Goal: Information Seeking & Learning: Compare options

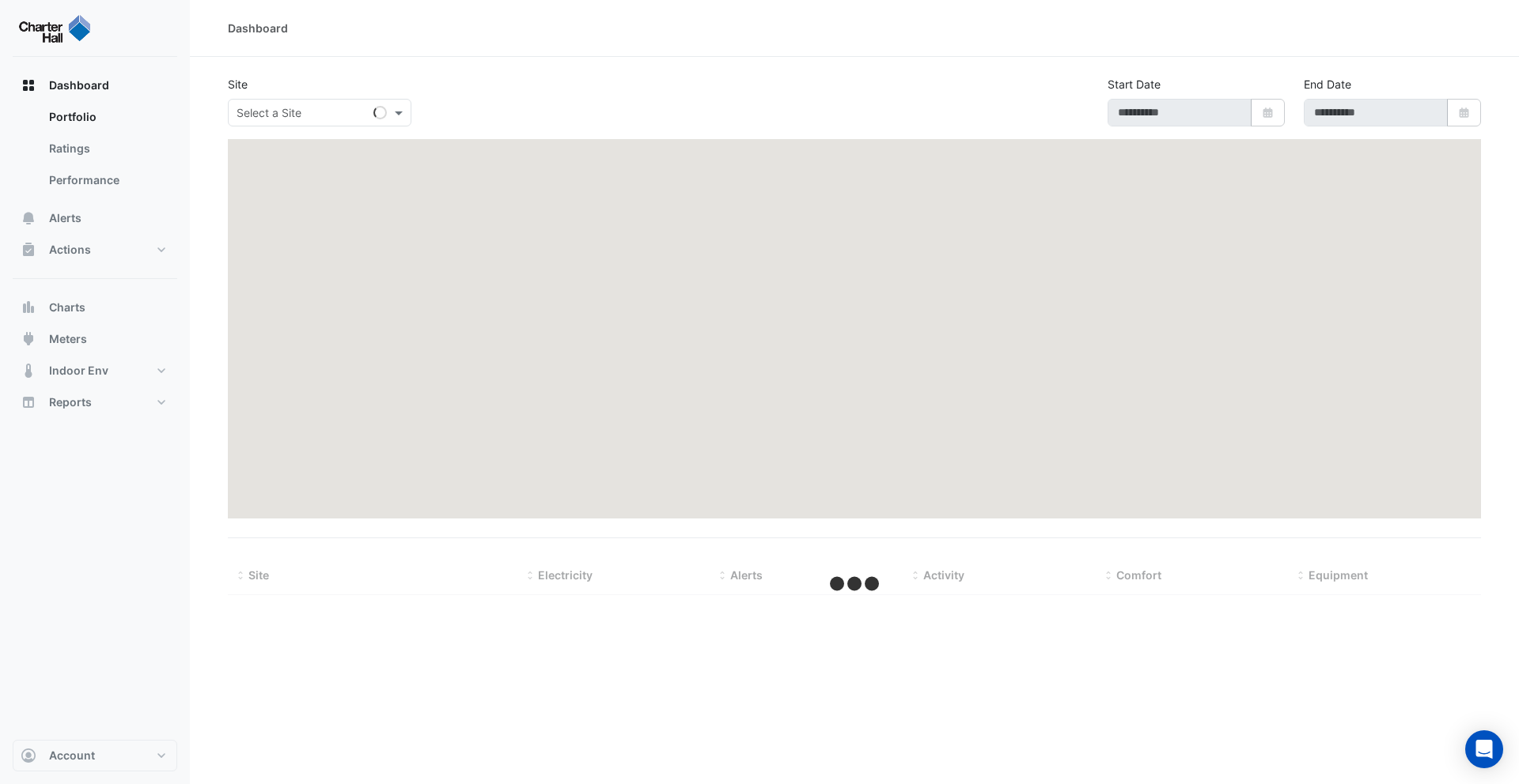
type input "**********"
select select "***"
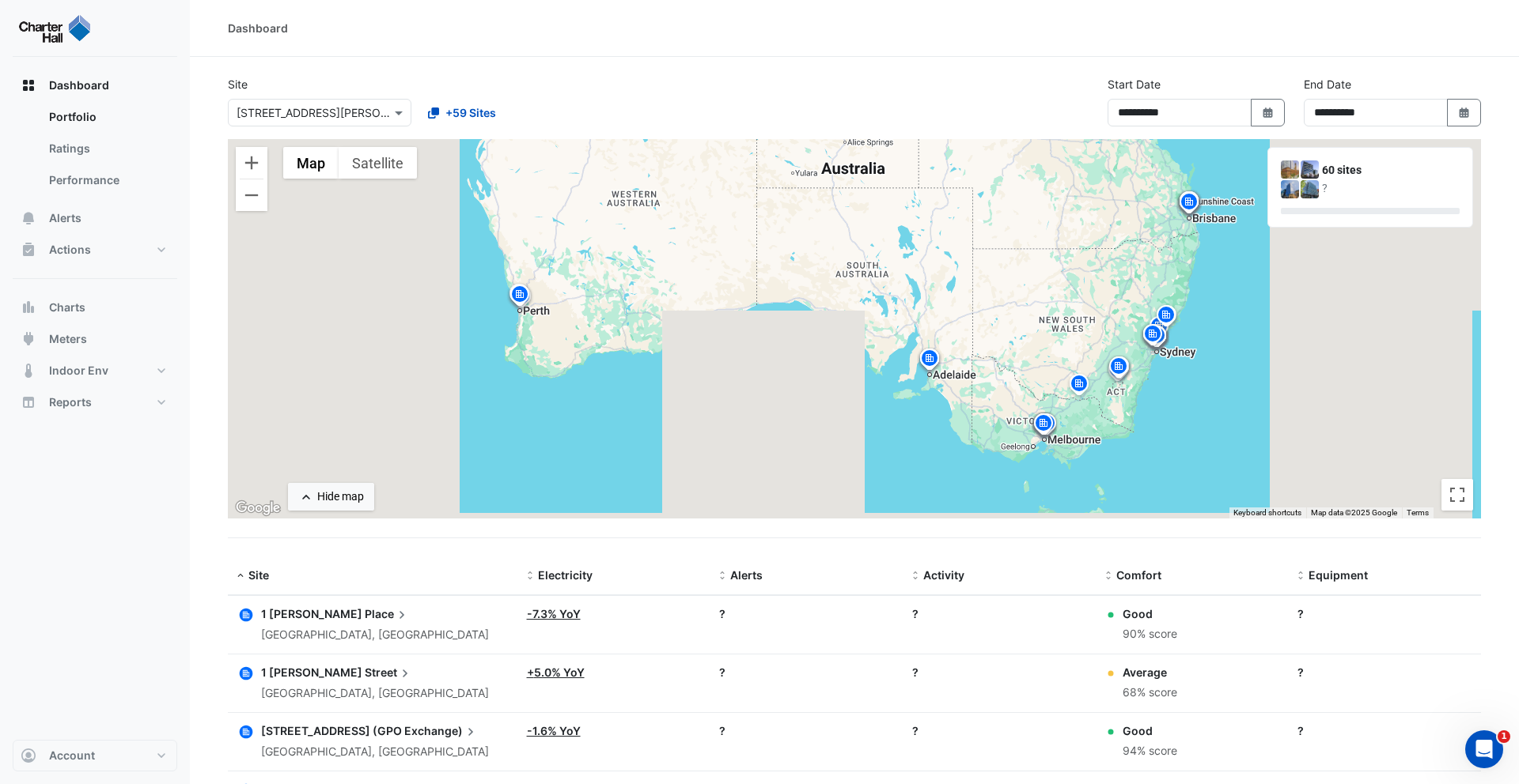
drag, startPoint x: 98, startPoint y: 142, endPoint x: 184, endPoint y: 142, distance: 86.0
click at [99, 142] on link "Ratings" at bounding box center [106, 148] width 140 height 31
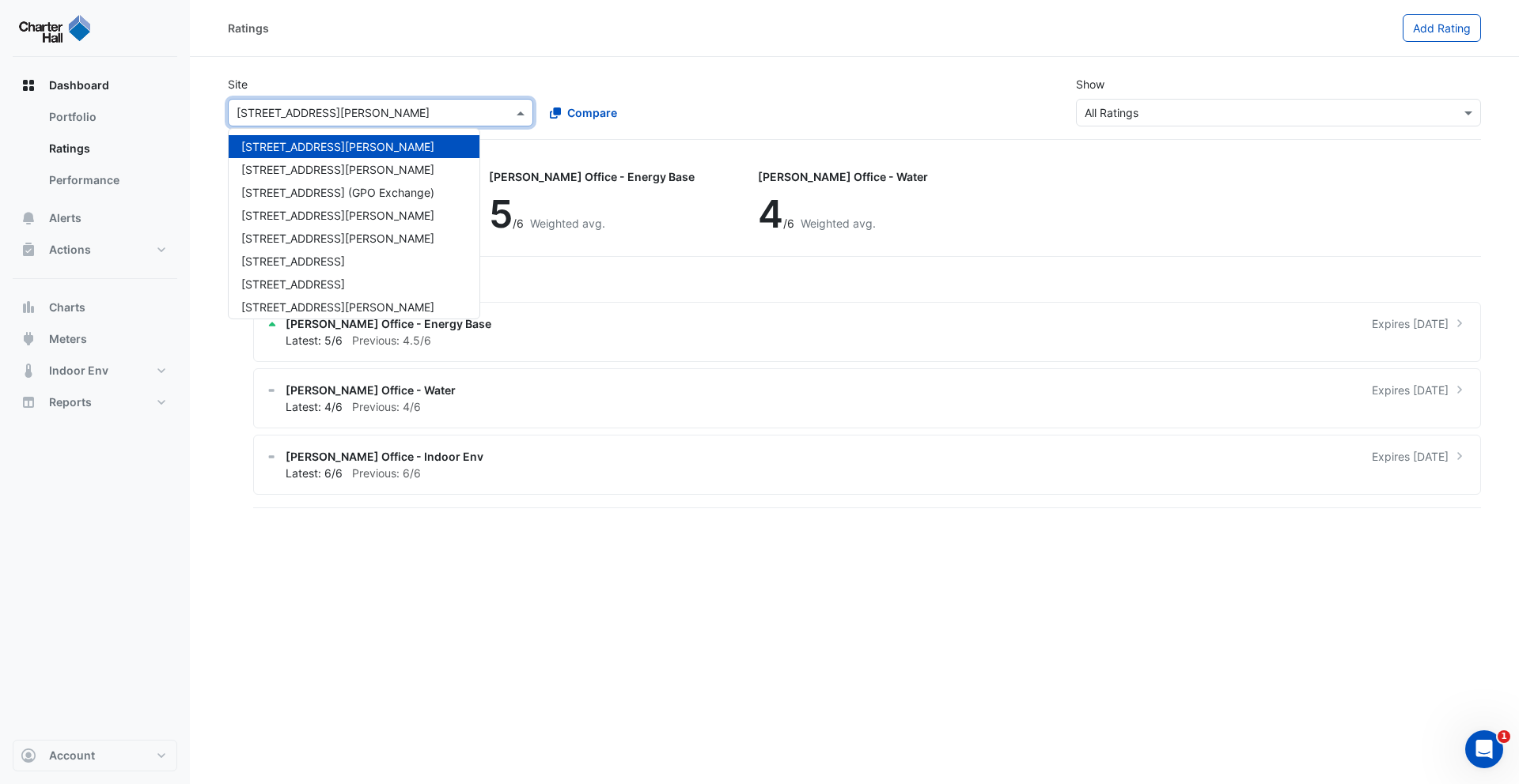
click at [340, 119] on input "text" at bounding box center [365, 113] width 257 height 17
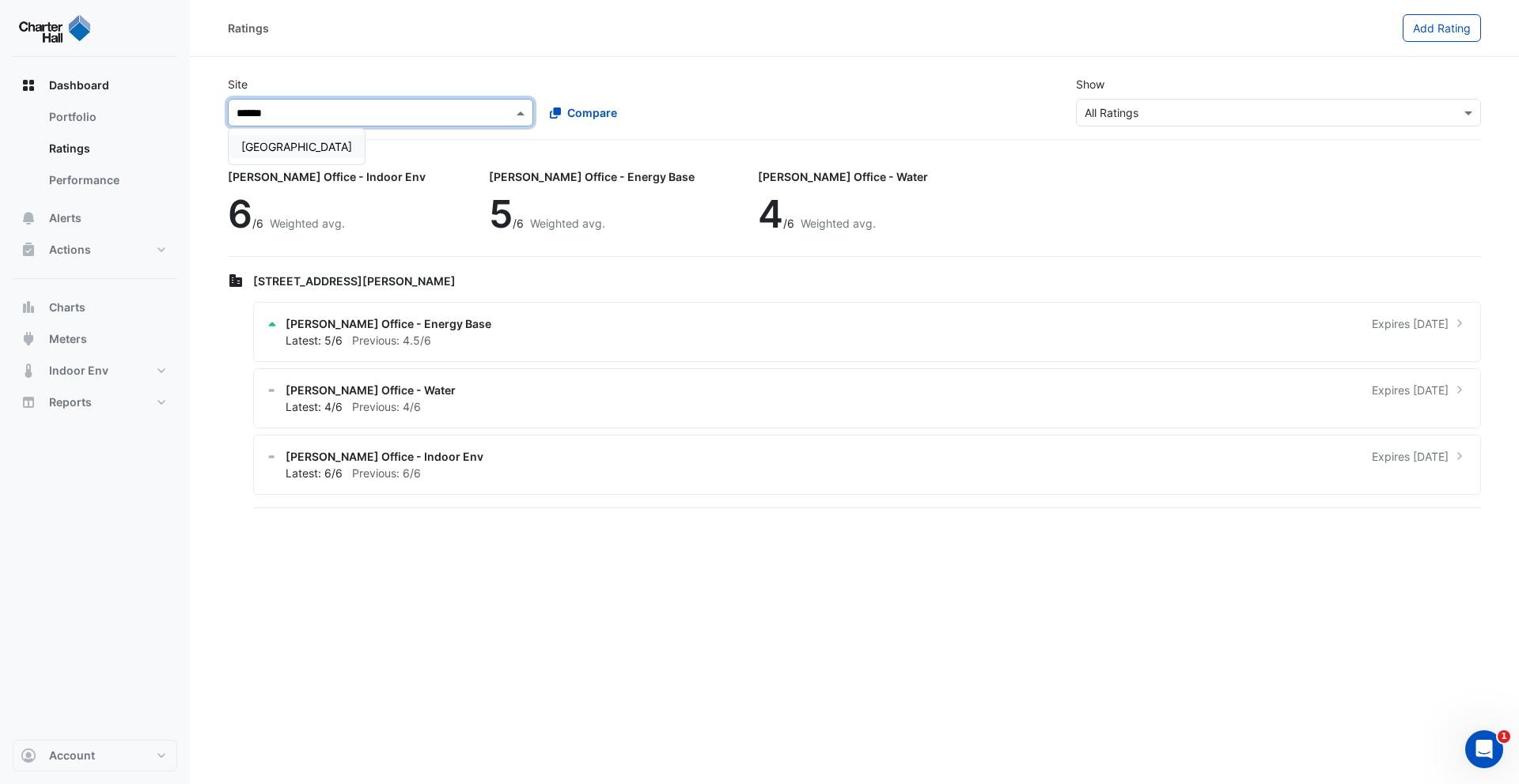
type input "*******"
click at [250, 163] on div "Raine Square" at bounding box center [297, 147] width 136 height 36
click at [261, 151] on span "Raine Square" at bounding box center [297, 146] width 111 height 13
click at [434, 400] on div "Latest: 5/6 Previous: 5.5/6" at bounding box center [876, 406] width 1182 height 17
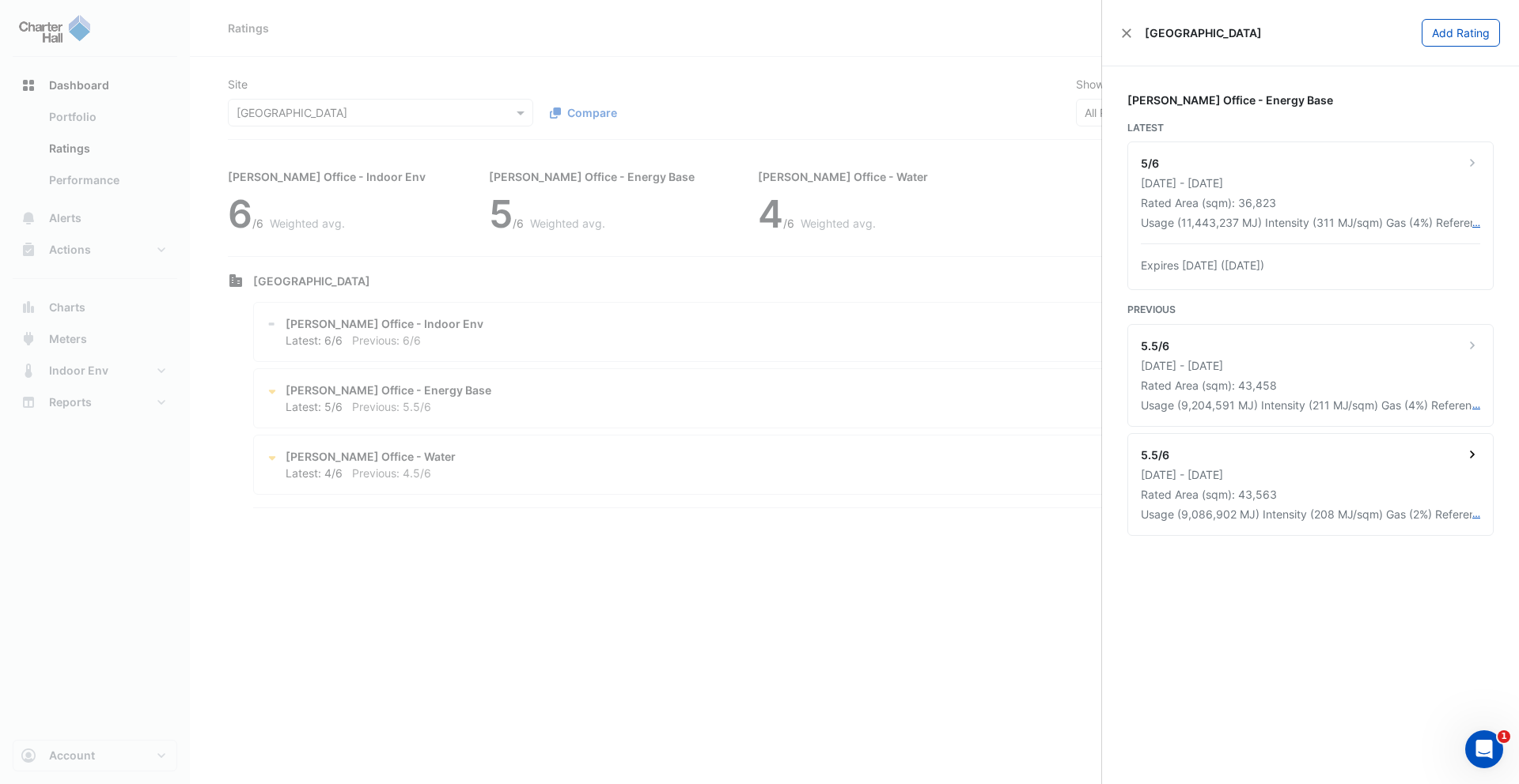
click at [1269, 463] on div "5.5/6" at bounding box center [1310, 456] width 339 height 20
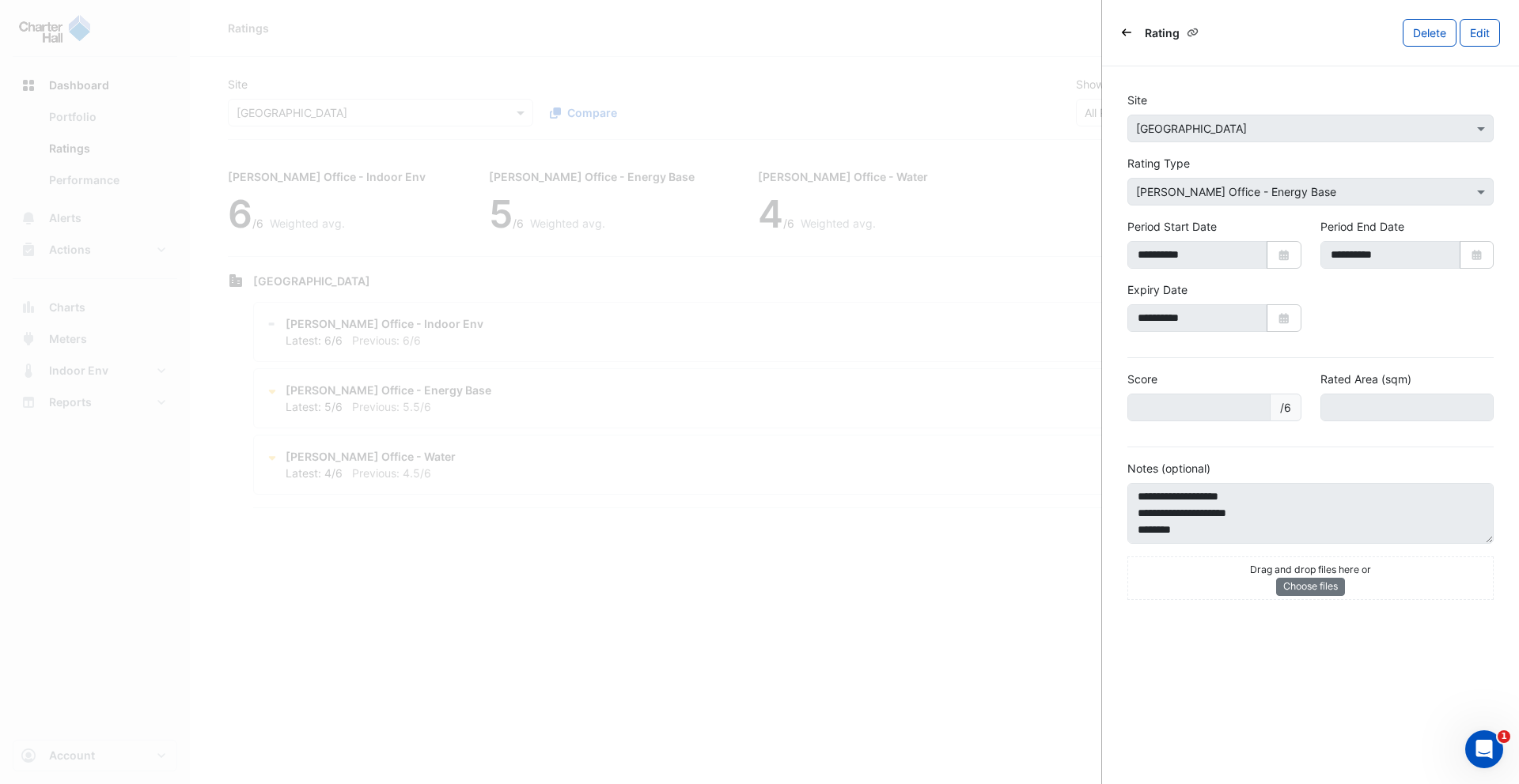
click at [1487, 542] on textarea "**********" at bounding box center [1310, 514] width 366 height 61
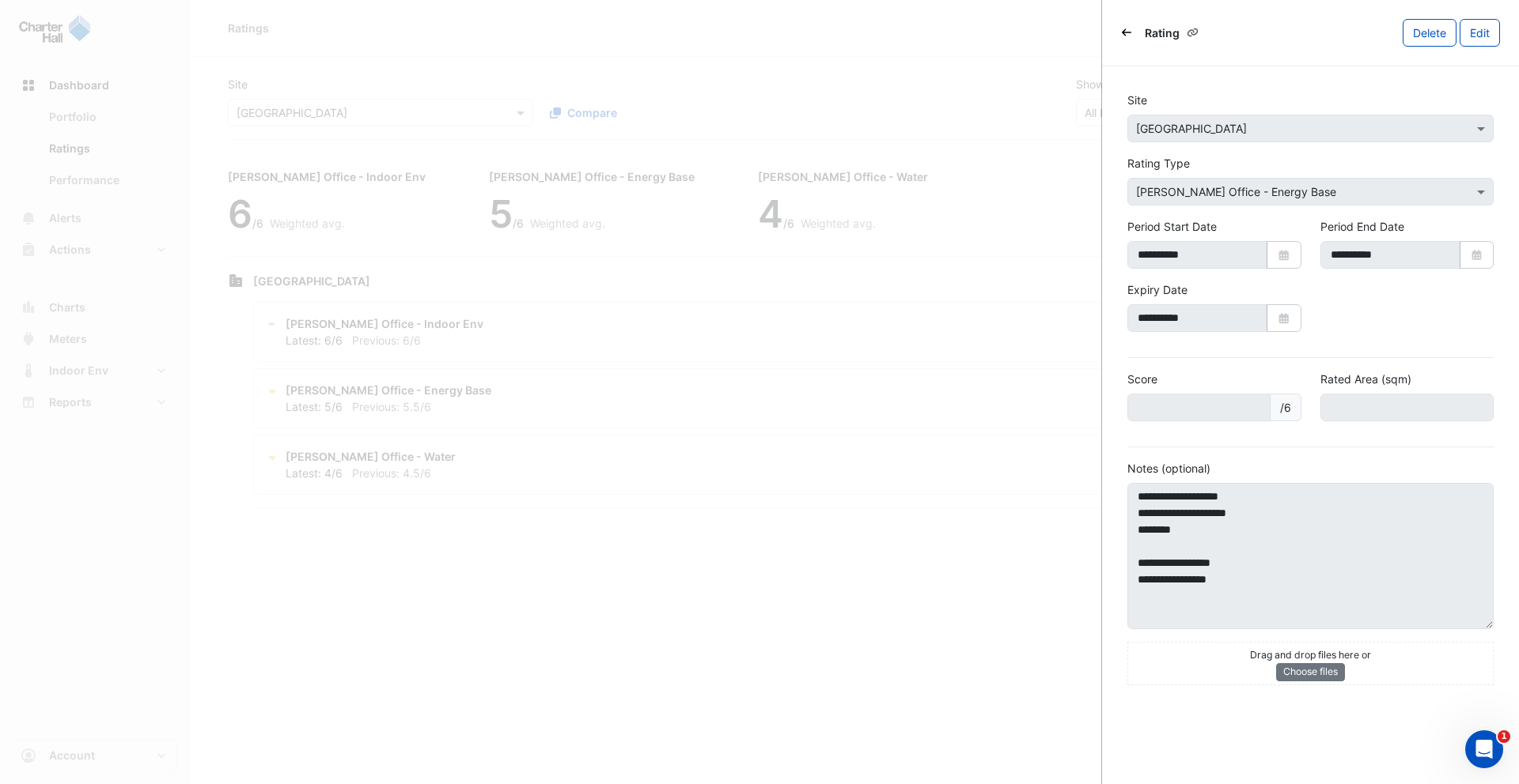
drag, startPoint x: 1488, startPoint y: 538, endPoint x: 288, endPoint y: 428, distance: 1205.0
click at [1483, 624] on textarea "**********" at bounding box center [1310, 556] width 366 height 147
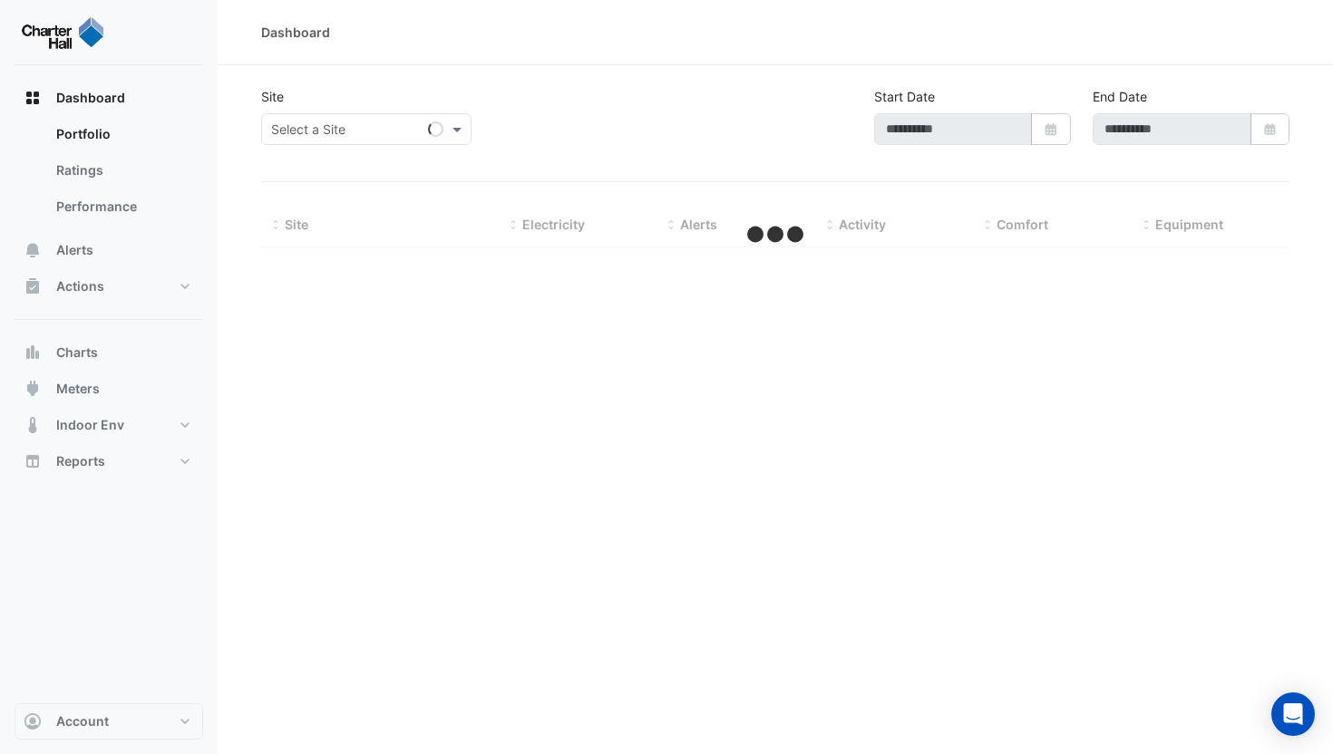
type input "**********"
select select "***"
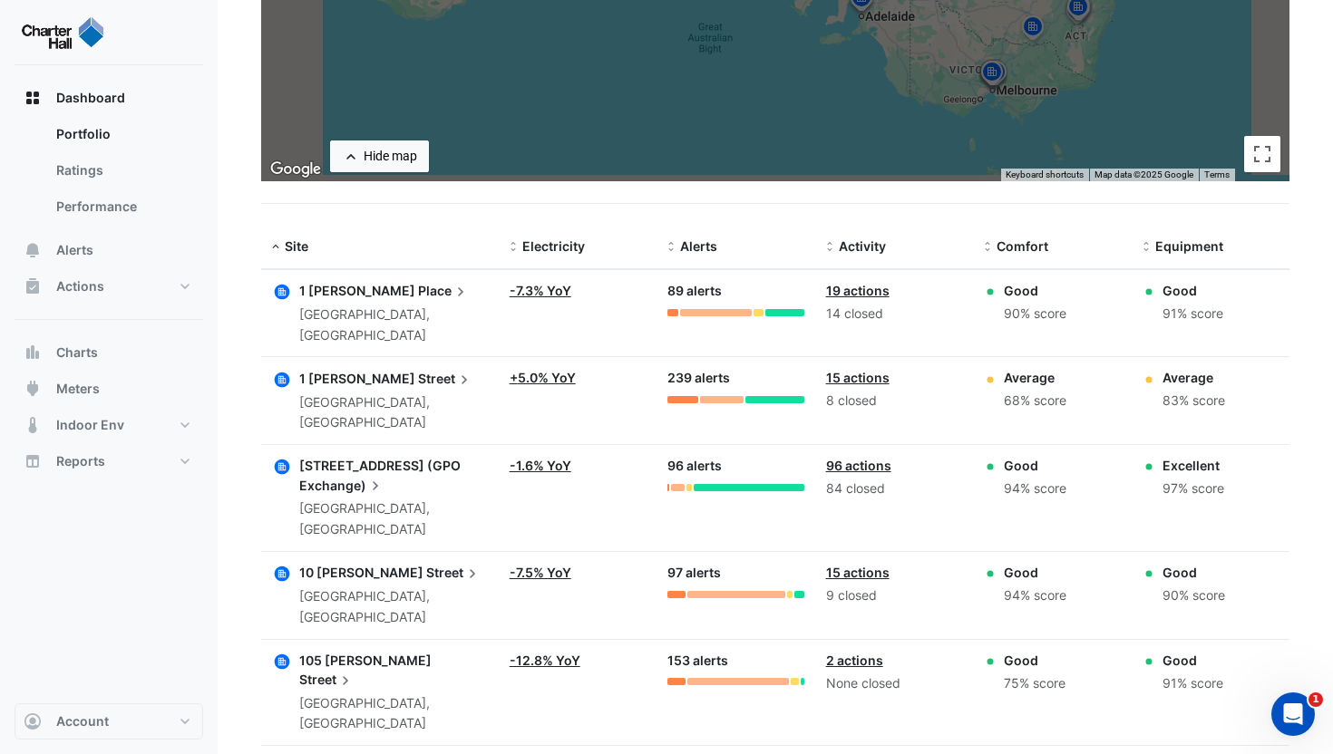
scroll to position [755, 0]
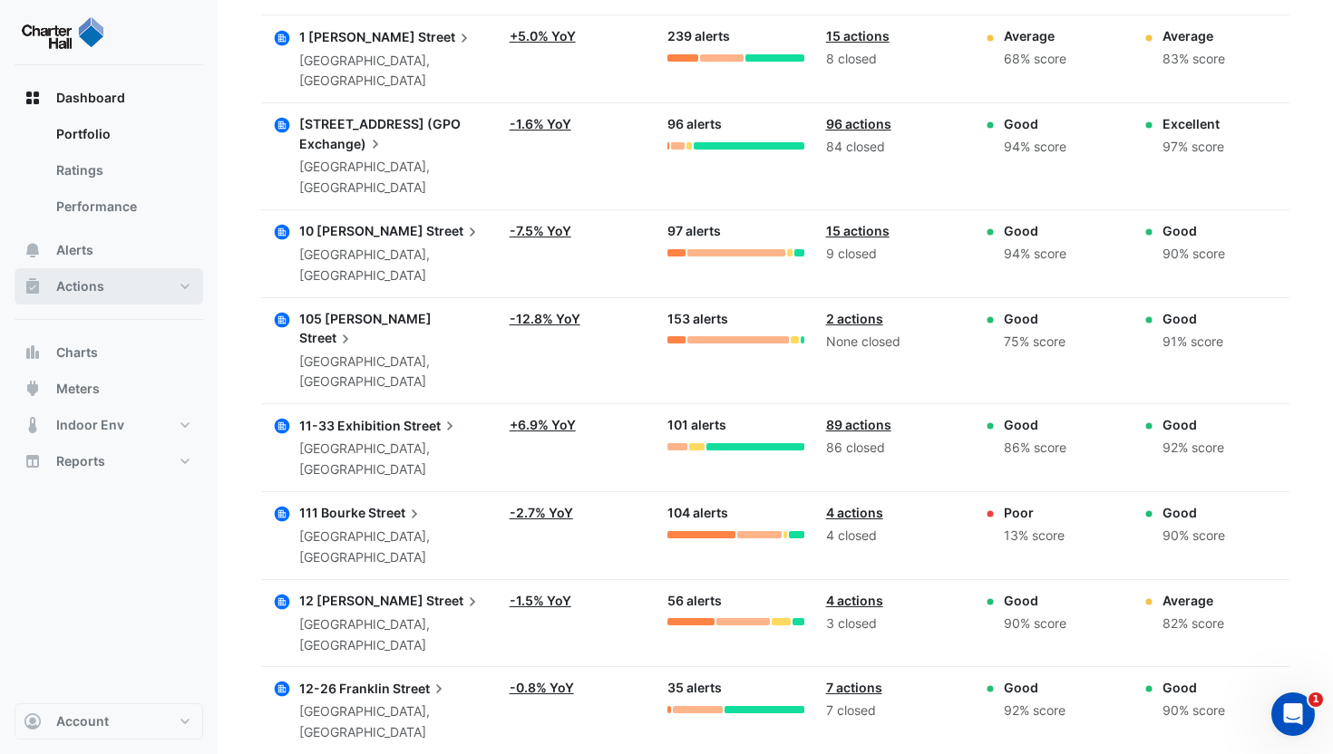
click at [117, 279] on button "Actions" at bounding box center [109, 286] width 189 height 36
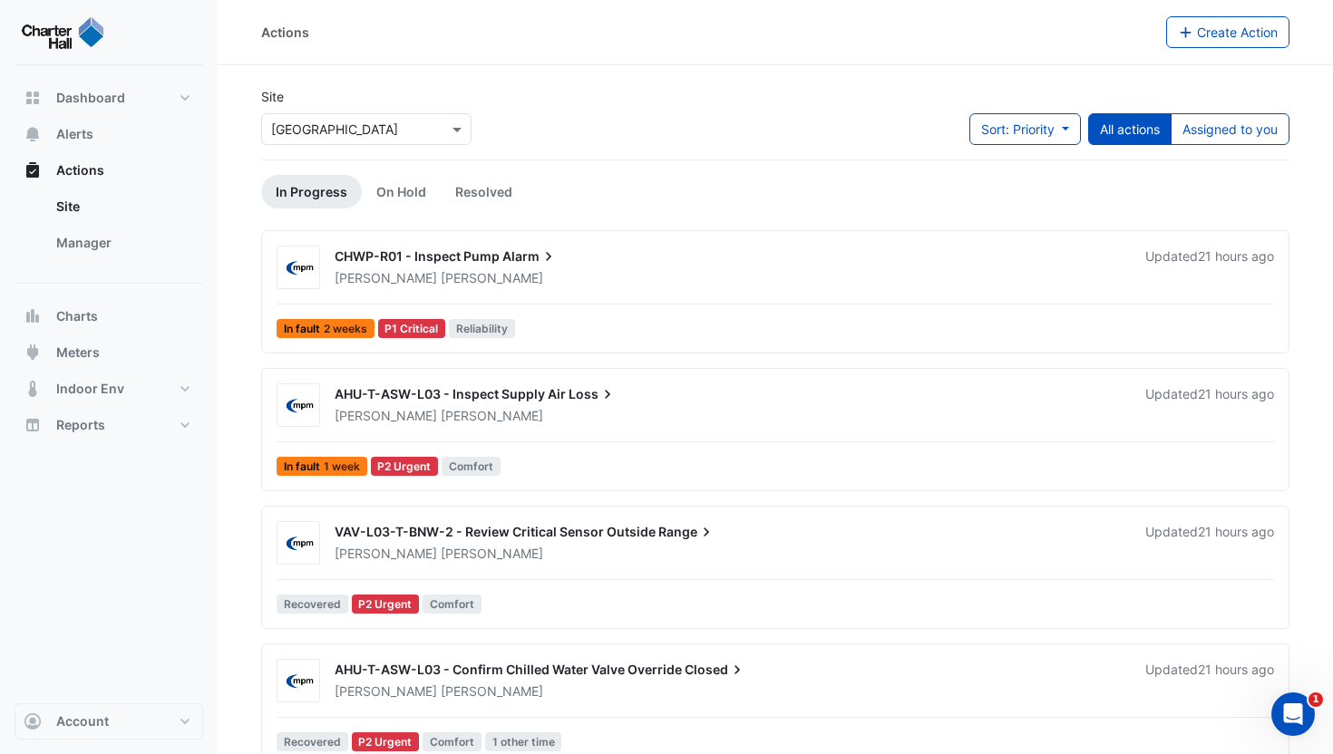
click at [919, 287] on div "Scott Hobbs" at bounding box center [729, 278] width 792 height 18
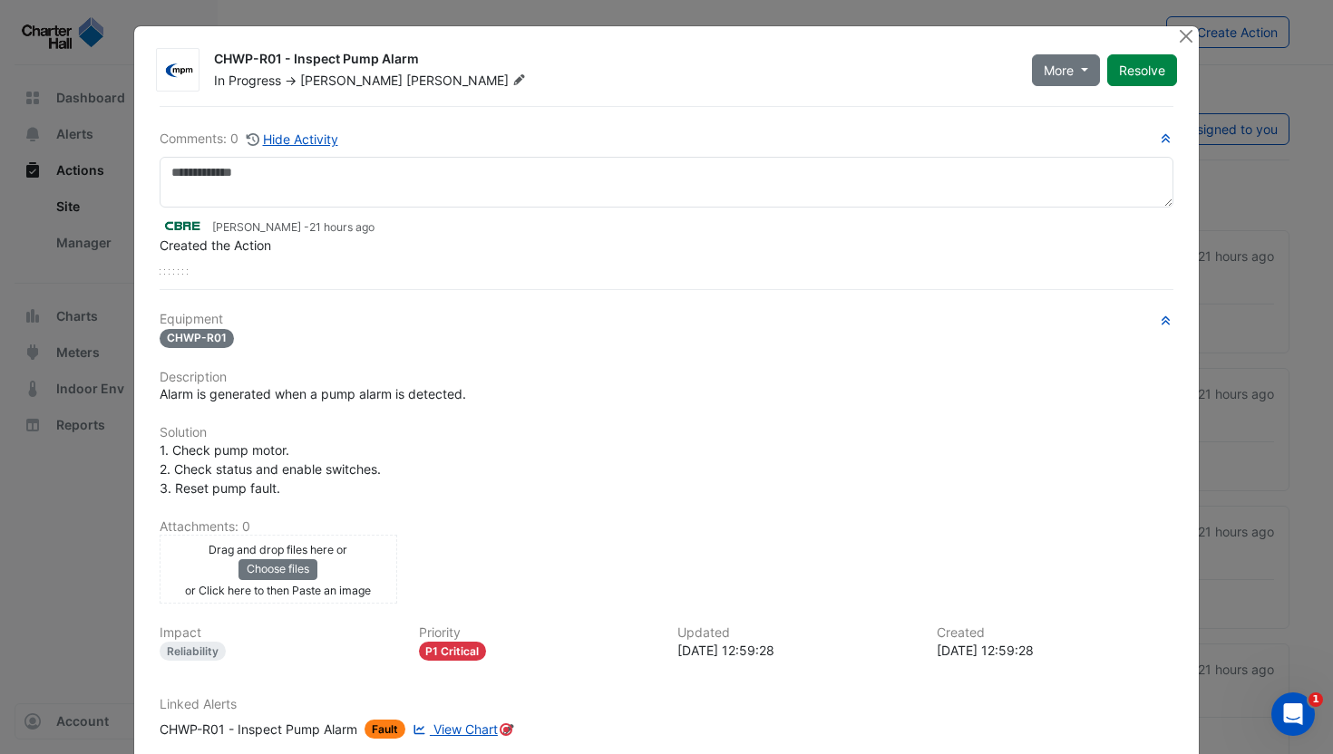
scroll to position [106, 0]
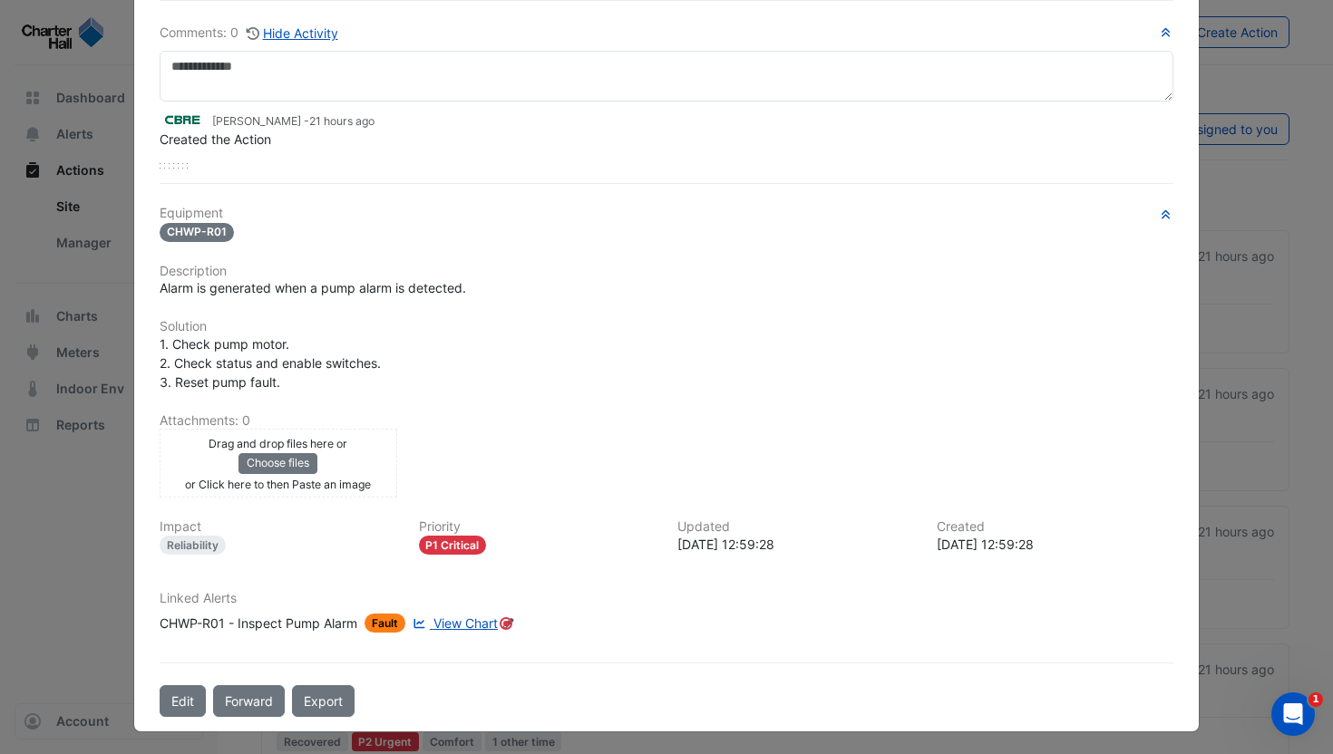
click at [453, 619] on span "View Chart" at bounding box center [465, 623] width 64 height 15
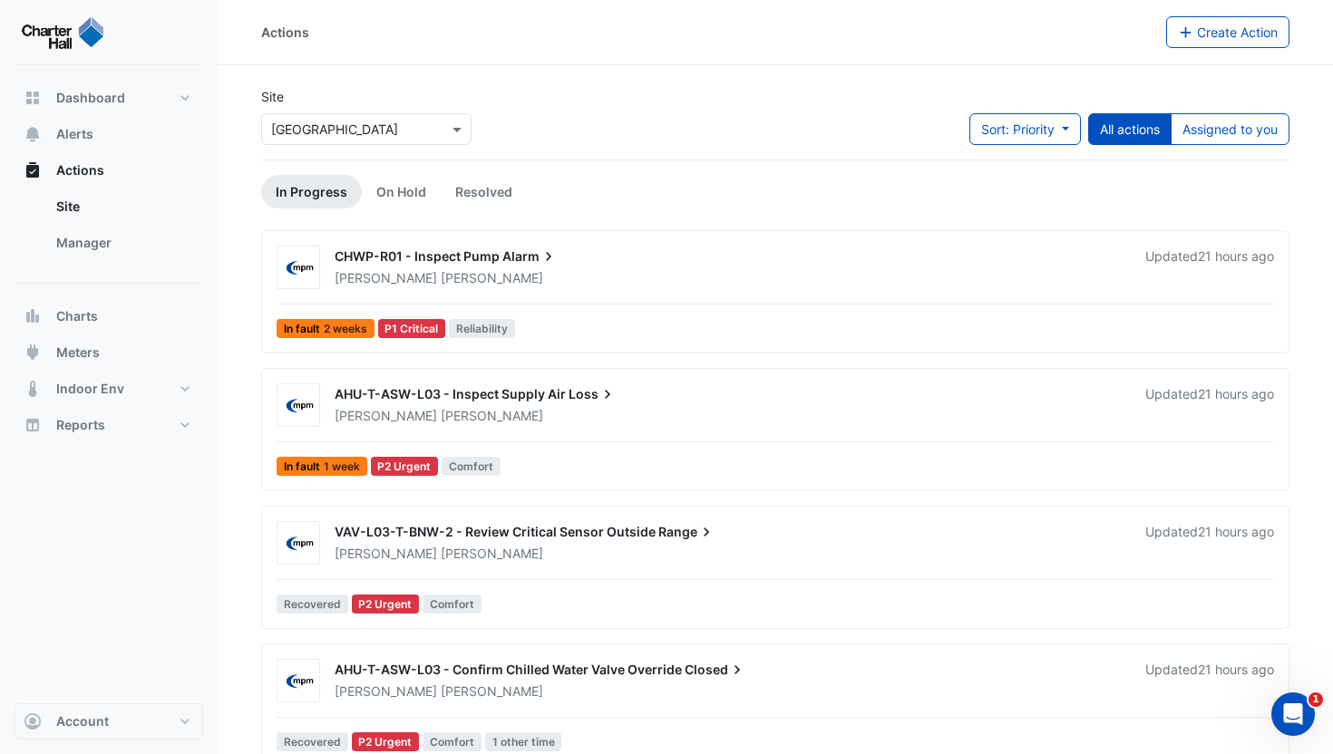
scroll to position [1, 0]
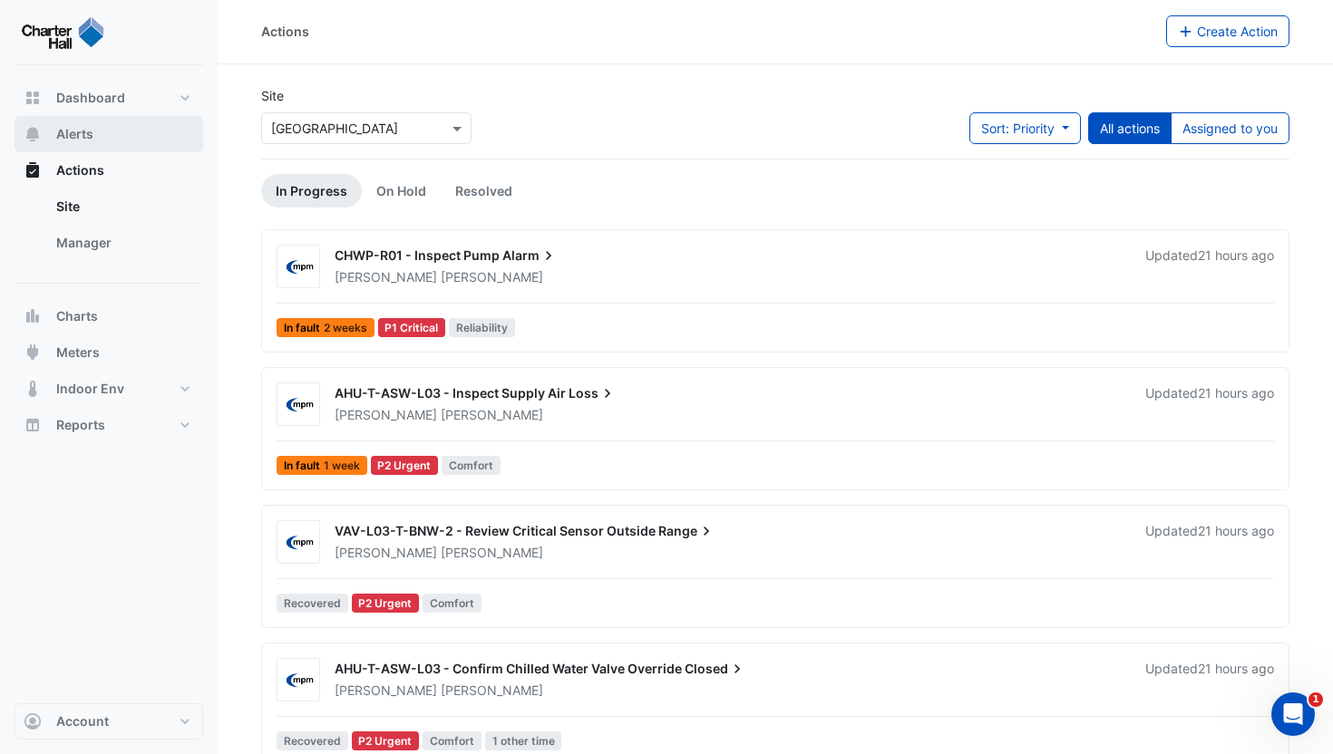
click at [73, 134] on span "Alerts" at bounding box center [74, 134] width 37 height 18
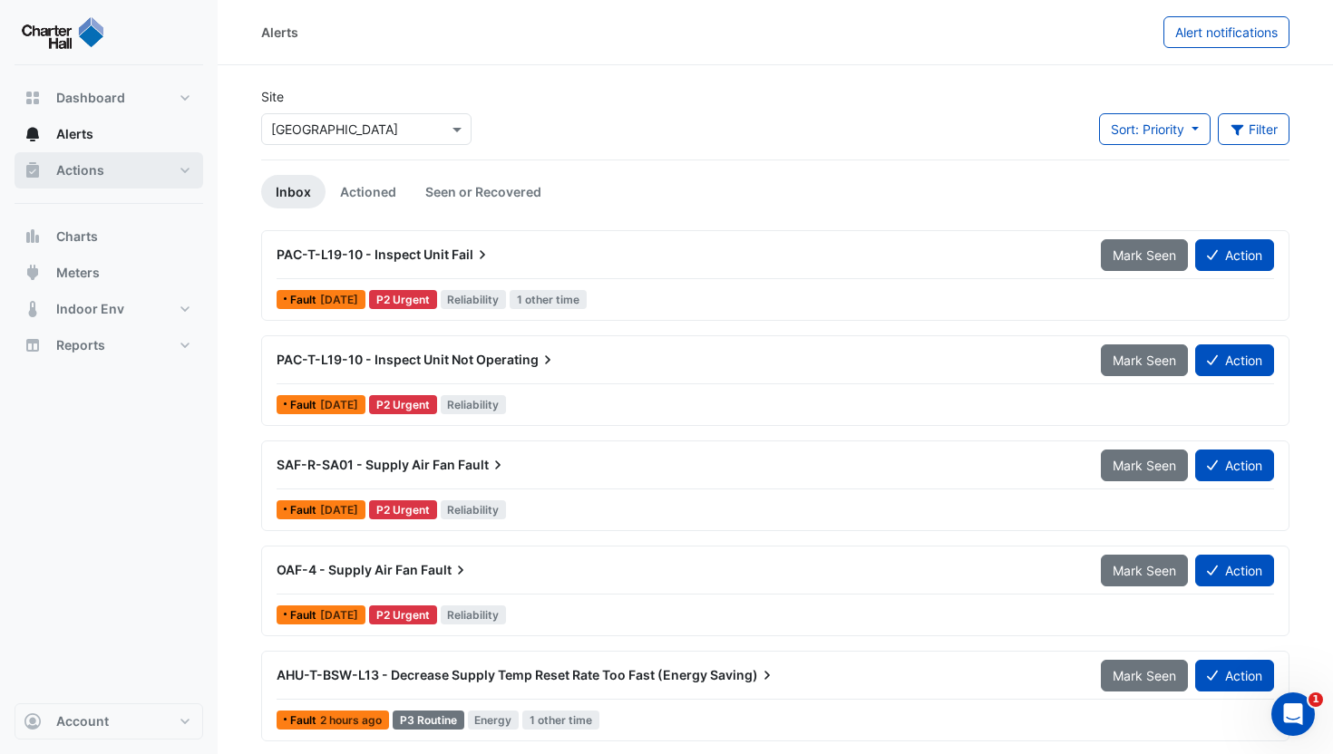
click at [77, 169] on span "Actions" at bounding box center [80, 170] width 48 height 18
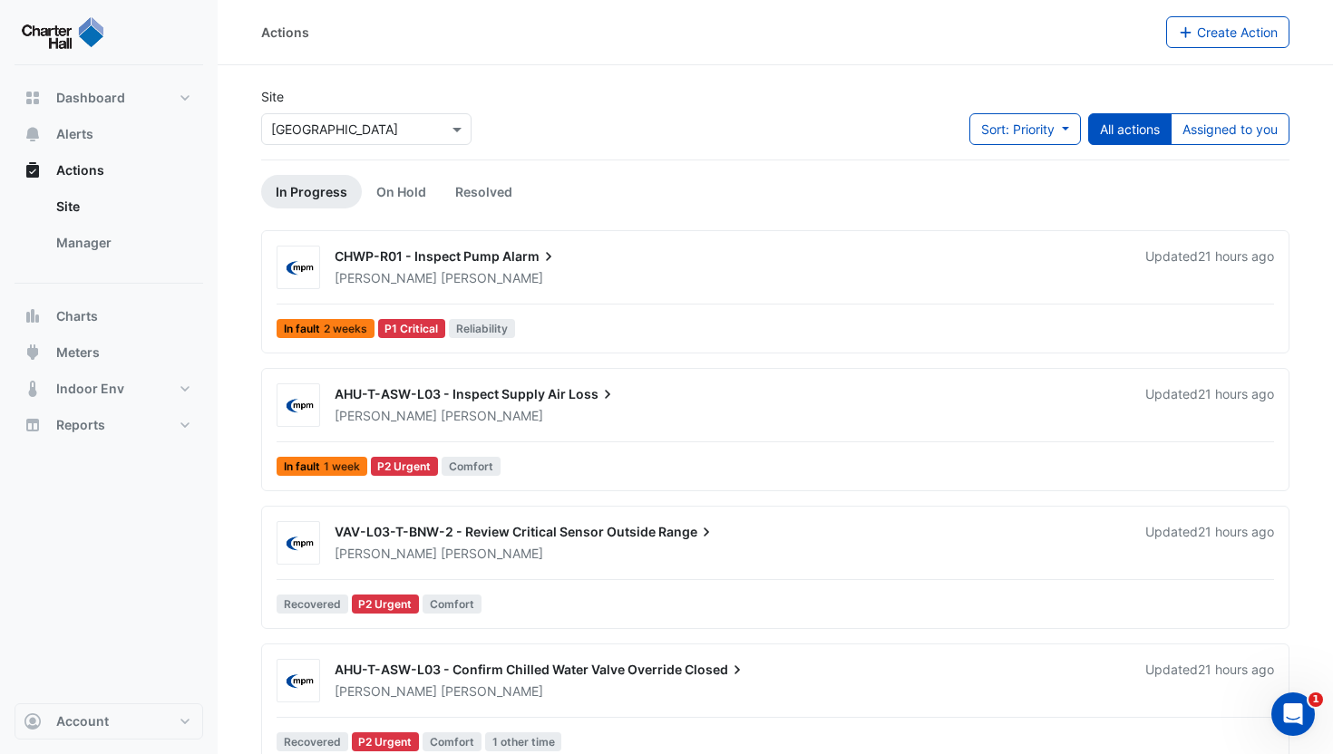
scroll to position [1, 0]
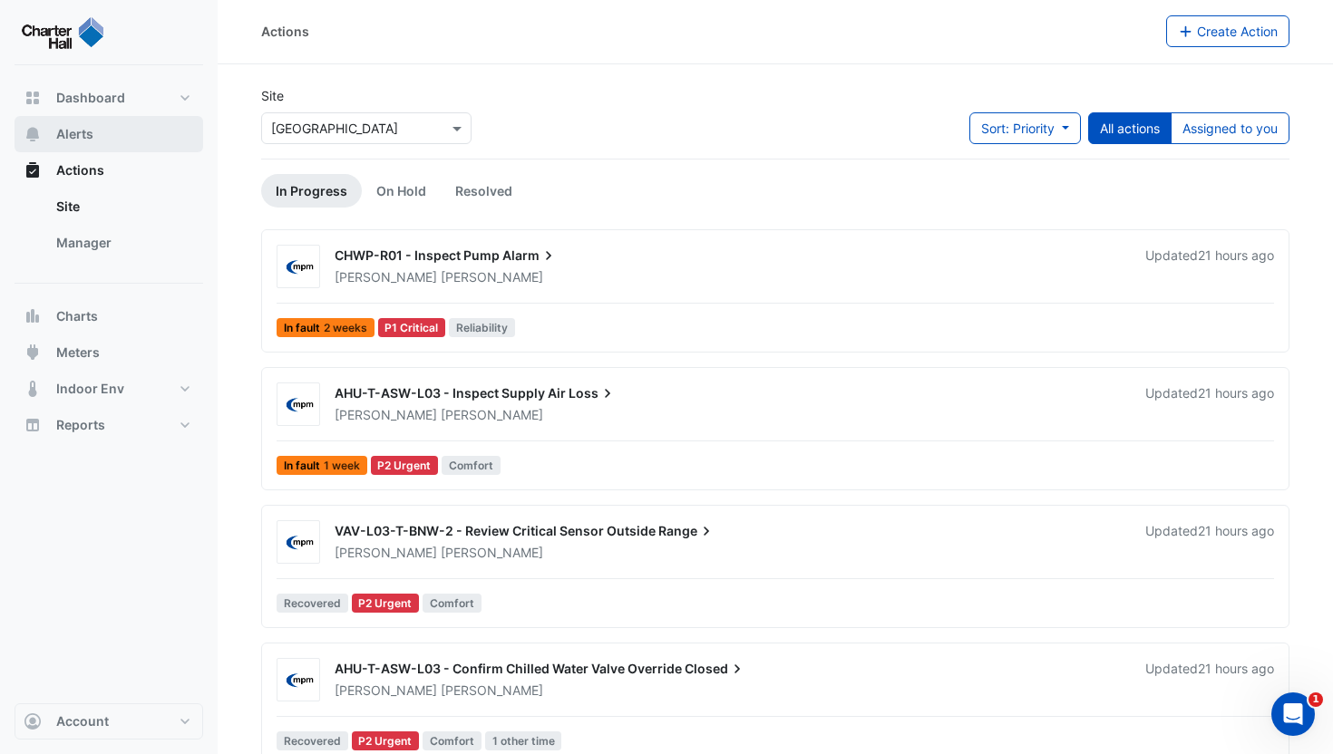
click at [66, 135] on span "Alerts" at bounding box center [74, 134] width 37 height 18
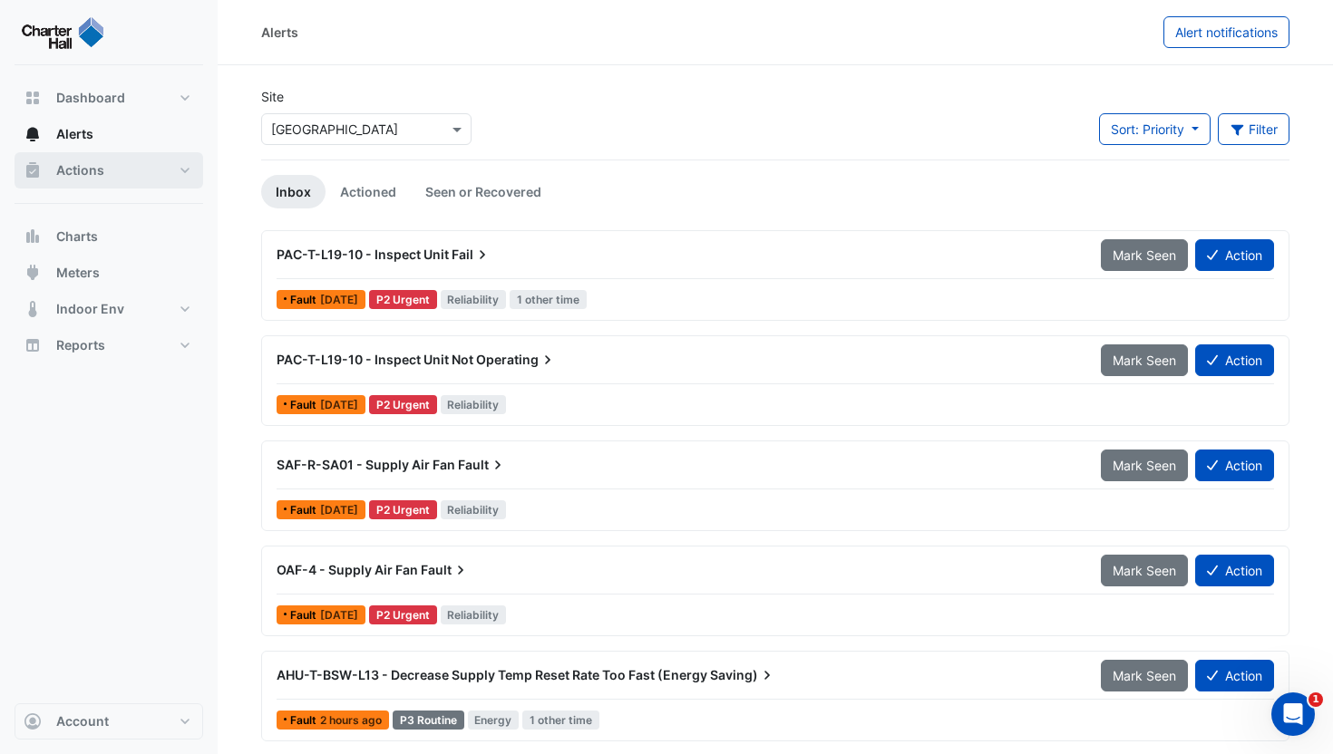
click at [94, 182] on button "Actions" at bounding box center [109, 170] width 189 height 36
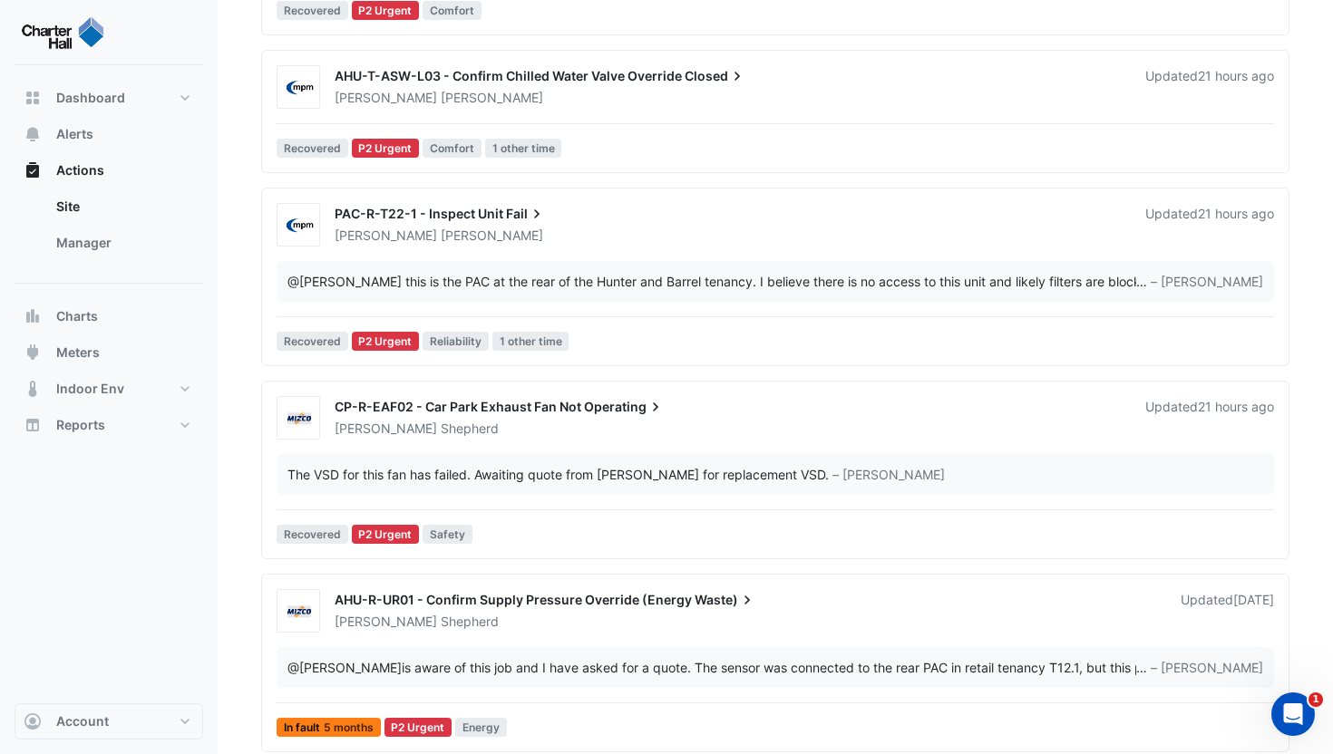
scroll to position [881, 0]
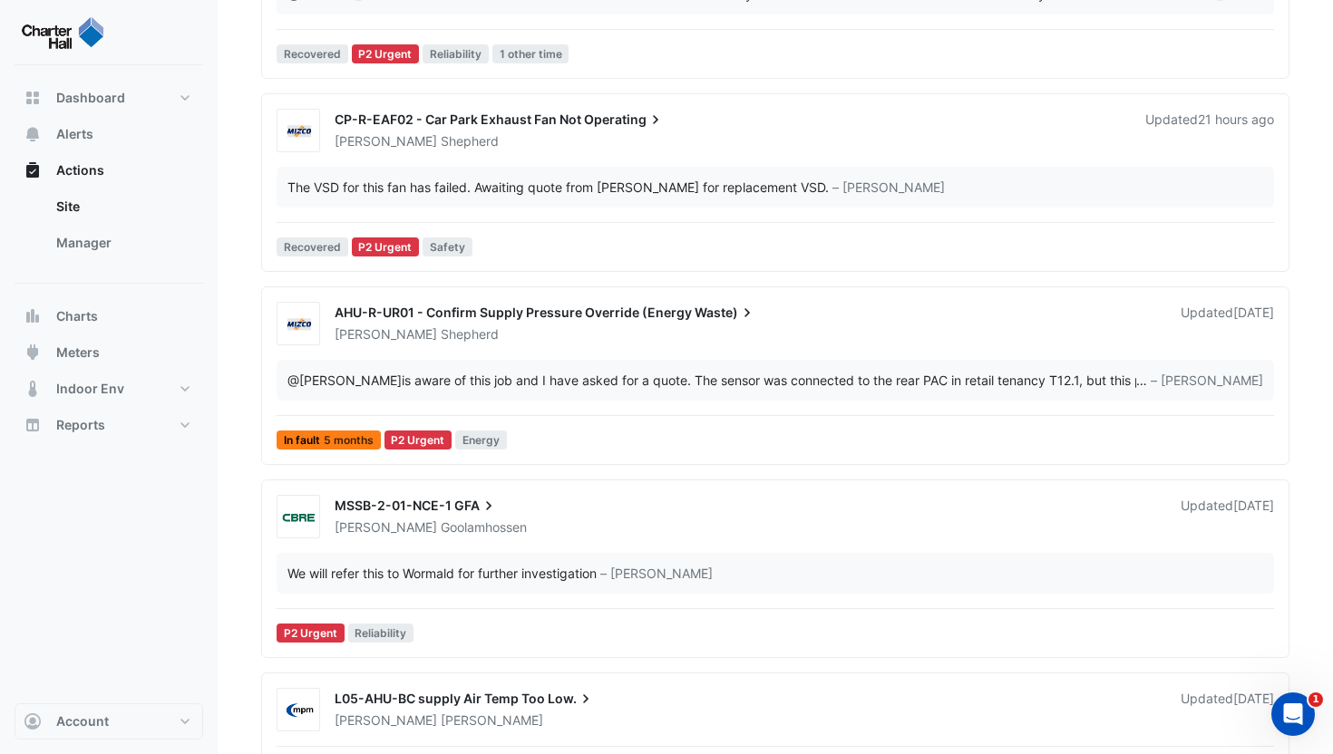
click at [648, 337] on div "Justin Shepherd" at bounding box center [747, 335] width 828 height 18
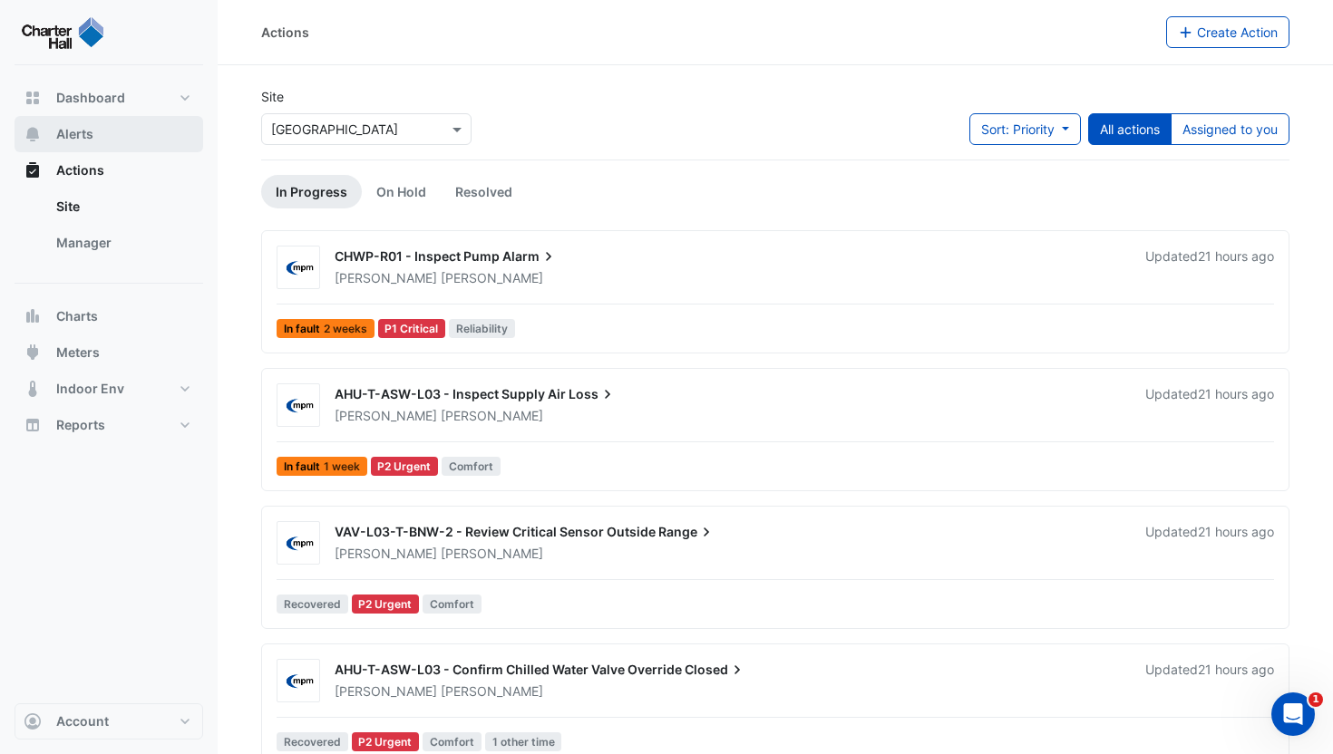
click at [117, 136] on button "Alerts" at bounding box center [109, 134] width 189 height 36
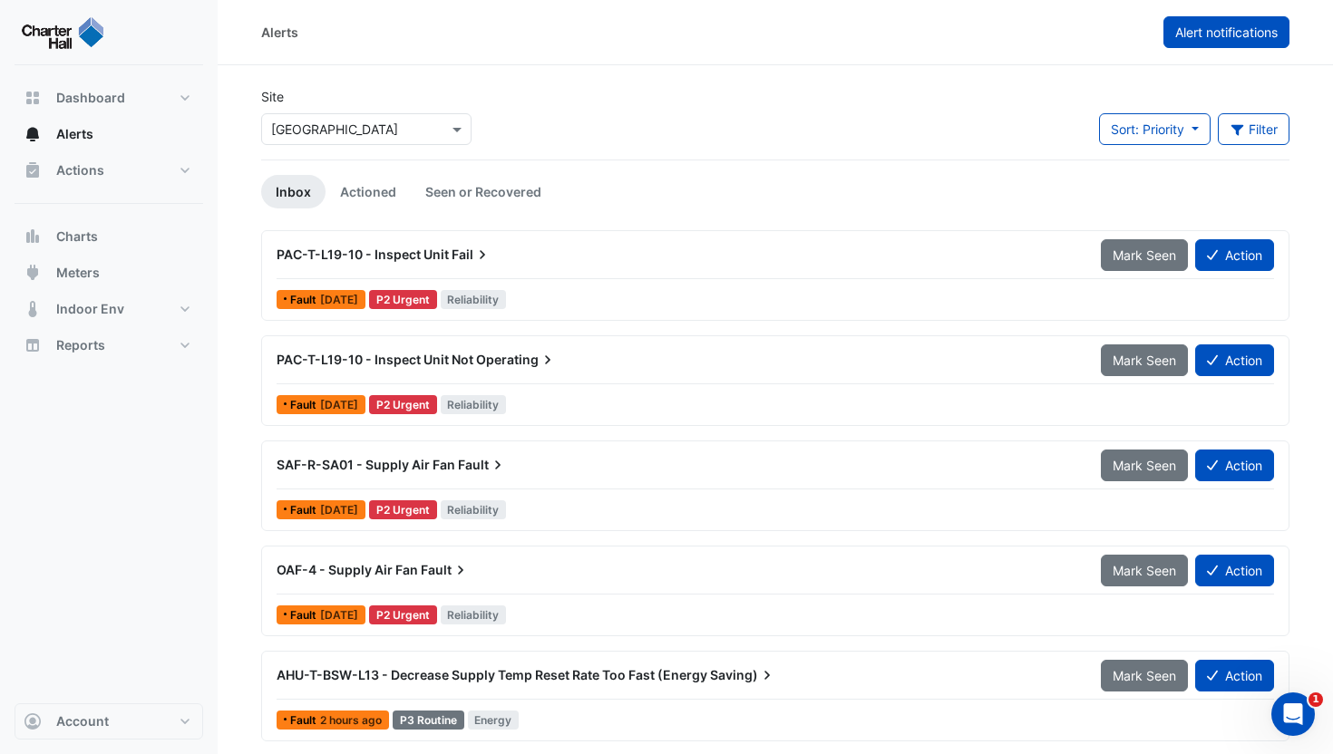
click at [1181, 40] on button "Alert notifications" at bounding box center [1226, 32] width 126 height 32
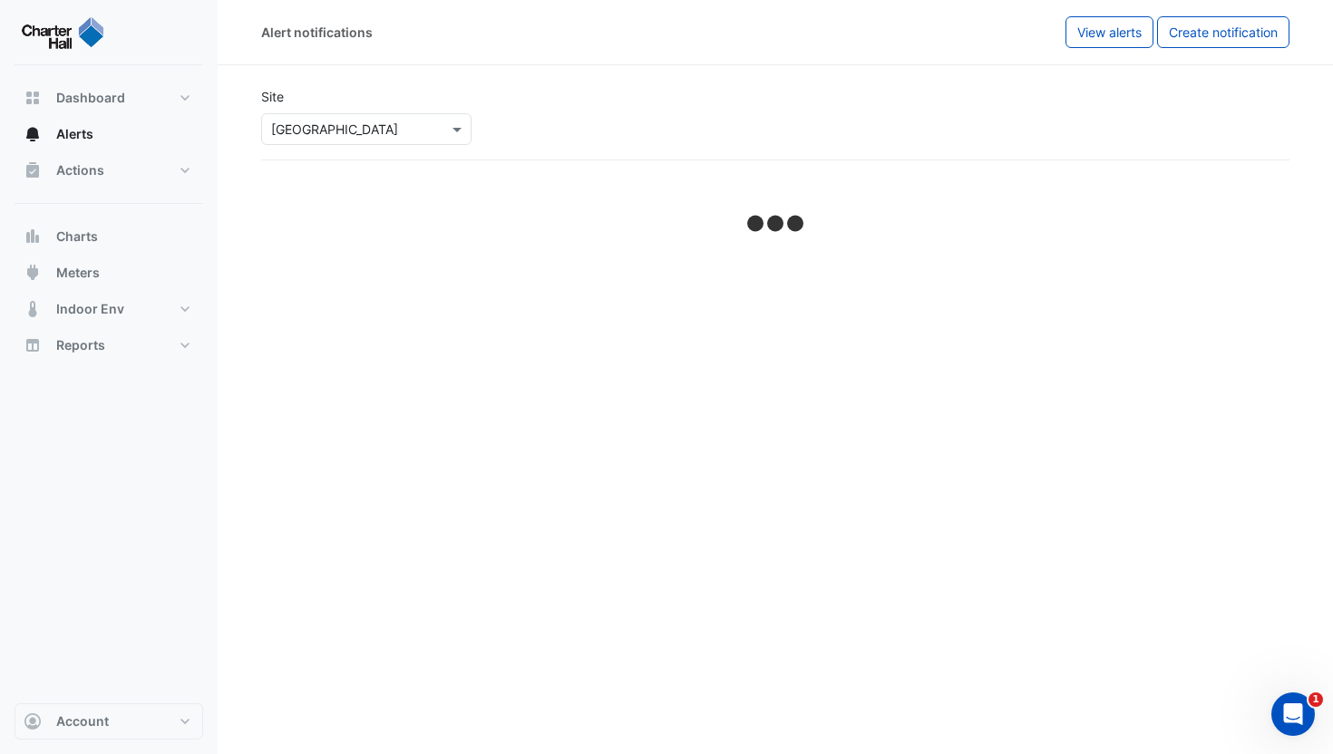
select select "******"
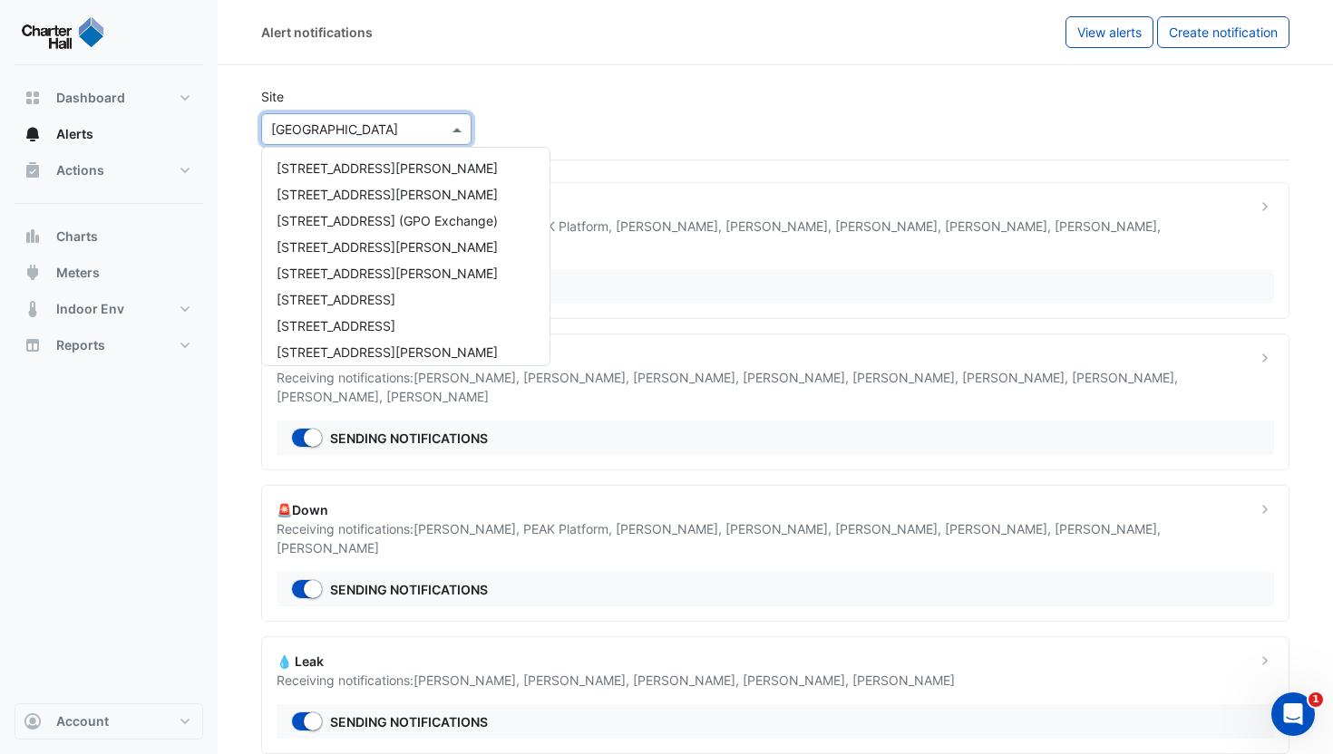
click at [311, 121] on input "text" at bounding box center [348, 130] width 154 height 19
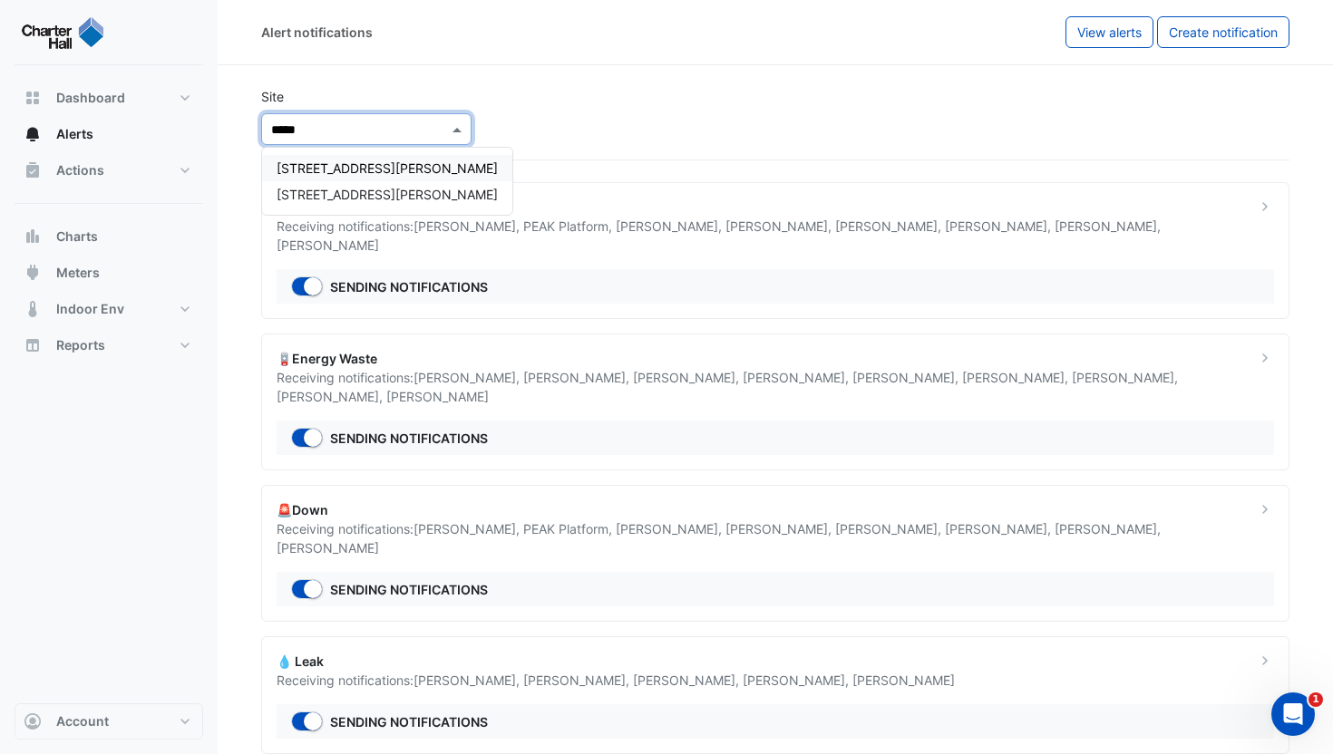
type input "******"
click at [316, 173] on span "[STREET_ADDRESS][PERSON_NAME]" at bounding box center [387, 167] width 221 height 15
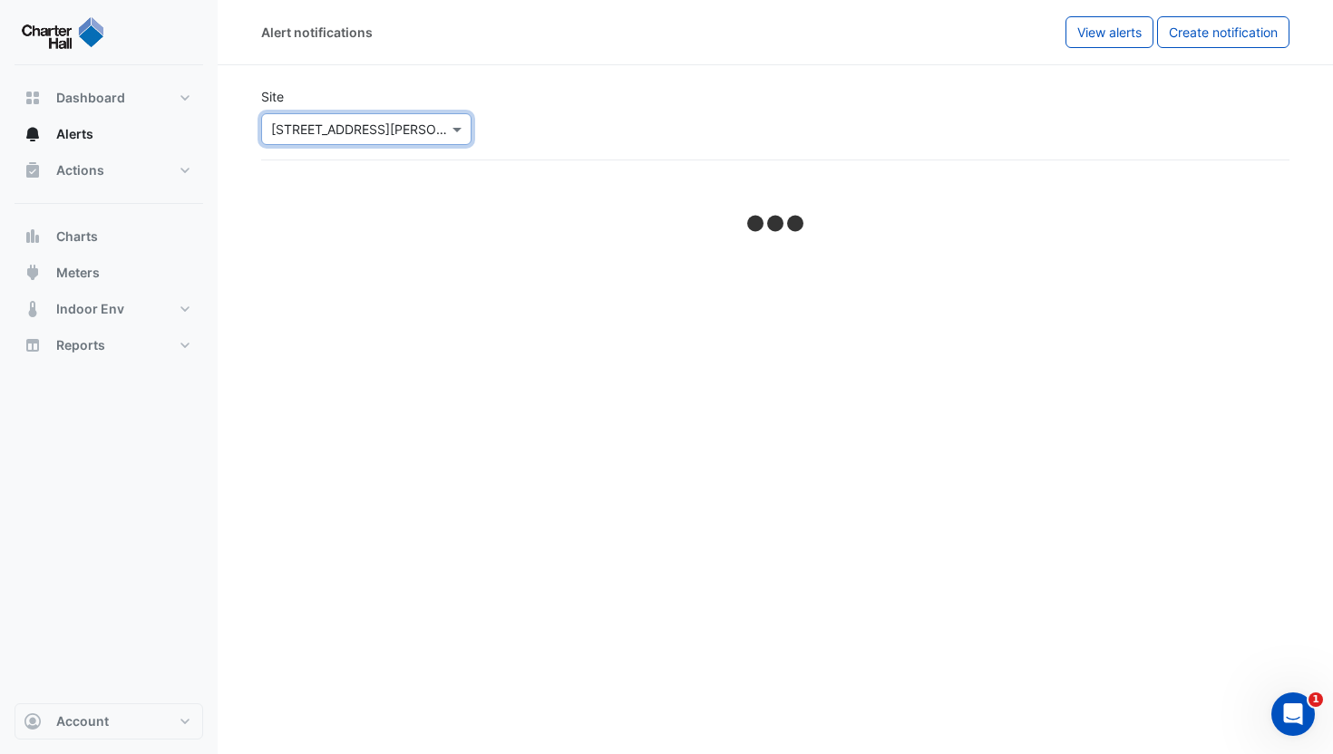
select select "******"
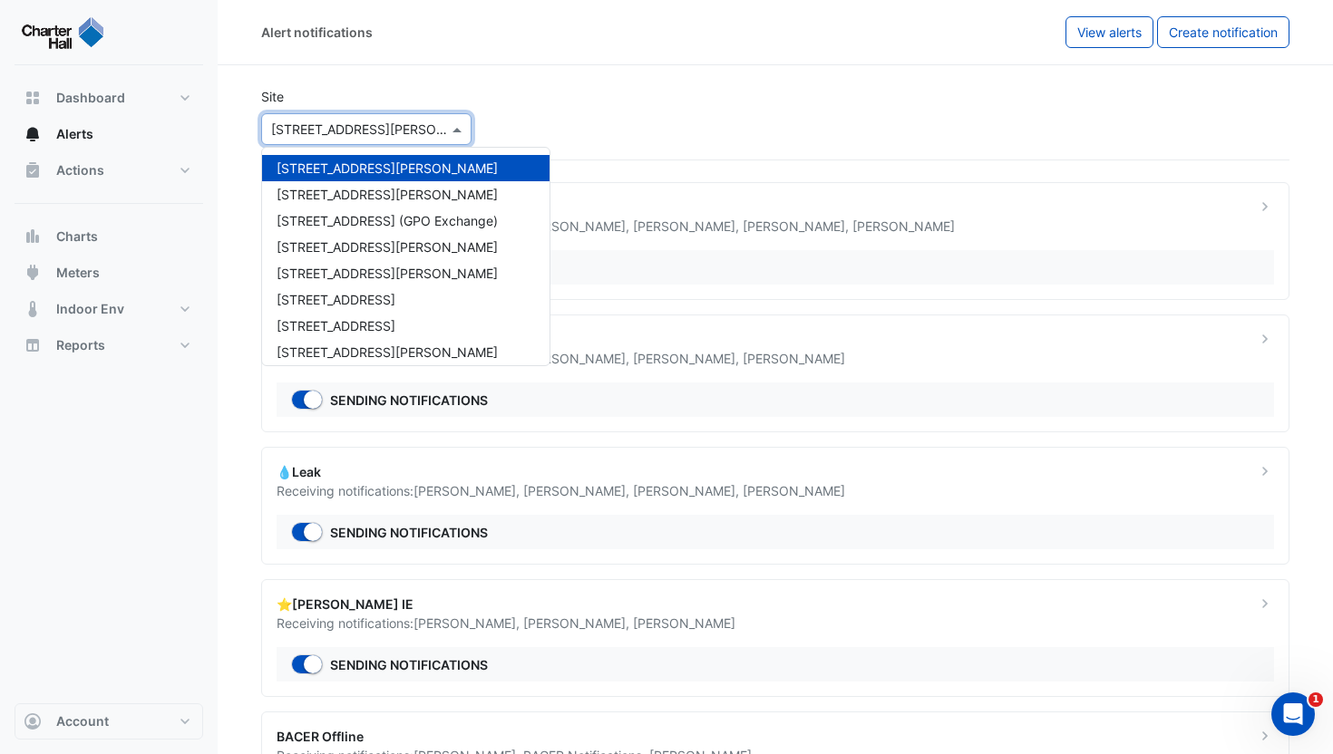
click at [384, 134] on input "text" at bounding box center [348, 130] width 154 height 19
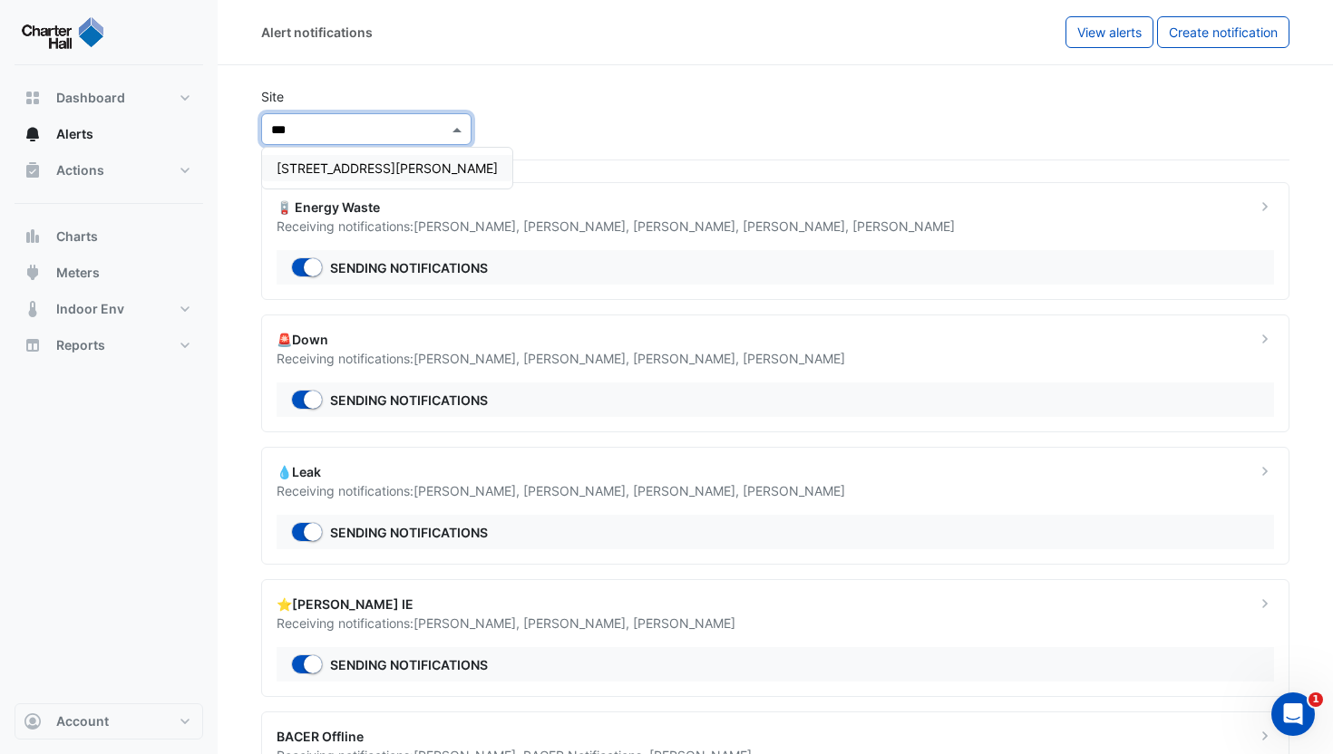
type input "****"
click at [350, 168] on span "[STREET_ADDRESS][PERSON_NAME]" at bounding box center [387, 167] width 221 height 15
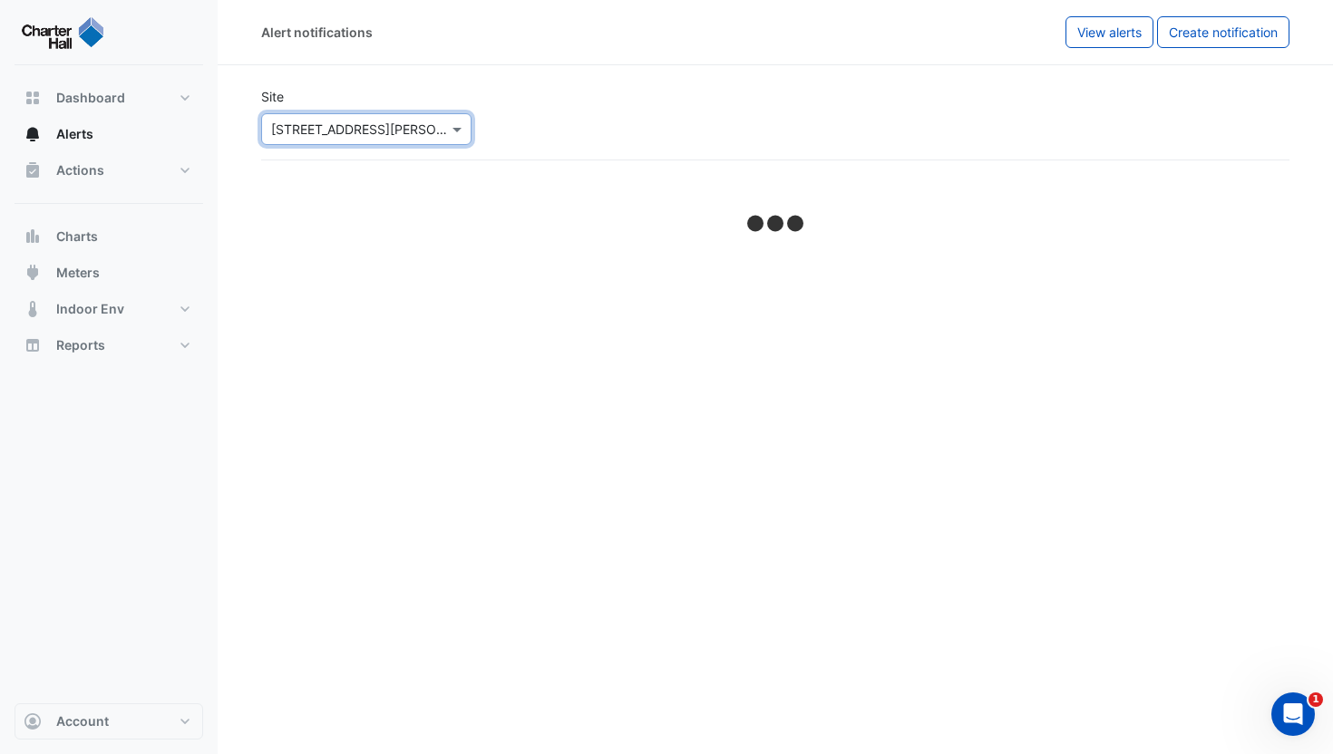
select select "******"
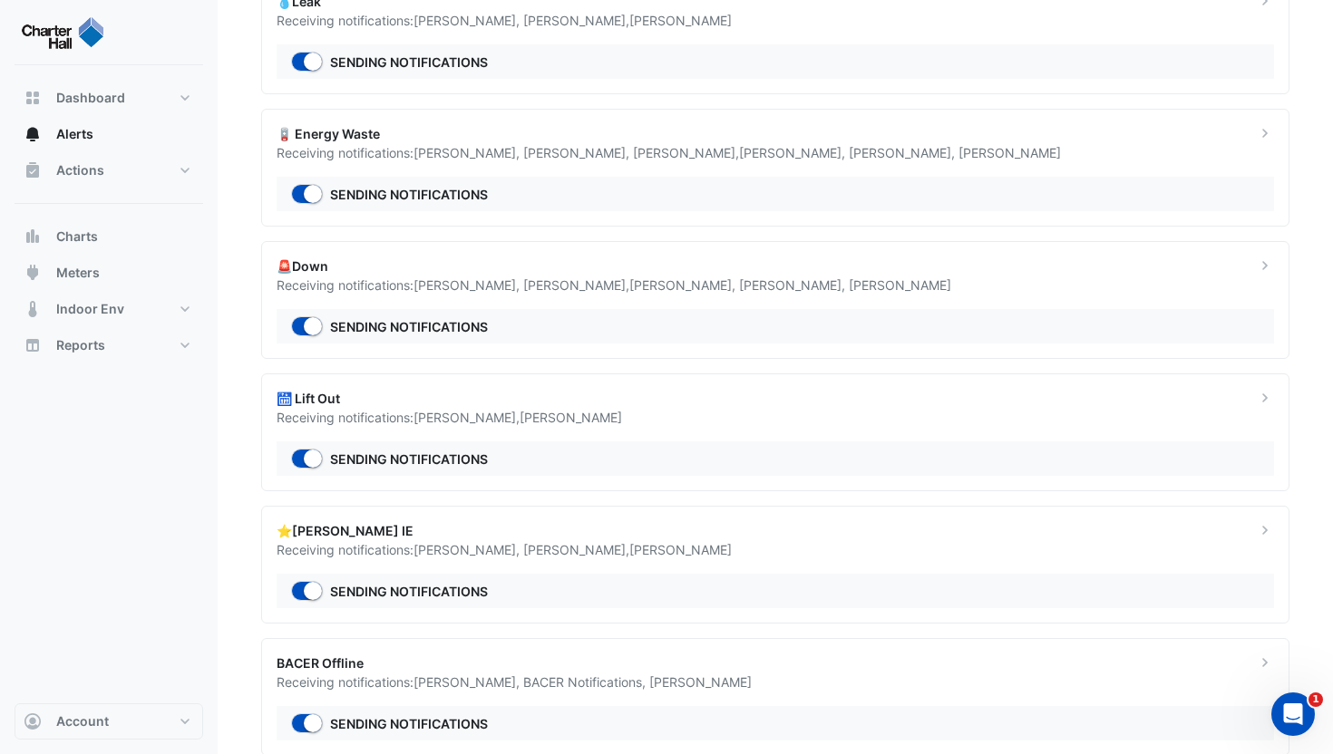
scroll to position [76, 0]
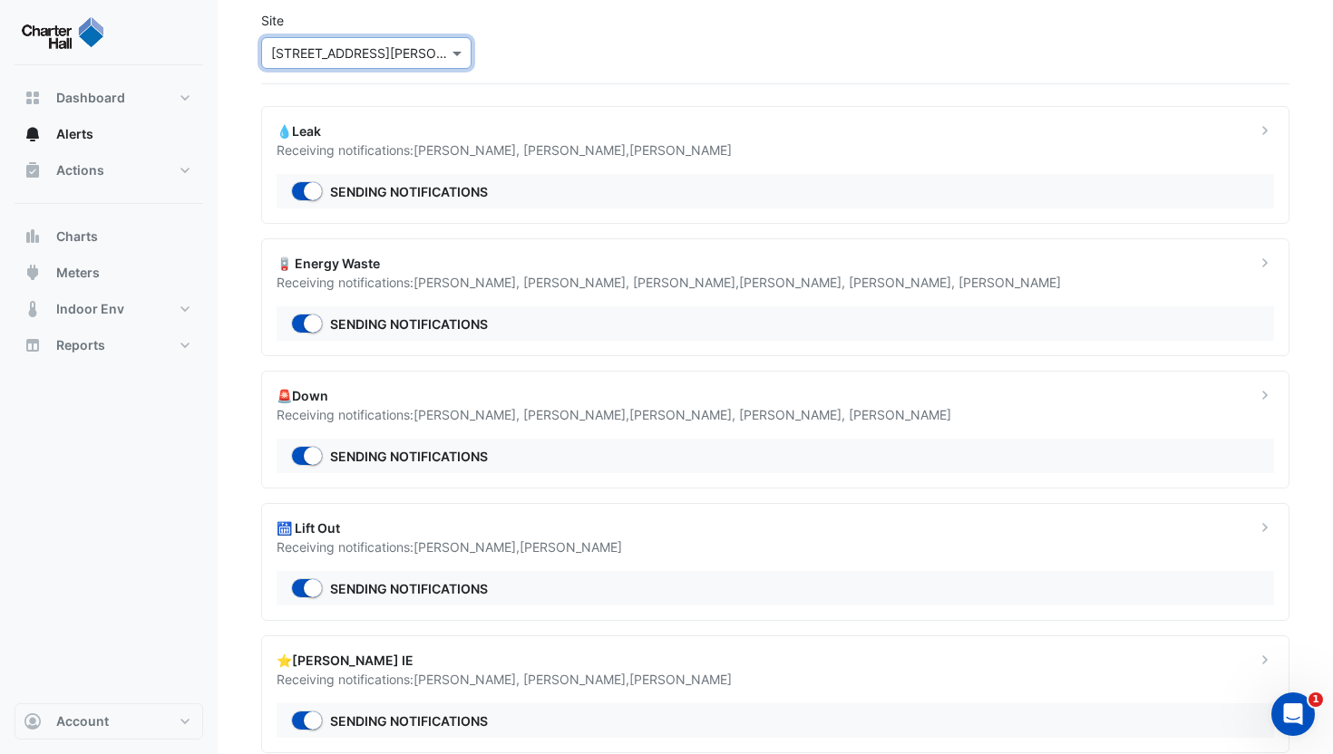
click at [394, 55] on input "text" at bounding box center [348, 53] width 154 height 19
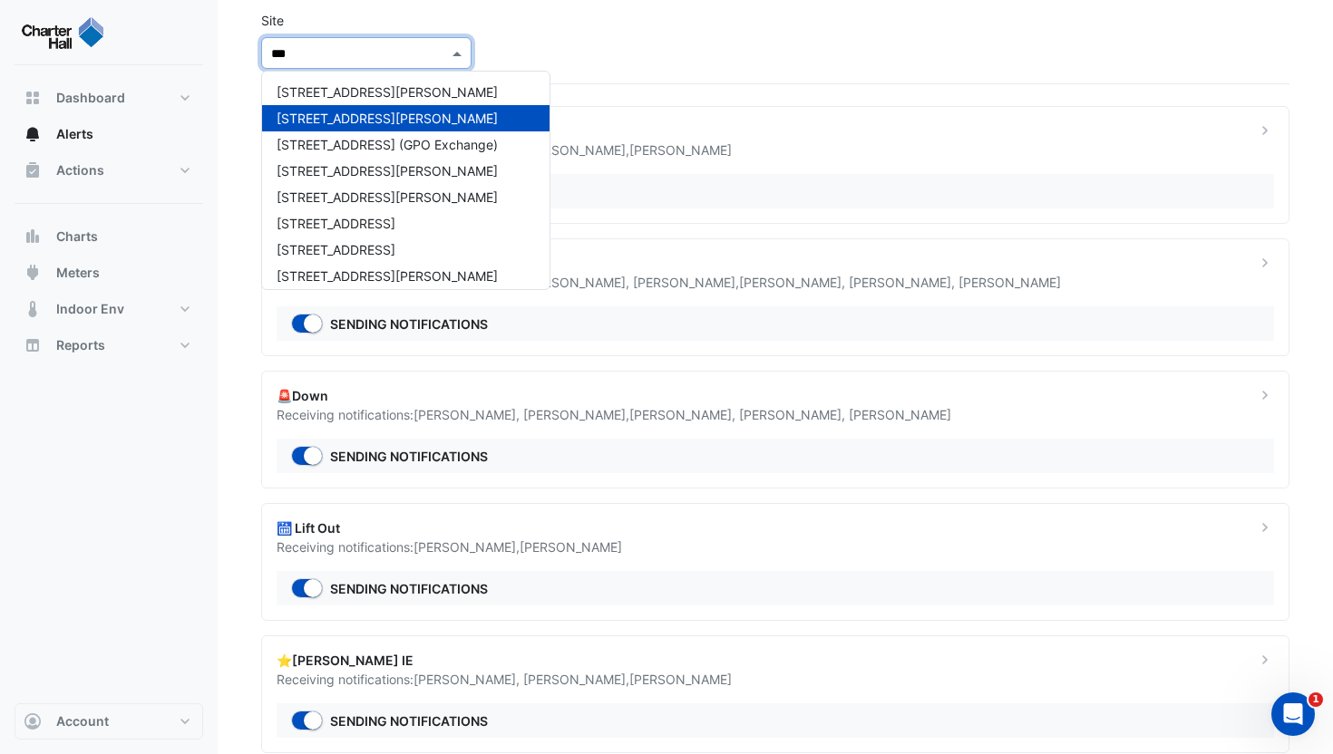
type input "****"
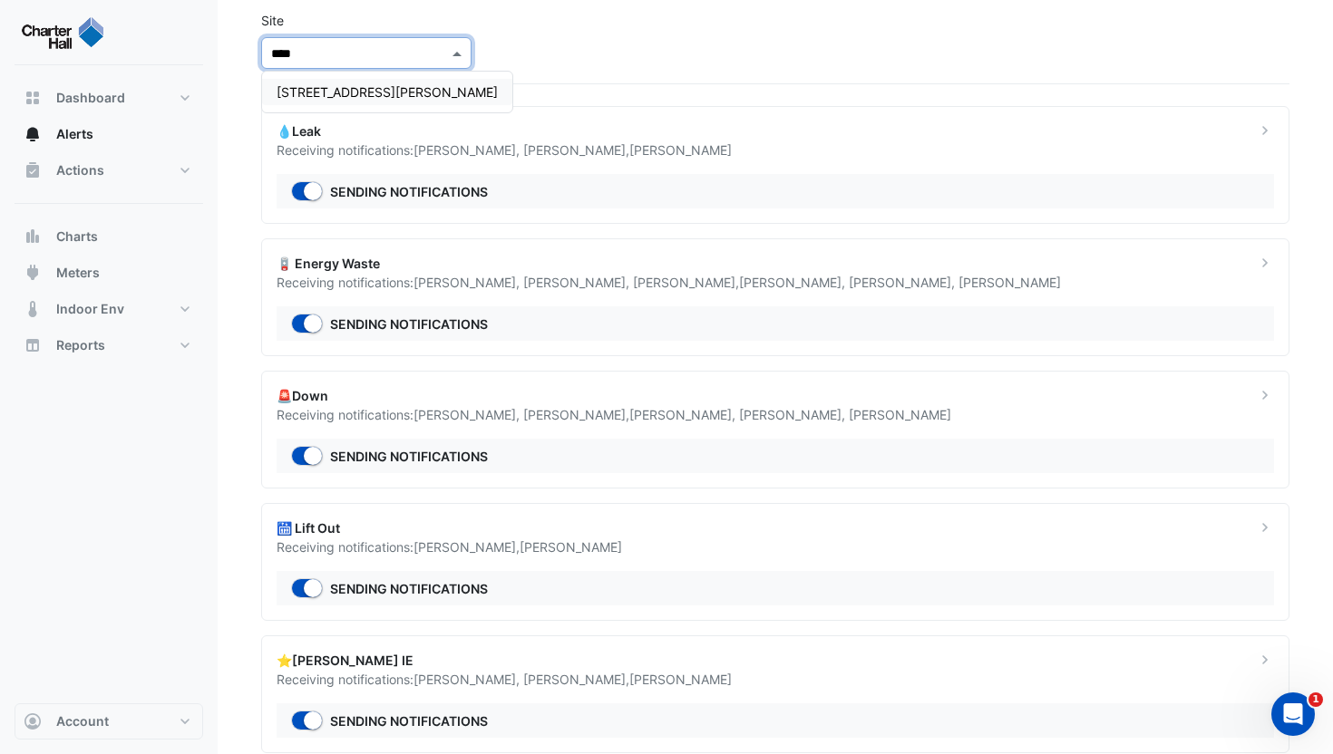
click at [357, 82] on div "[STREET_ADDRESS][PERSON_NAME]" at bounding box center [387, 92] width 250 height 26
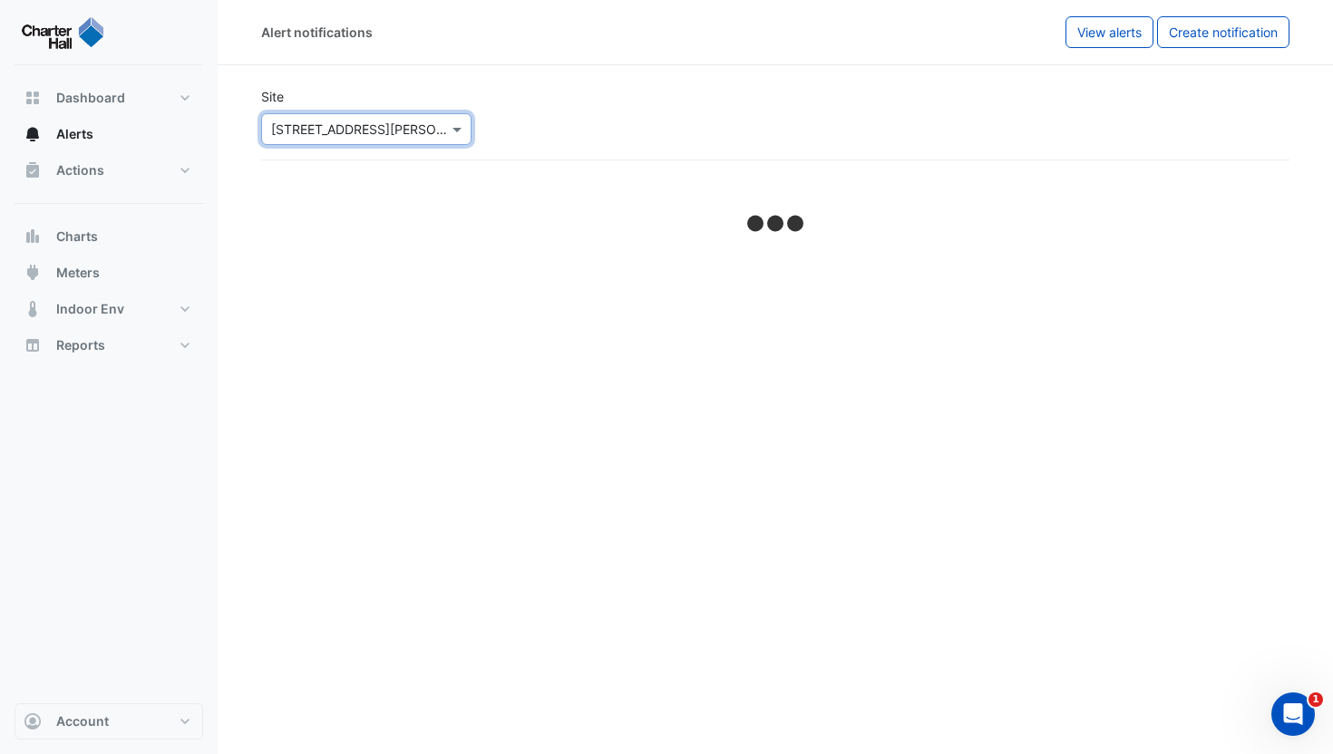
select select "******"
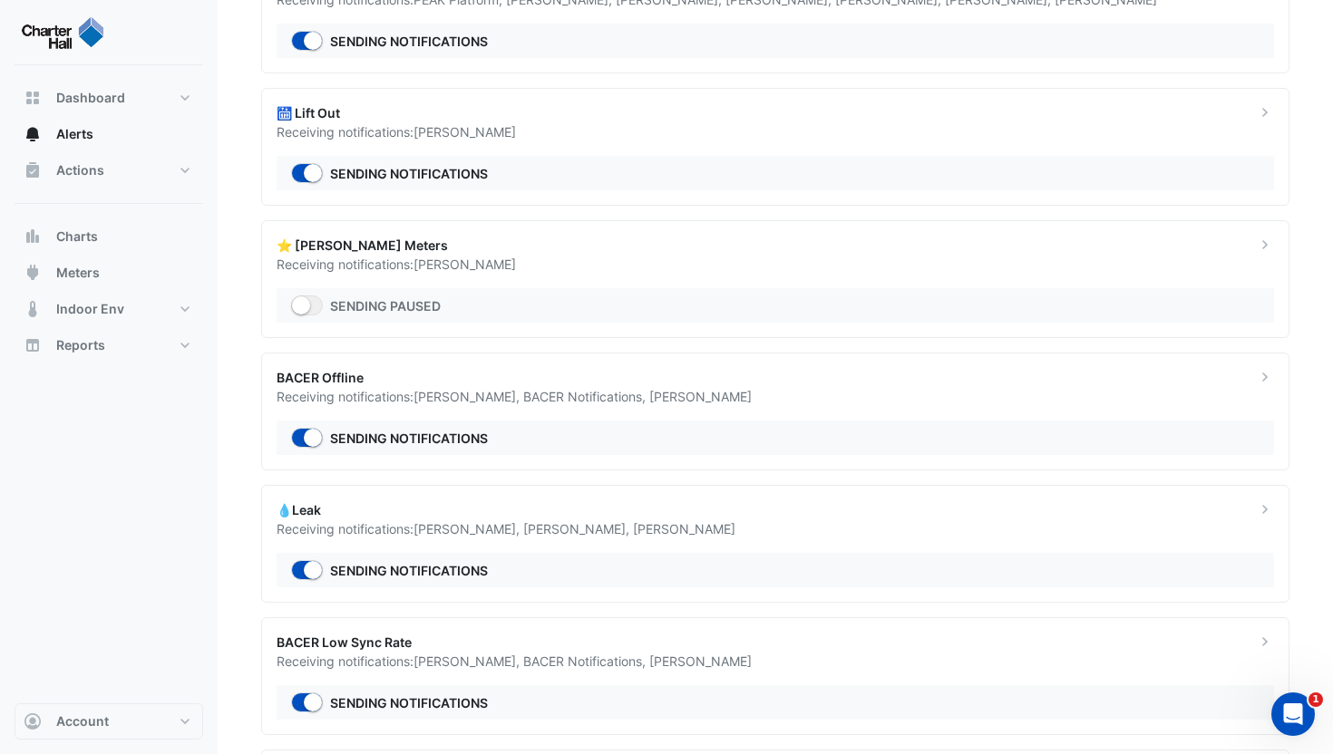
scroll to position [484, 0]
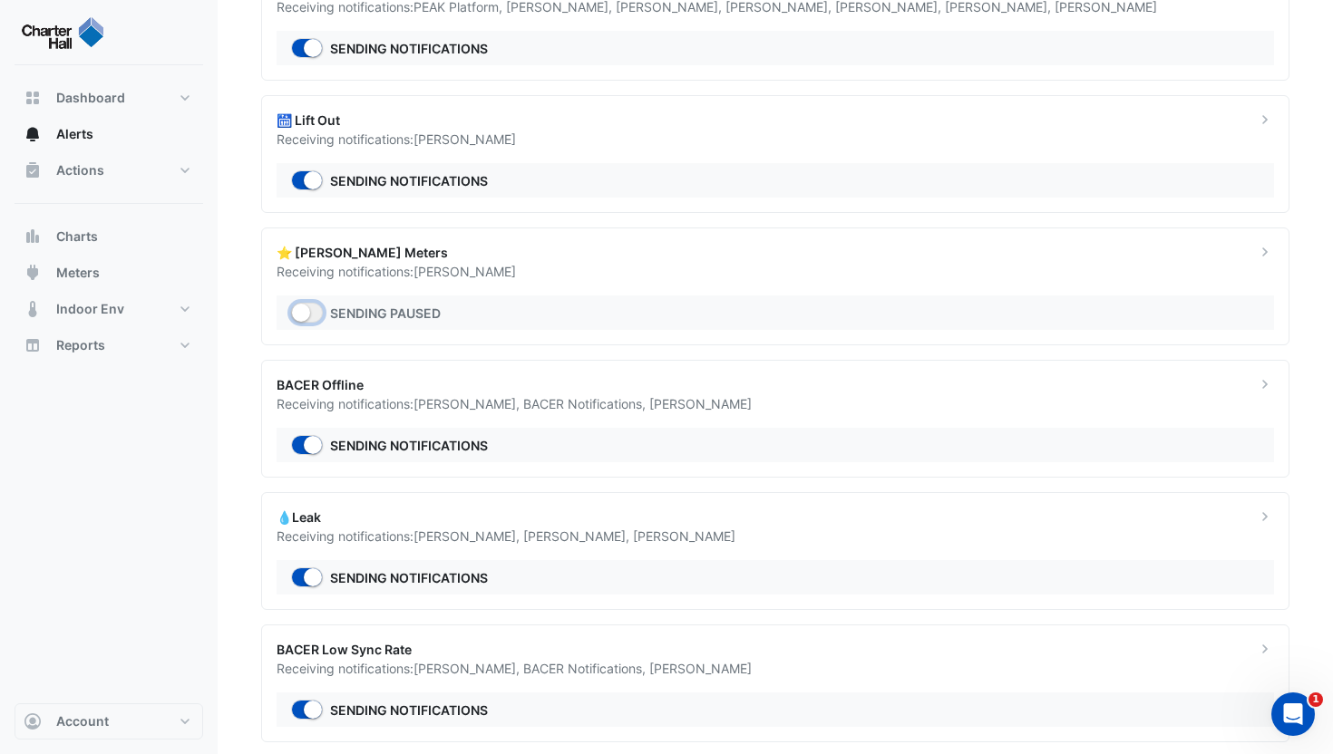
click at [303, 311] on small "button" at bounding box center [301, 313] width 18 height 18
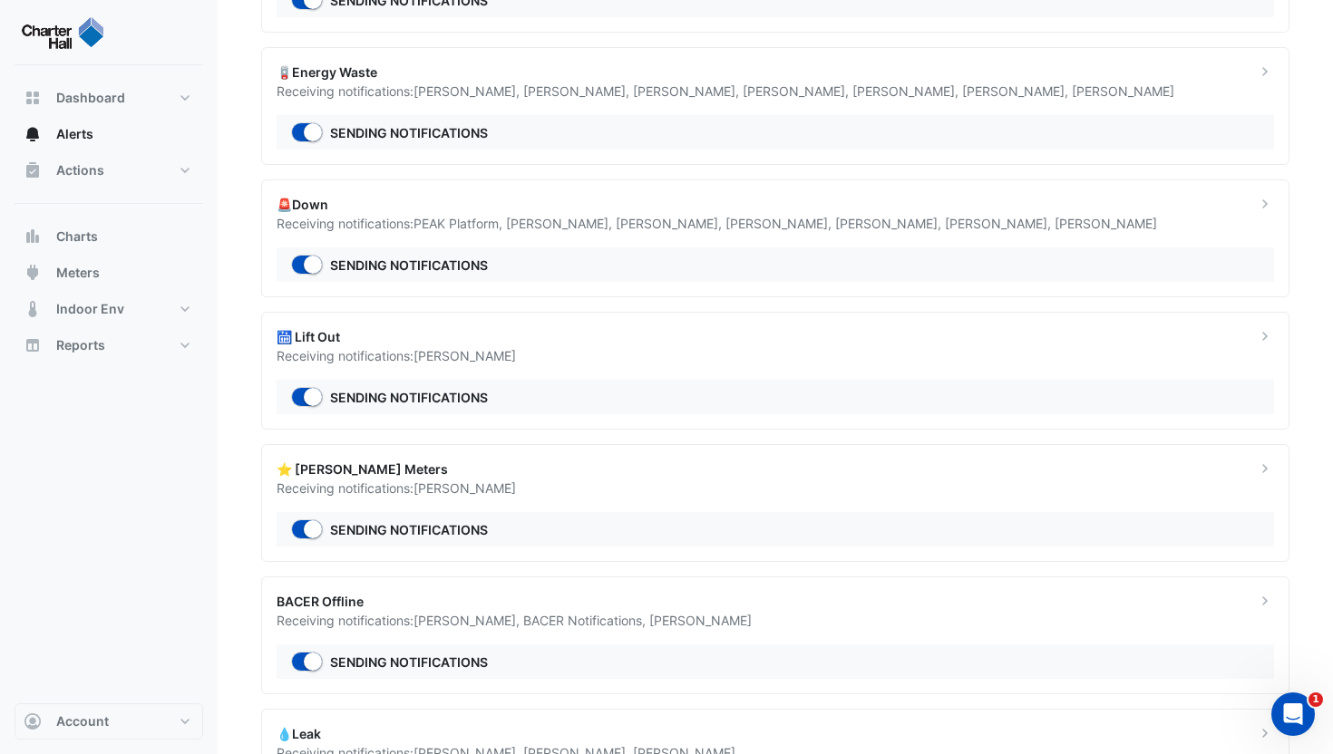
click at [355, 477] on div "⭐ NABERS Meters" at bounding box center [755, 469] width 957 height 19
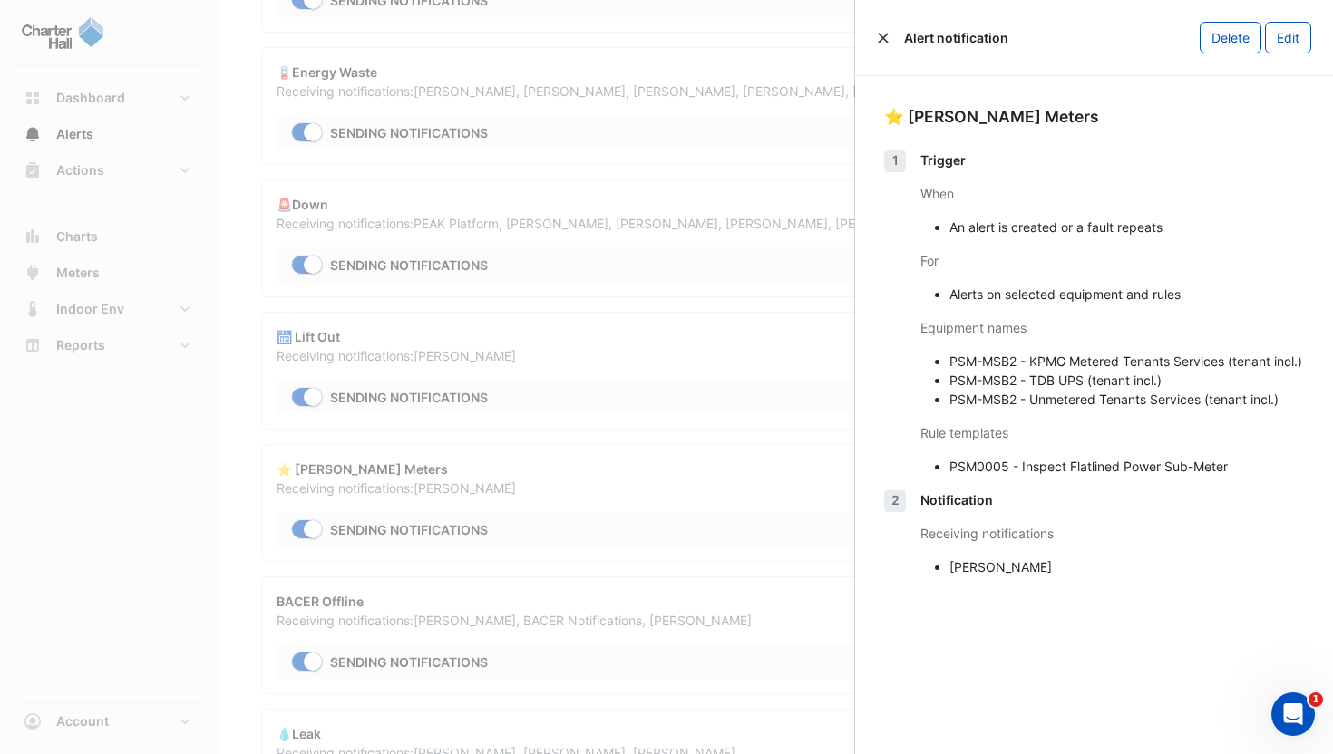
click at [887, 35] on button "Close" at bounding box center [883, 38] width 13 height 13
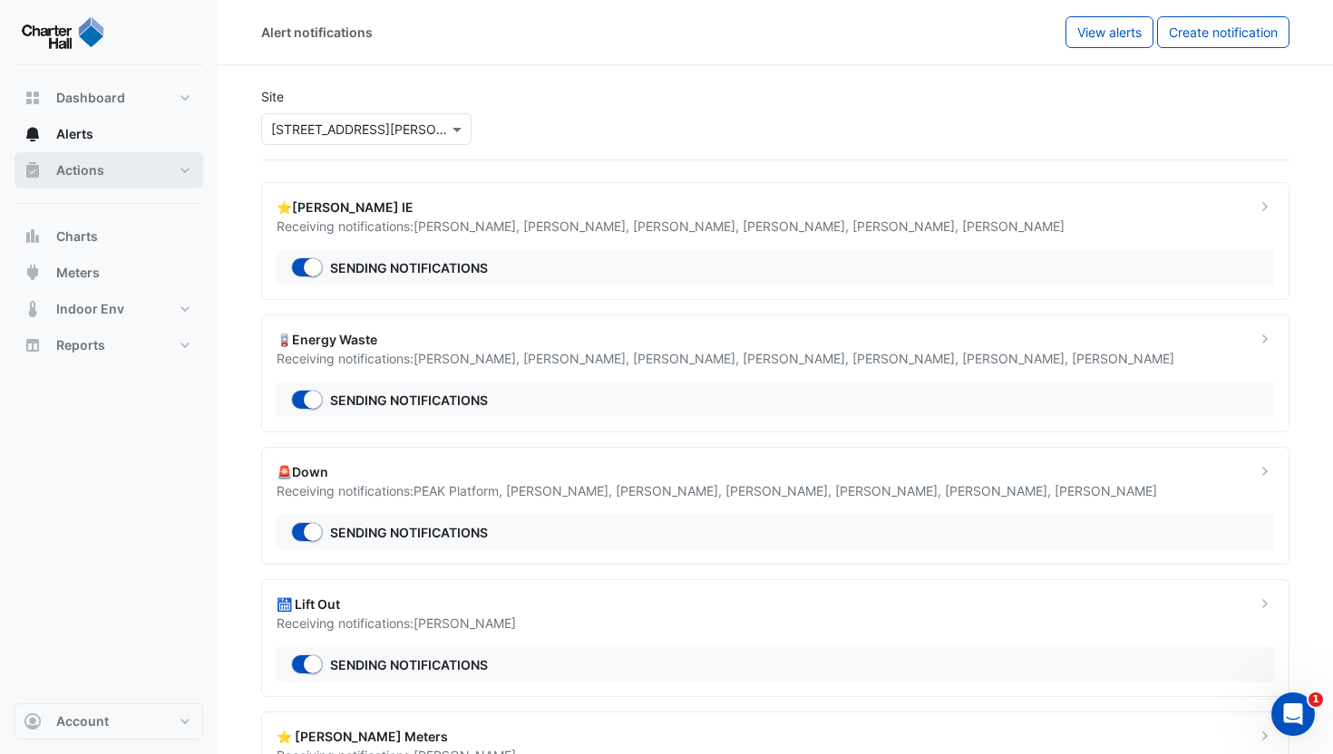
click at [130, 170] on button "Actions" at bounding box center [109, 170] width 189 height 36
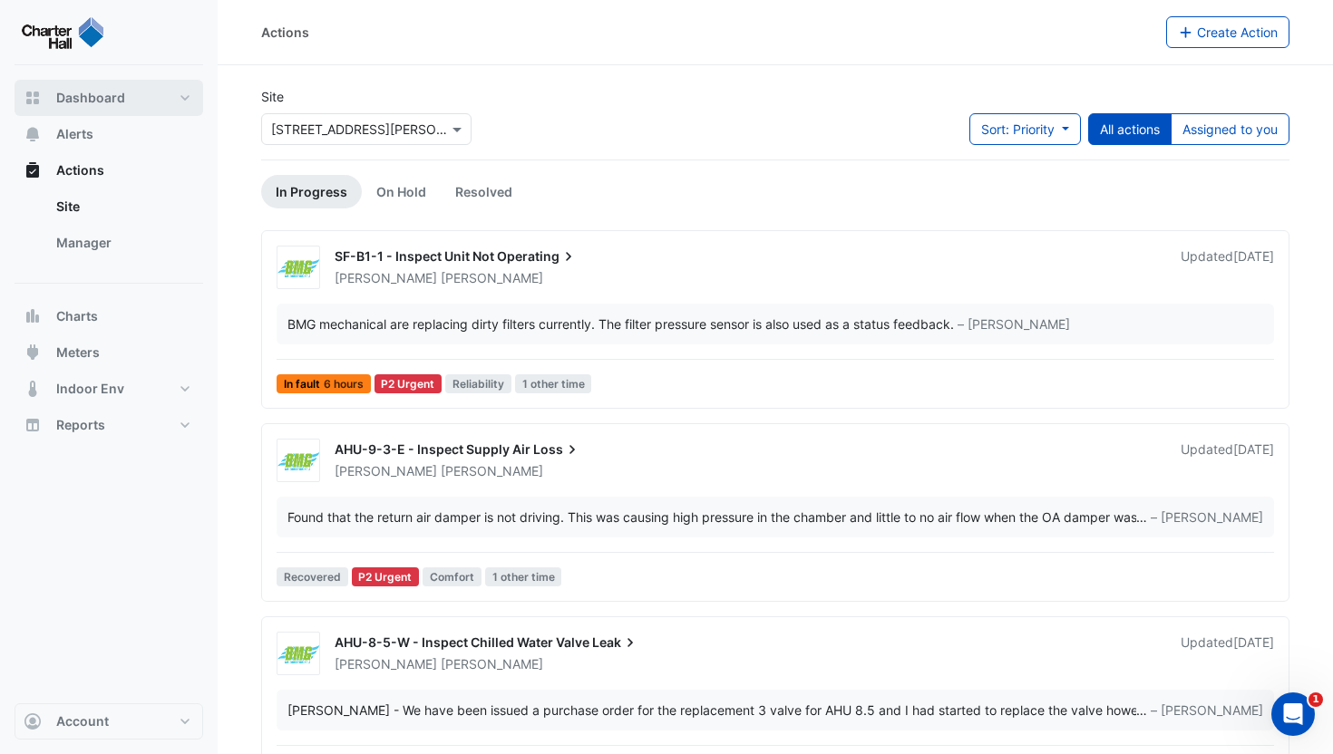
click at [115, 112] on button "Dashboard" at bounding box center [109, 98] width 189 height 36
select select "***"
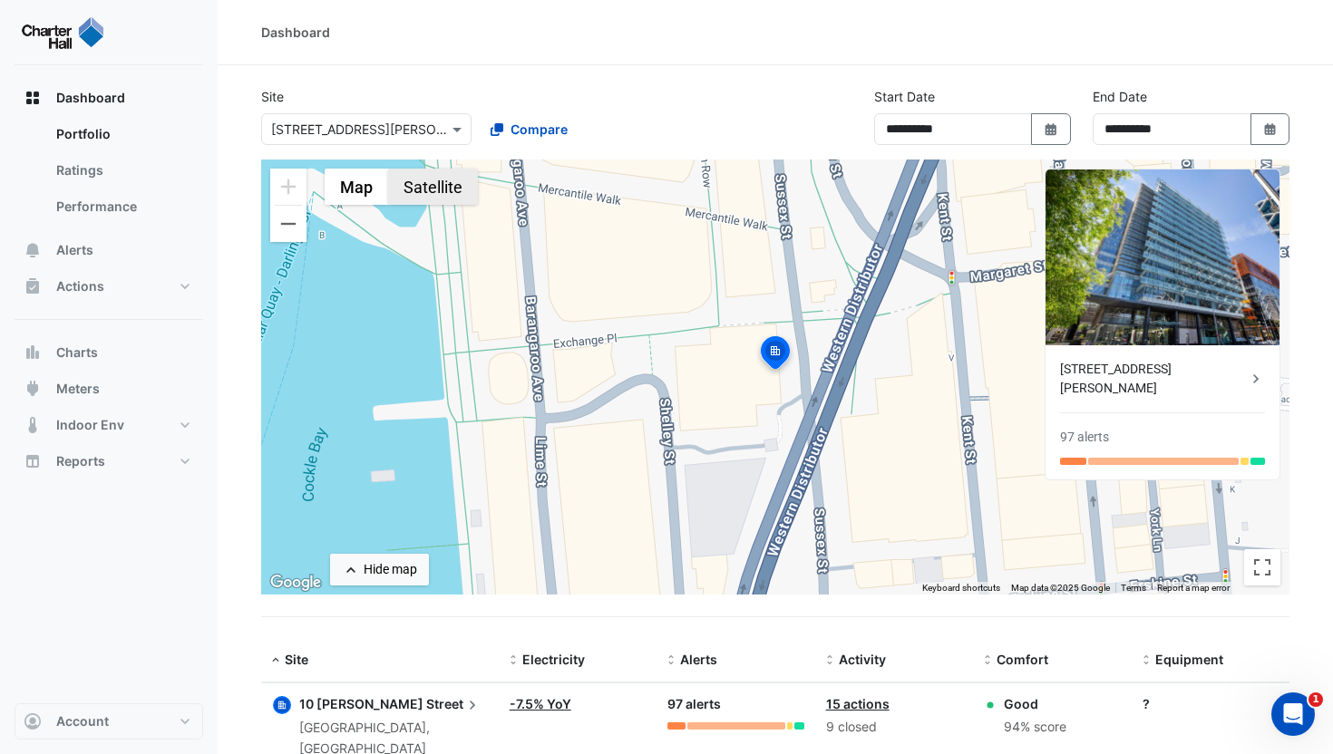
click at [438, 176] on button "Satellite" at bounding box center [433, 187] width 90 height 36
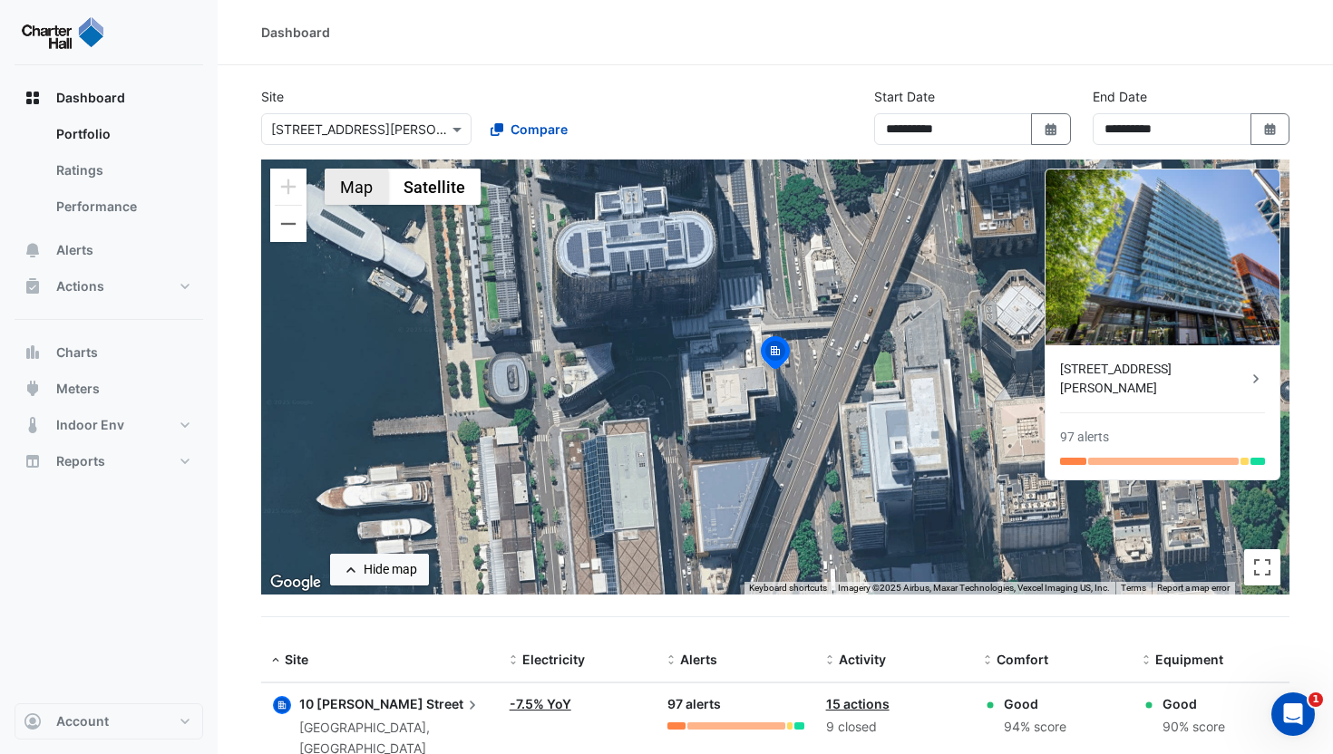
click at [350, 190] on button "Map" at bounding box center [356, 187] width 63 height 36
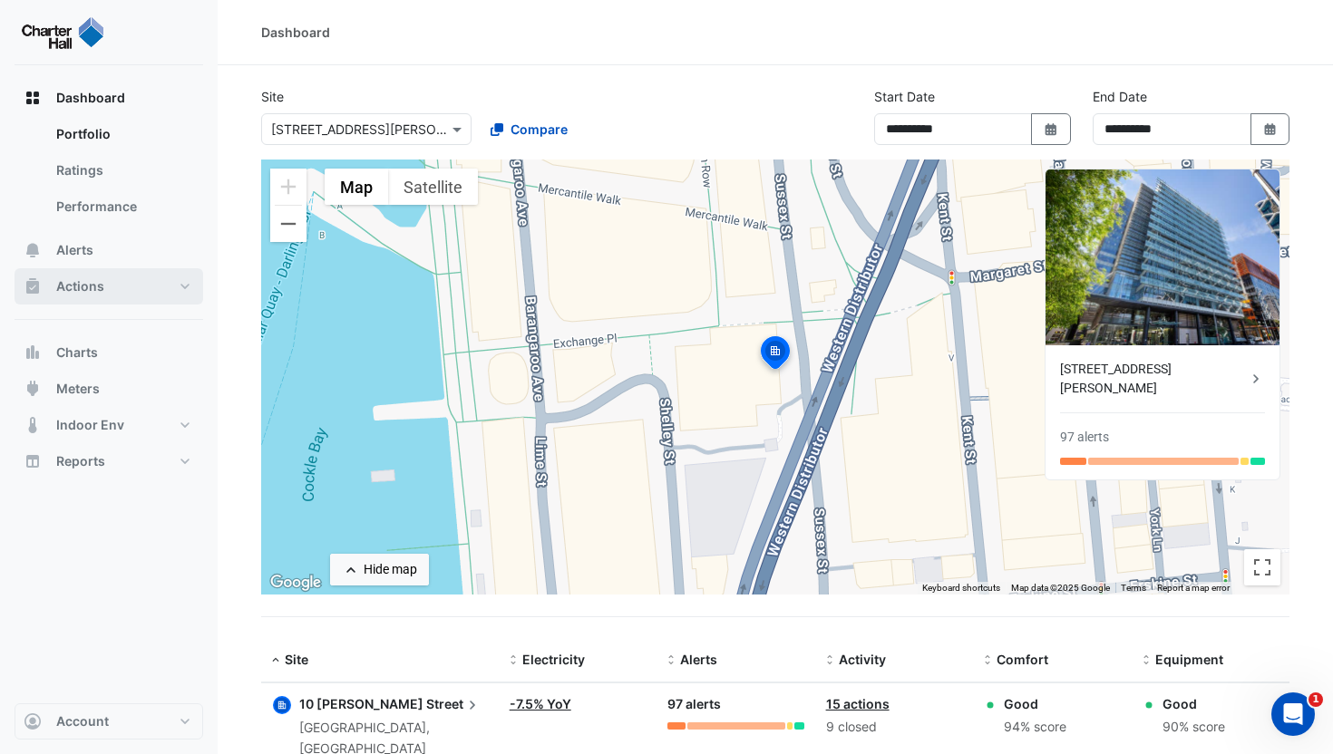
click at [117, 278] on button "Actions" at bounding box center [109, 286] width 189 height 36
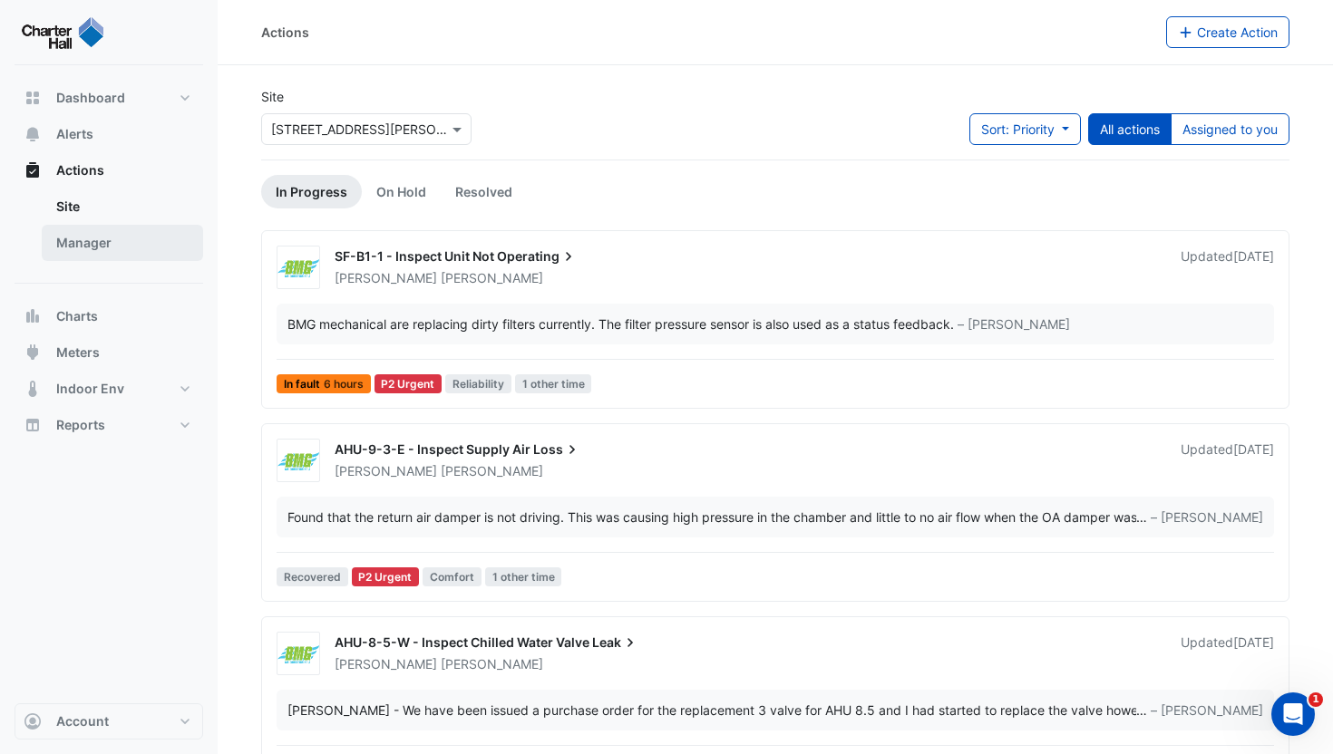
click at [114, 245] on link "Manager" at bounding box center [122, 243] width 161 height 36
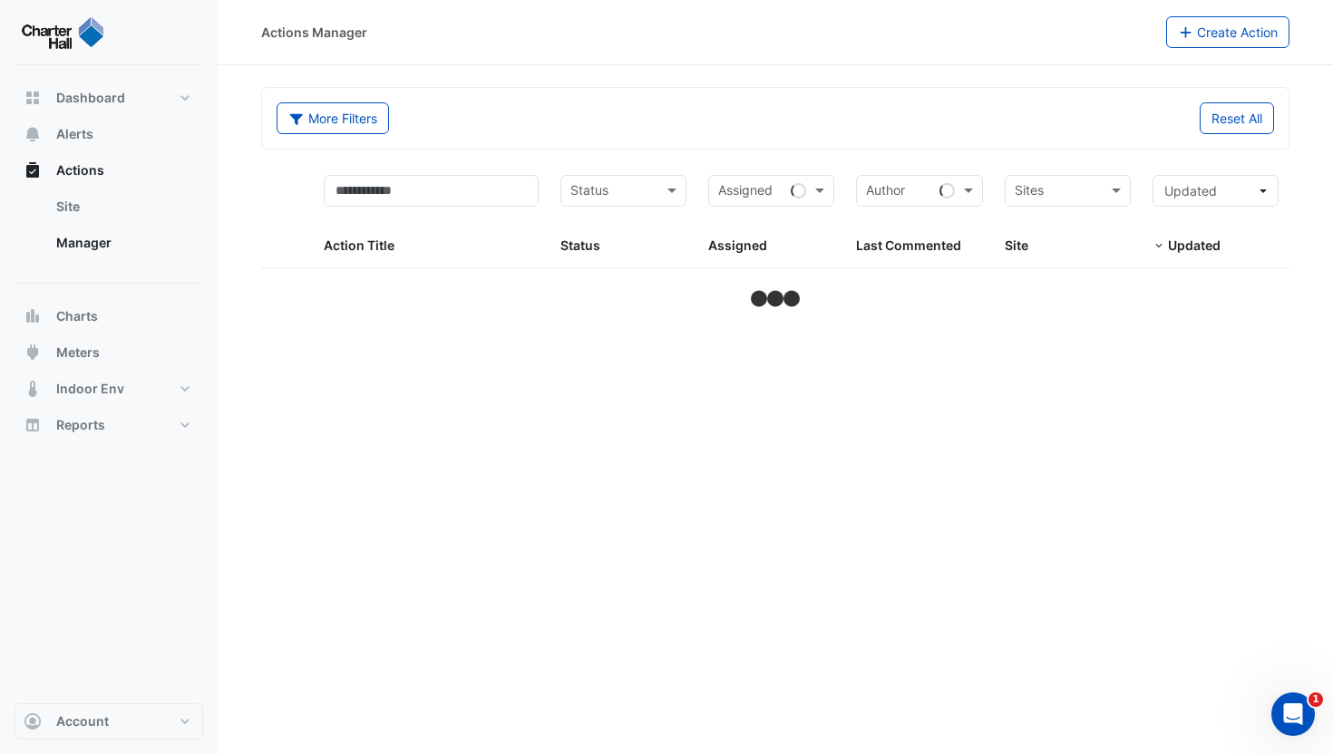
select select "***"
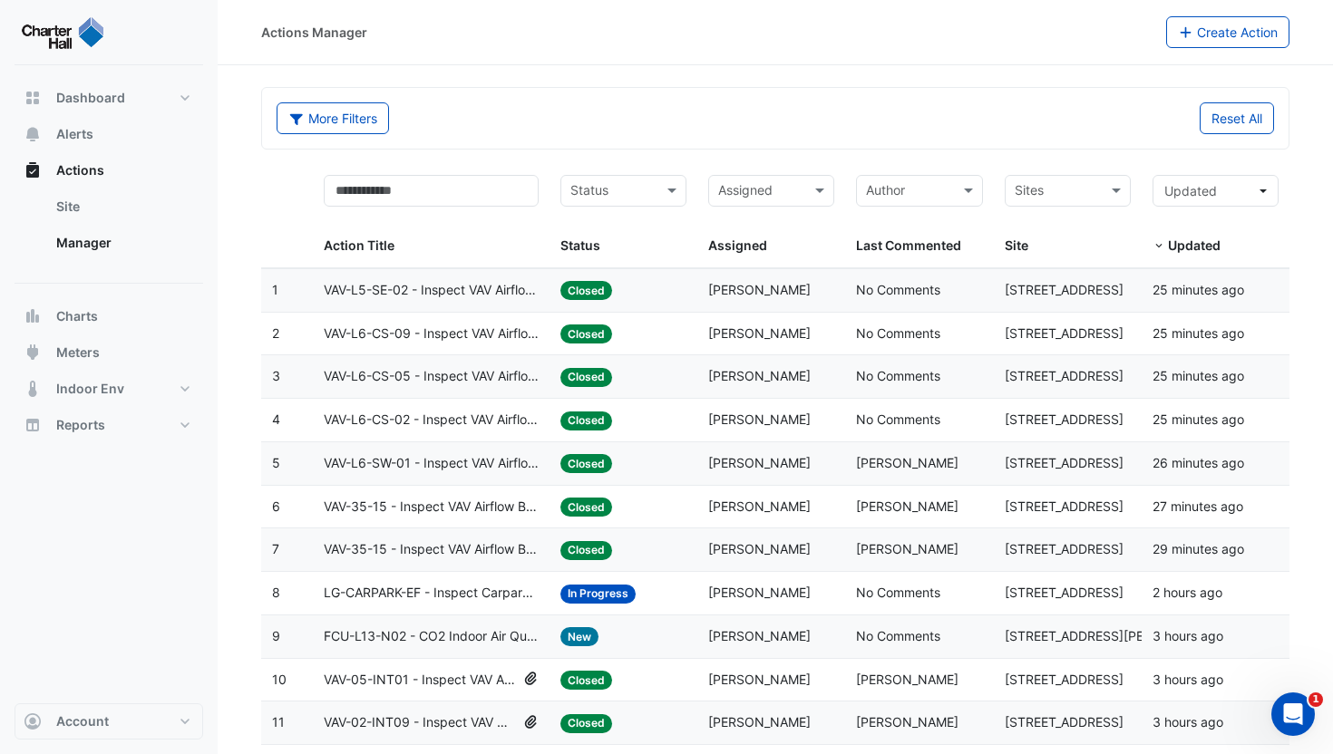
click at [1066, 190] on input "text" at bounding box center [1057, 192] width 85 height 21
click at [1086, 232] on span "[STREET_ADDRESS][PERSON_NAME]" at bounding box center [1130, 229] width 221 height 15
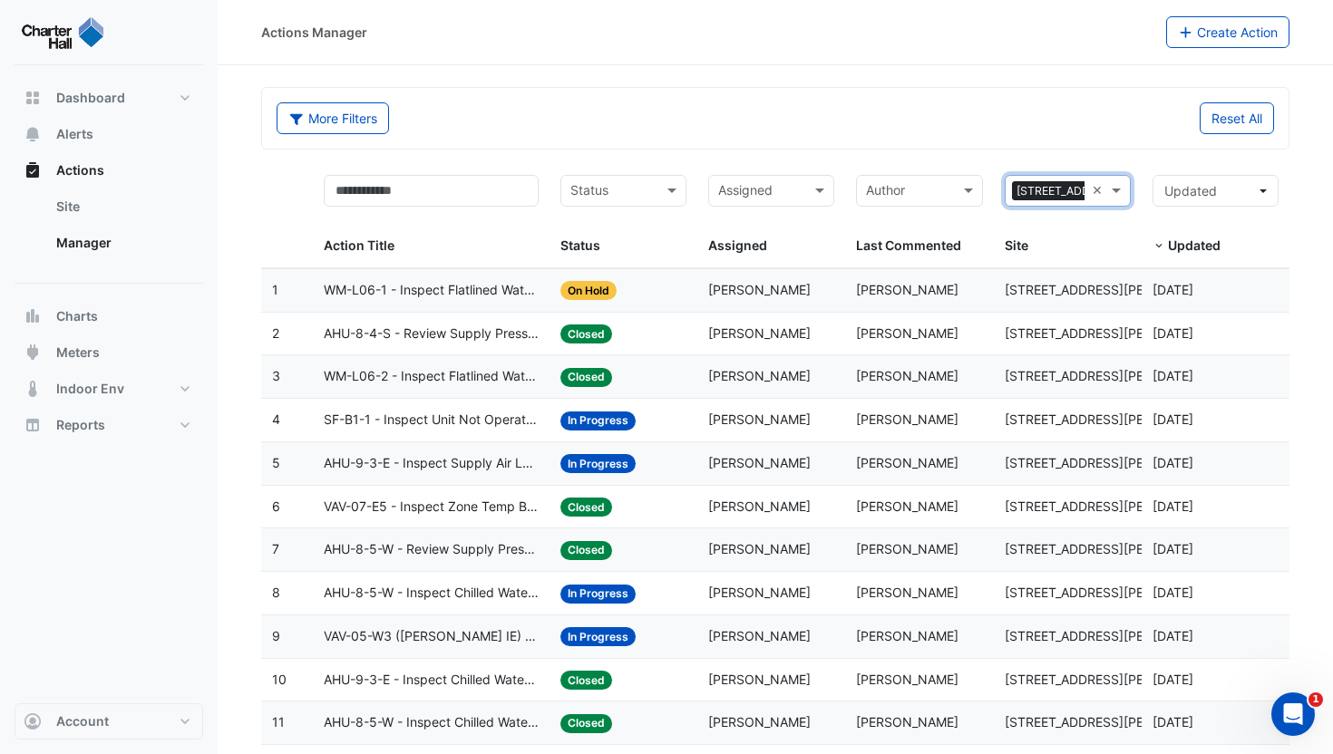
scroll to position [45, 0]
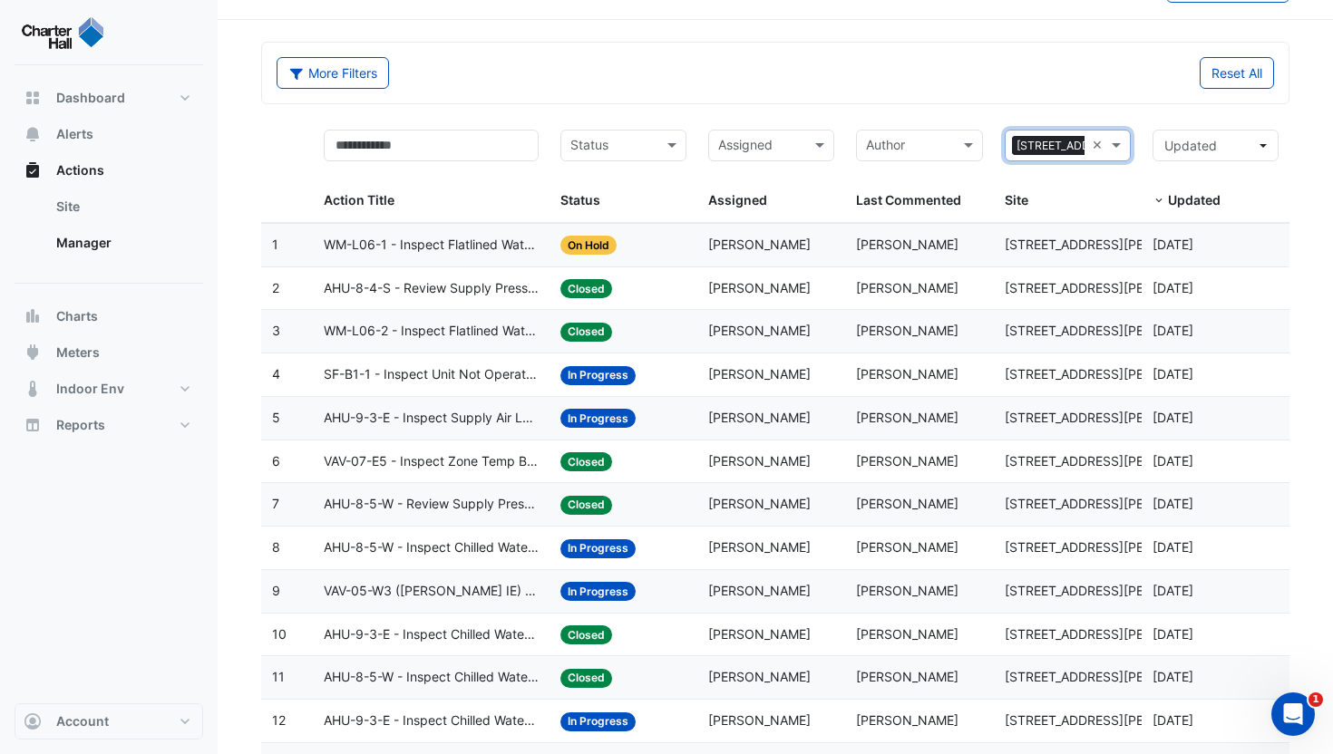
click at [610, 238] on span "On Hold" at bounding box center [588, 245] width 56 height 19
click at [655, 272] on datatable-body-cell "Status: Closed" at bounding box center [623, 288] width 148 height 43
type input "*******"
click at [1072, 187] on span "[GEOGRAPHIC_DATA]" at bounding box center [1083, 184] width 127 height 15
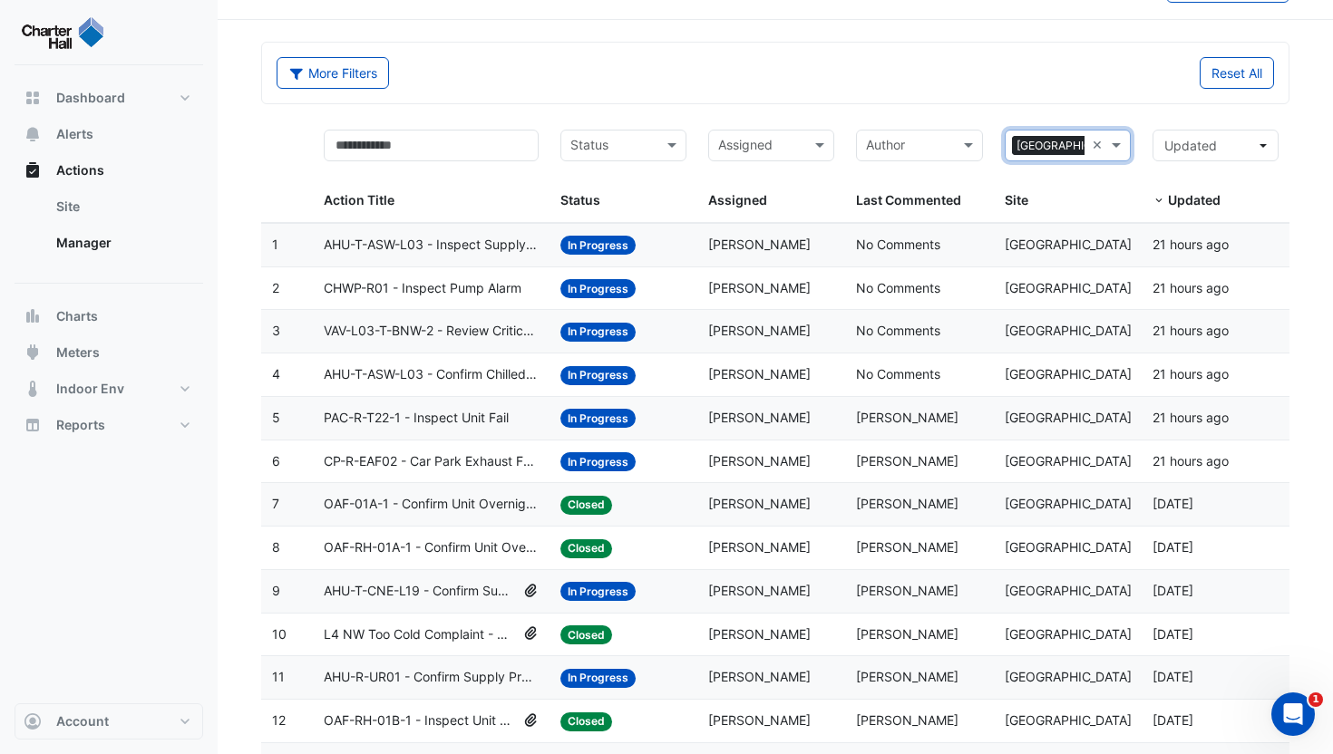
click at [882, 243] on span "No Comments" at bounding box center [898, 244] width 84 height 15
click at [820, 424] on div "Assigned: Scott Hobbs" at bounding box center [771, 418] width 126 height 21
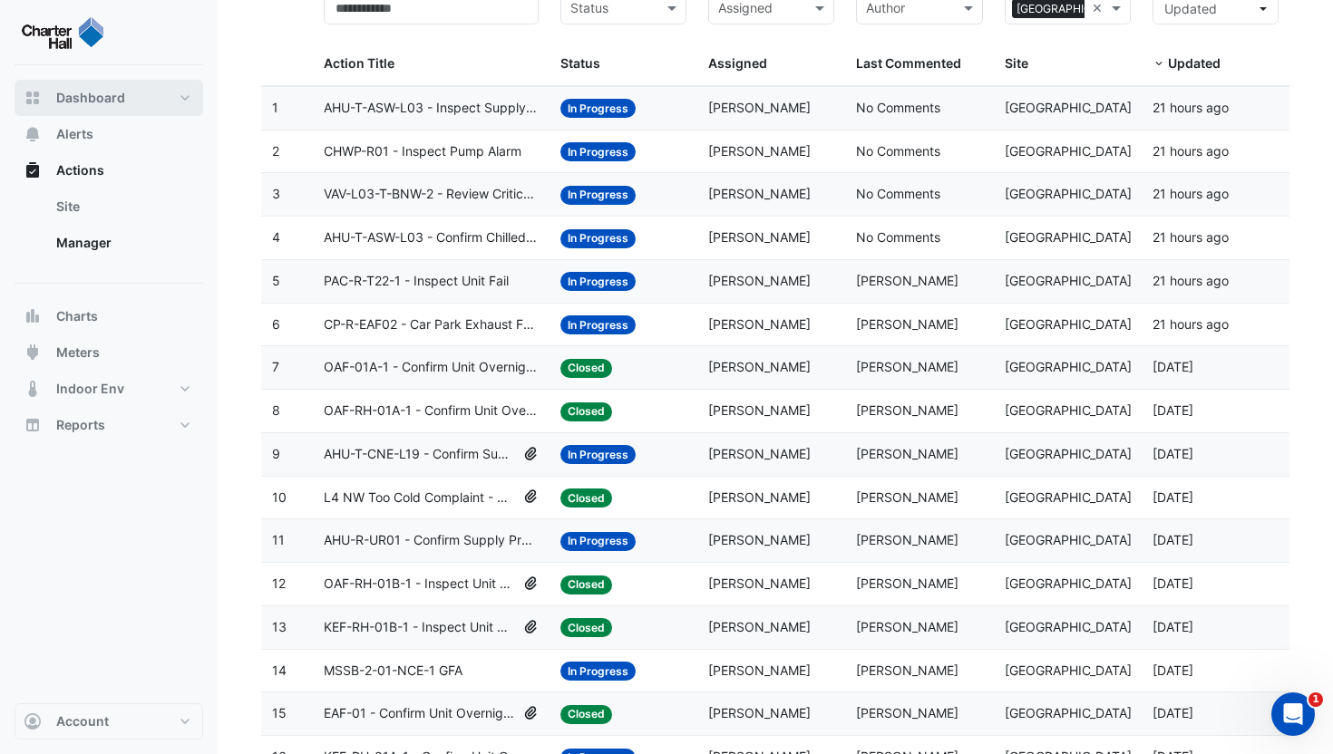
click at [123, 100] on button "Dashboard" at bounding box center [109, 98] width 189 height 36
select select "***"
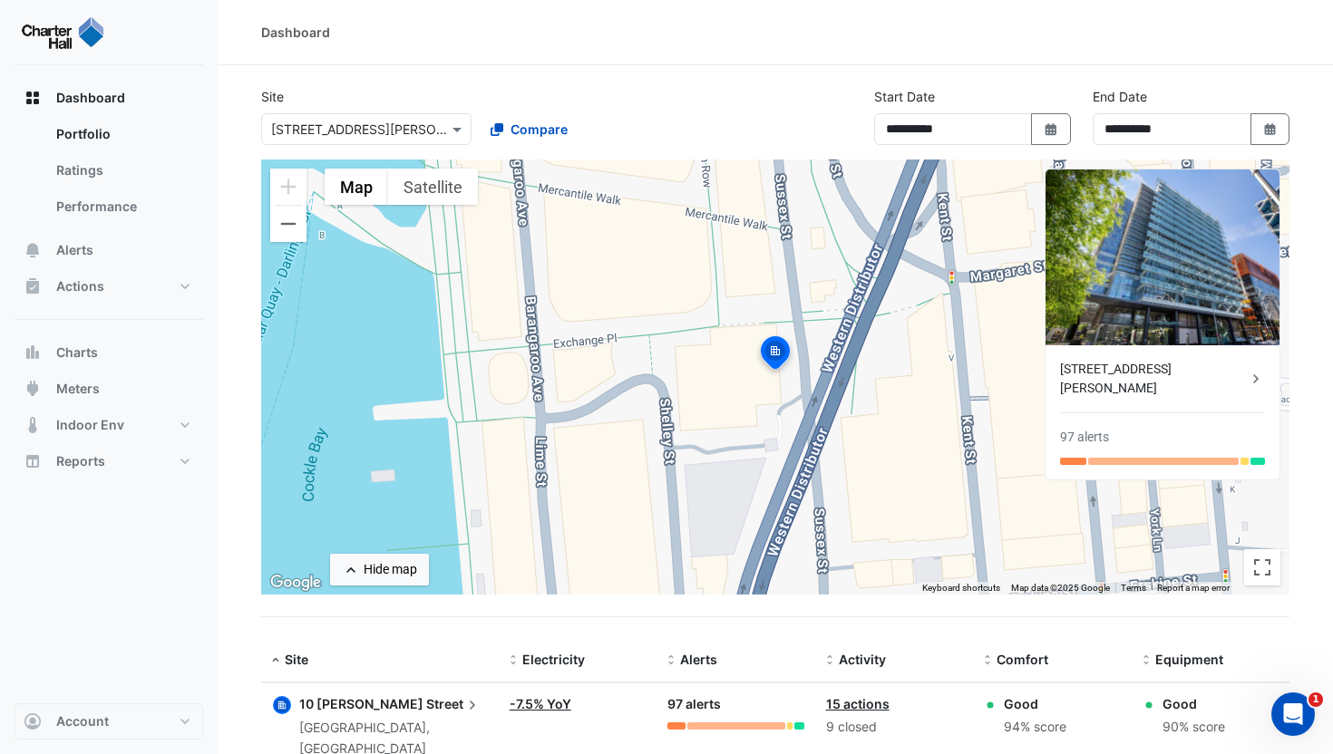
click at [302, 117] on div "× 10 Shelley Street" at bounding box center [366, 129] width 210 height 32
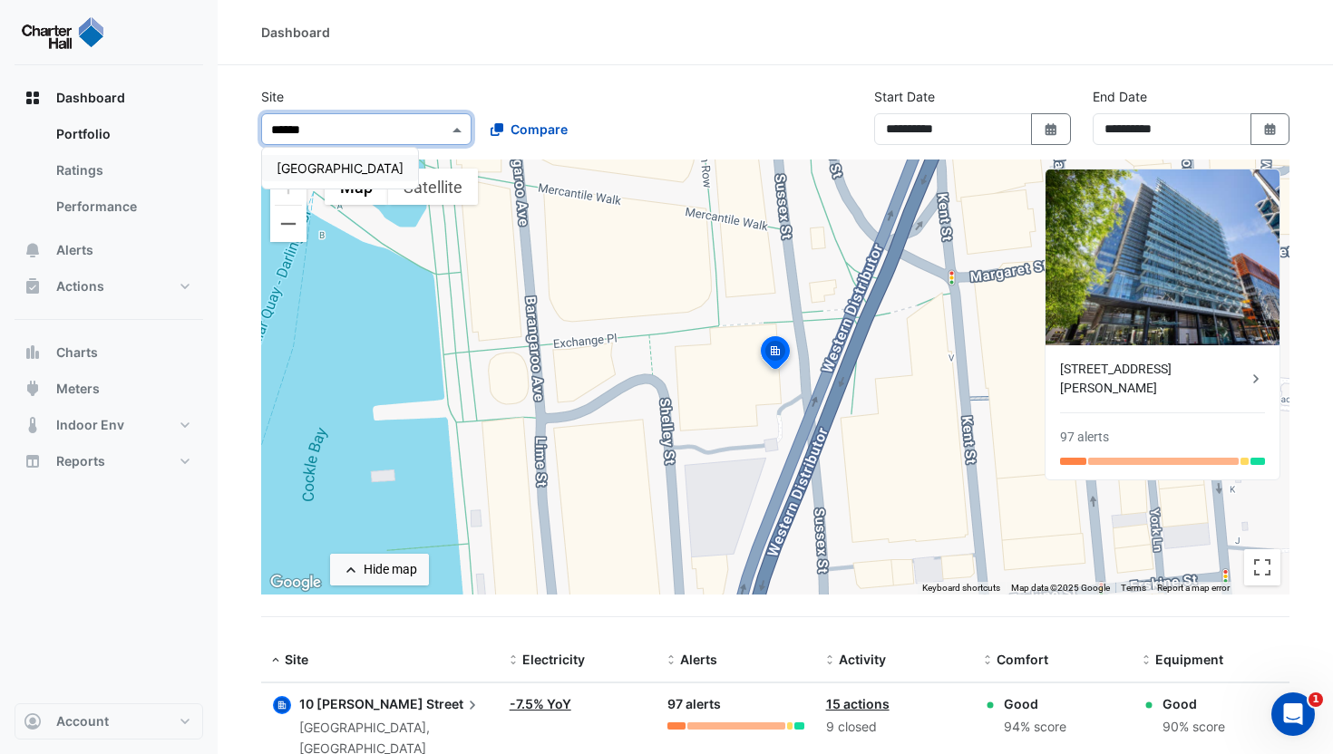
type input "*******"
click at [304, 155] on div "[GEOGRAPHIC_DATA]" at bounding box center [340, 168] width 156 height 26
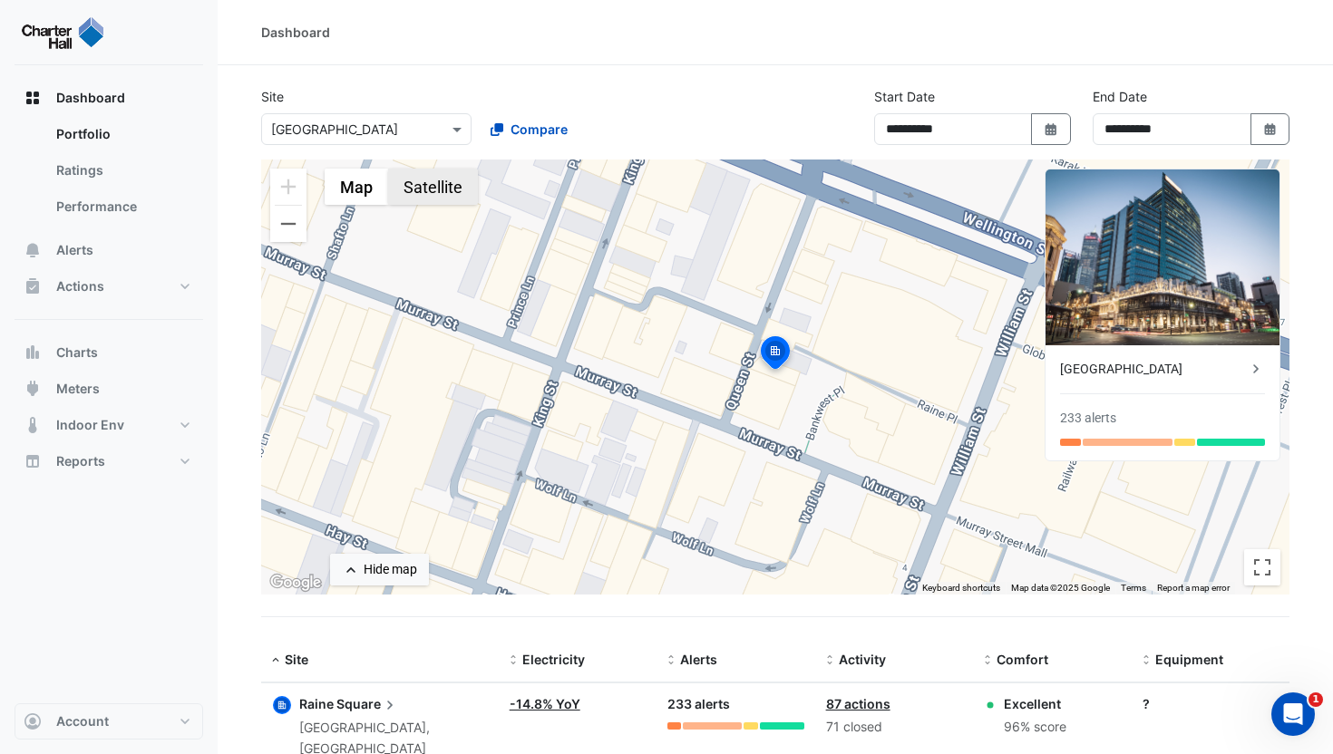
click at [432, 189] on button "Satellite" at bounding box center [433, 187] width 90 height 36
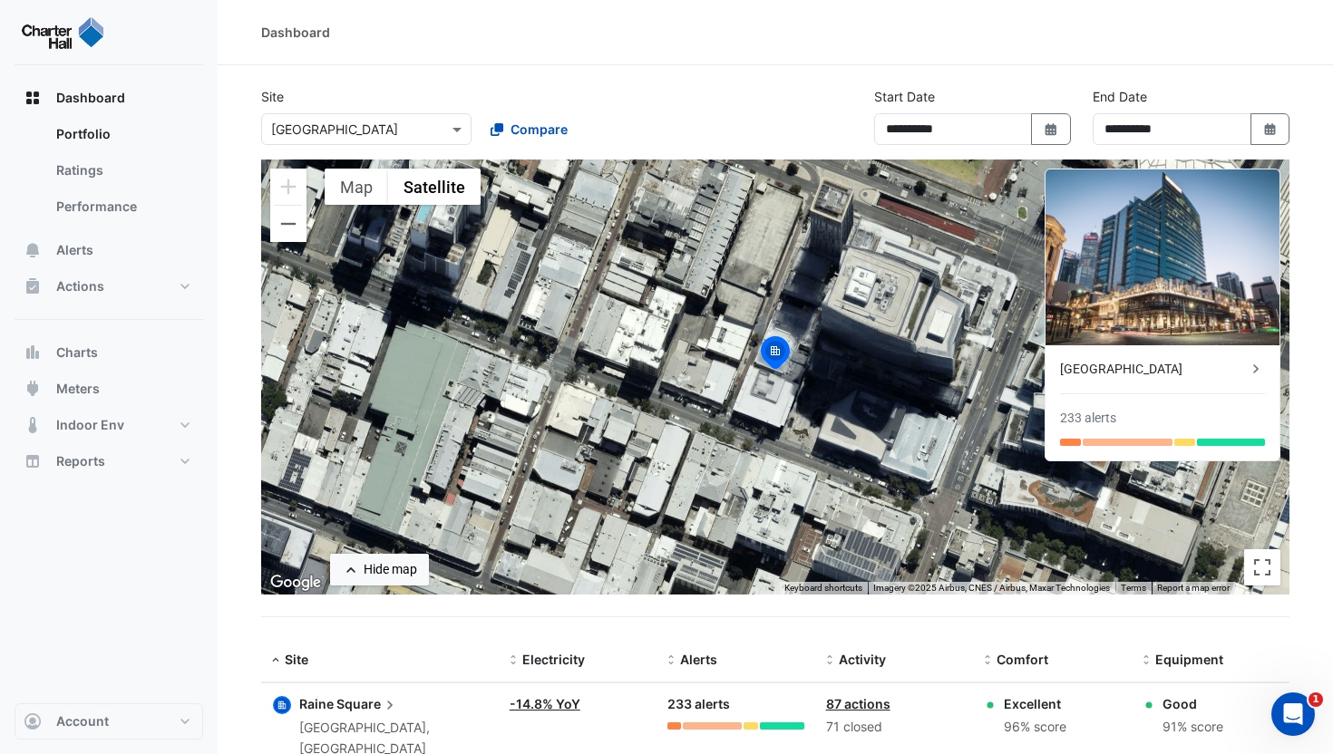
click at [1158, 366] on div "[GEOGRAPHIC_DATA]" at bounding box center [1153, 369] width 187 height 19
click at [99, 171] on link "Ratings" at bounding box center [122, 170] width 161 height 36
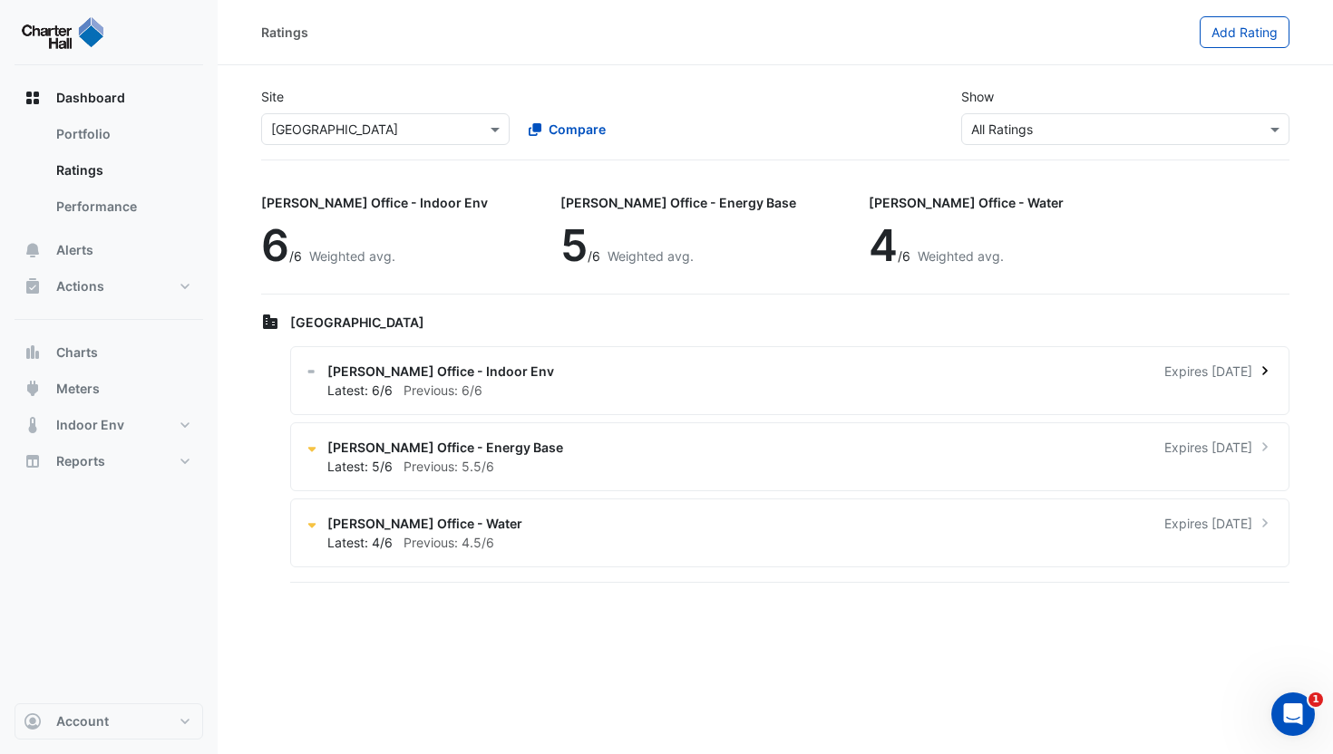
click at [498, 389] on div "Latest: 6/6 Previous: 6/6" at bounding box center [800, 390] width 947 height 19
click at [491, 464] on span "Previous: 5.5/6" at bounding box center [448, 466] width 91 height 15
click at [112, 243] on button "Alerts" at bounding box center [109, 250] width 189 height 36
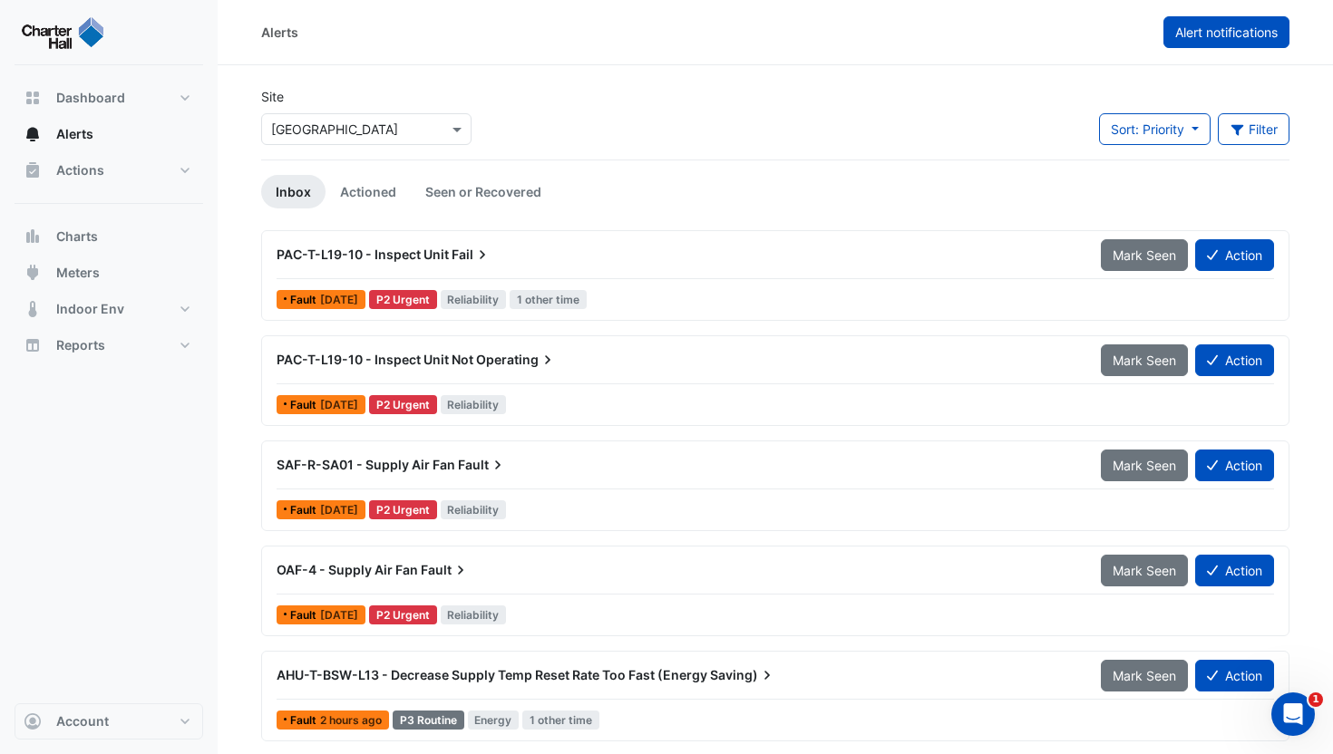
click at [1184, 35] on span "Alert notifications" at bounding box center [1226, 31] width 102 height 15
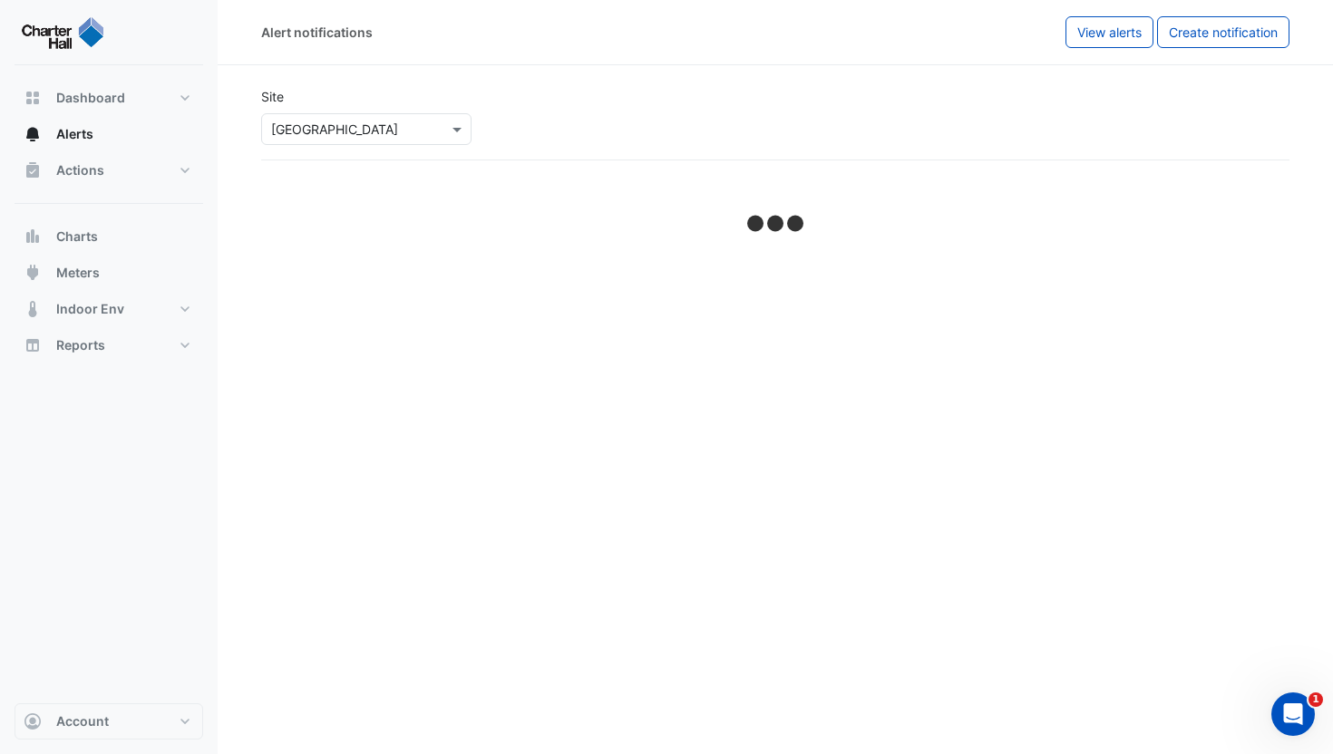
select select "******"
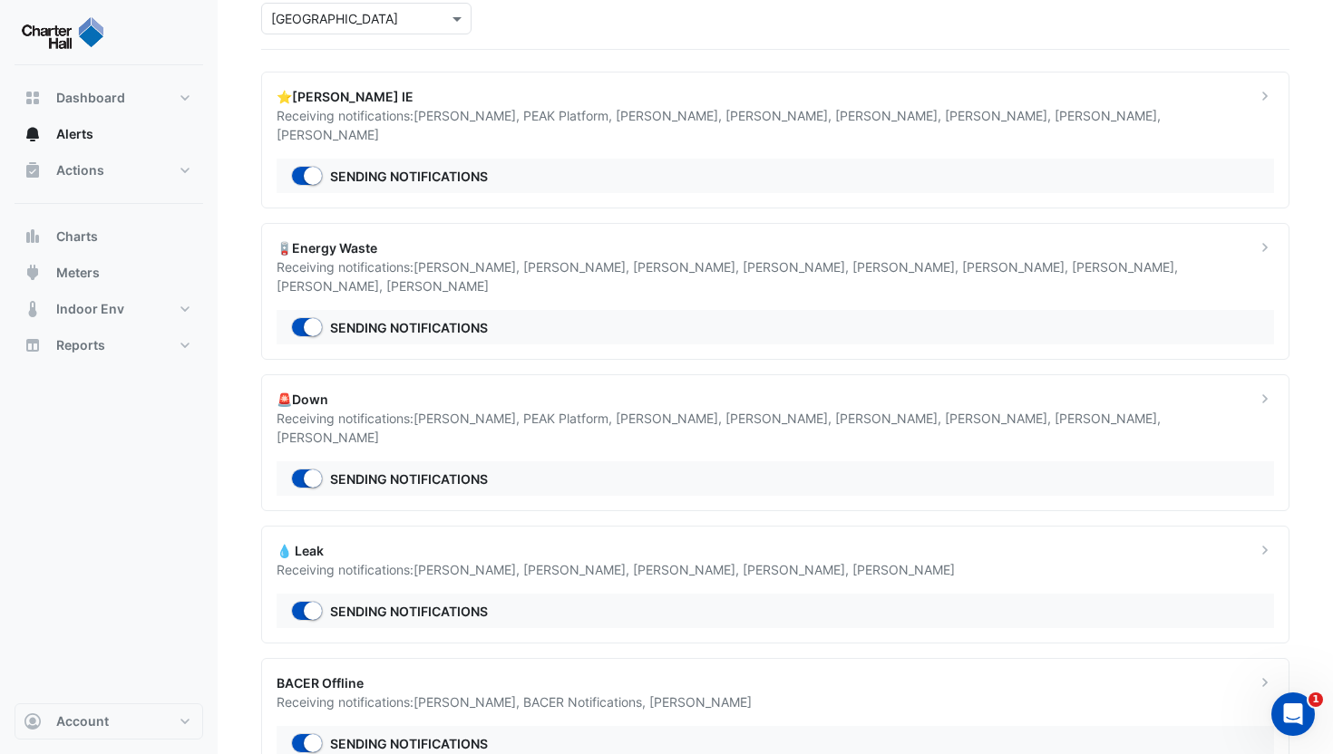
scroll to position [31, 0]
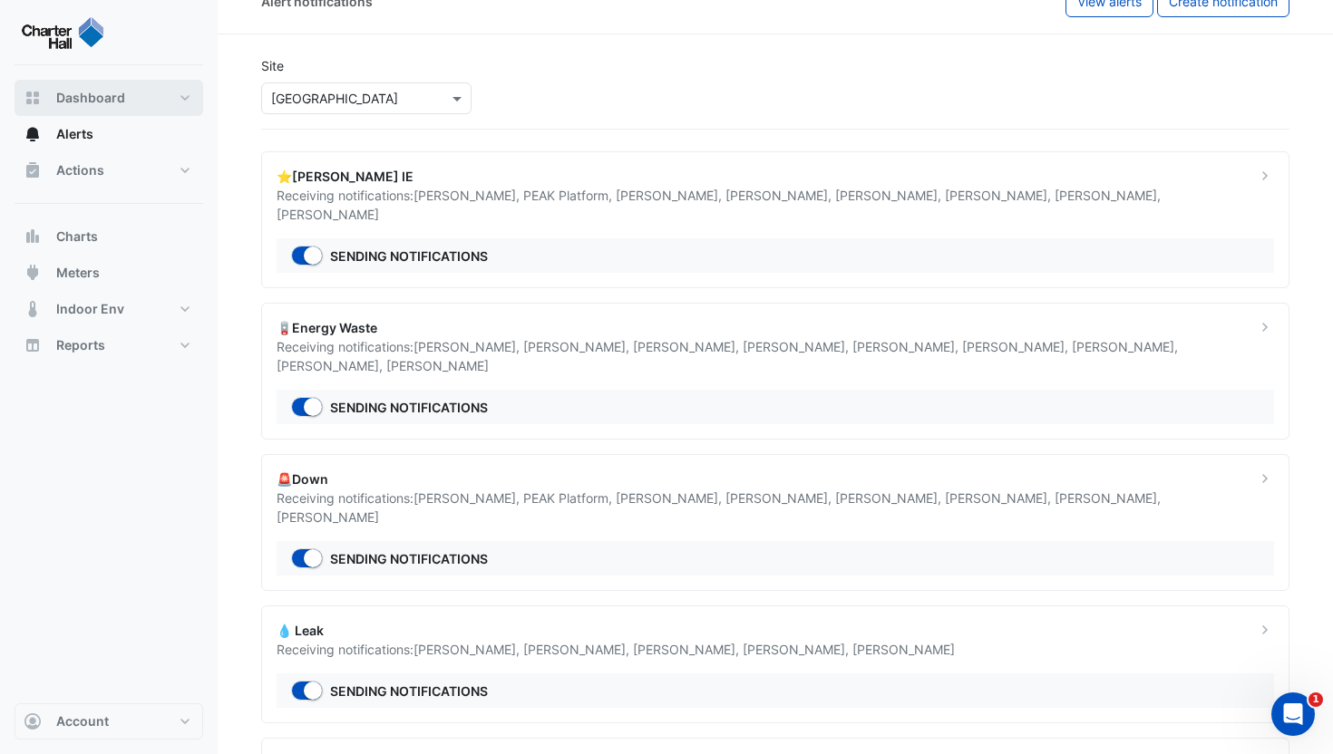
click at [80, 101] on span "Dashboard" at bounding box center [90, 98] width 69 height 18
select select "***"
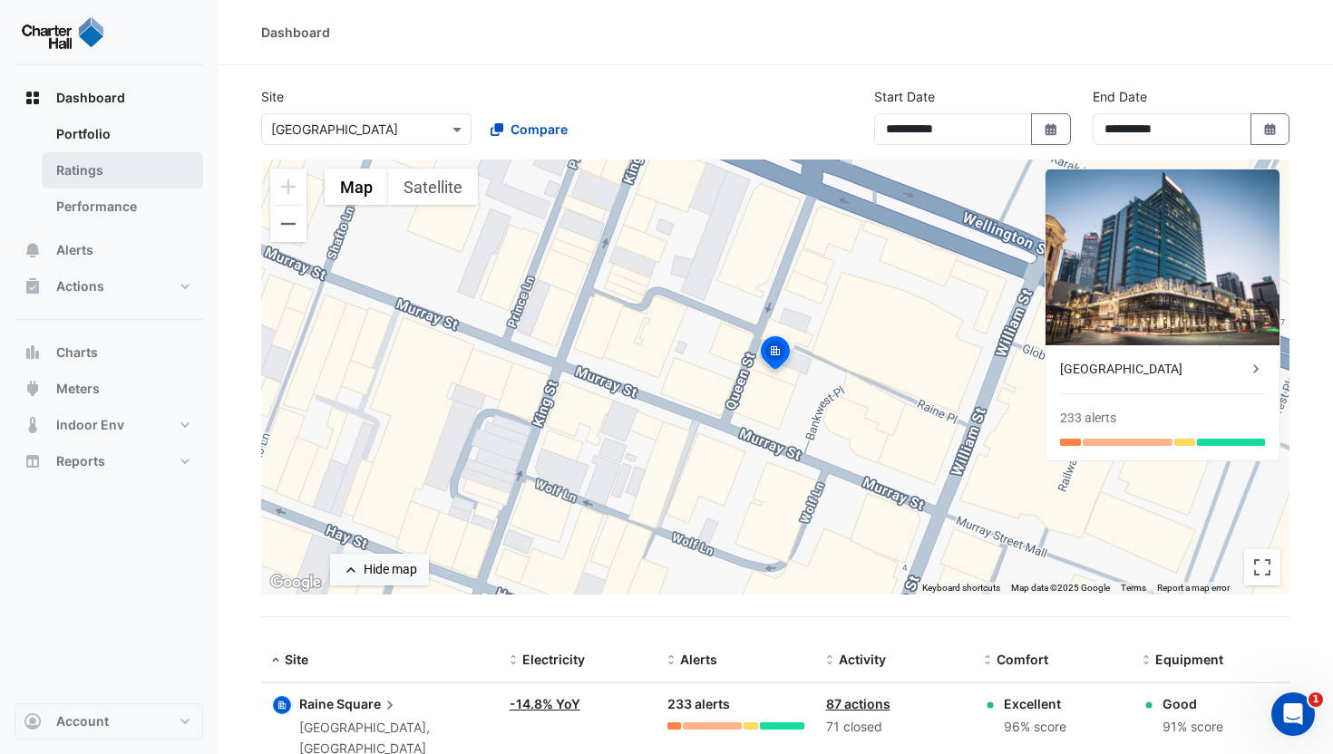
click at [89, 175] on link "Ratings" at bounding box center [122, 170] width 161 height 36
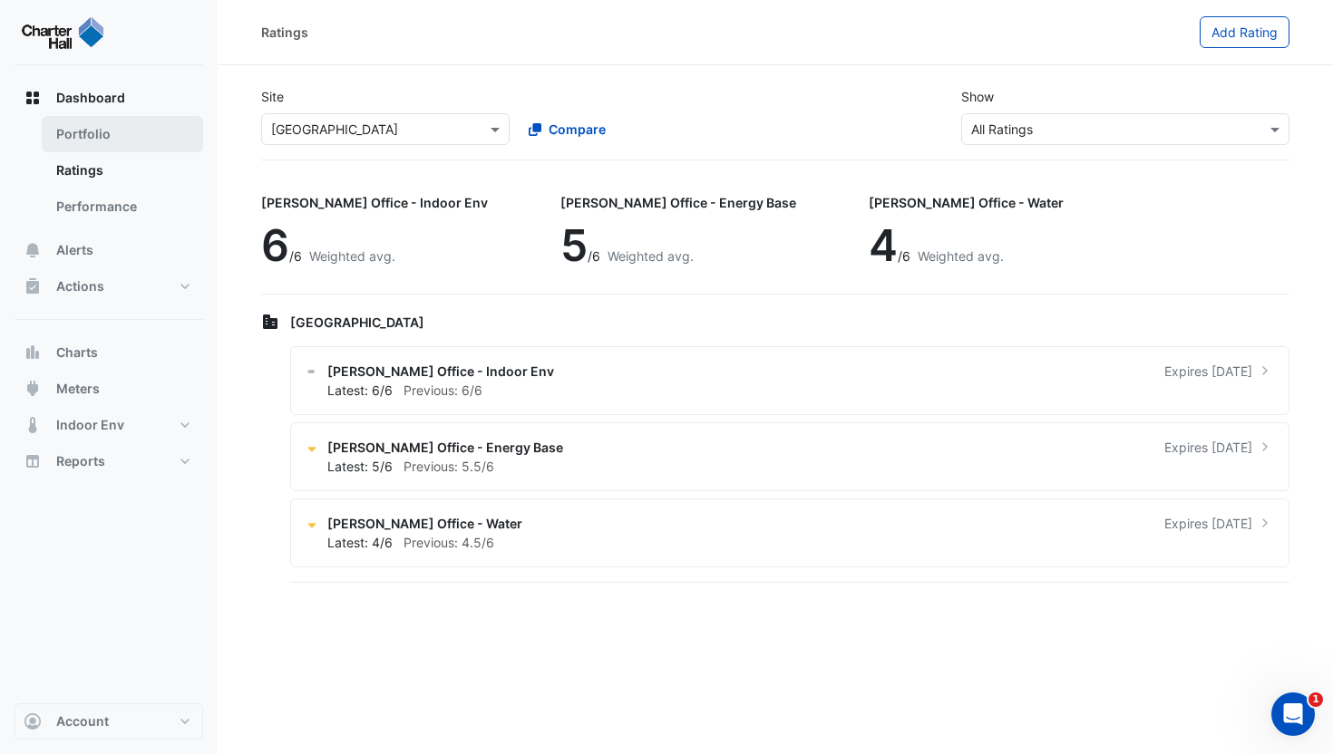
click at [92, 117] on link "Portfolio" at bounding box center [122, 134] width 161 height 36
select select "***"
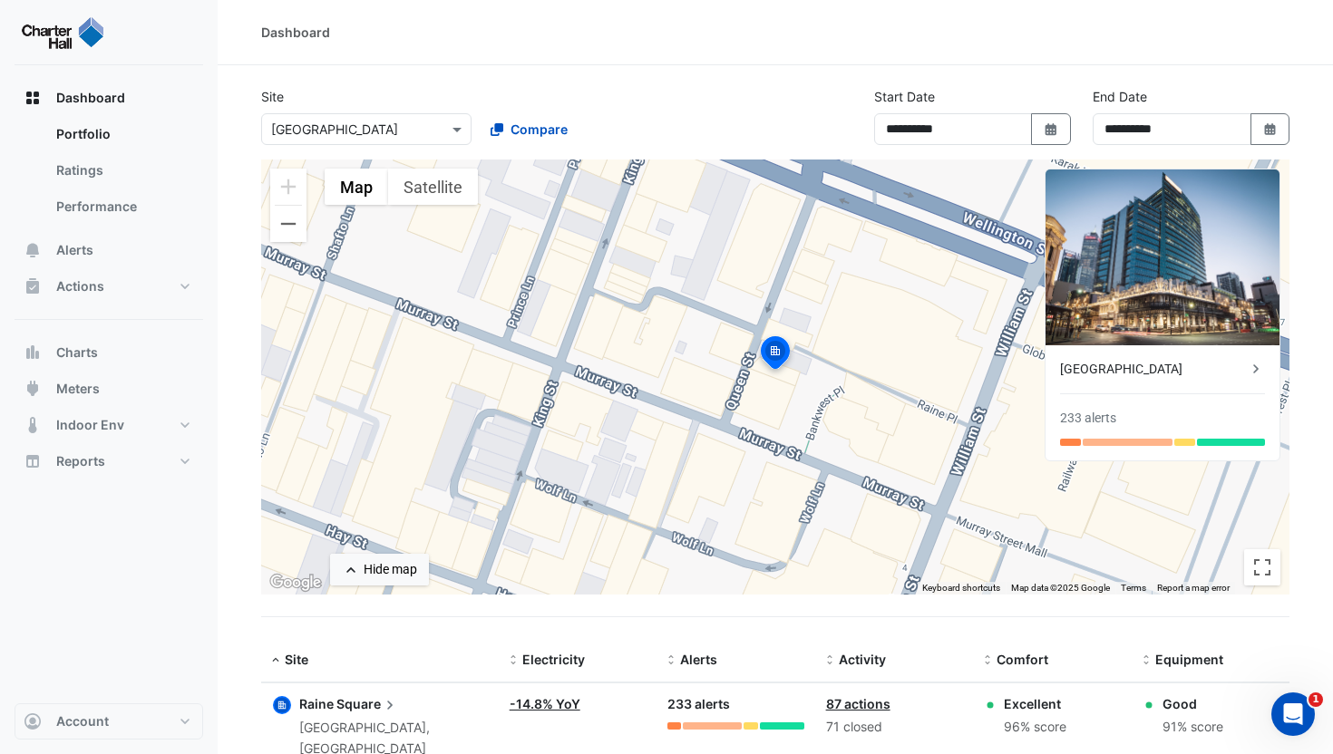
click at [1142, 373] on div "[GEOGRAPHIC_DATA]" at bounding box center [1153, 369] width 187 height 19
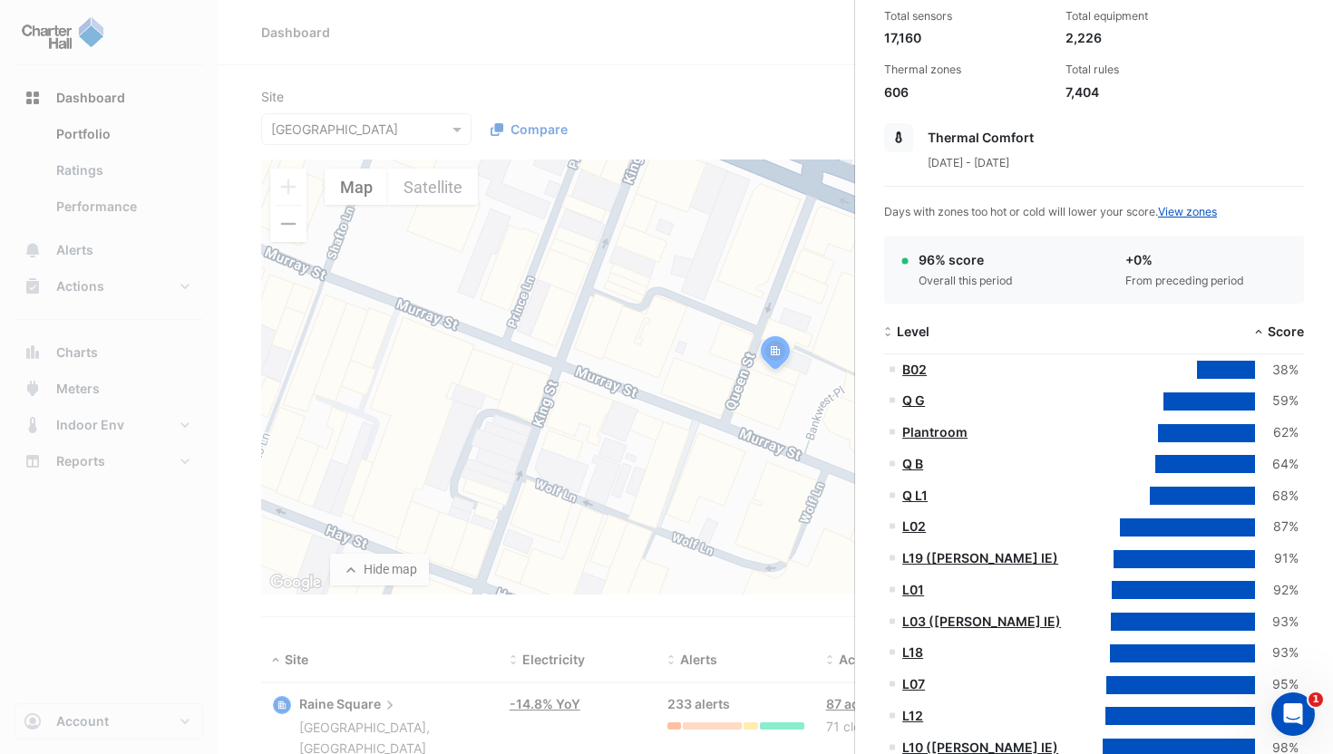
scroll to position [251, 0]
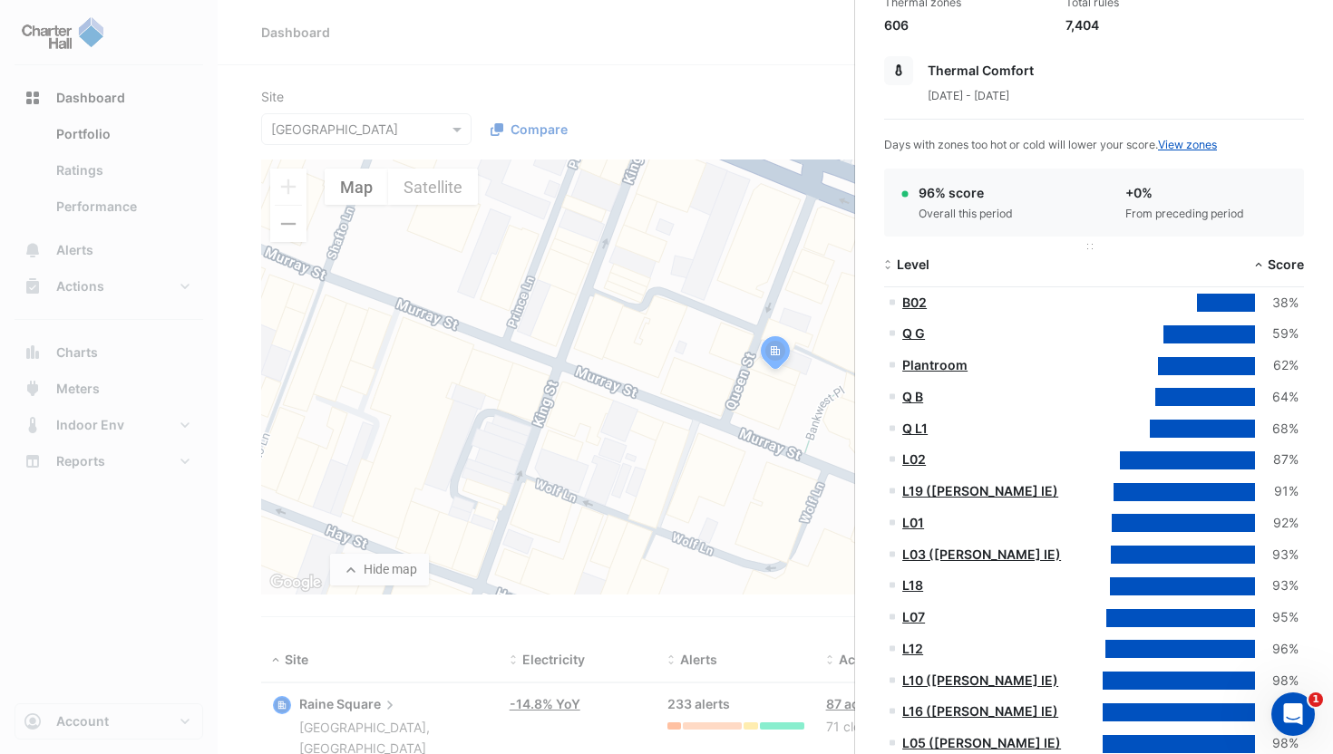
click at [913, 269] on span "Level" at bounding box center [913, 264] width 33 height 15
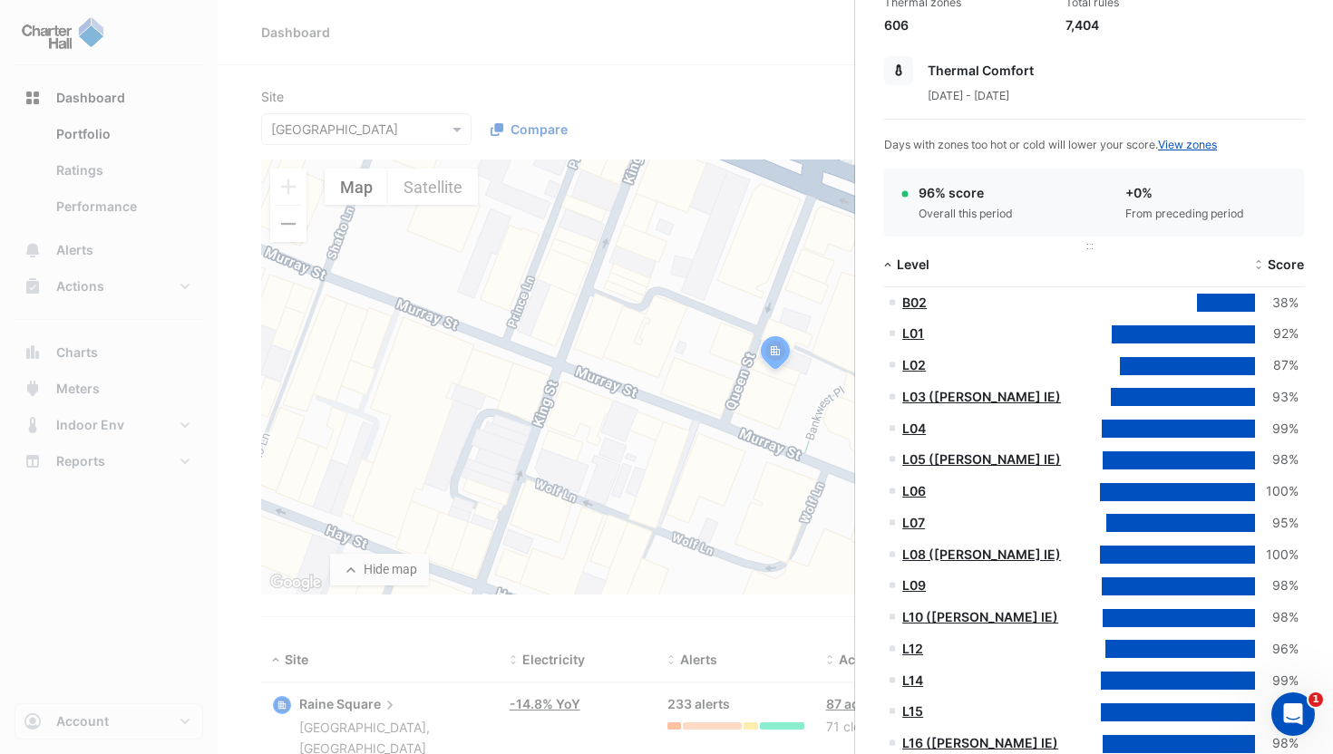
click at [913, 269] on span "Level" at bounding box center [913, 264] width 33 height 15
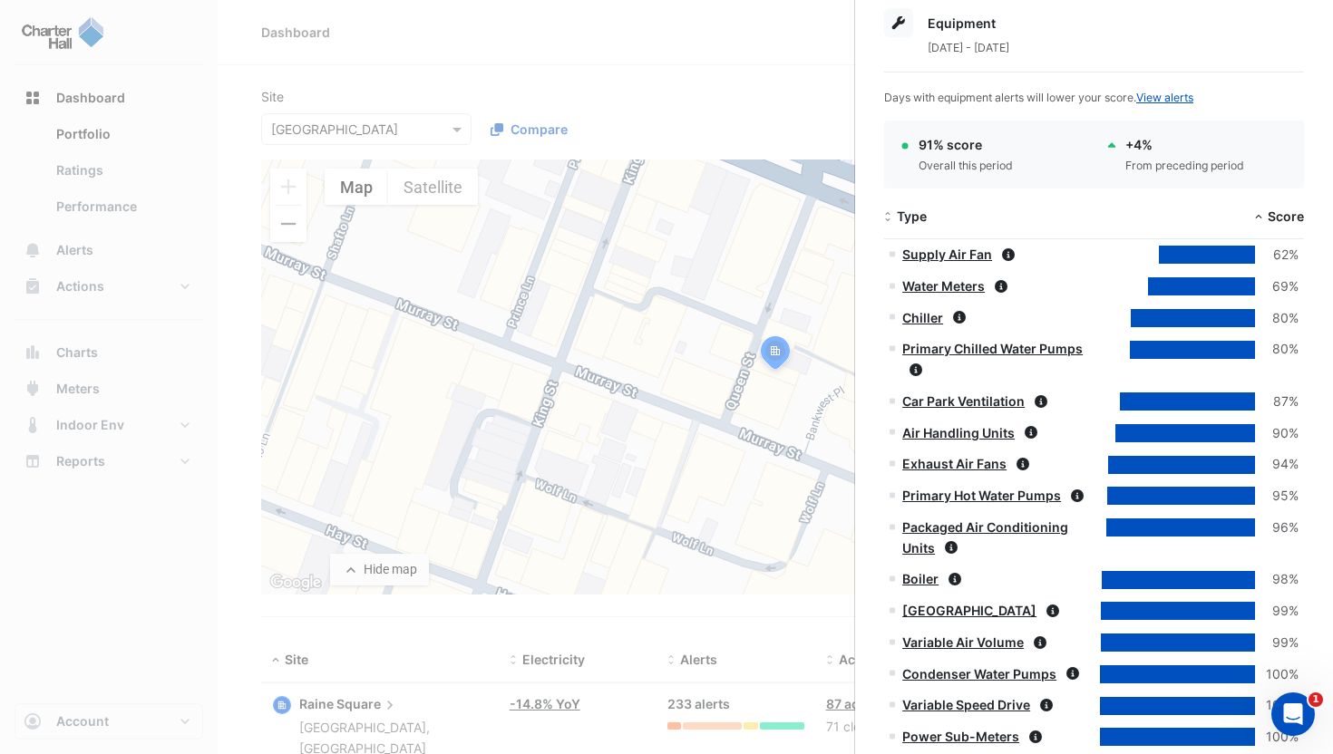
scroll to position [1209, 0]
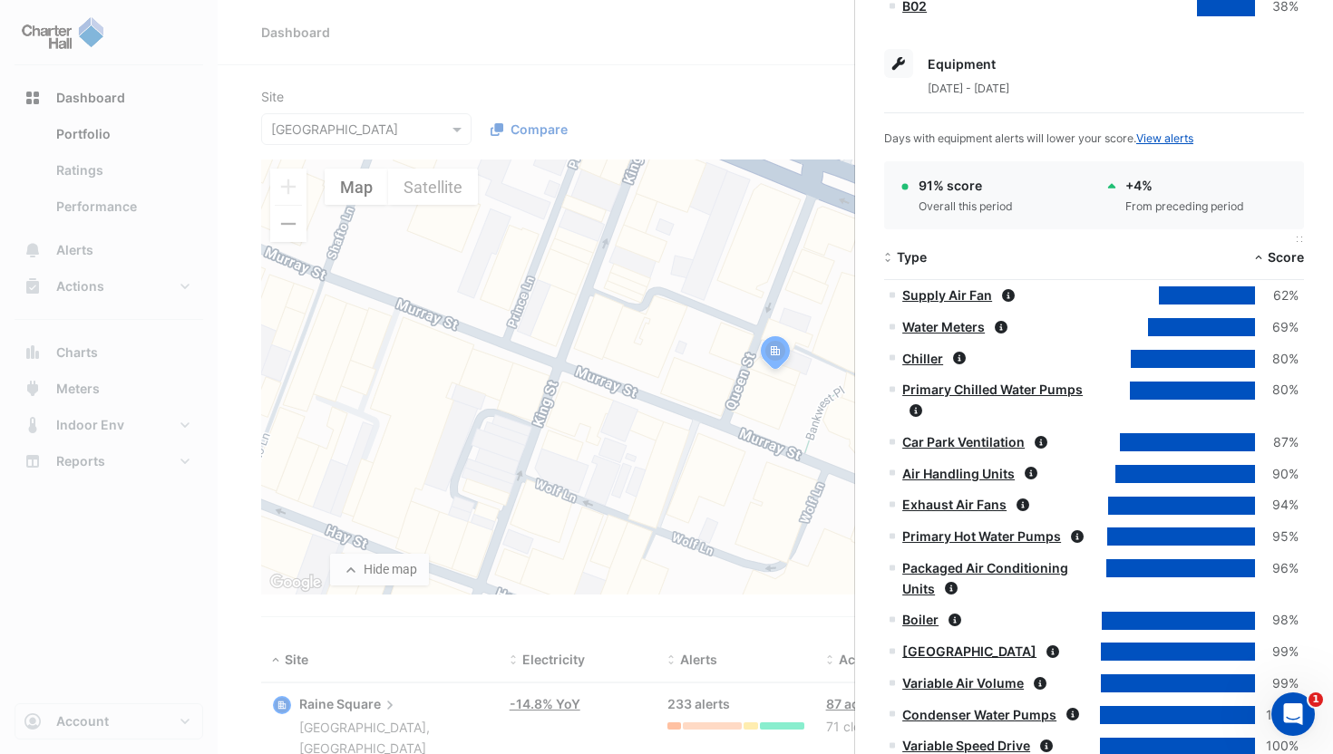
drag, startPoint x: 1087, startPoint y: 239, endPoint x: 1163, endPoint y: 238, distance: 76.2
click at [1163, 238] on div "Type Score" at bounding box center [1094, 259] width 420 height 44
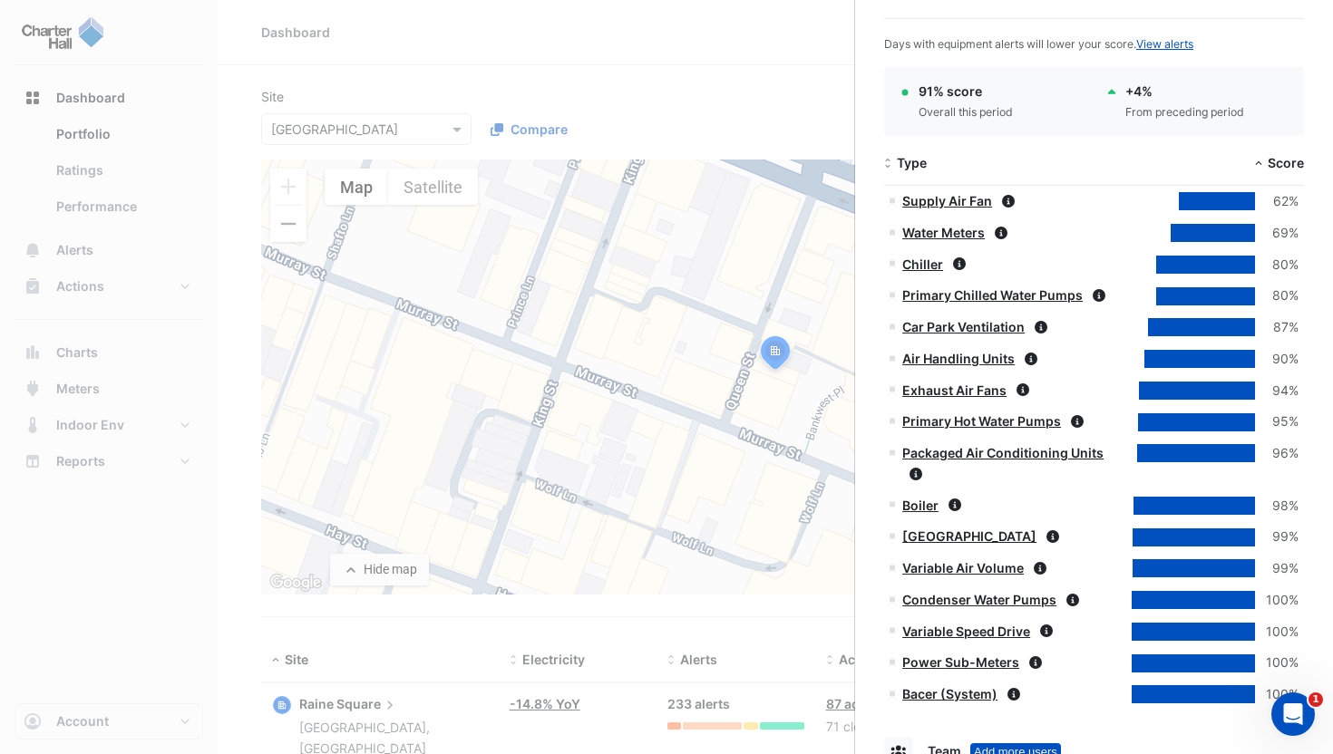
scroll to position [1372, 0]
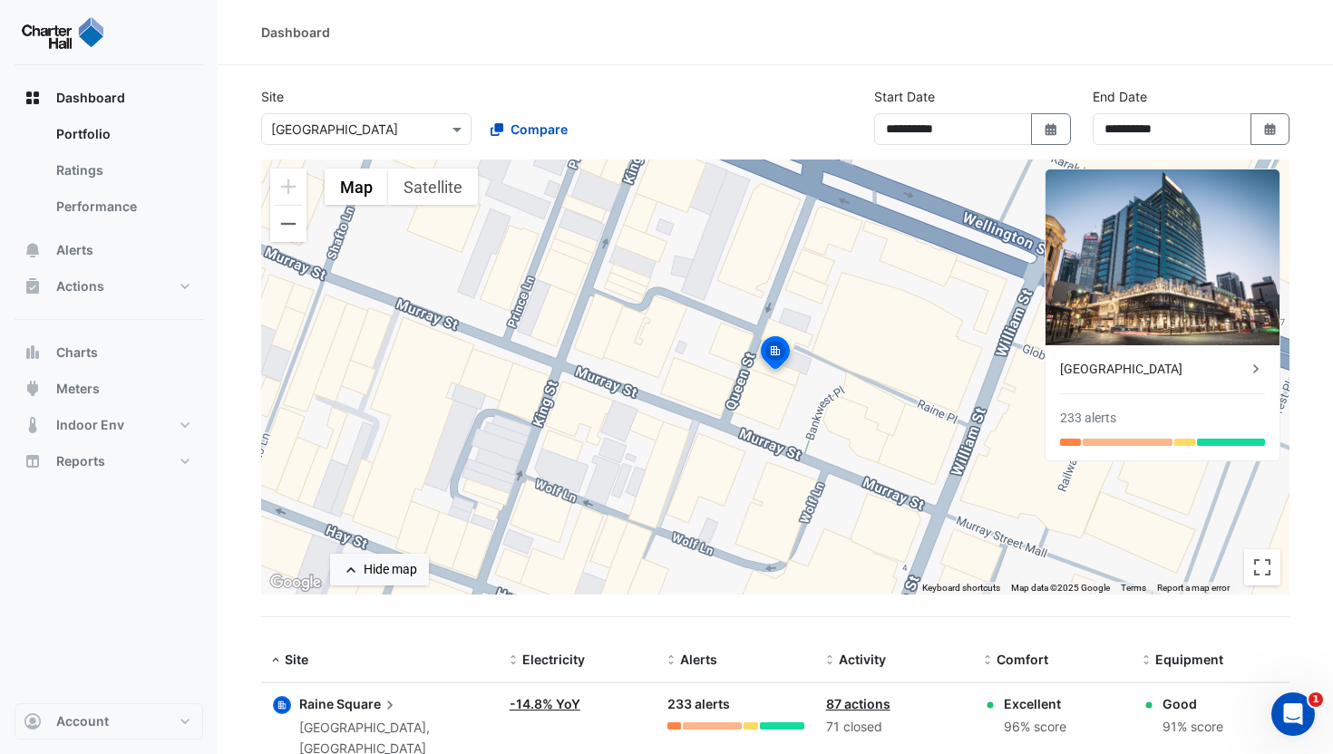
scroll to position [44, 0]
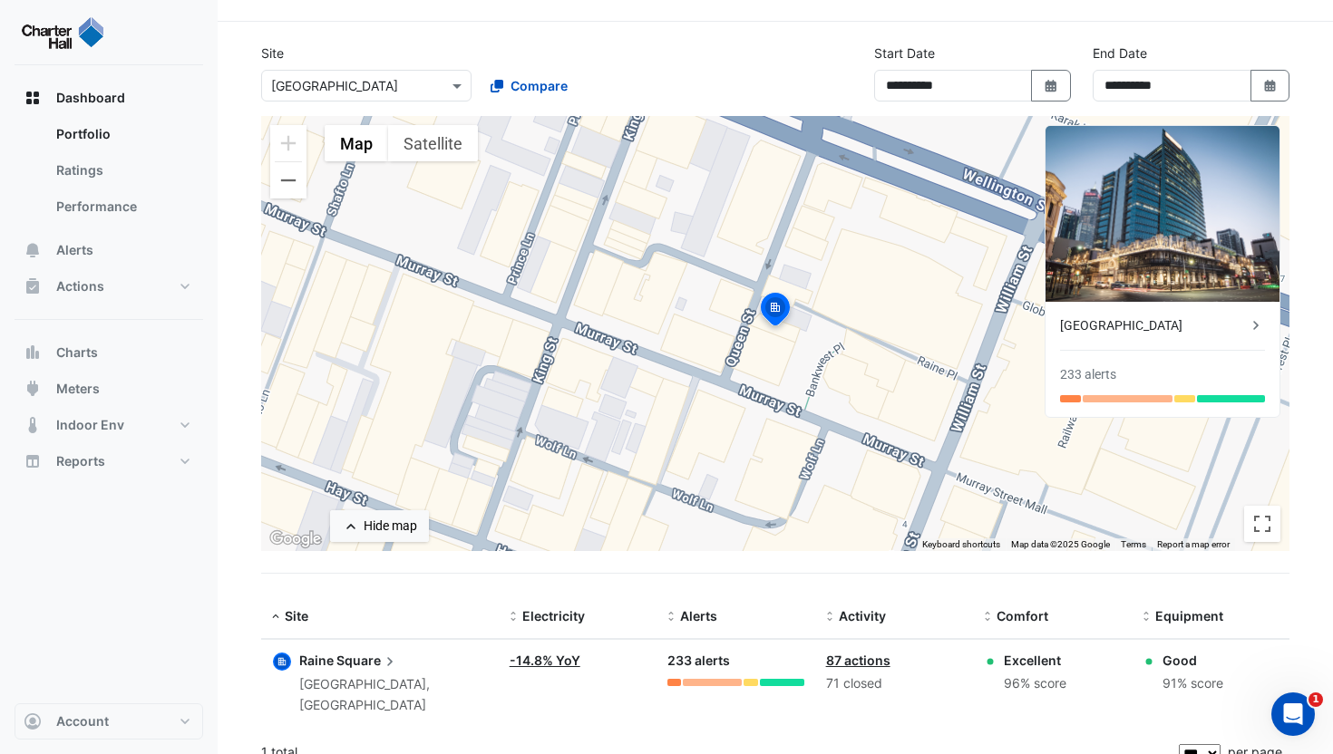
click at [332, 664] on span "Raine" at bounding box center [316, 660] width 34 height 15
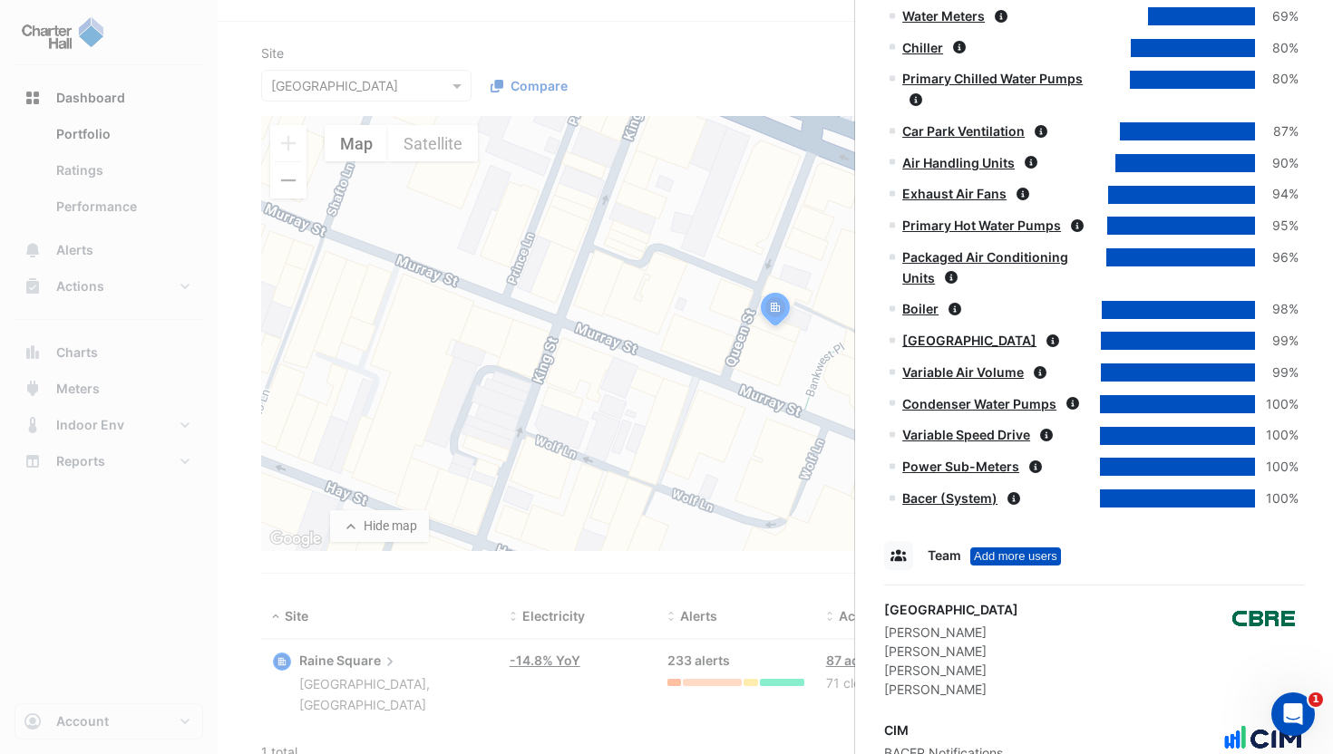
scroll to position [1346, 0]
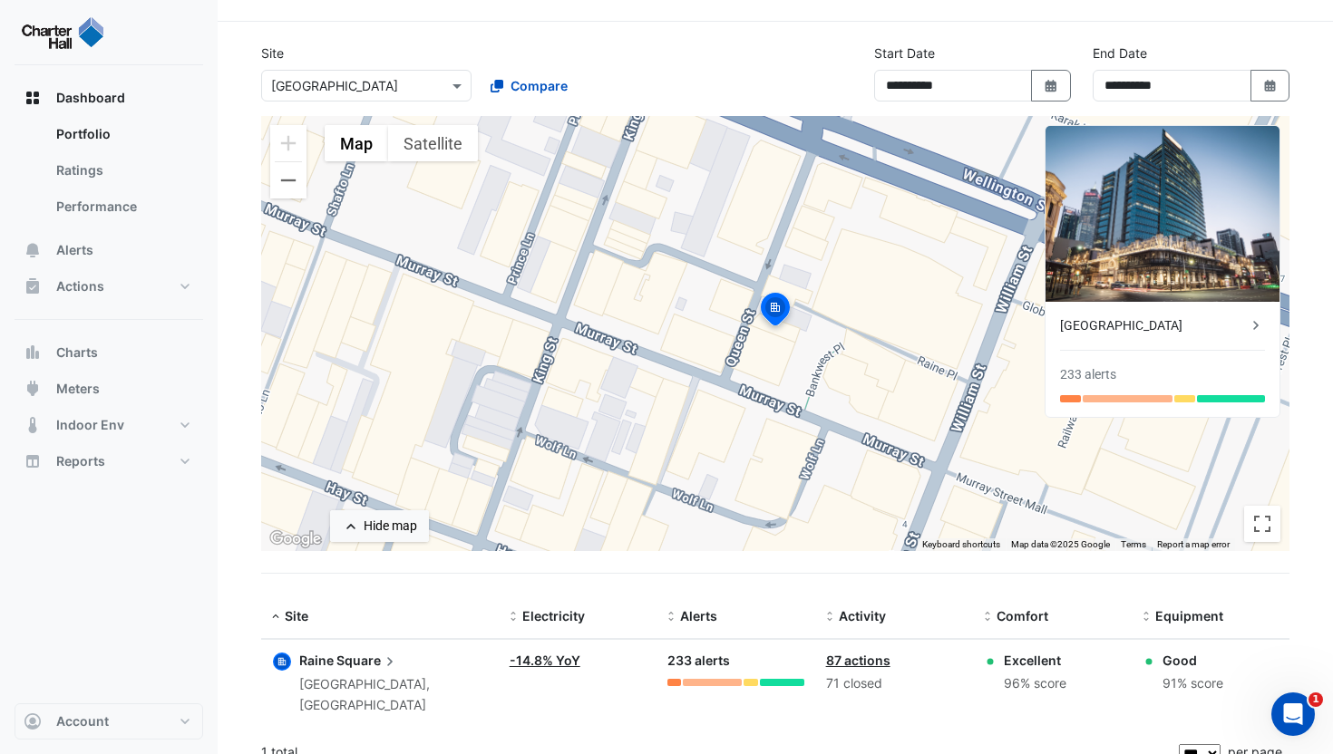
click at [1135, 316] on div "[GEOGRAPHIC_DATA]" at bounding box center [1153, 325] width 187 height 19
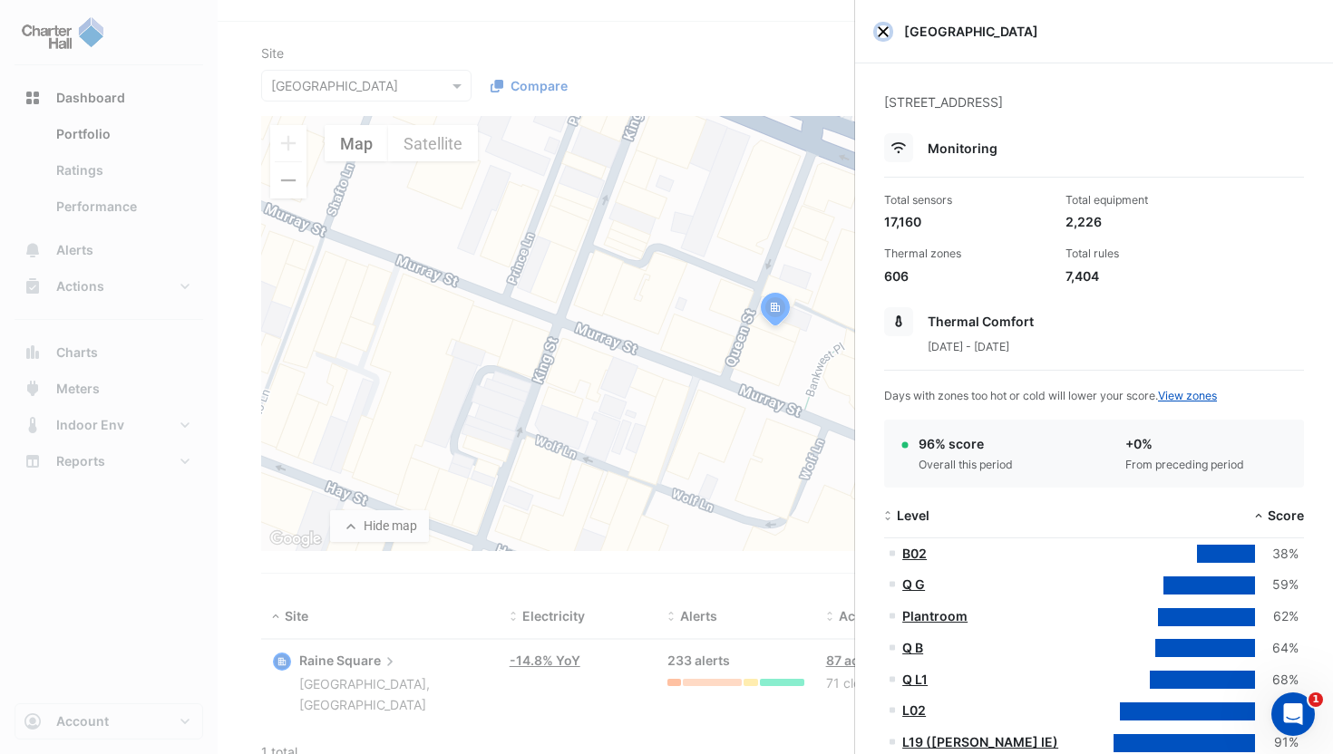
click at [883, 33] on button "Close" at bounding box center [883, 31] width 13 height 13
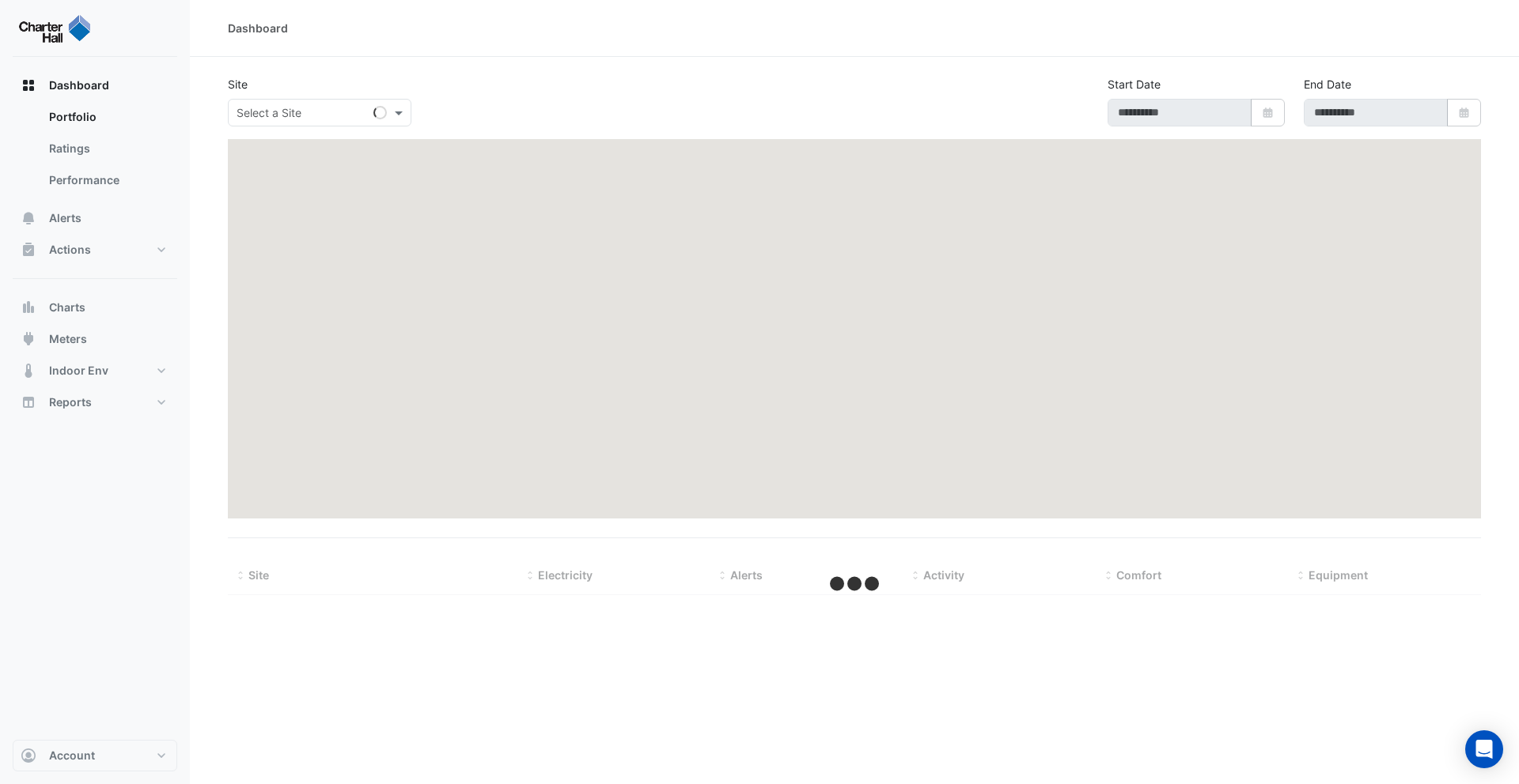
type input "**********"
select select "***"
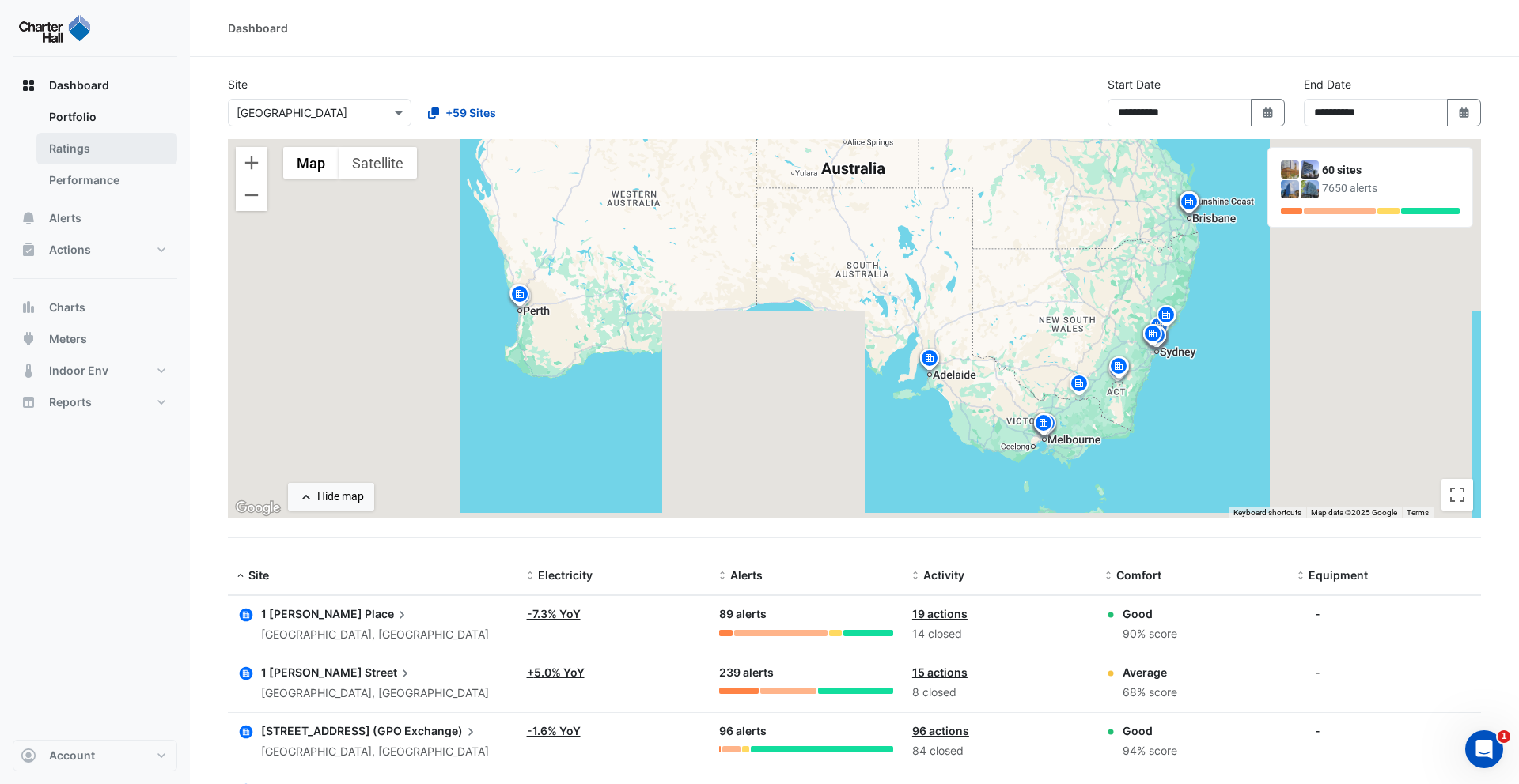
click at [106, 142] on link "Ratings" at bounding box center [106, 148] width 140 height 31
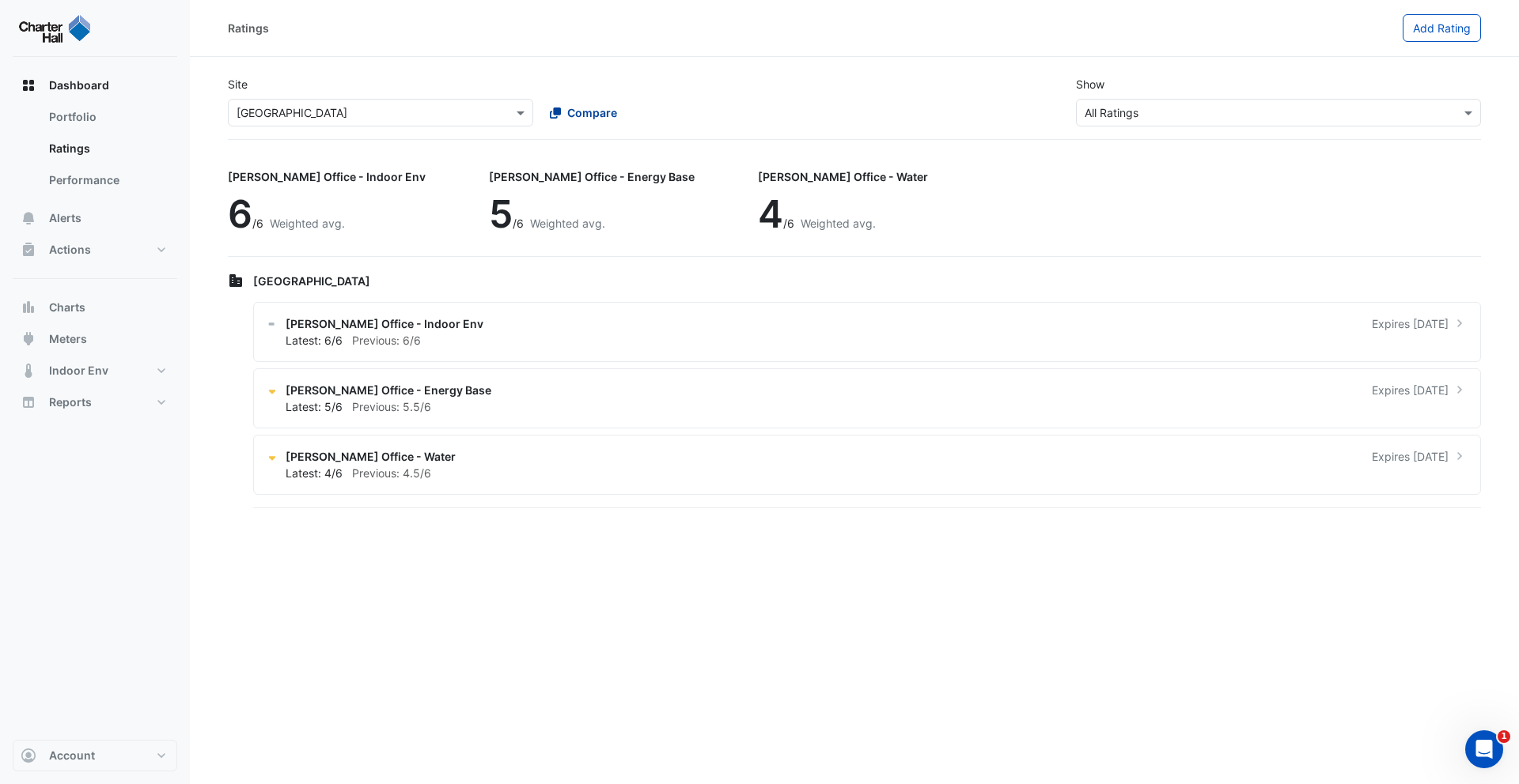
click at [599, 118] on span "Compare" at bounding box center [592, 112] width 50 height 17
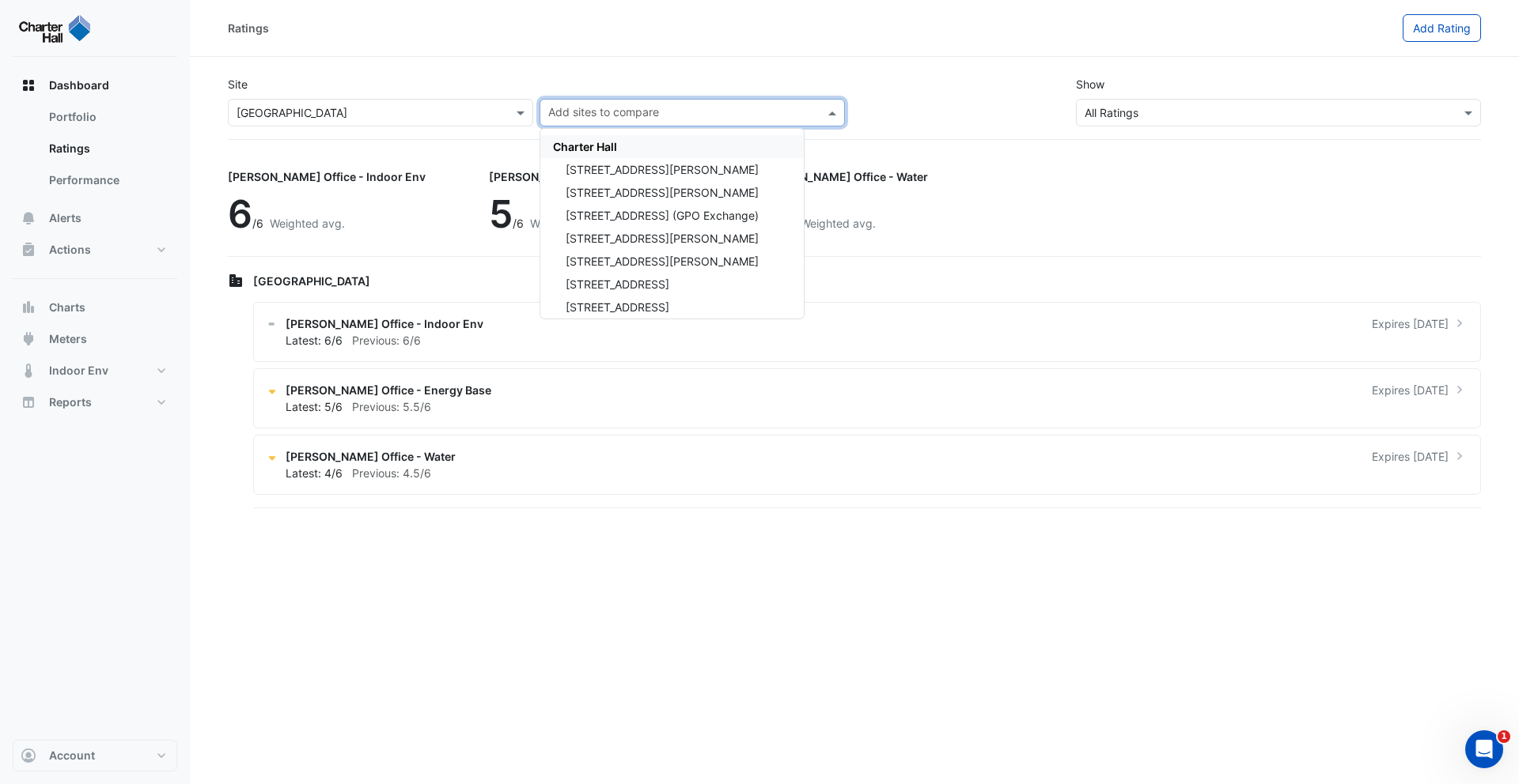
click at [632, 148] on div "Charter Hall" at bounding box center [672, 147] width 263 height 23
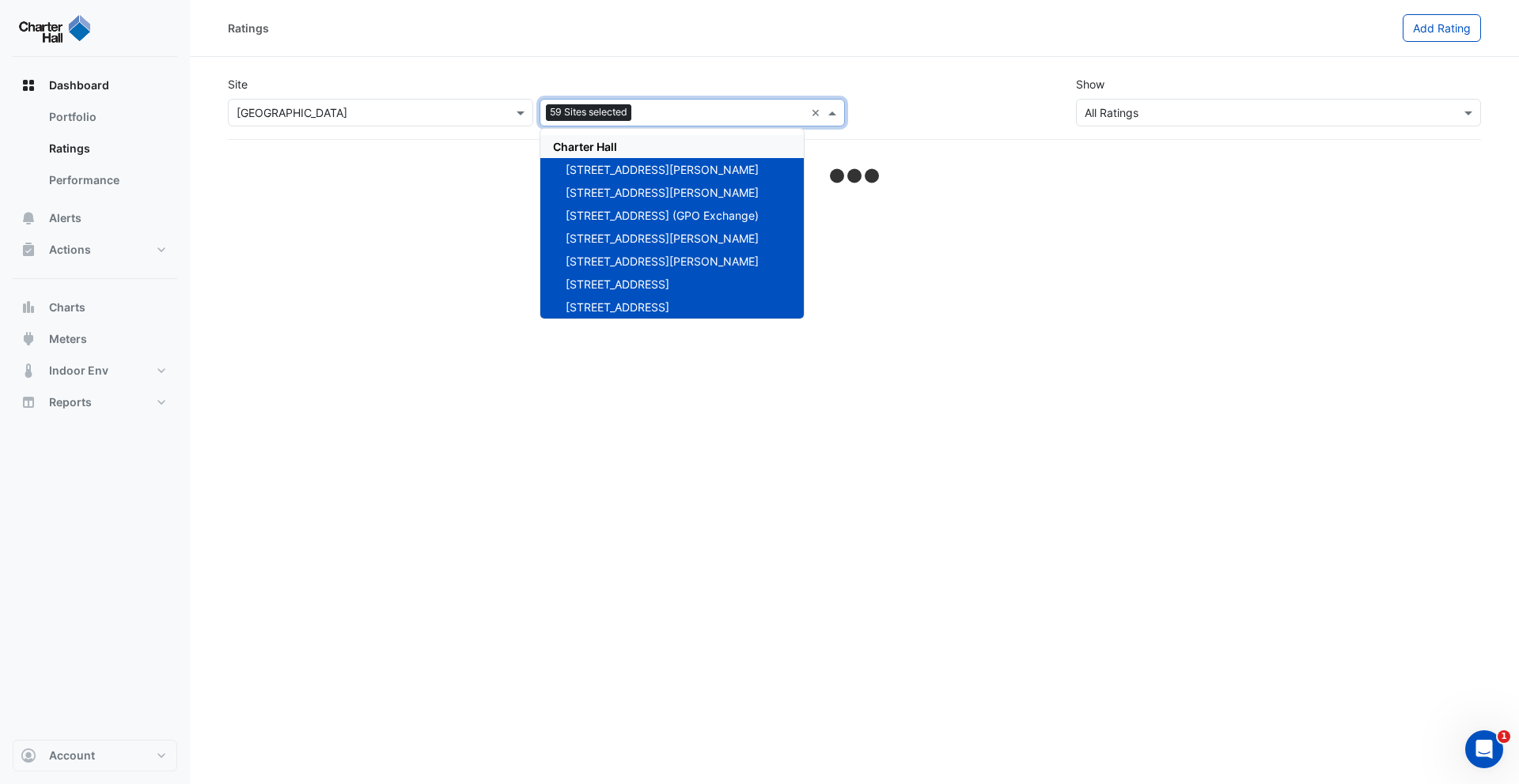
click at [538, 49] on div "Ratings Add Rating" at bounding box center [854, 28] width 1329 height 57
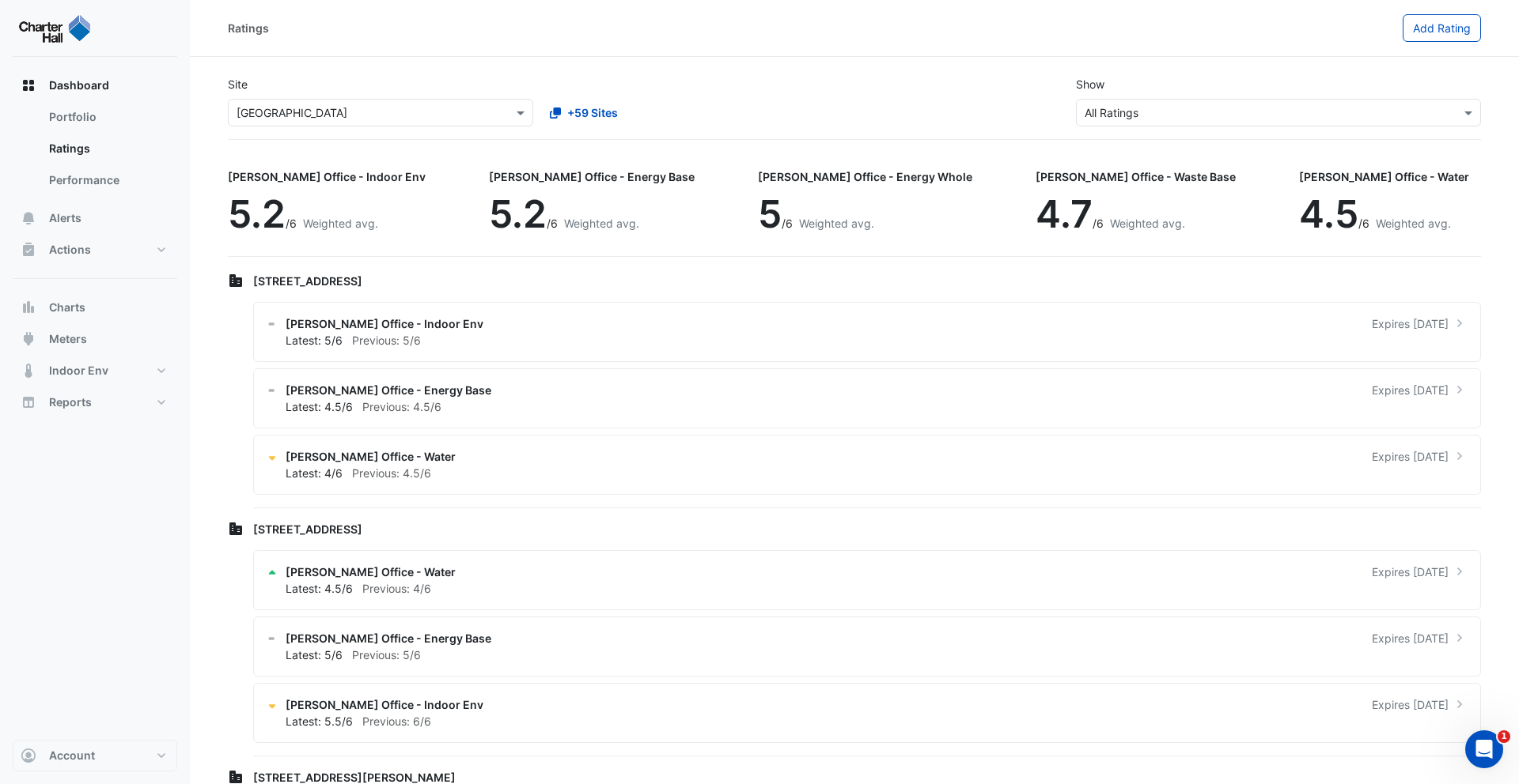
click at [1301, 106] on input "text" at bounding box center [1262, 113] width 356 height 17
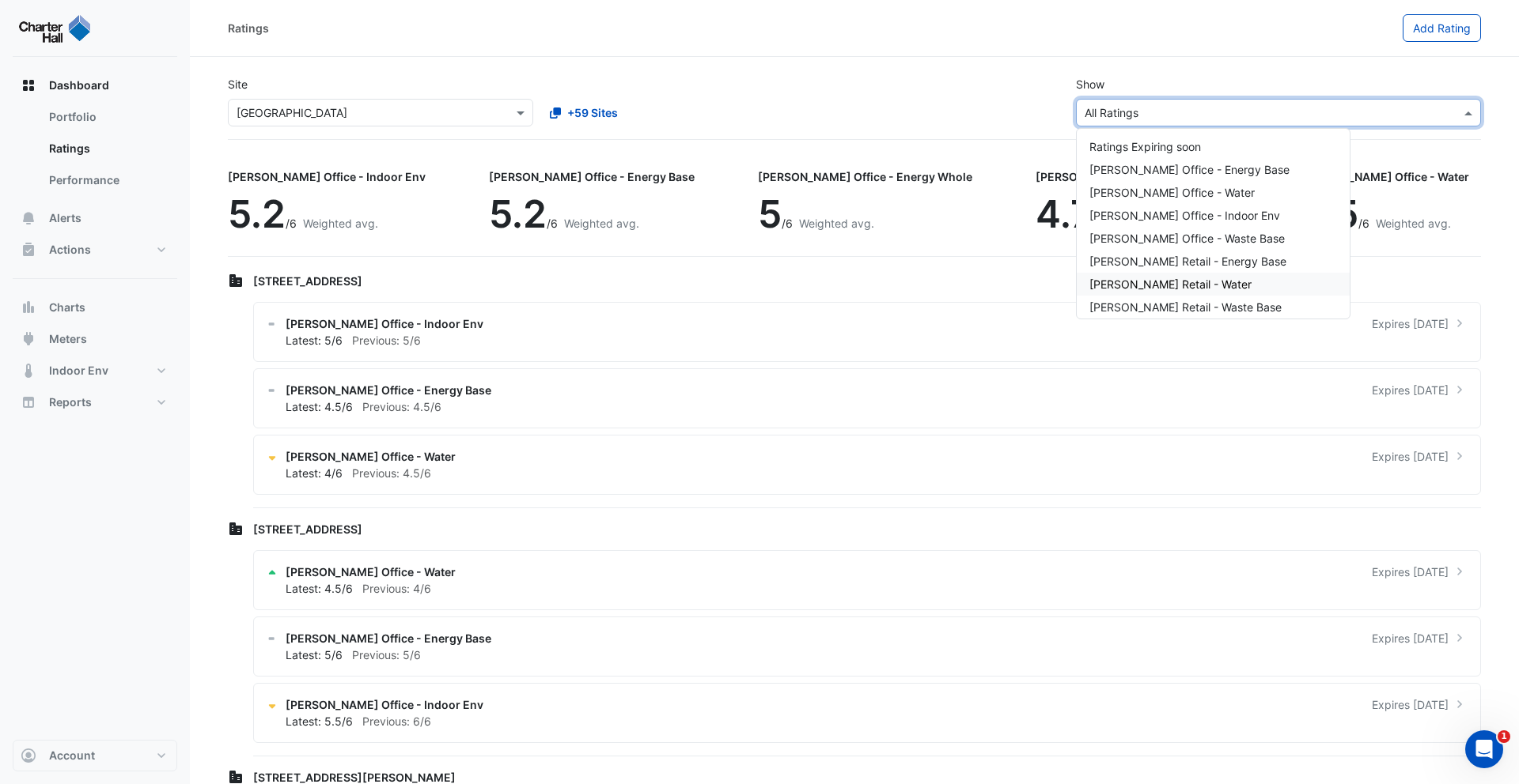
click at [1221, 285] on div "NABERS Retail - Water" at bounding box center [1213, 284] width 273 height 23
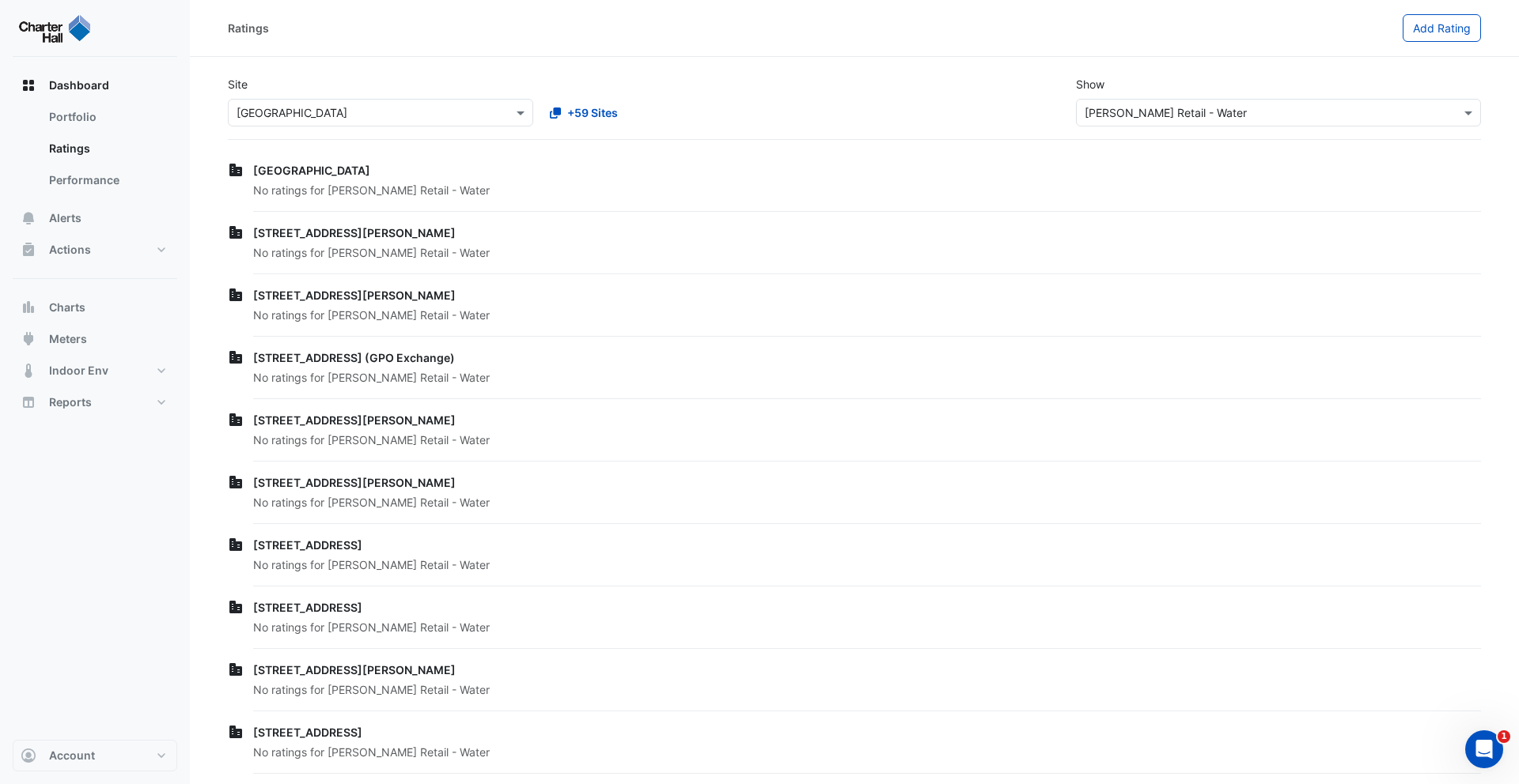
click at [1233, 128] on div "Site × Raine Square +59 Sites Show × NABERS Retail - Water" at bounding box center [854, 101] width 1272 height 76
click at [1226, 106] on input "text" at bounding box center [1262, 113] width 356 height 17
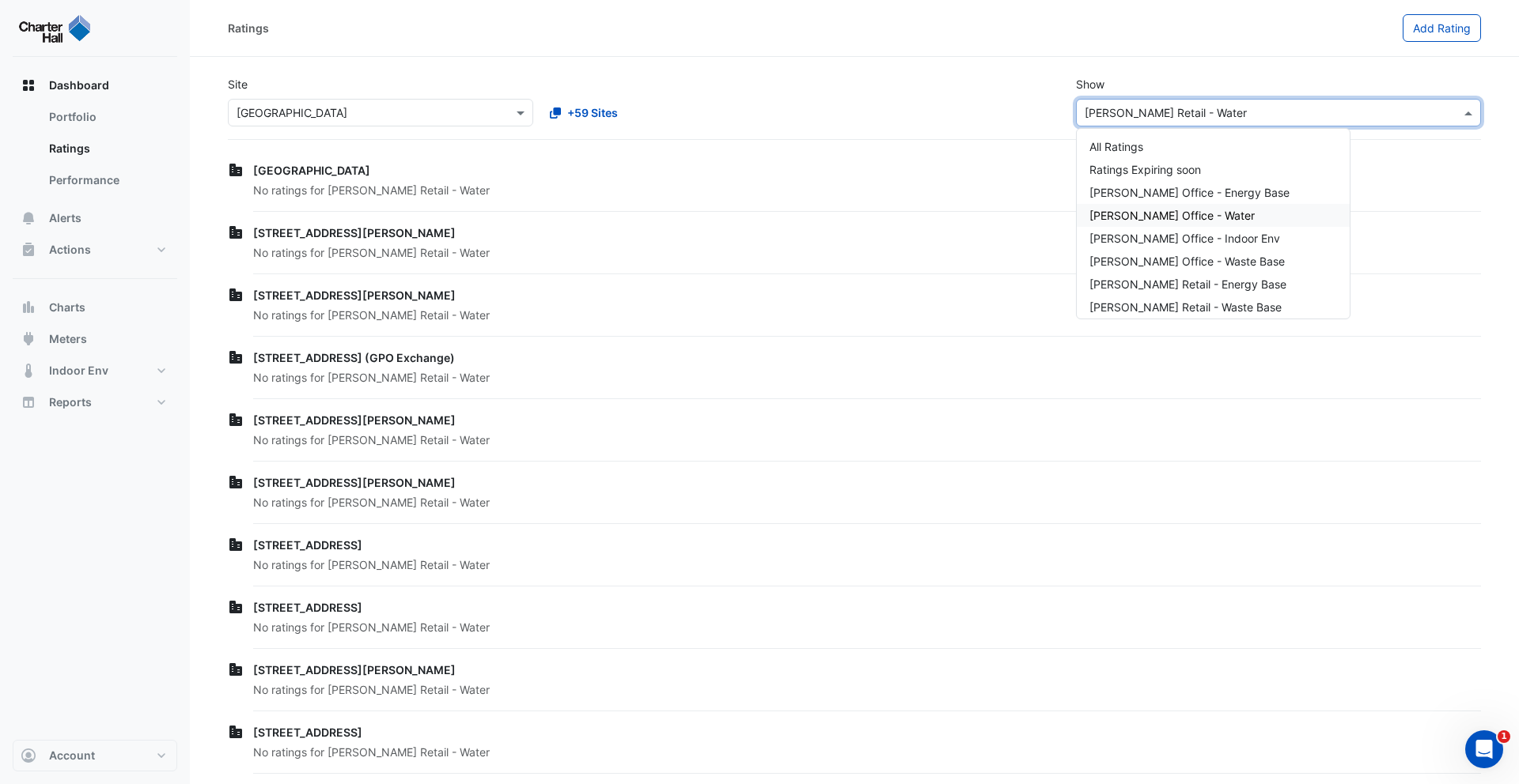
click at [1197, 207] on div "NABERS Office - Water" at bounding box center [1213, 215] width 273 height 23
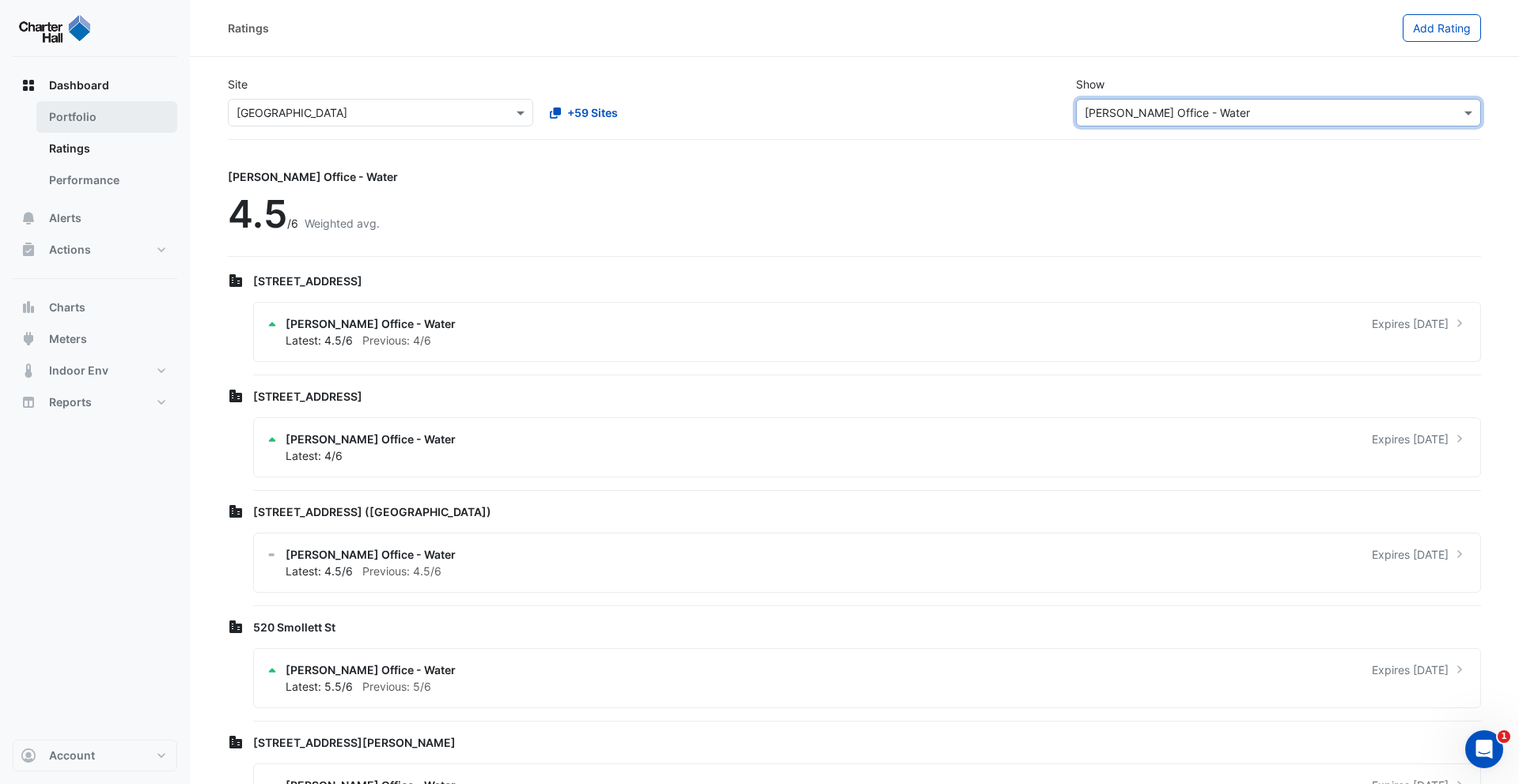
click at [88, 114] on link "Portfolio" at bounding box center [106, 117] width 140 height 31
select select "***"
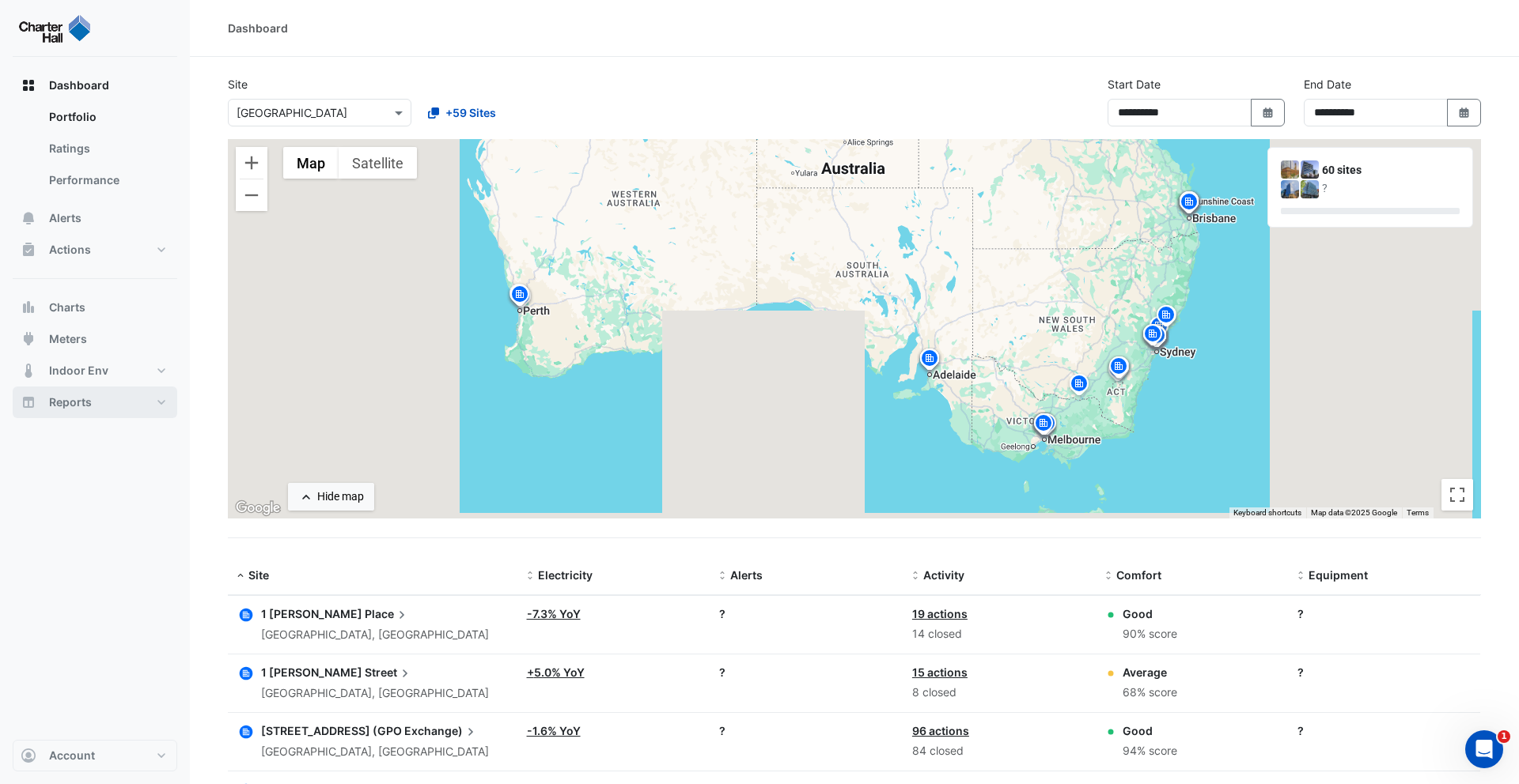
click at [103, 399] on button "Reports" at bounding box center [95, 402] width 165 height 31
select select "***"
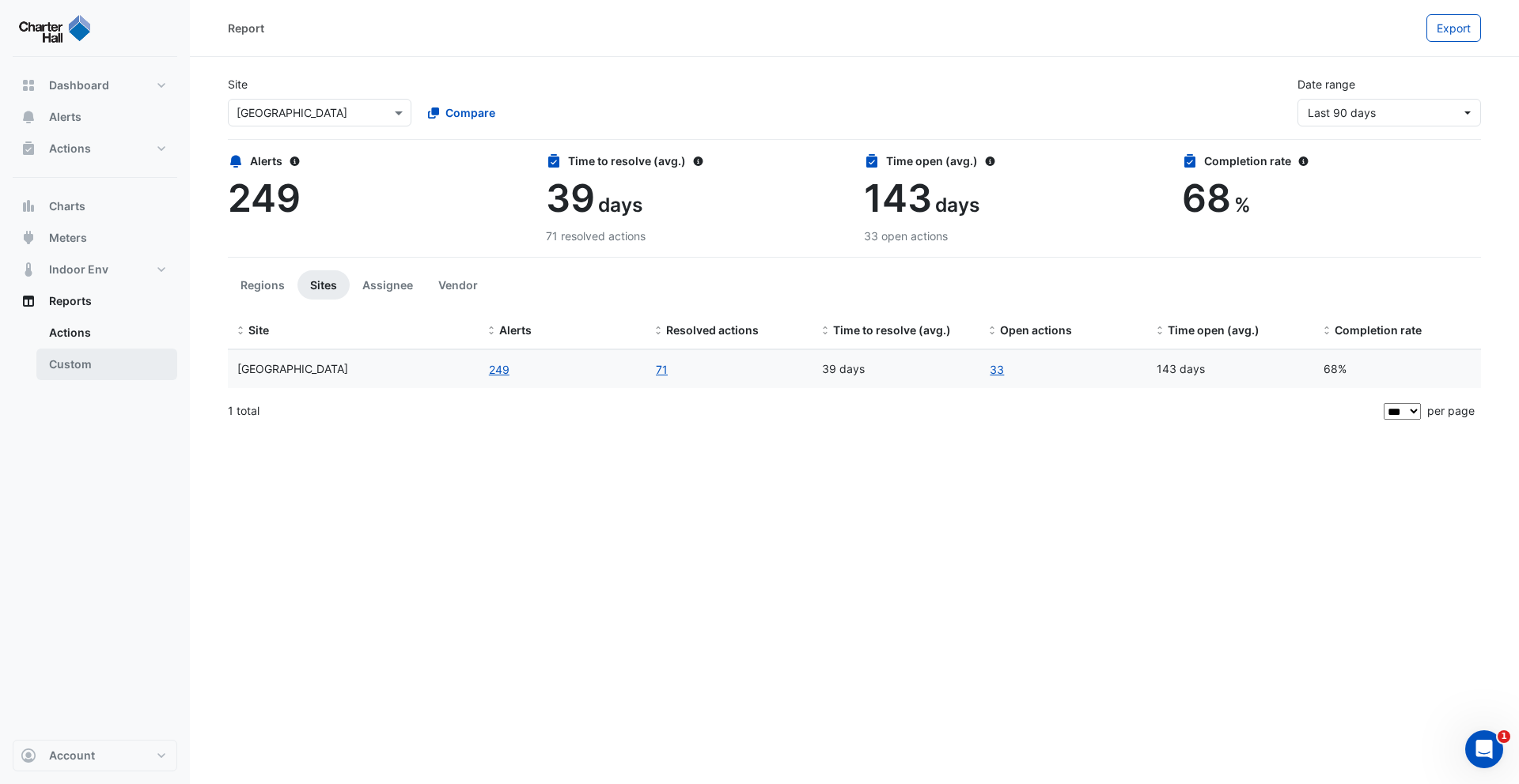
click at [93, 365] on link "Custom" at bounding box center [106, 365] width 140 height 31
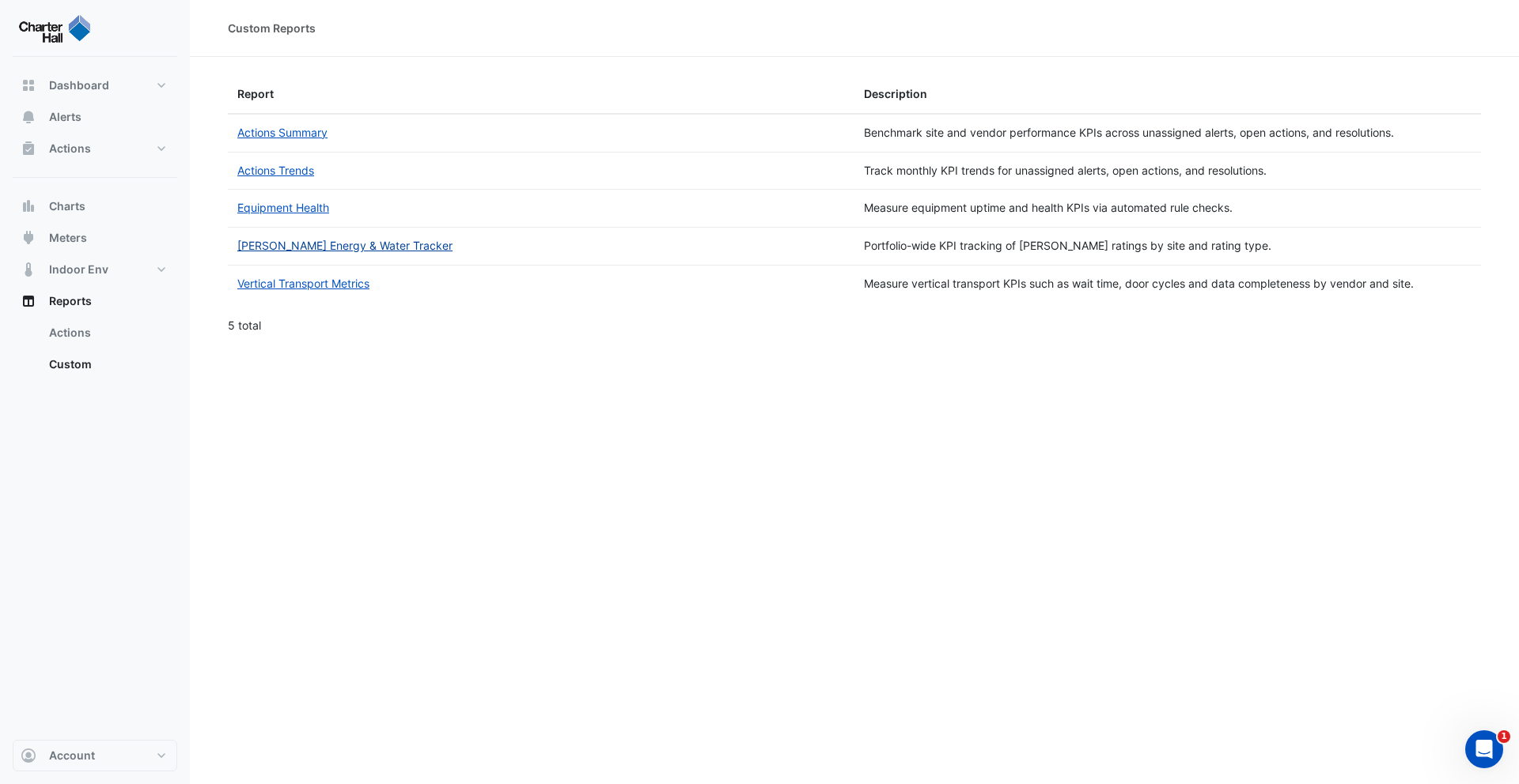
click at [326, 250] on link "NABERS Energy & Water Tracker" at bounding box center [345, 245] width 216 height 13
click at [293, 211] on link "Equipment Health" at bounding box center [283, 207] width 92 height 13
click at [297, 132] on link "Actions Summary" at bounding box center [282, 132] width 90 height 13
click at [289, 174] on link "Actions Trends" at bounding box center [276, 170] width 77 height 13
click at [286, 170] on link "Actions Trends" at bounding box center [276, 170] width 77 height 13
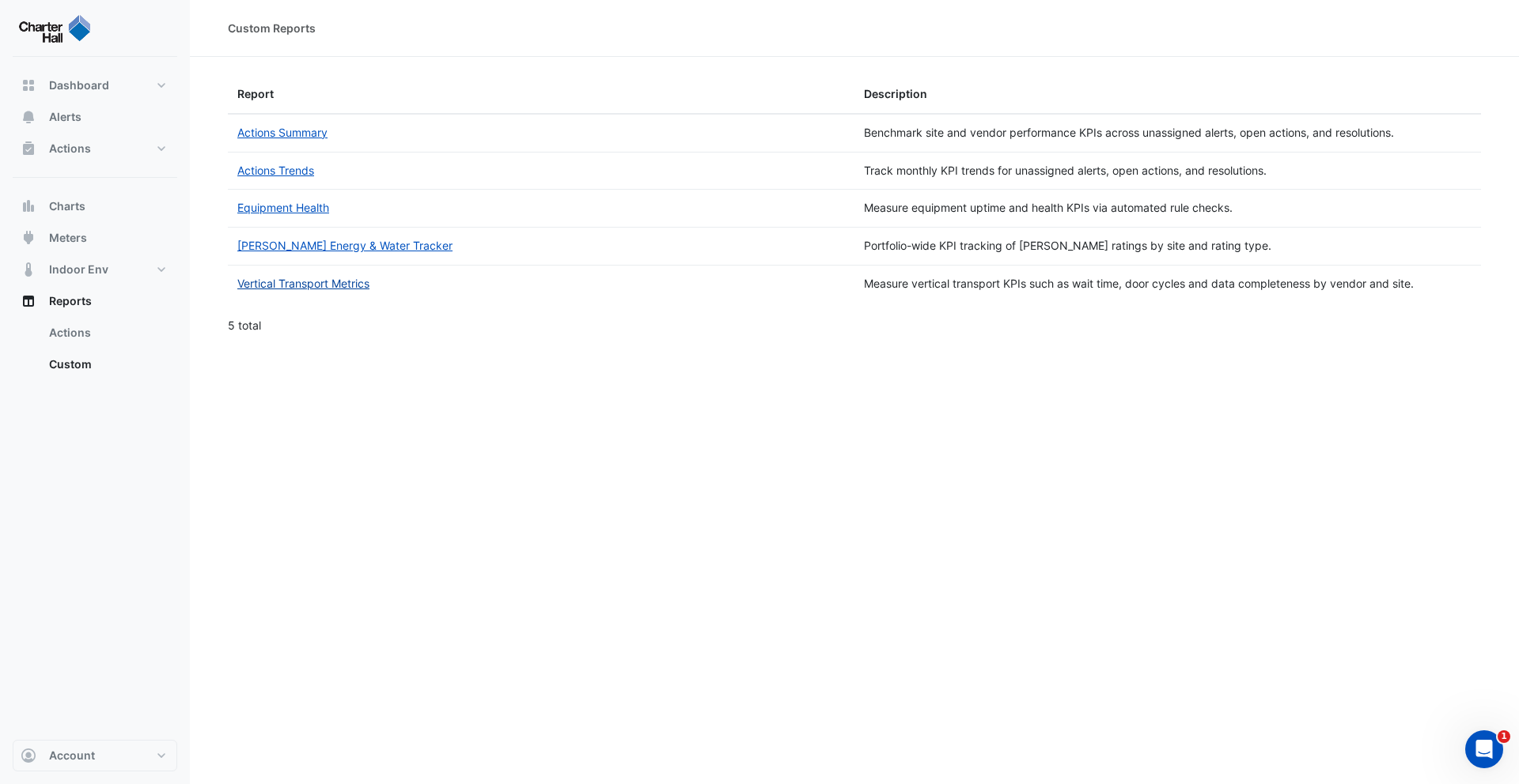
click at [296, 288] on link "Vertical Transport Metrics" at bounding box center [303, 283] width 132 height 13
click at [109, 89] on button "Dashboard" at bounding box center [95, 85] width 165 height 31
select select "***"
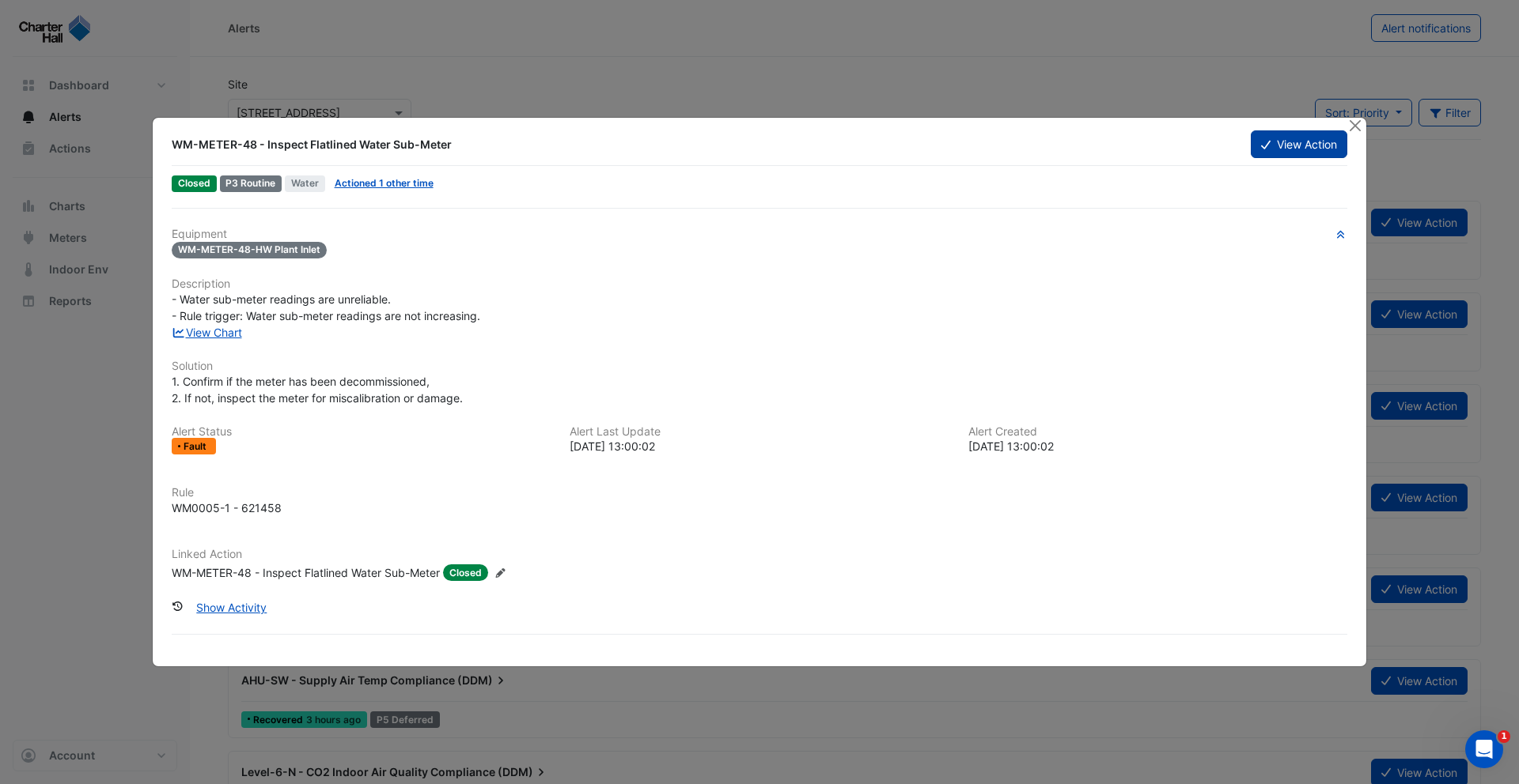
click at [1301, 143] on button "View Action" at bounding box center [1299, 145] width 97 height 28
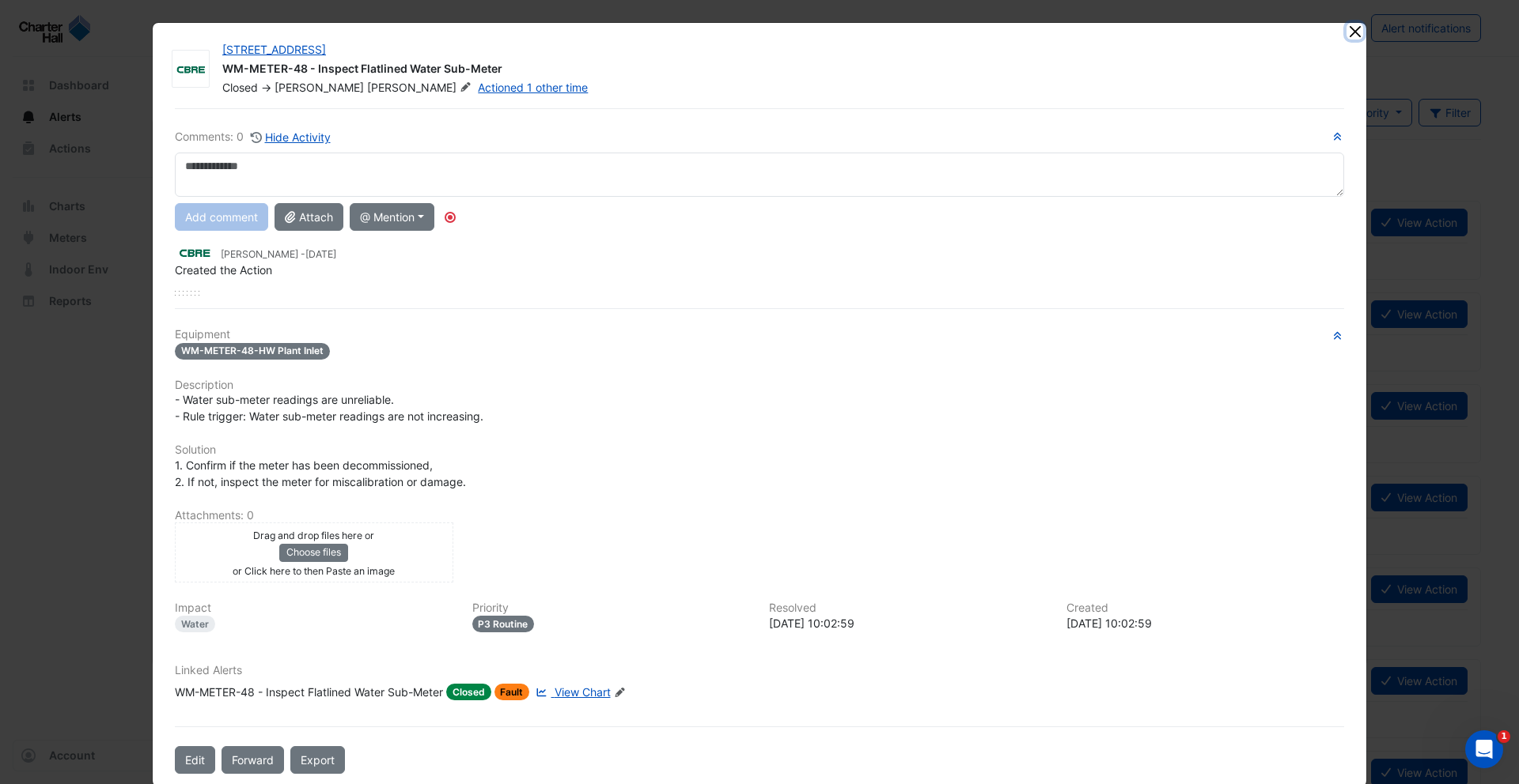
click at [1352, 26] on button "Close" at bounding box center [1354, 31] width 17 height 17
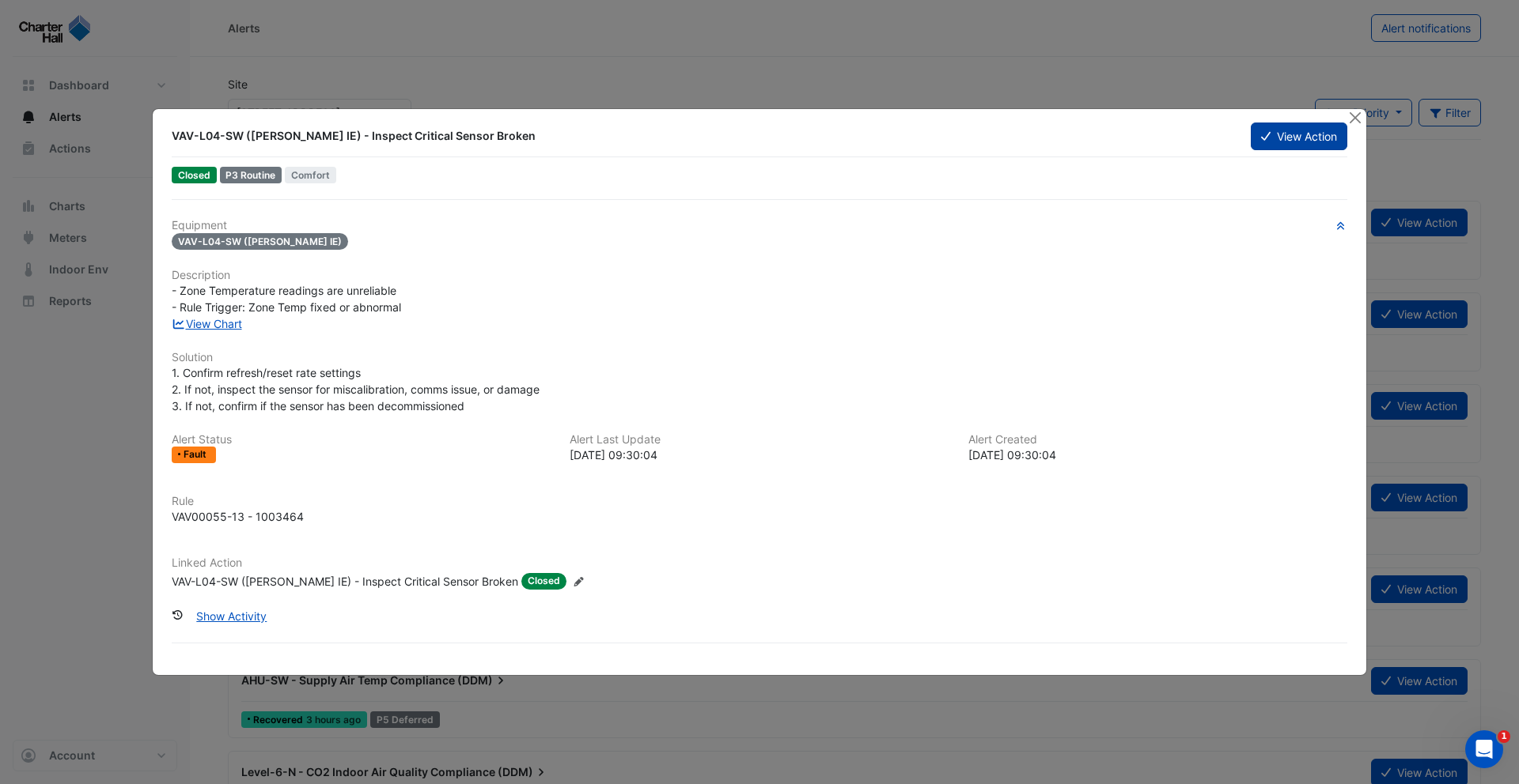
click at [1300, 133] on button "View Action" at bounding box center [1299, 137] width 97 height 28
click at [222, 324] on link "View Chart" at bounding box center [207, 324] width 71 height 13
click at [1352, 117] on button "Close" at bounding box center [1354, 117] width 17 height 17
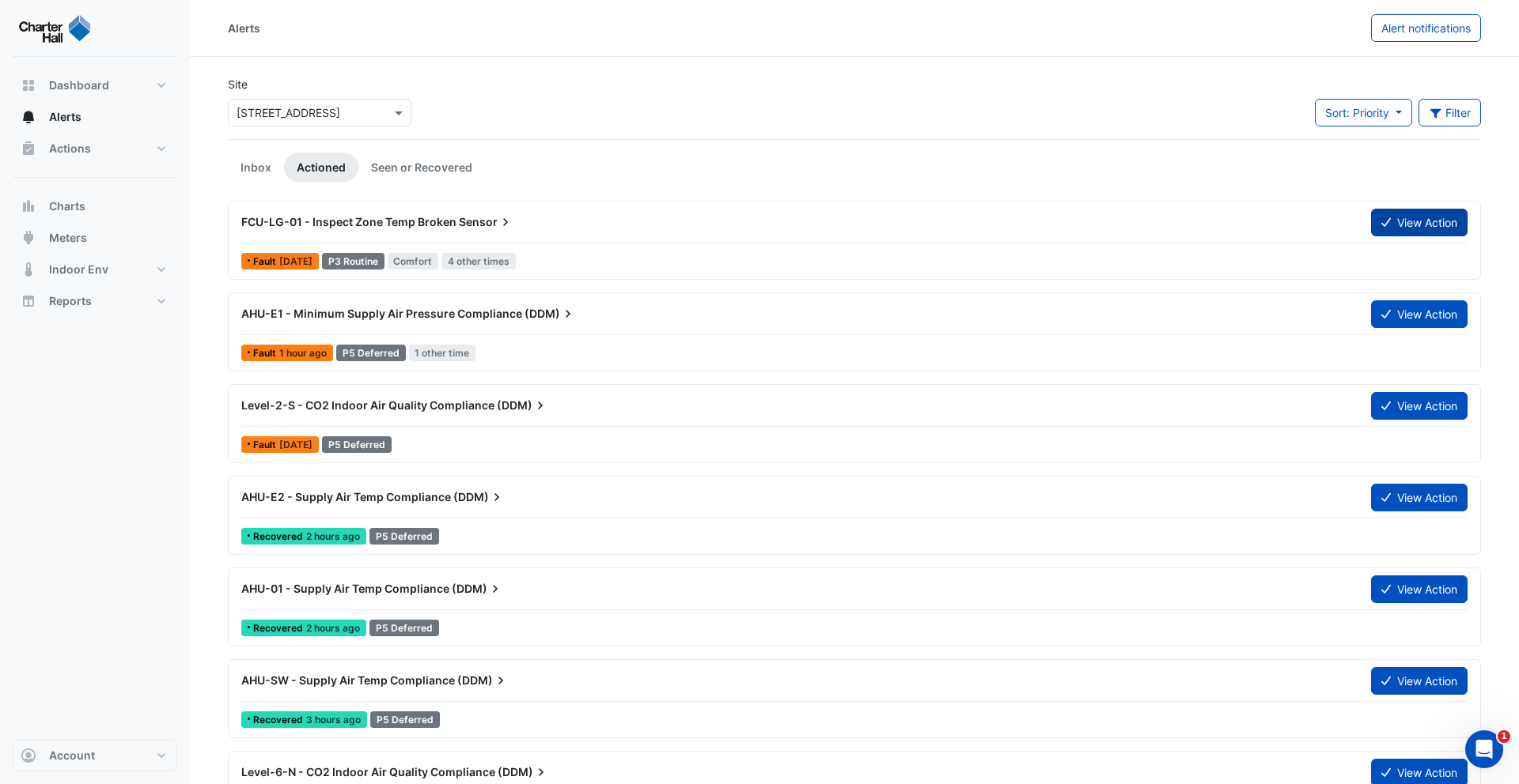
click at [1409, 233] on button "View Action" at bounding box center [1419, 222] width 97 height 28
click at [96, 148] on button "Actions" at bounding box center [95, 148] width 165 height 31
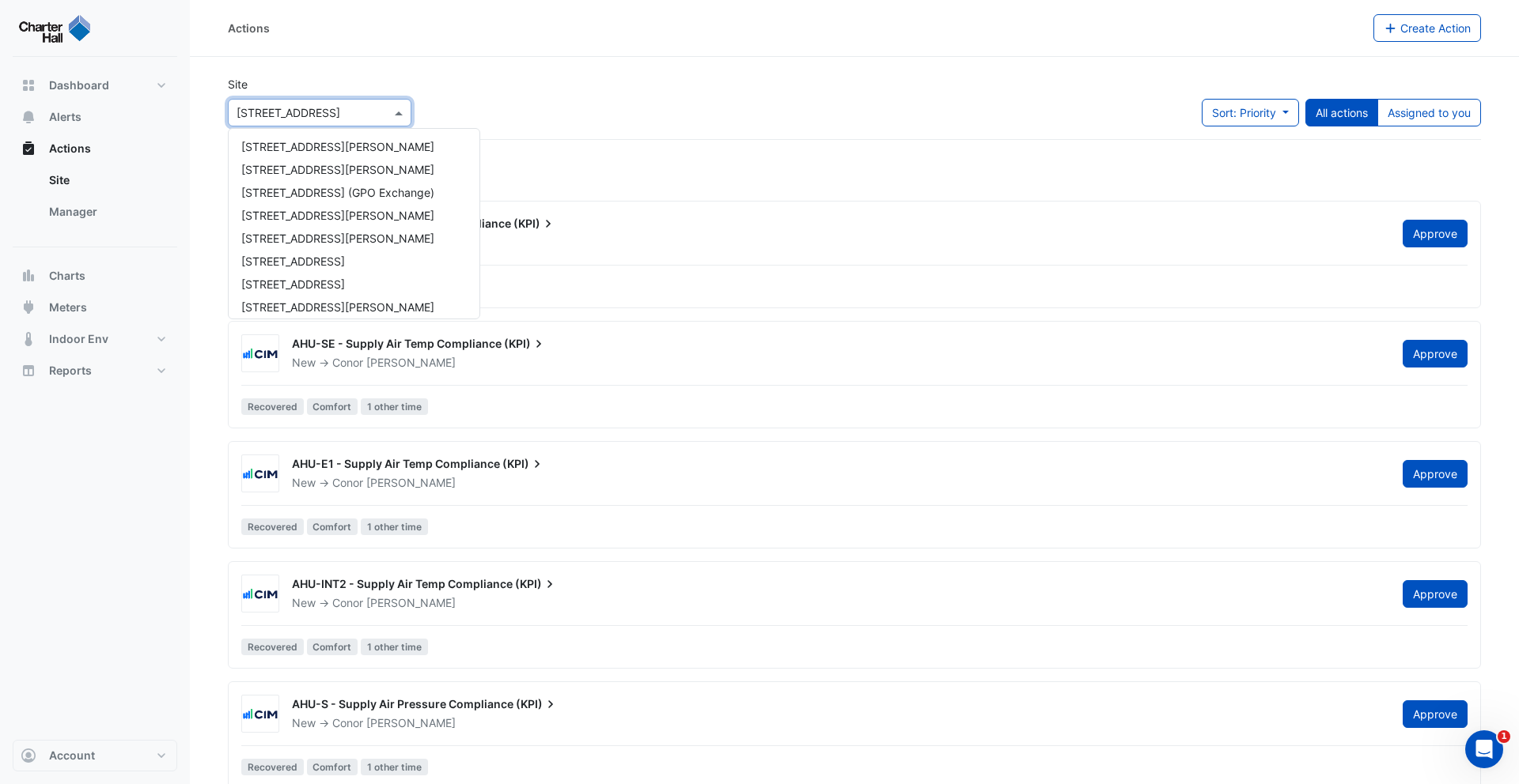
click at [311, 117] on input "text" at bounding box center [304, 113] width 134 height 17
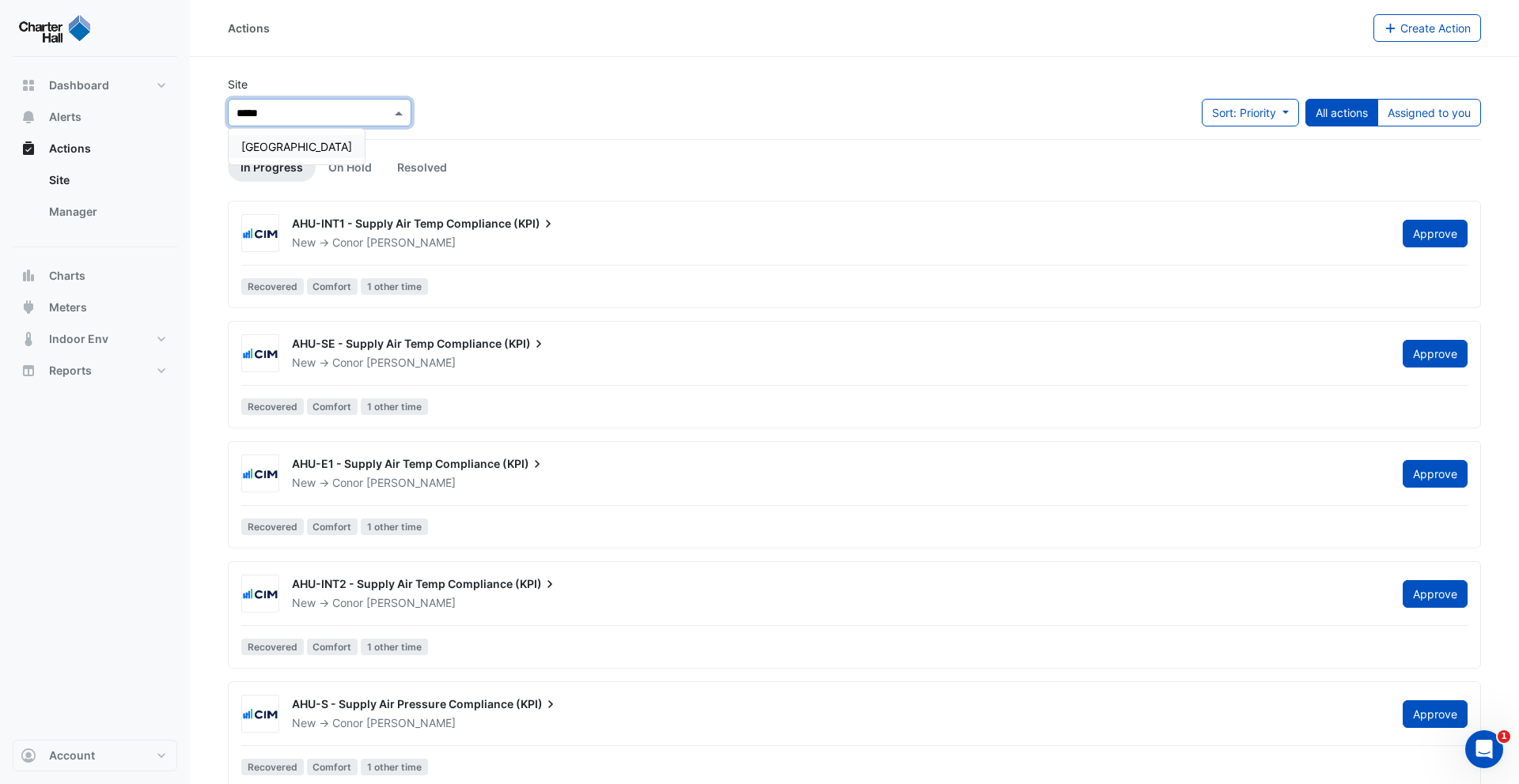
type input "*****"
click at [308, 144] on span "Raine Square" at bounding box center [297, 146] width 111 height 13
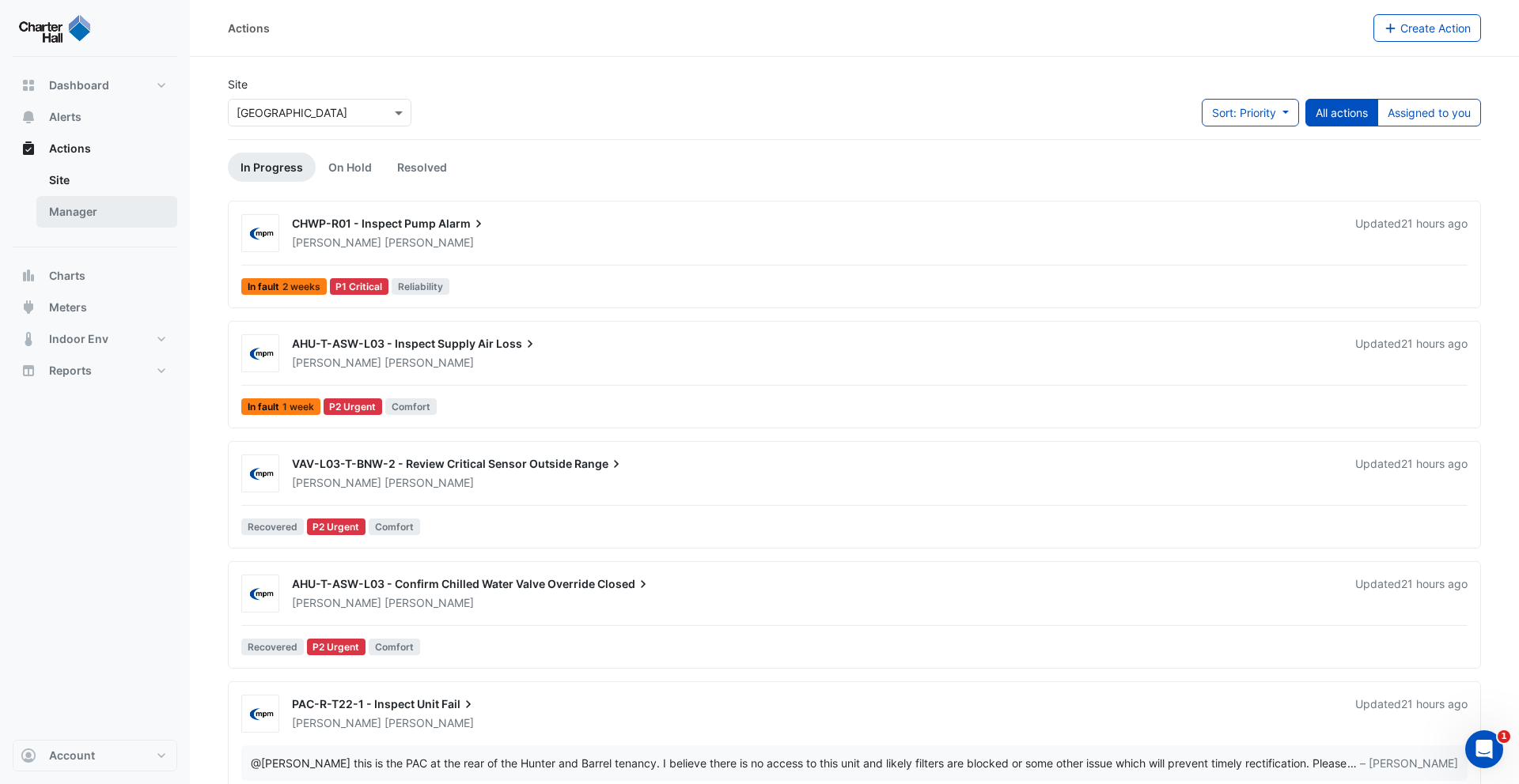
click at [109, 209] on link "Manager" at bounding box center [106, 212] width 140 height 31
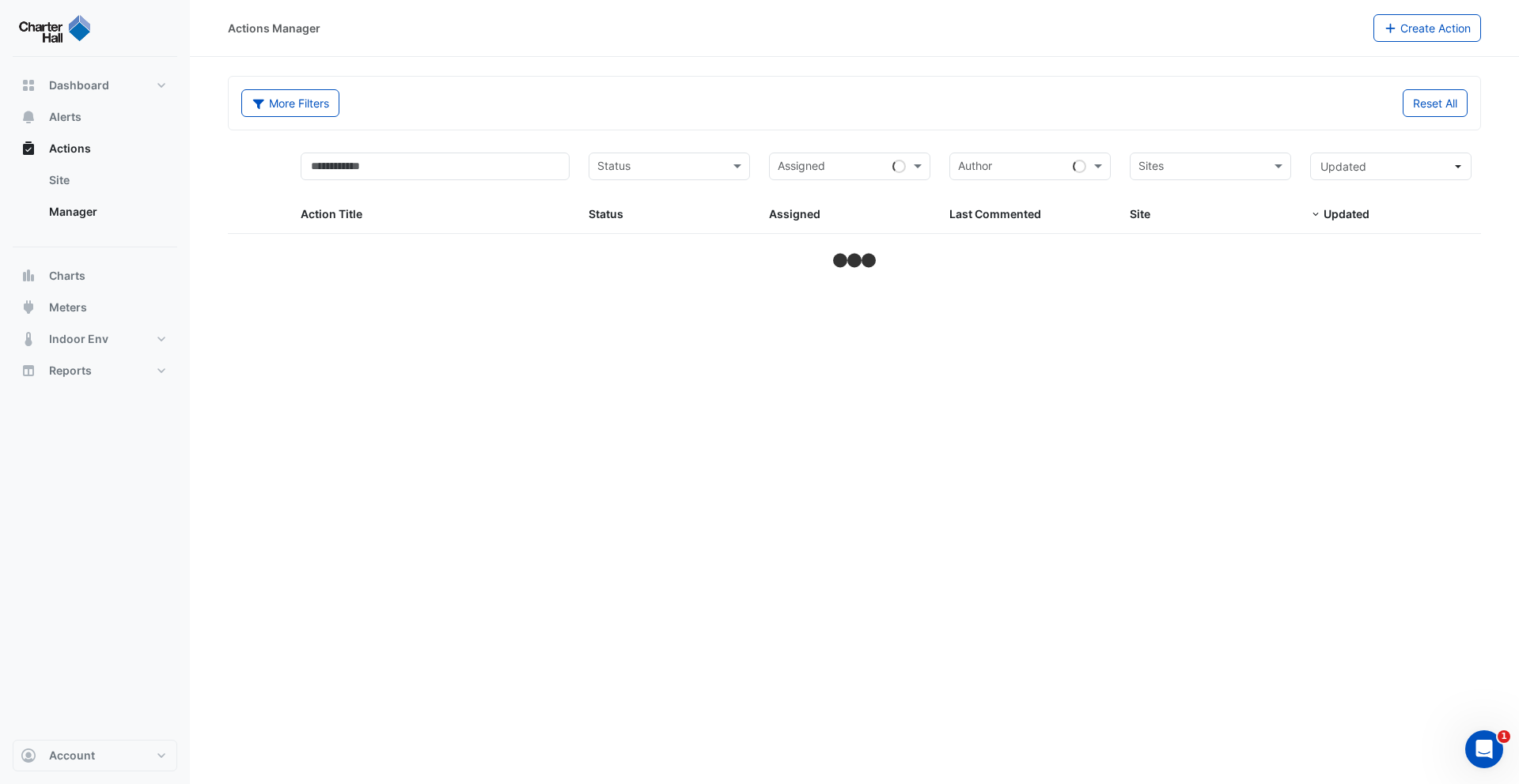
select select "***"
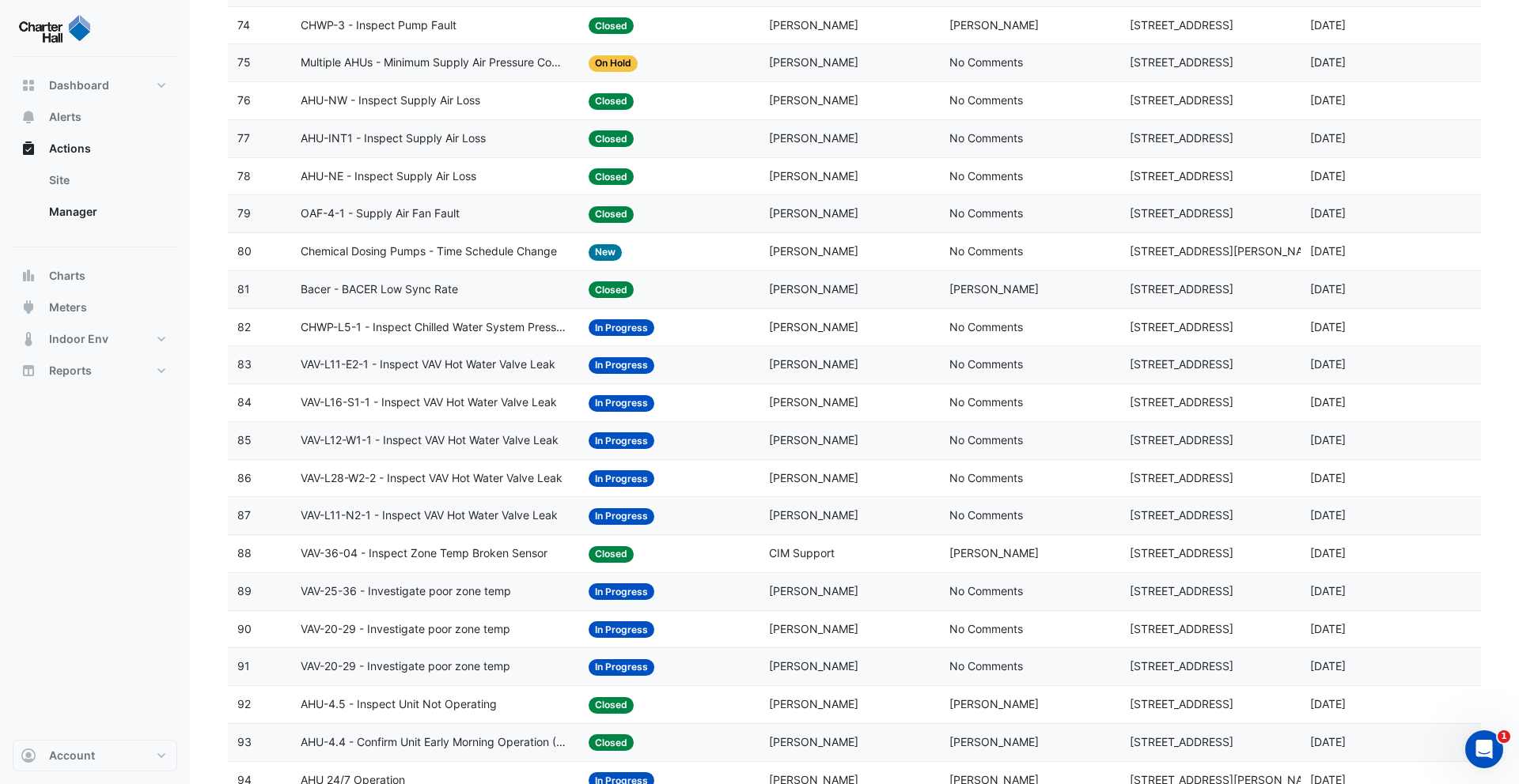
scroll to position [3268, 0]
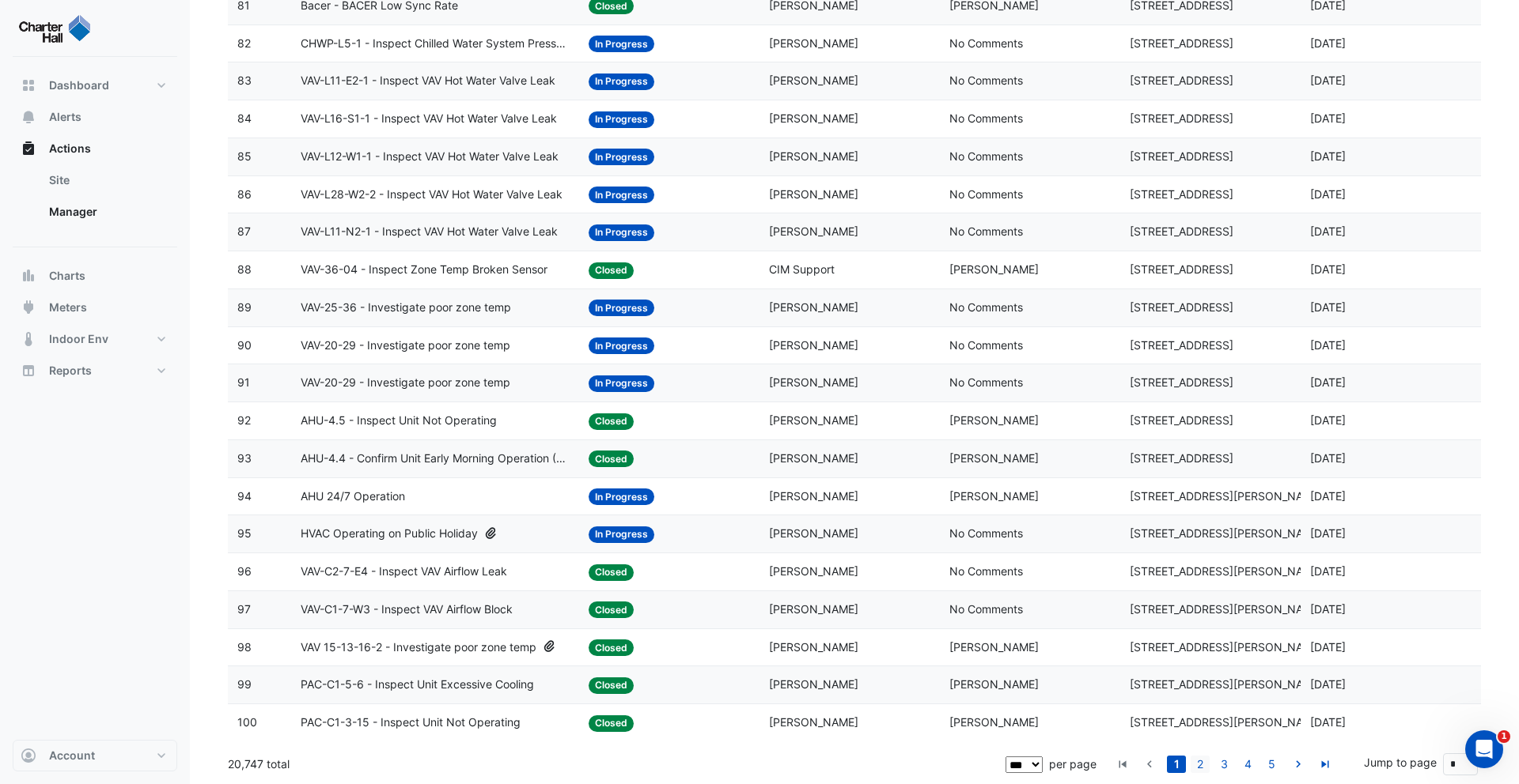
click at [1199, 765] on link "2" at bounding box center [1201, 765] width 19 height 17
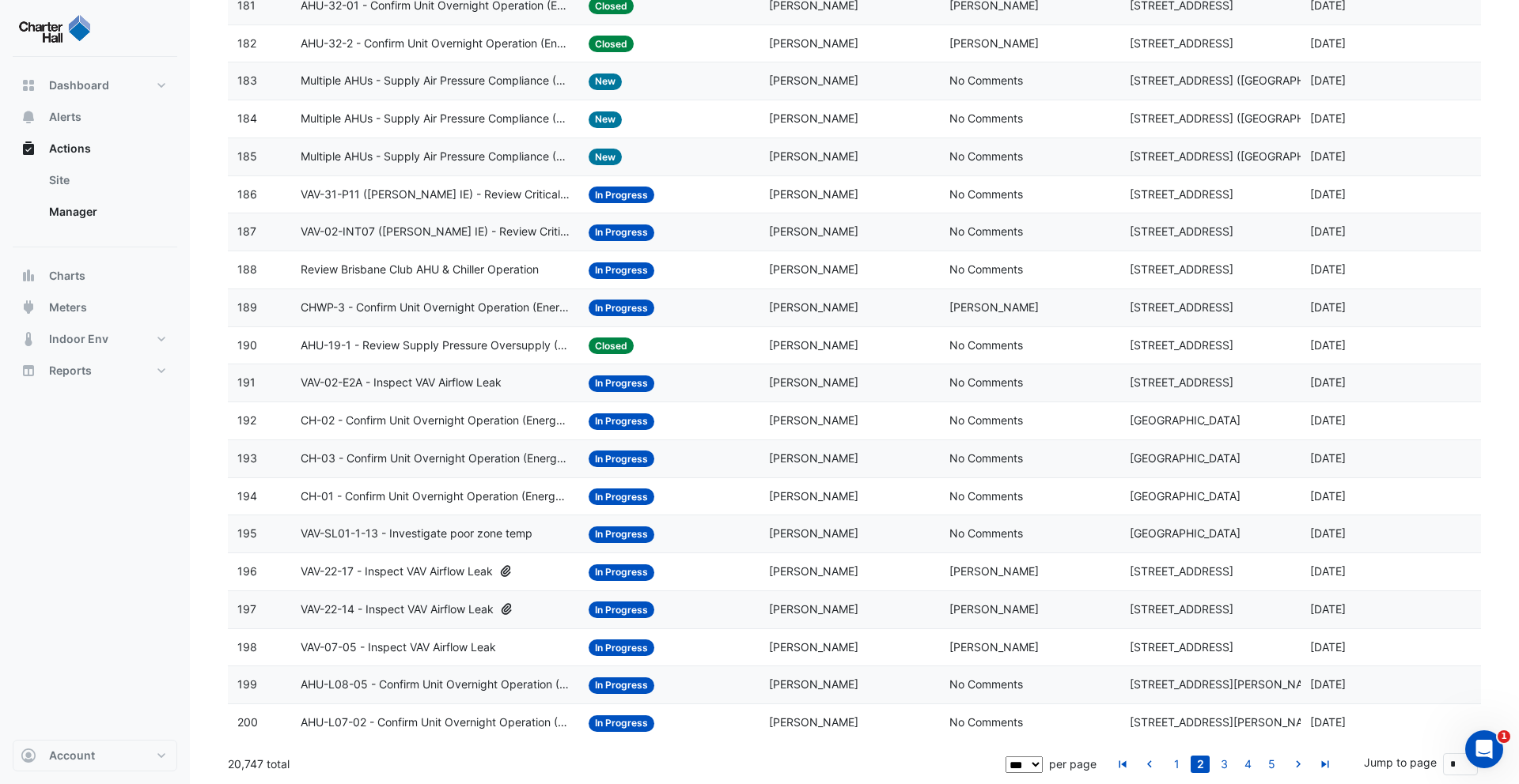
click at [1180, 774] on ul "1 2 3 4 5" at bounding box center [1223, 765] width 226 height 33
click at [1177, 767] on link "1" at bounding box center [1176, 765] width 19 height 17
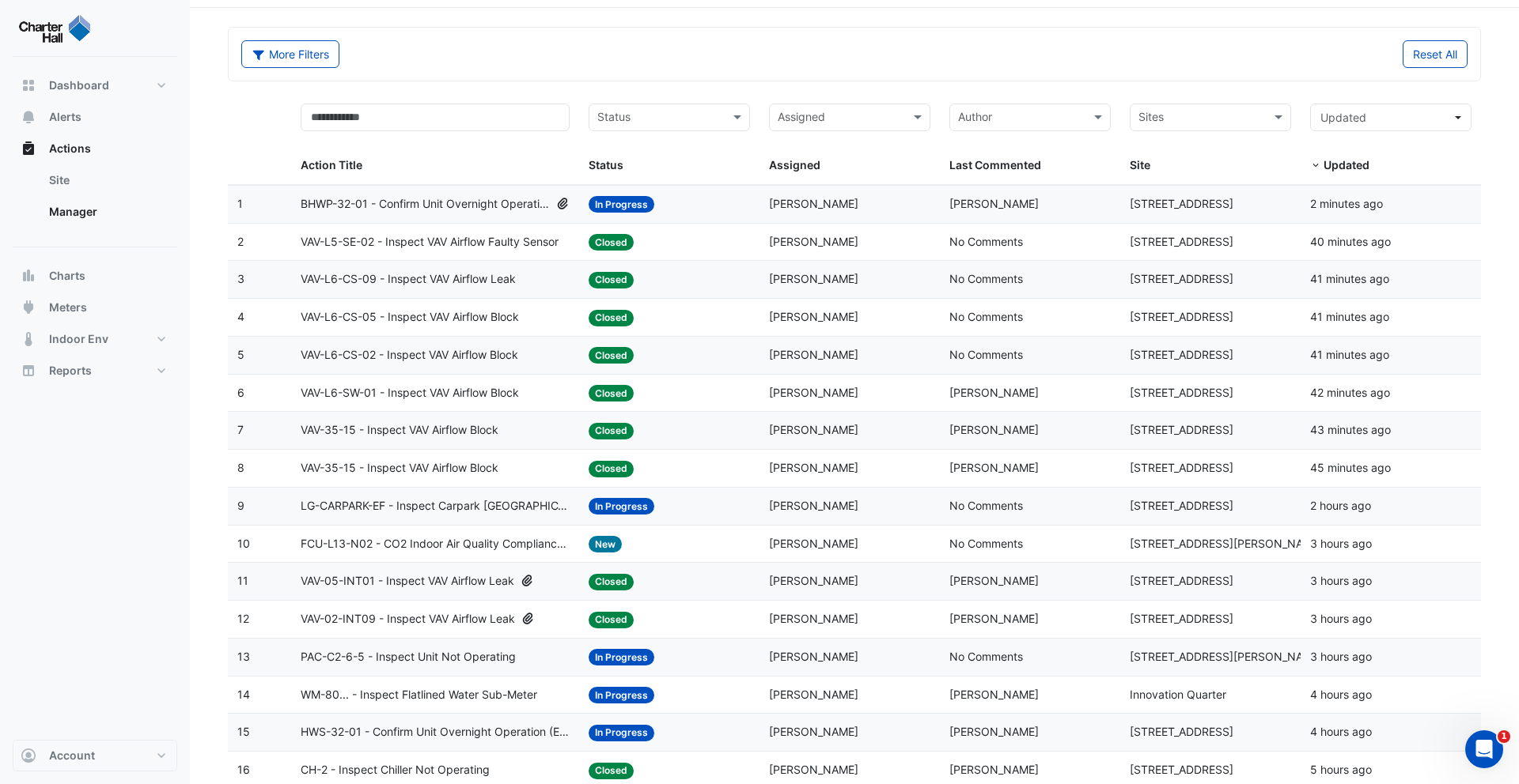
scroll to position [0, 0]
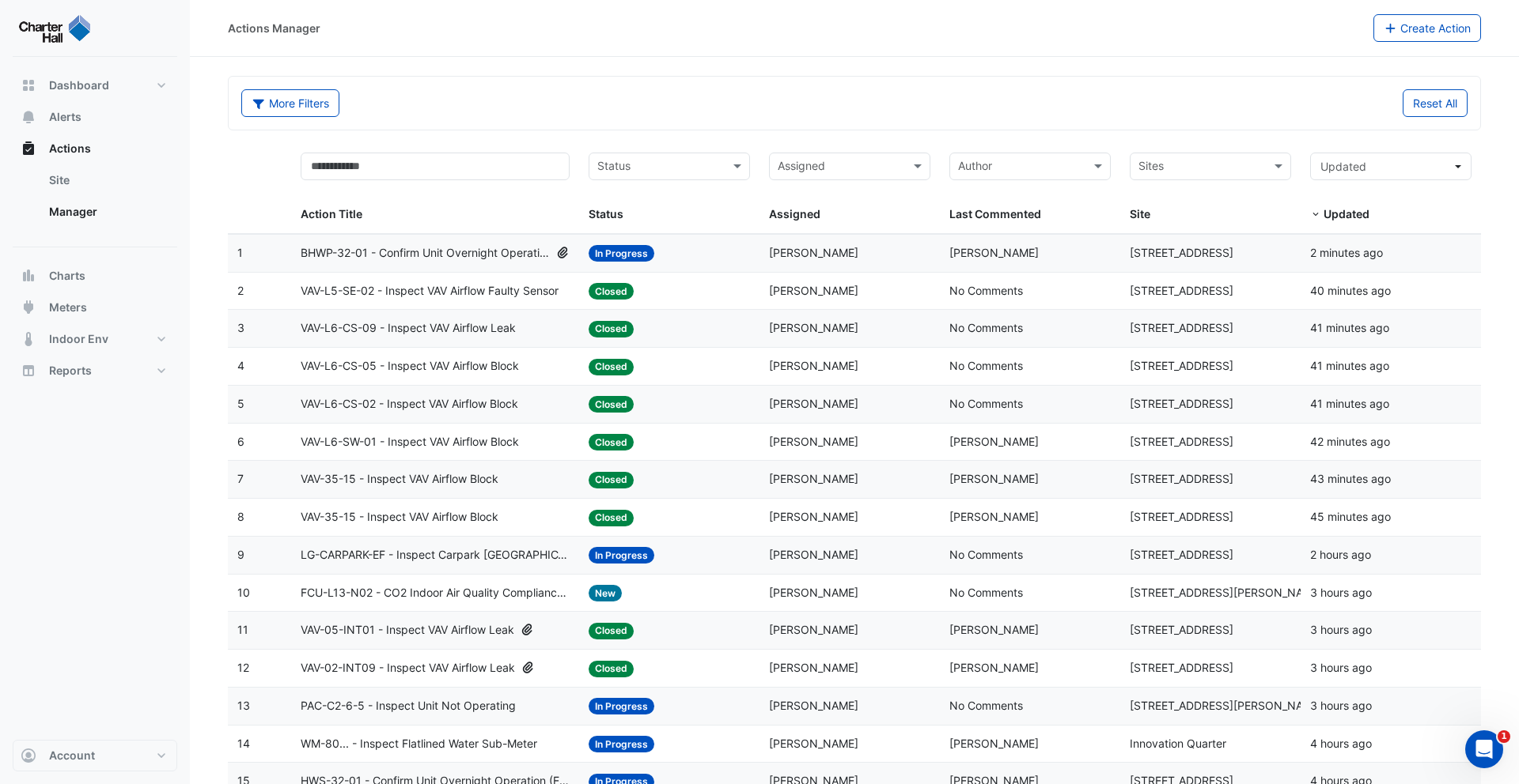
click at [479, 249] on span "BHWP-32-01 - Confirm Unit Overnight Operation (Energy Waste)" at bounding box center [426, 253] width 250 height 18
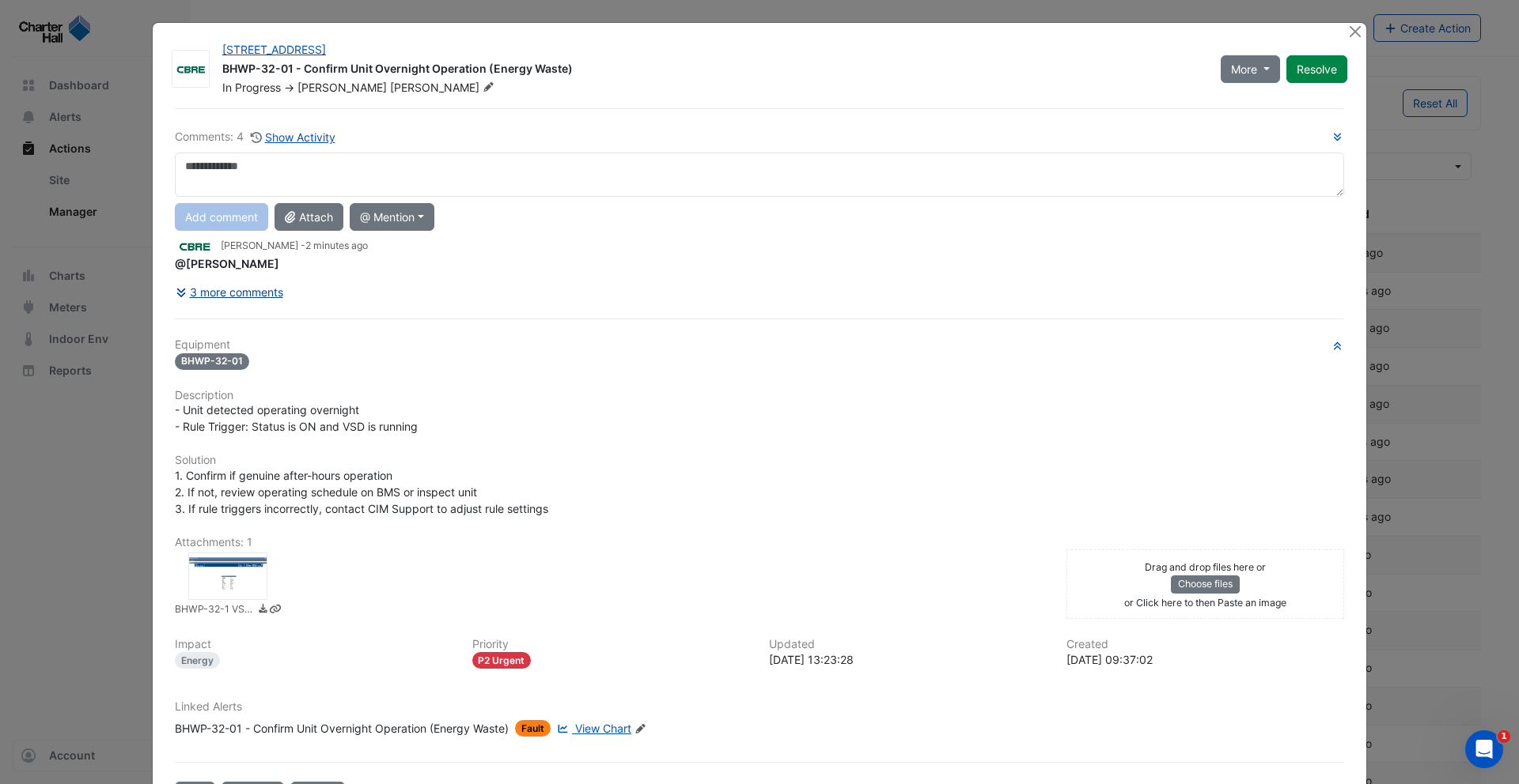
click at [248, 291] on button "3 more comments" at bounding box center [229, 292] width 109 height 28
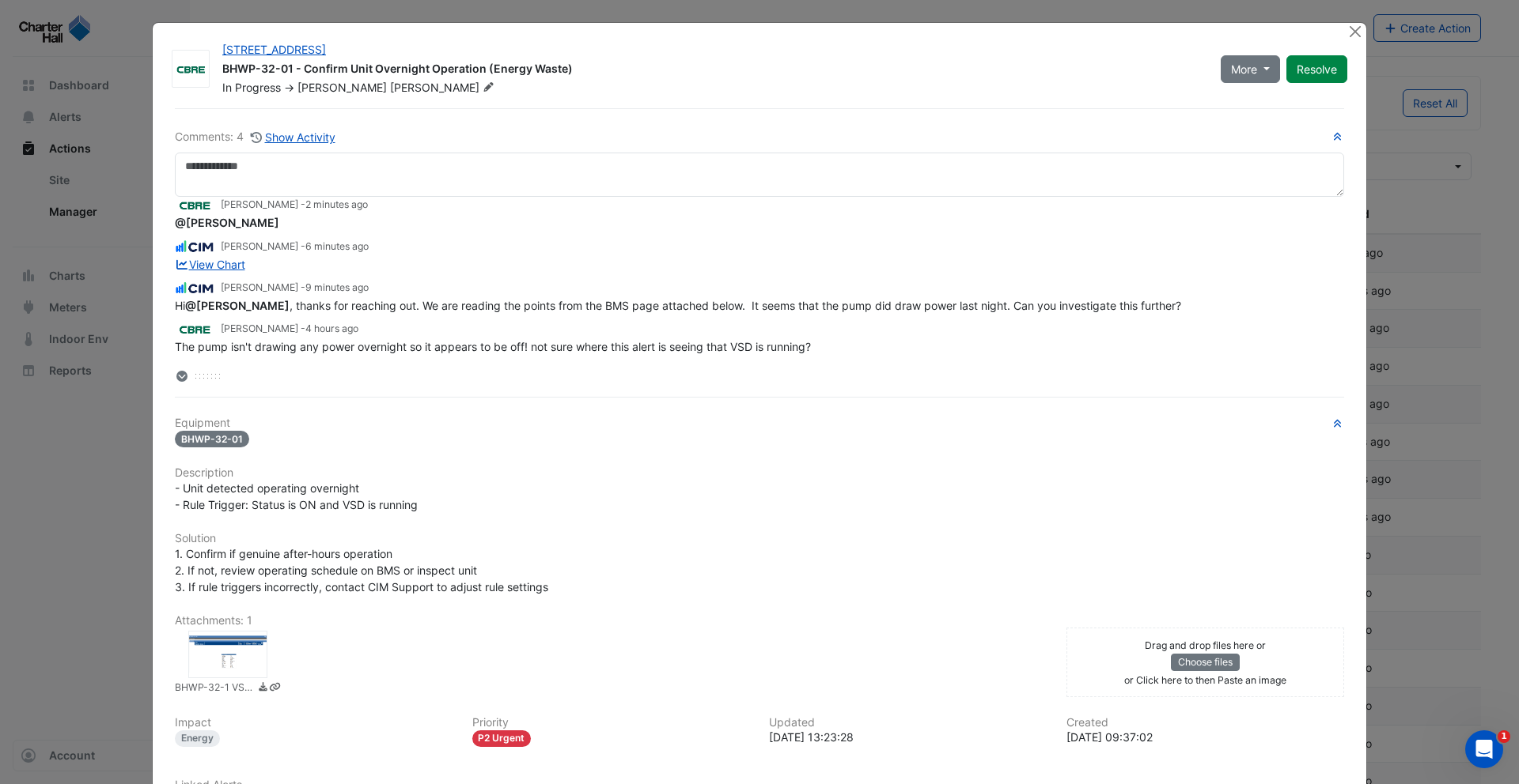
scroll to position [24, 0]
click at [215, 651] on div at bounding box center [228, 655] width 79 height 47
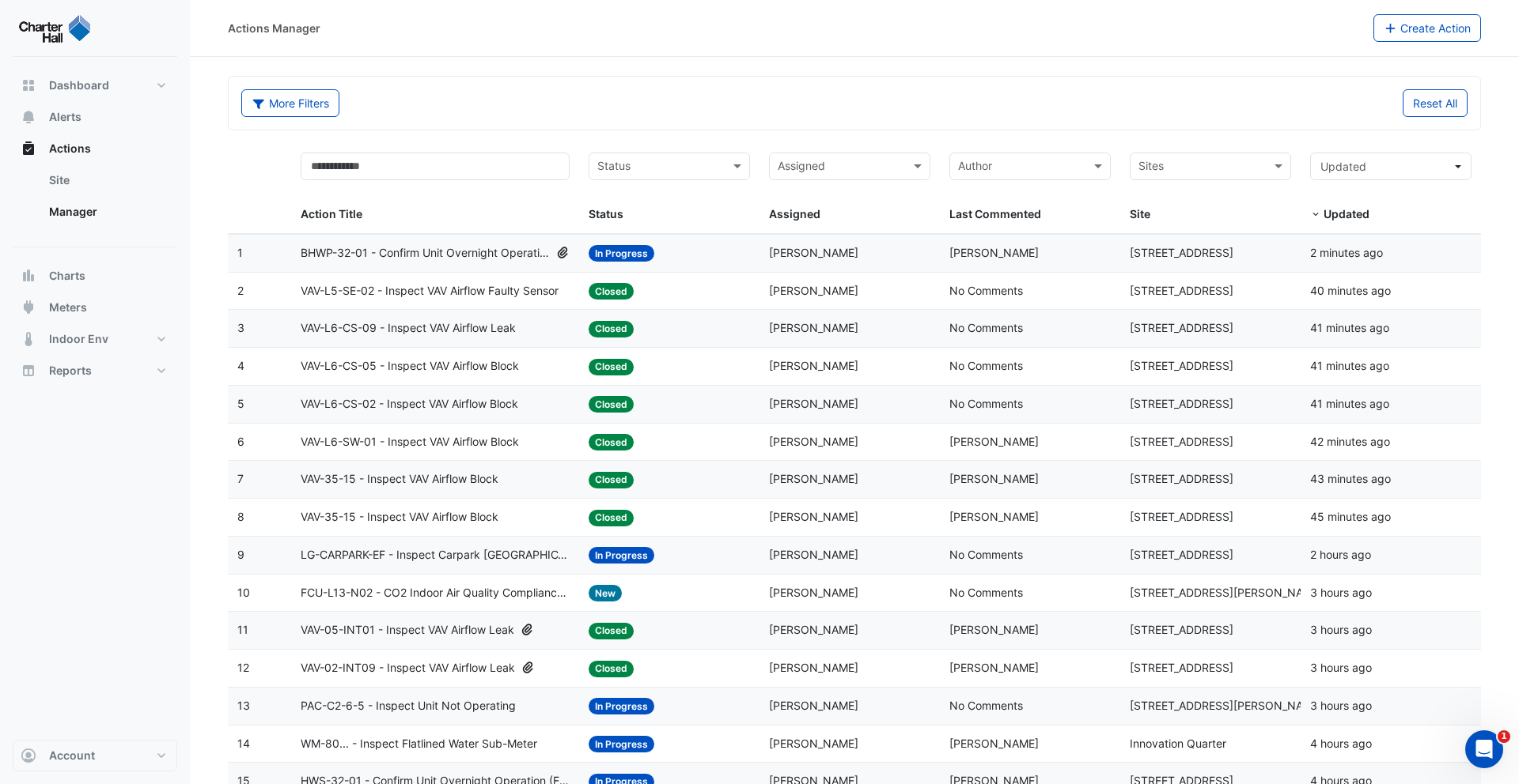
click at [479, 482] on span "VAV-35-15 - Inspect VAV Airflow Block" at bounding box center [400, 479] width 198 height 18
click at [529, 518] on div "VAV-35-15 - Inspect VAV Airflow Block" at bounding box center [435, 517] width 270 height 18
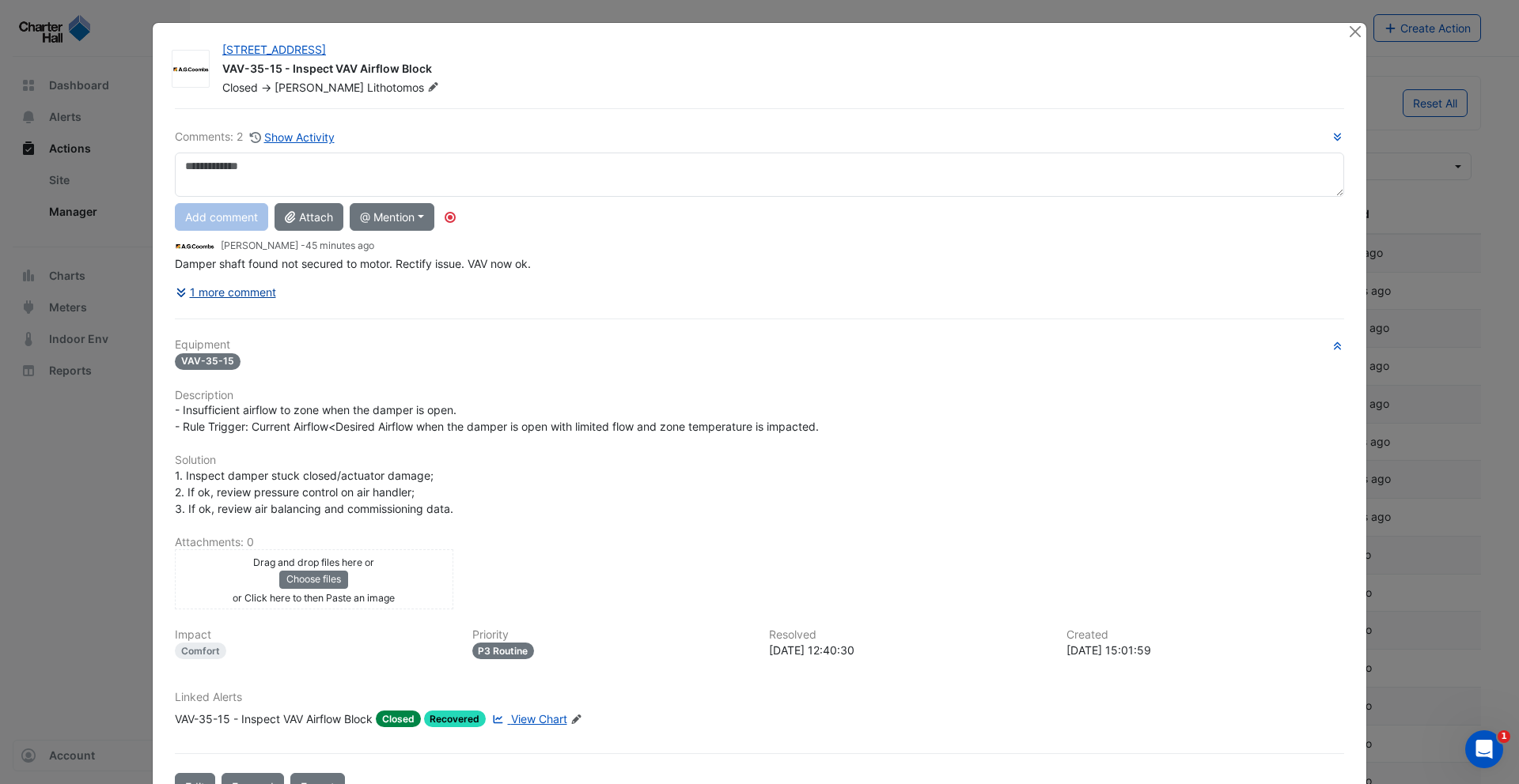
click at [242, 296] on button "1 more comment" at bounding box center [225, 292] width 102 height 28
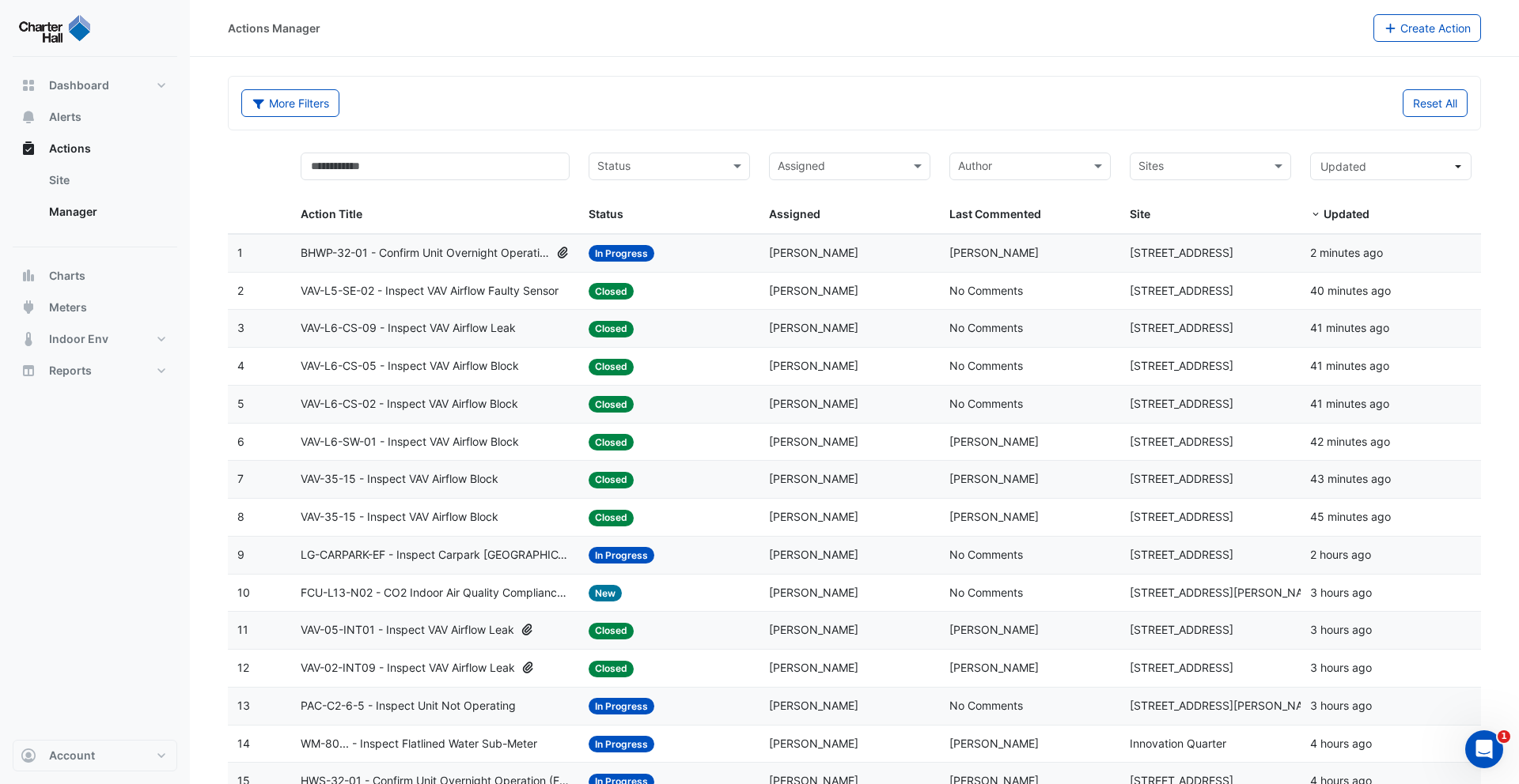
click at [514, 631] on span "VAV-05-INT01 - Inspect VAV Airflow Leak" at bounding box center [407, 631] width 214 height 18
click at [516, 522] on div "VAV-35-15 - Inspect VAV Airflow Block" at bounding box center [435, 517] width 270 height 18
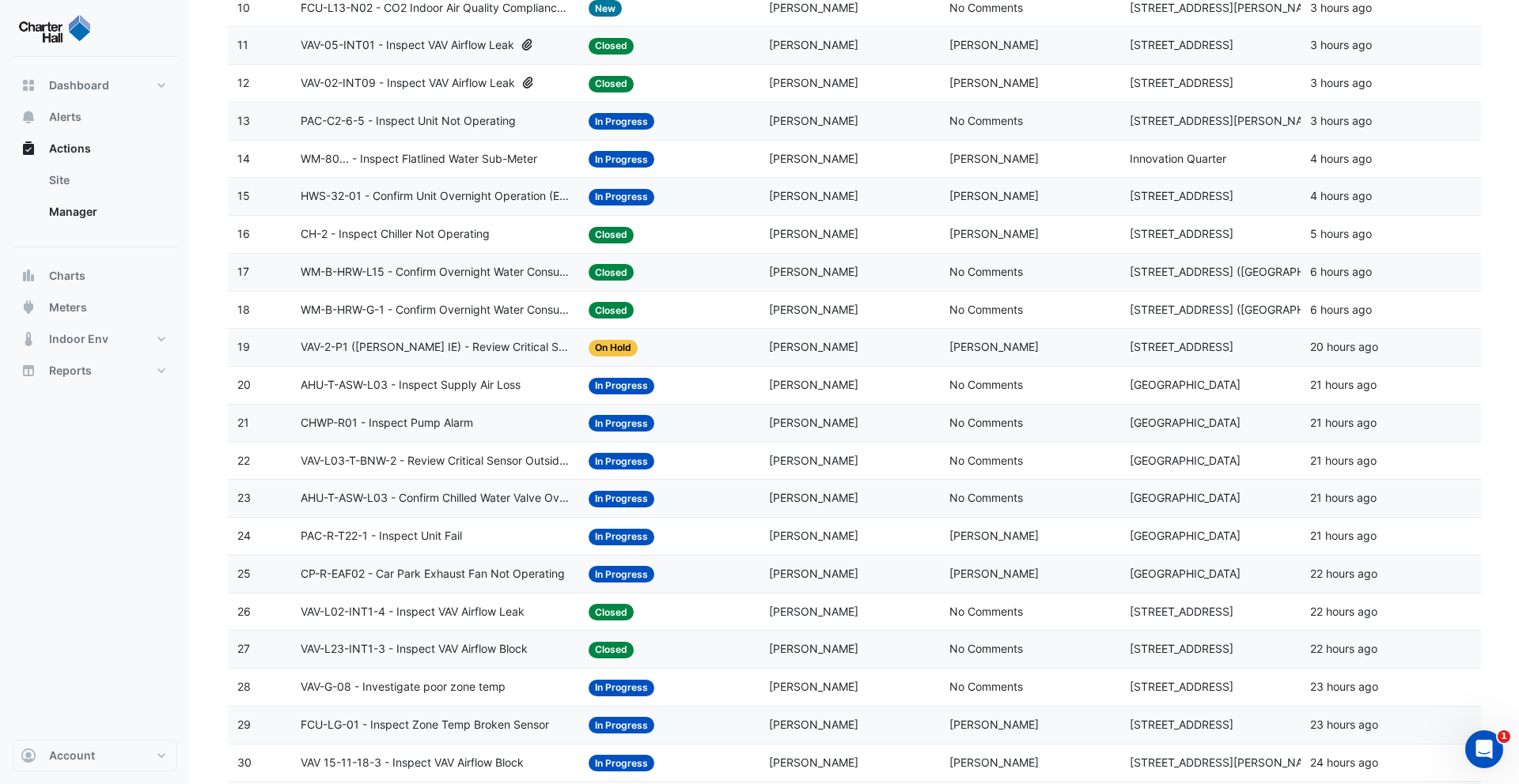
scroll to position [0, 0]
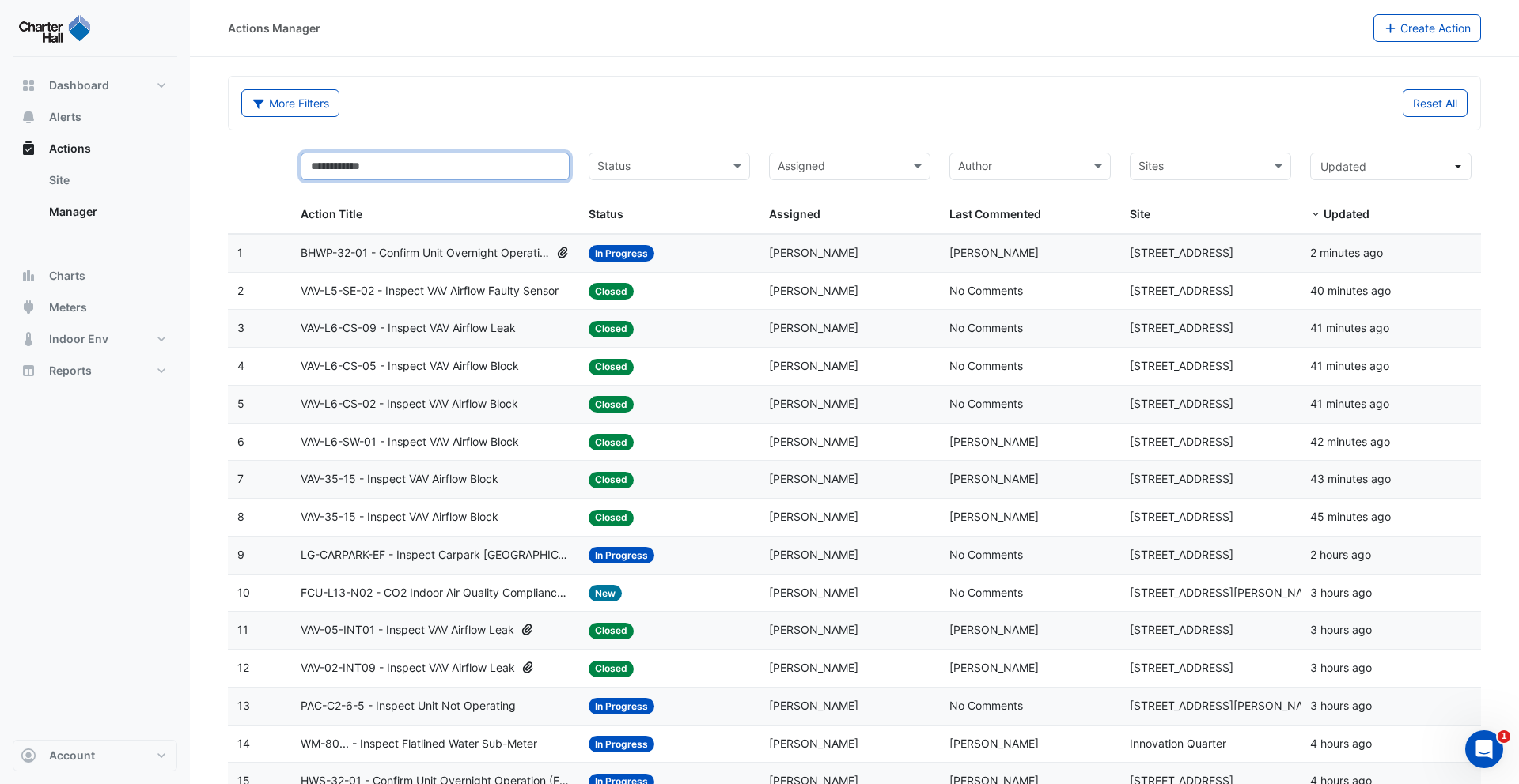
click at [407, 168] on input "text" at bounding box center [435, 167] width 270 height 28
type input "*****"
click at [440, 145] on datatable-header-cell "***** Action Title" at bounding box center [435, 188] width 289 height 91
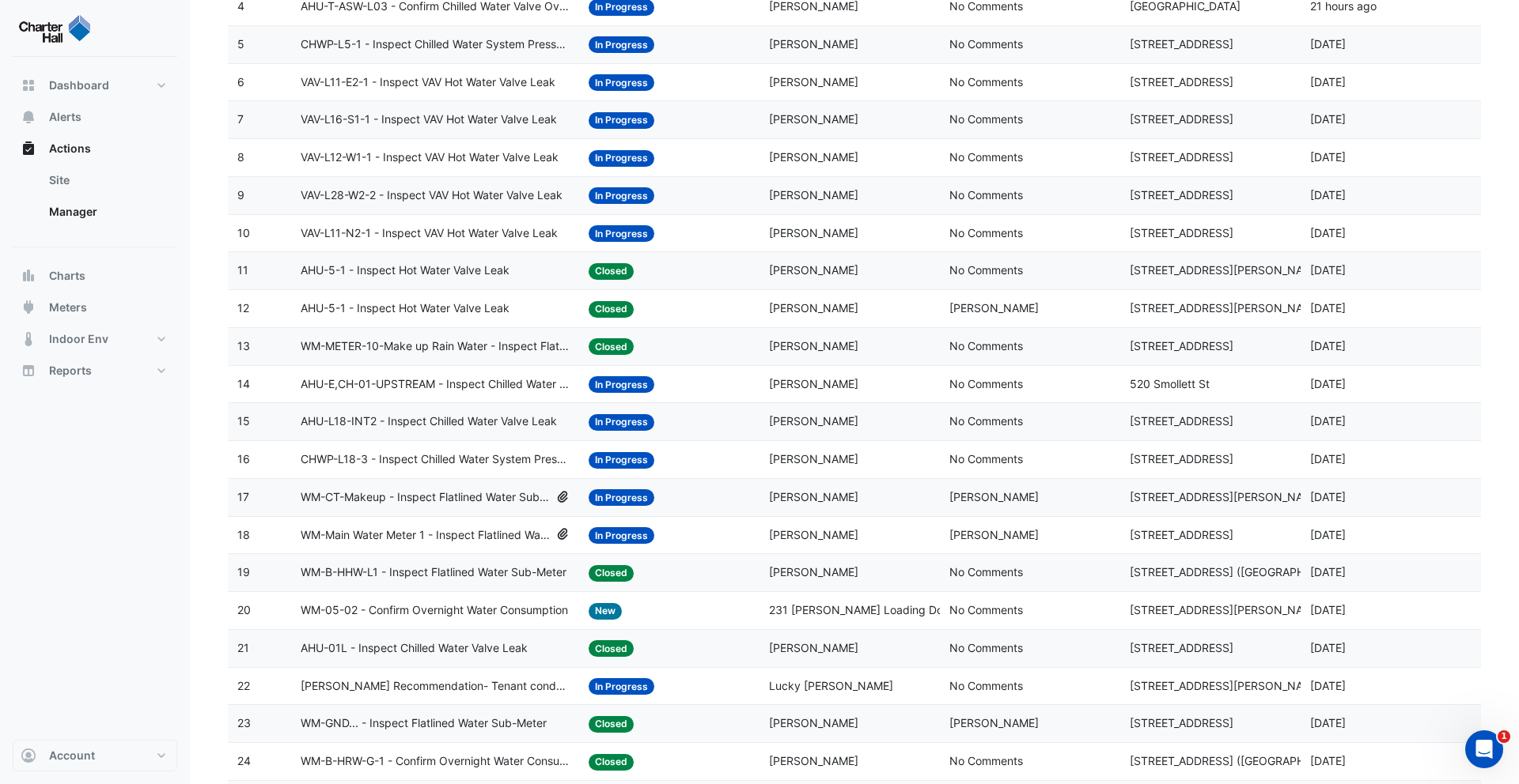
scroll to position [503, 0]
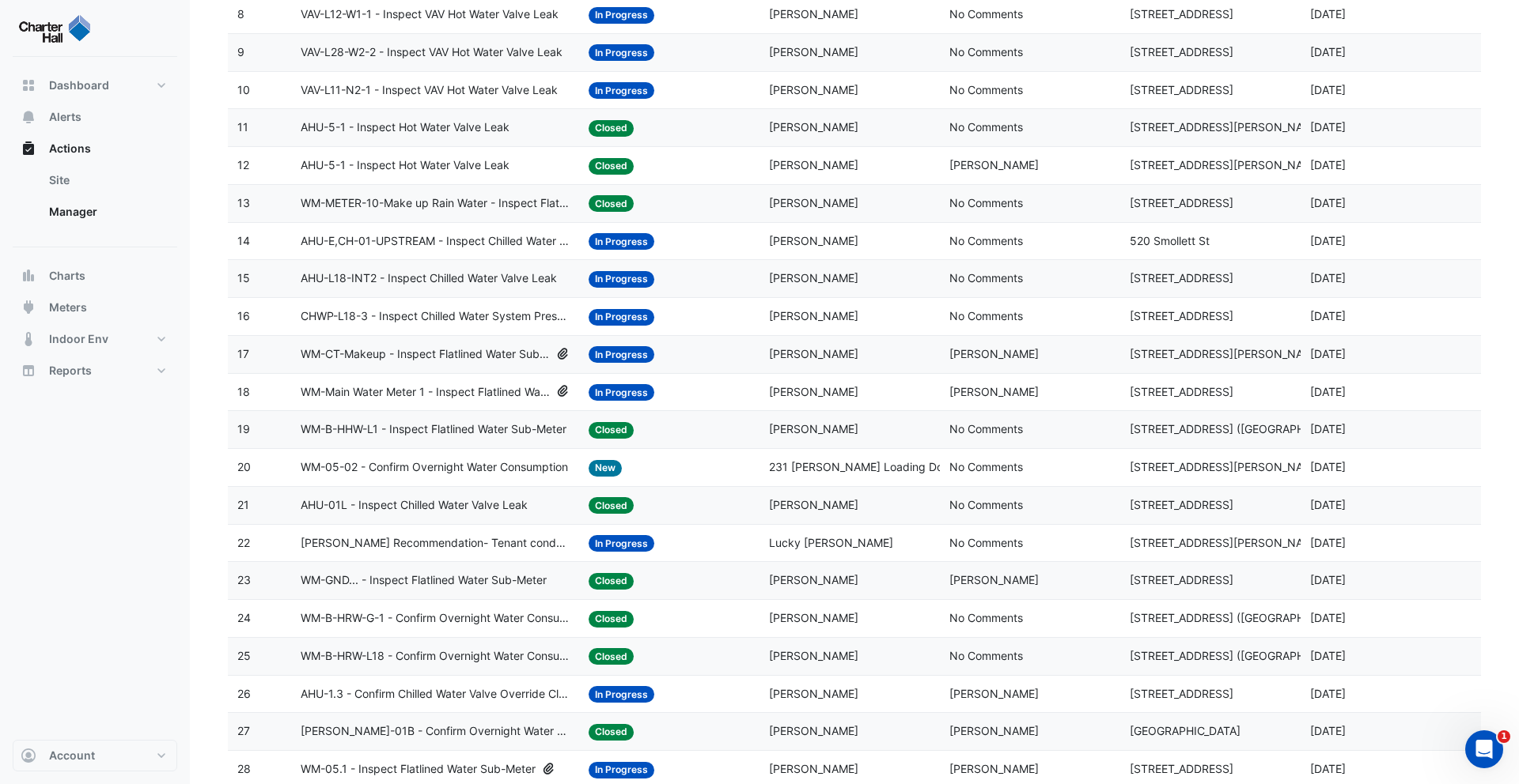
click at [478, 354] on span "WM-CT-Makeup - Inspect Flatlined Water Sub-Meter" at bounding box center [426, 354] width 250 height 18
click at [495, 393] on span "WM-Main Water Meter 1 - Inspect Flatlined Water Sub-Meter" at bounding box center [426, 392] width 250 height 18
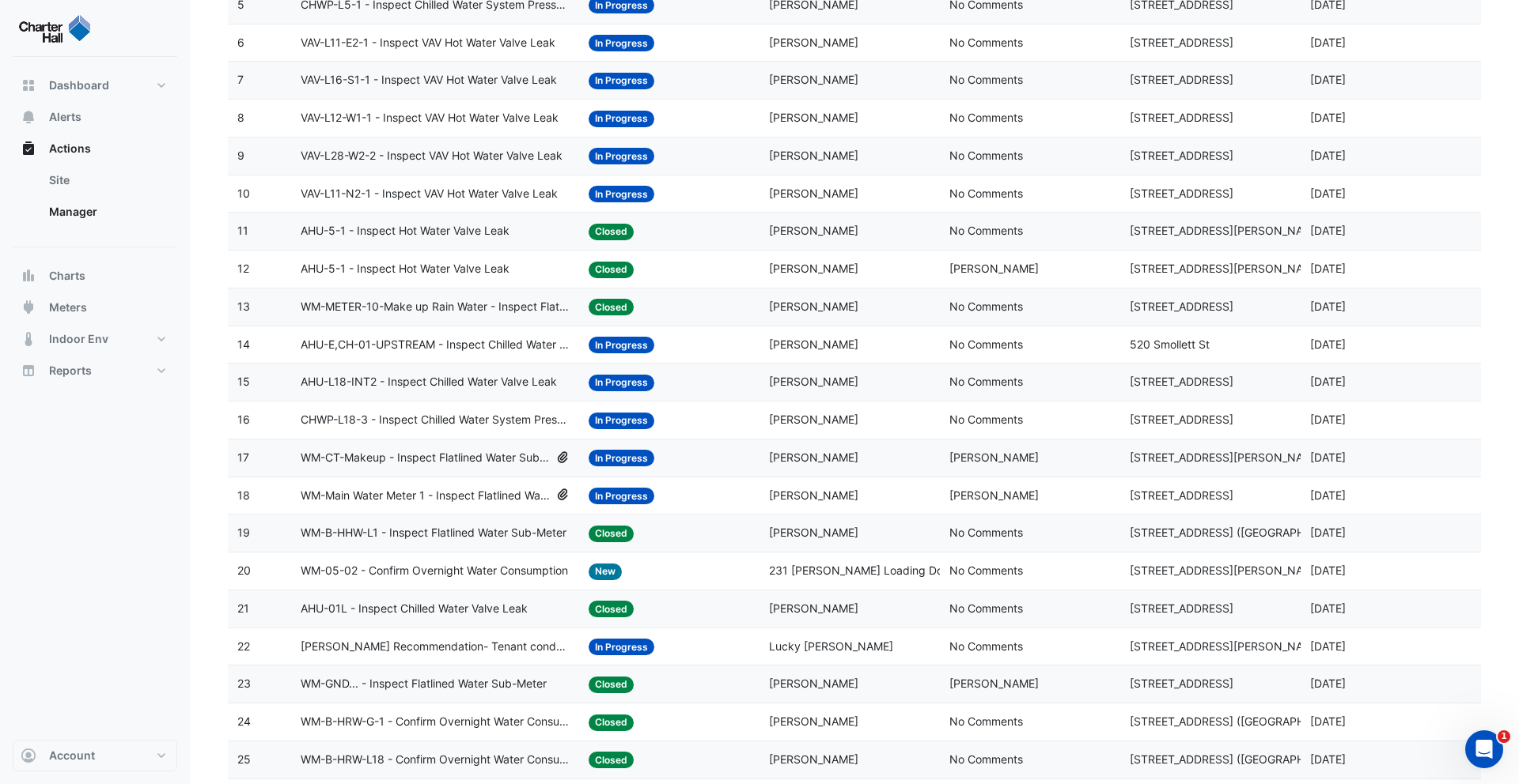
scroll to position [290, 0]
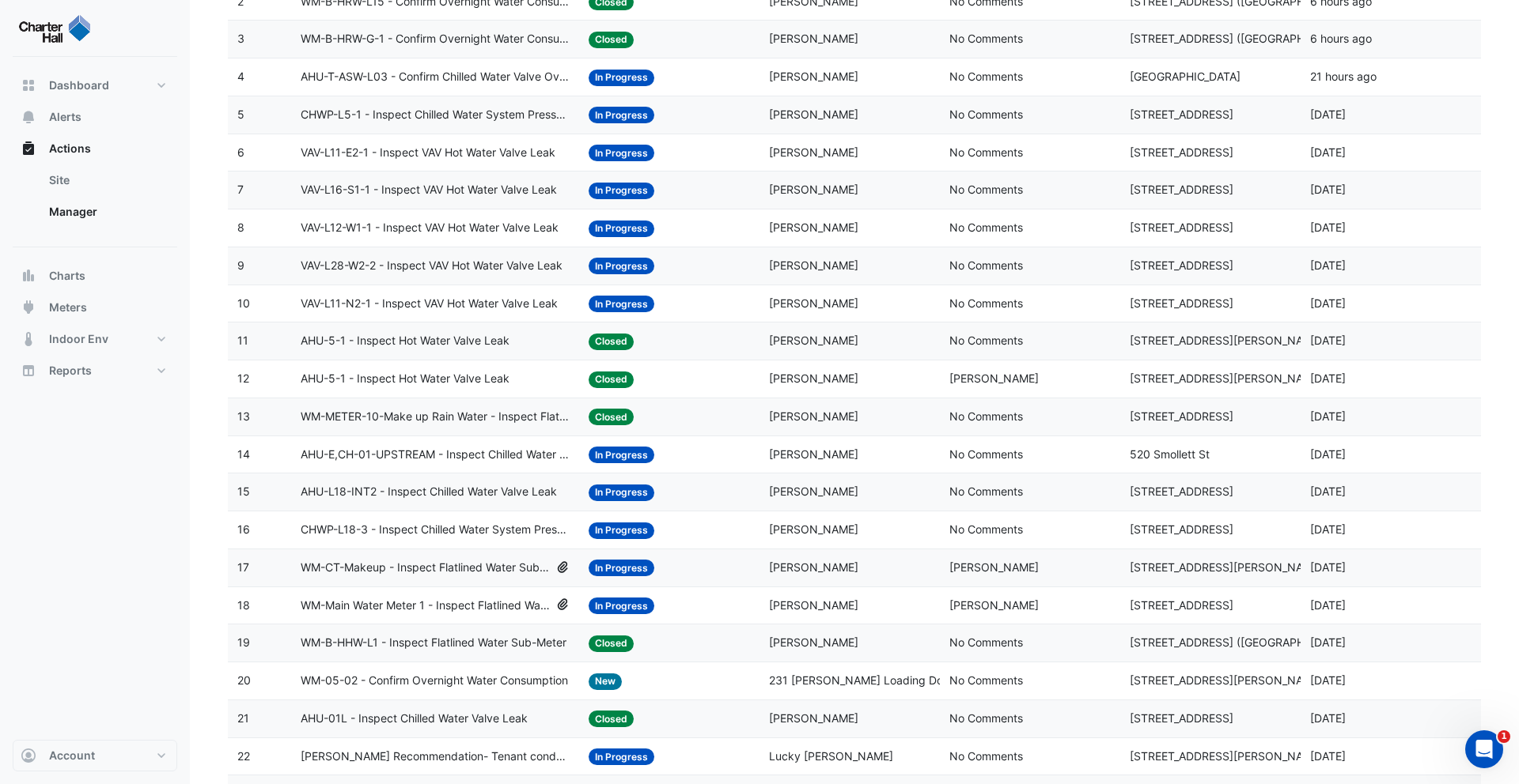
click at [470, 378] on span "AHU-5-1 - Inspect Hot Water Valve Leak" at bounding box center [405, 378] width 209 height 18
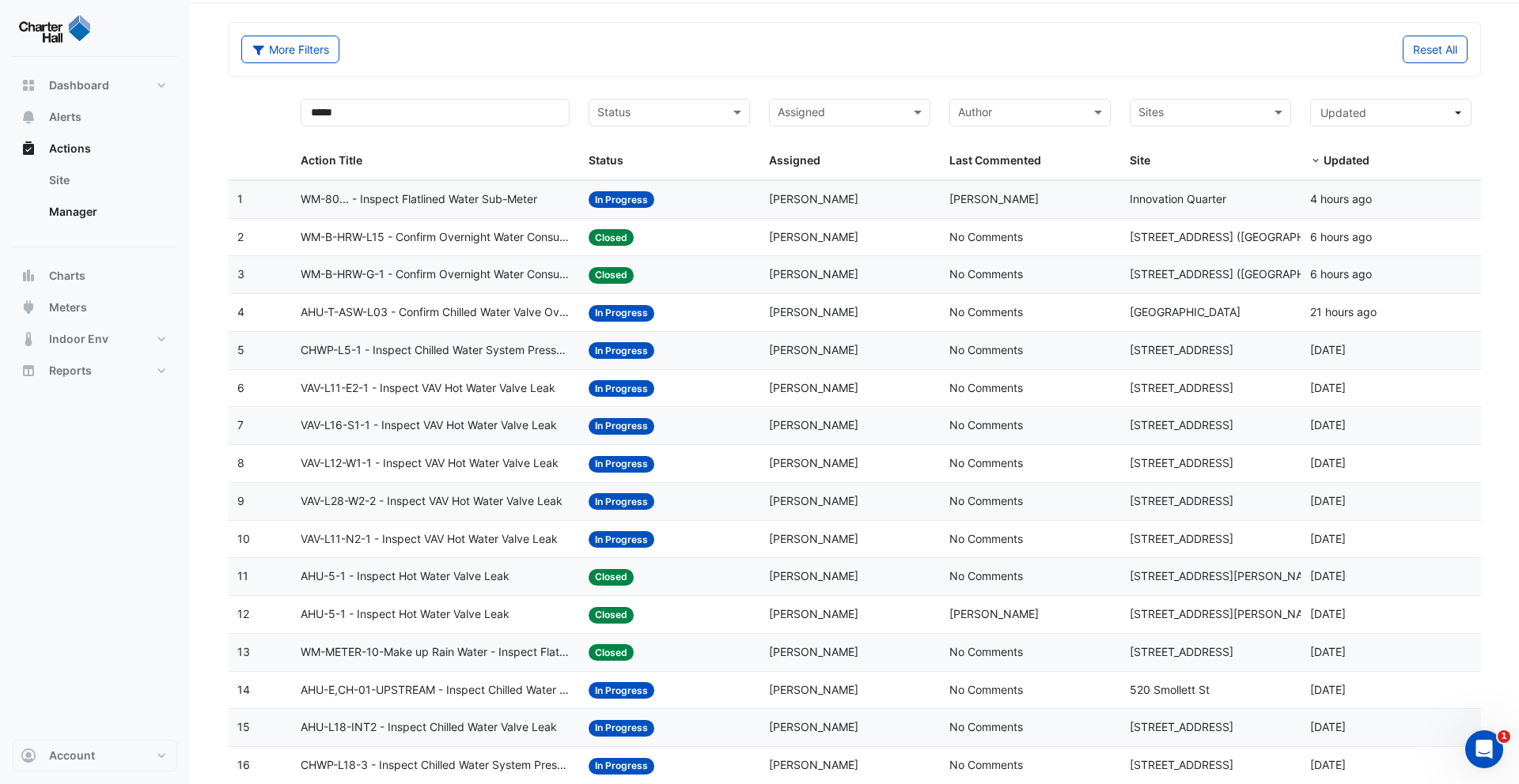
scroll to position [14, 0]
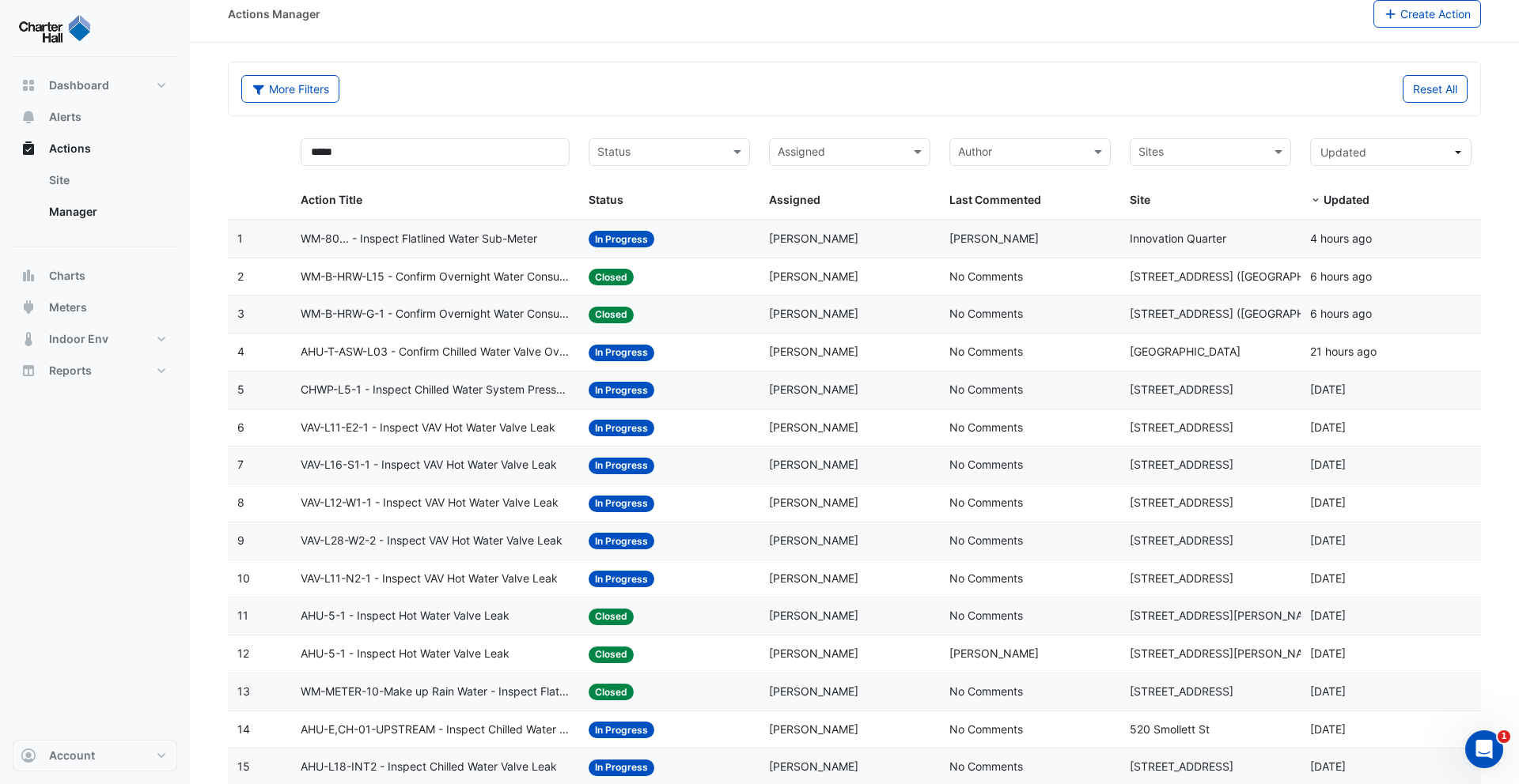
drag, startPoint x: 298, startPoint y: 94, endPoint x: 375, endPoint y: 96, distance: 77.0
click at [298, 95] on button "More Filters" at bounding box center [291, 89] width 98 height 28
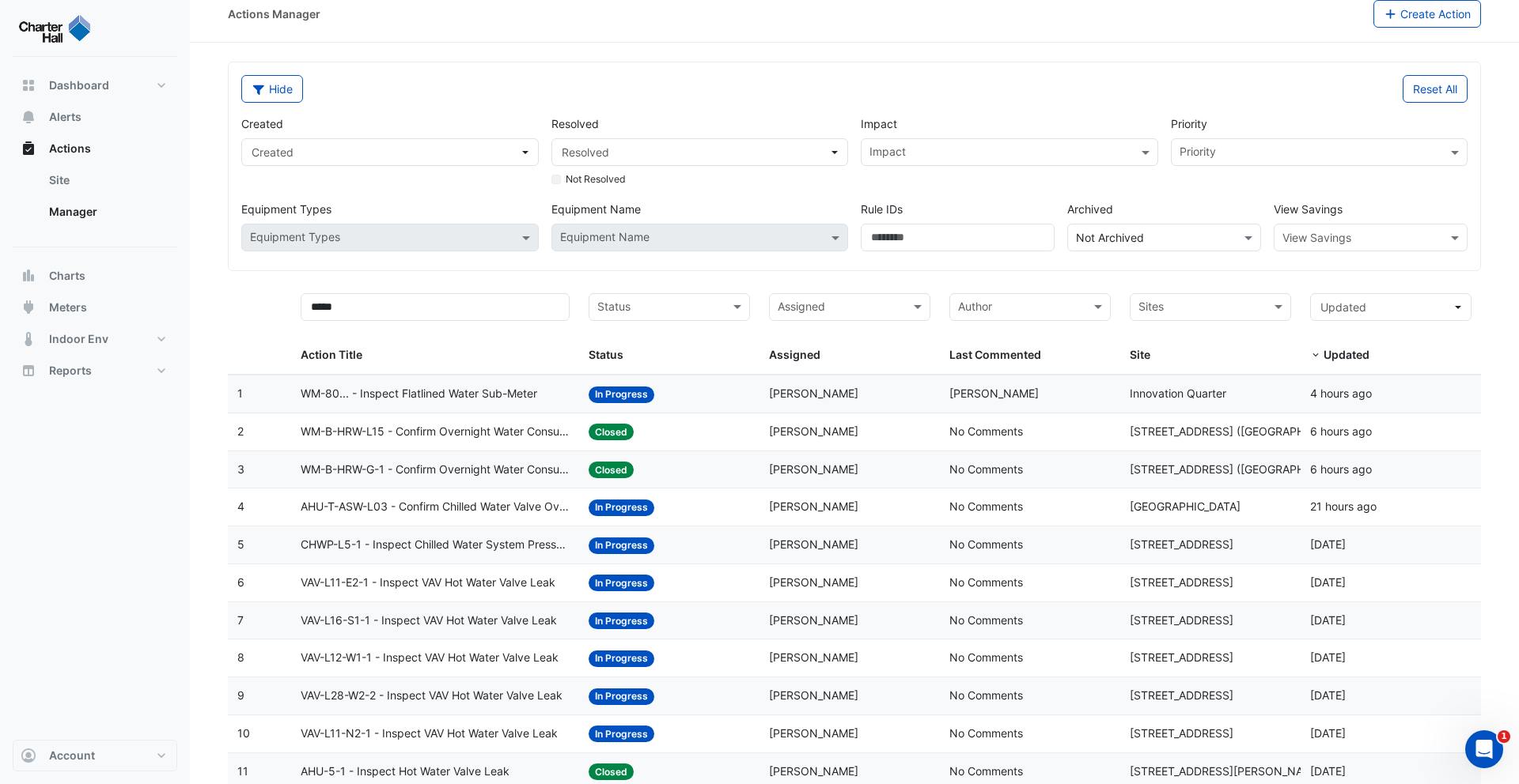
drag, startPoint x: 1448, startPoint y: 94, endPoint x: 1106, endPoint y: 96, distance: 342.0
click at [1449, 95] on button "Reset All" at bounding box center [1435, 89] width 65 height 28
click at [95, 82] on span "Dashboard" at bounding box center [79, 85] width 60 height 16
select select "***"
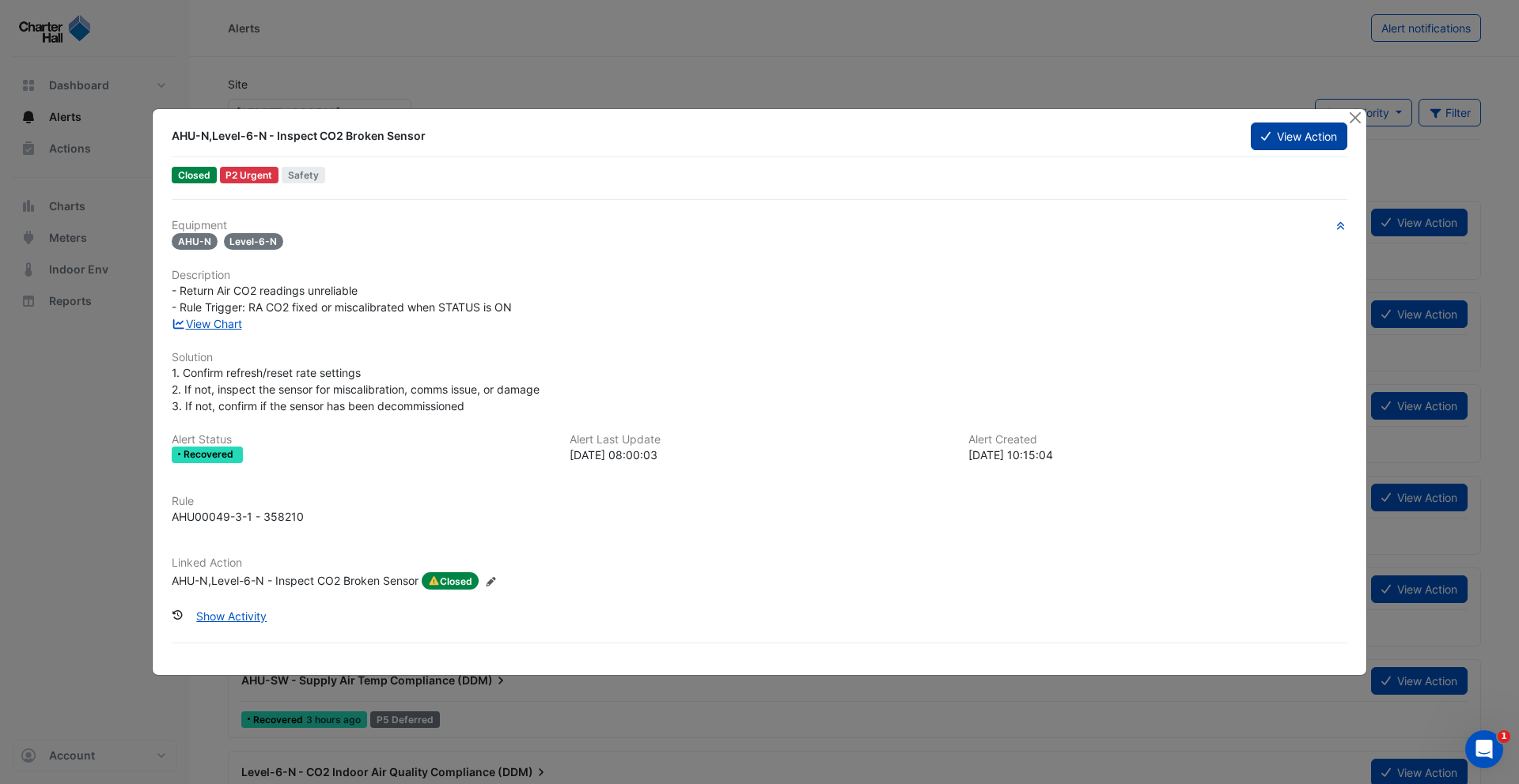
click at [1300, 132] on button "View Action" at bounding box center [1299, 137] width 97 height 28
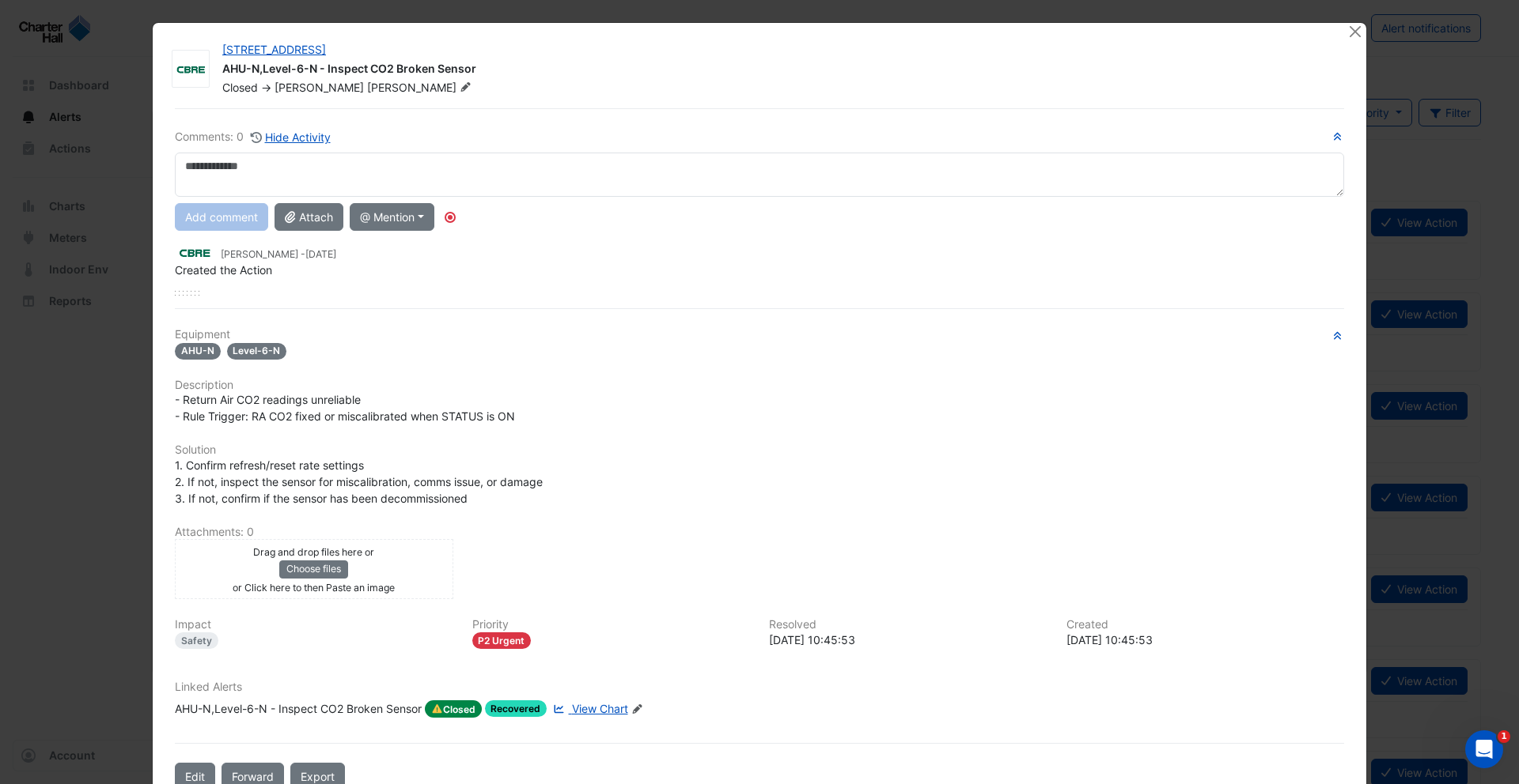
click at [583, 715] on span "View Chart" at bounding box center [600, 708] width 56 height 13
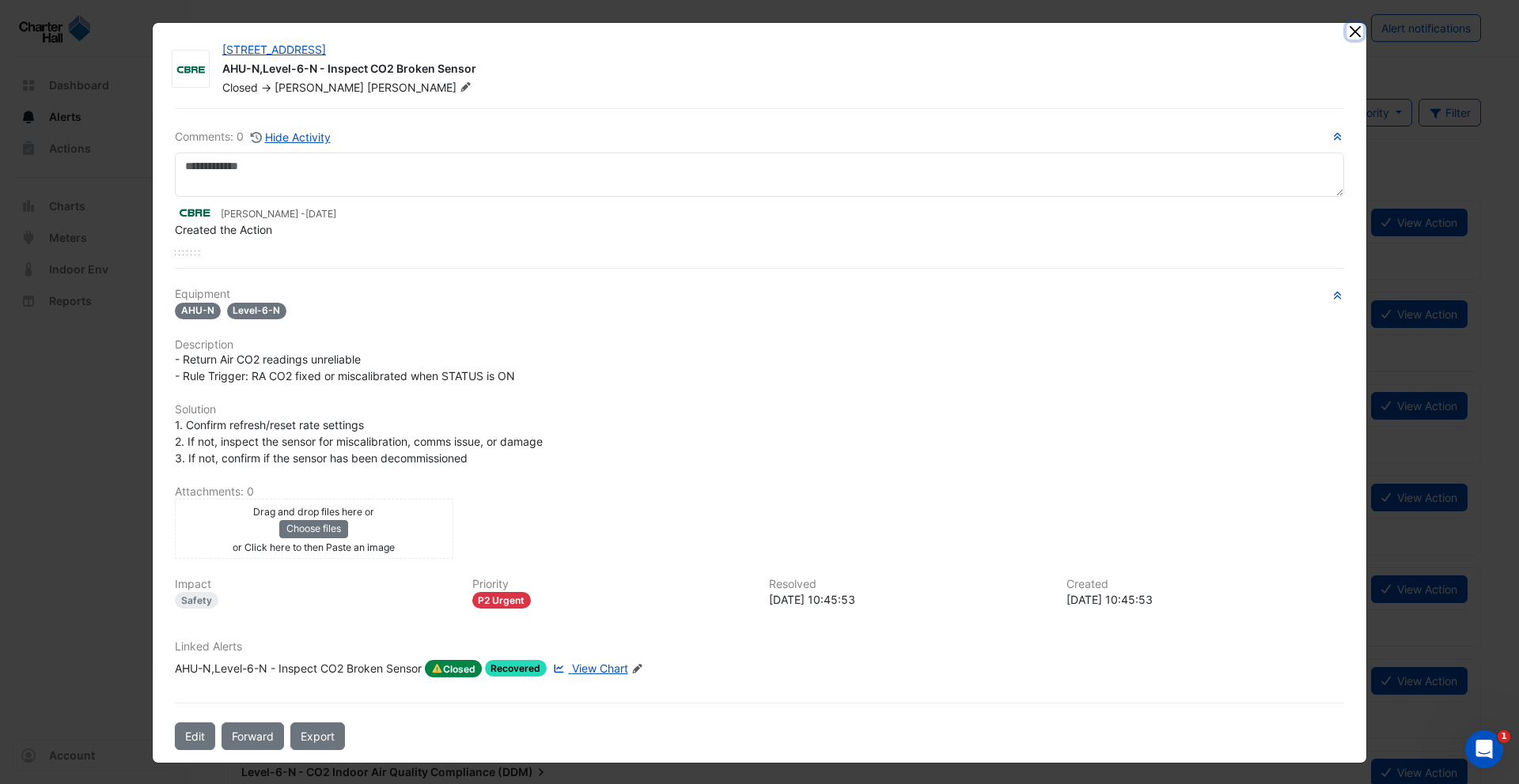
click at [1351, 33] on button "Close" at bounding box center [1354, 31] width 17 height 17
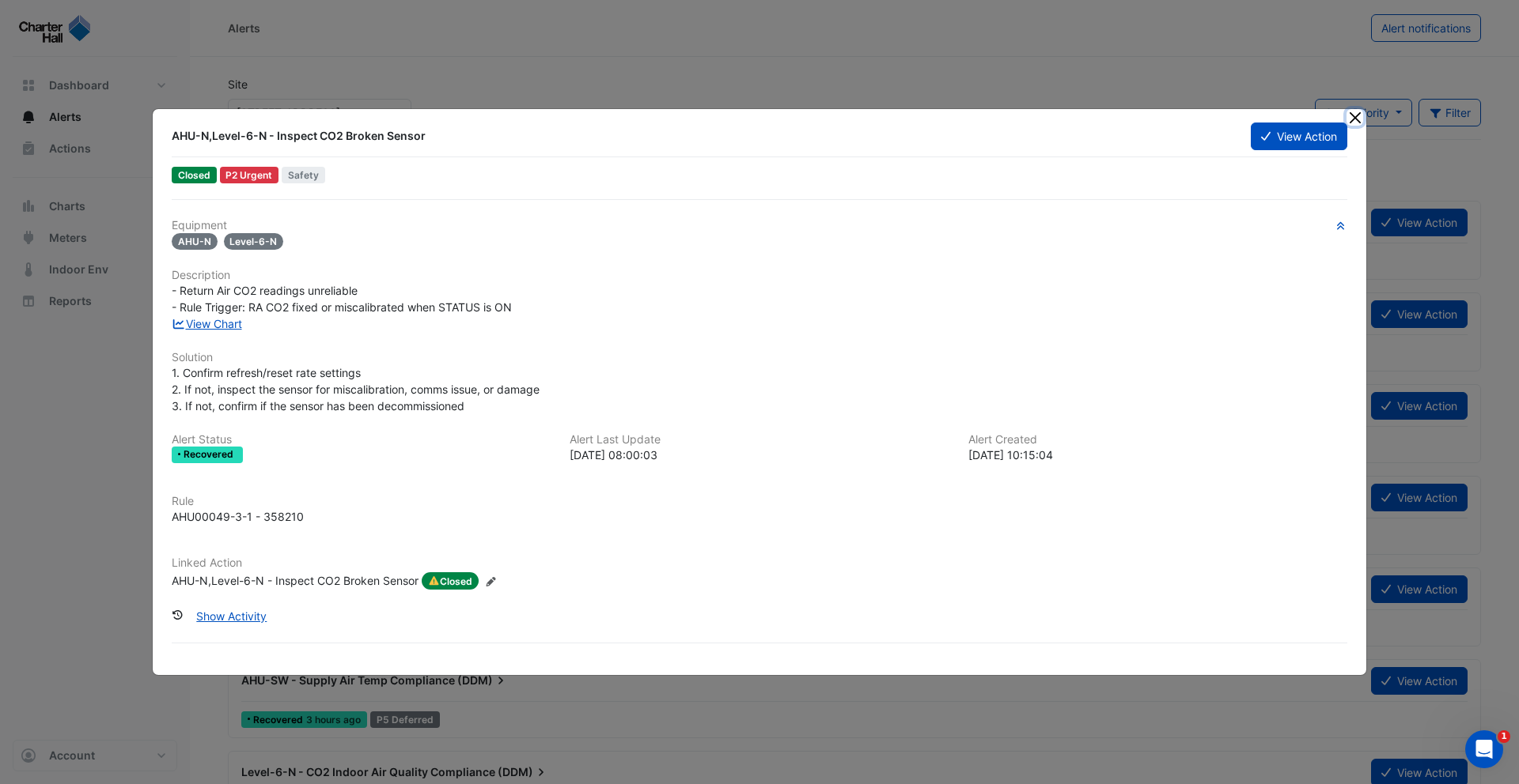
click at [1352, 117] on button "Close" at bounding box center [1354, 117] width 17 height 17
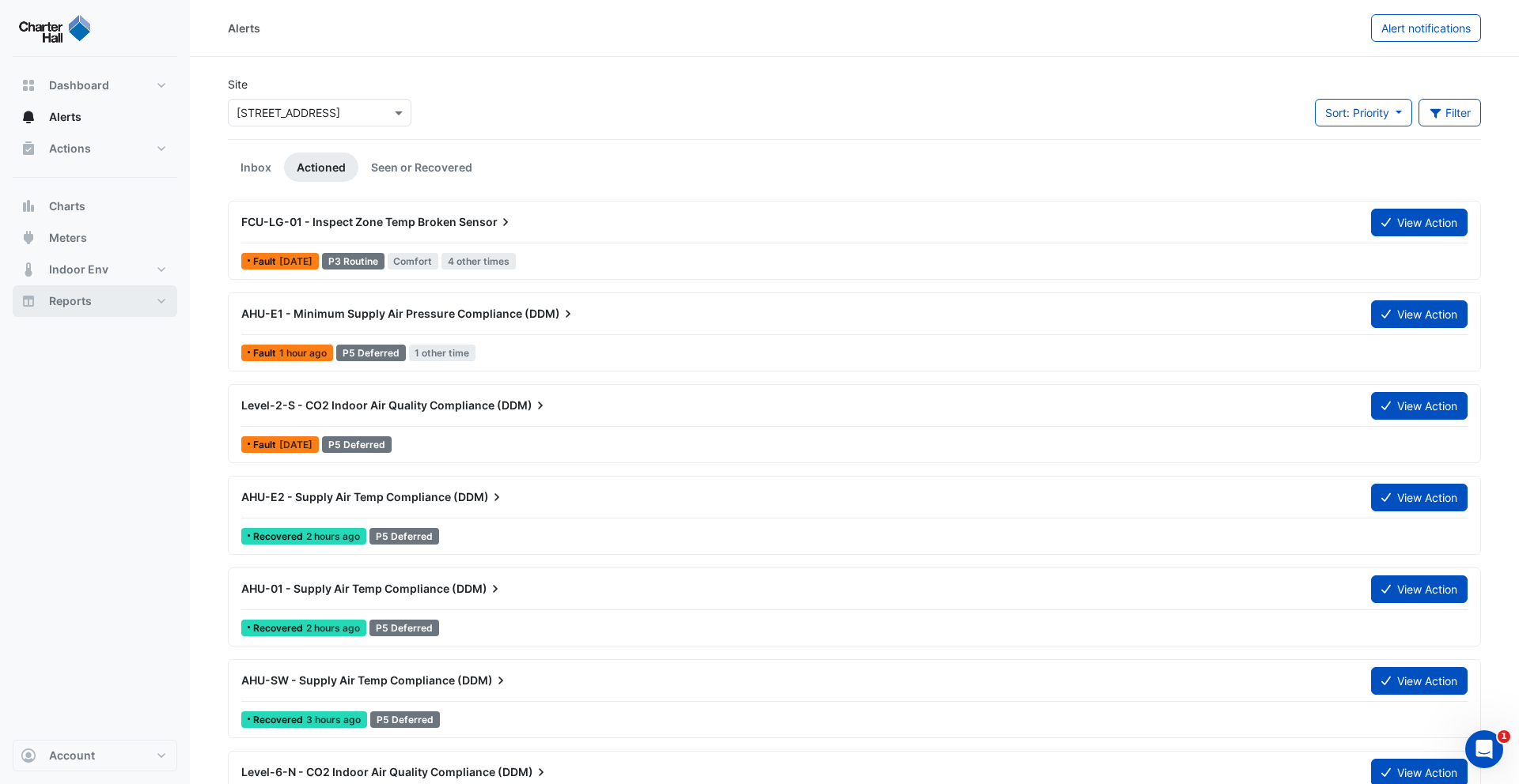
click at [93, 298] on button "Reports" at bounding box center [95, 301] width 165 height 31
select select "***"
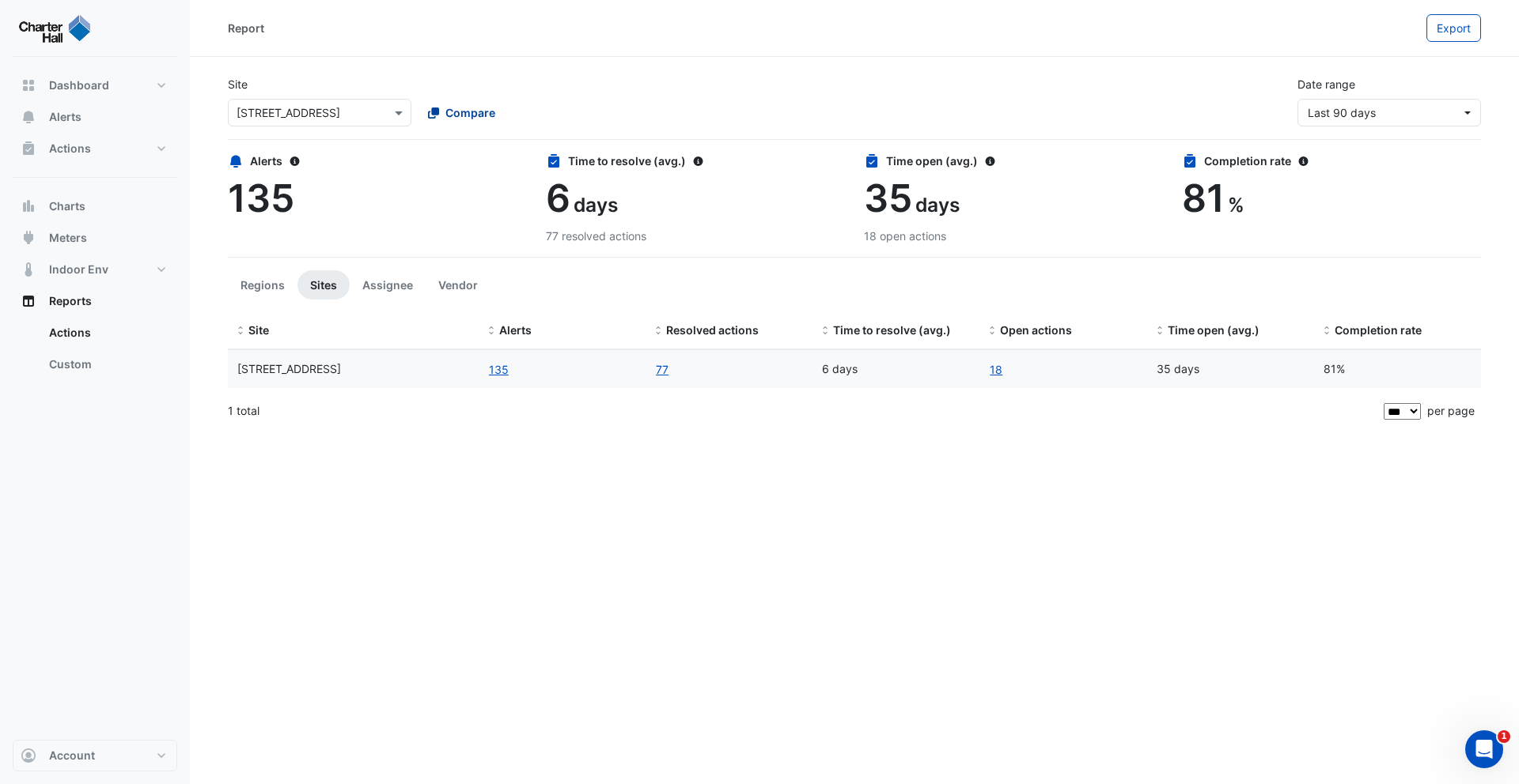
click at [476, 108] on span "Compare" at bounding box center [469, 112] width 50 height 17
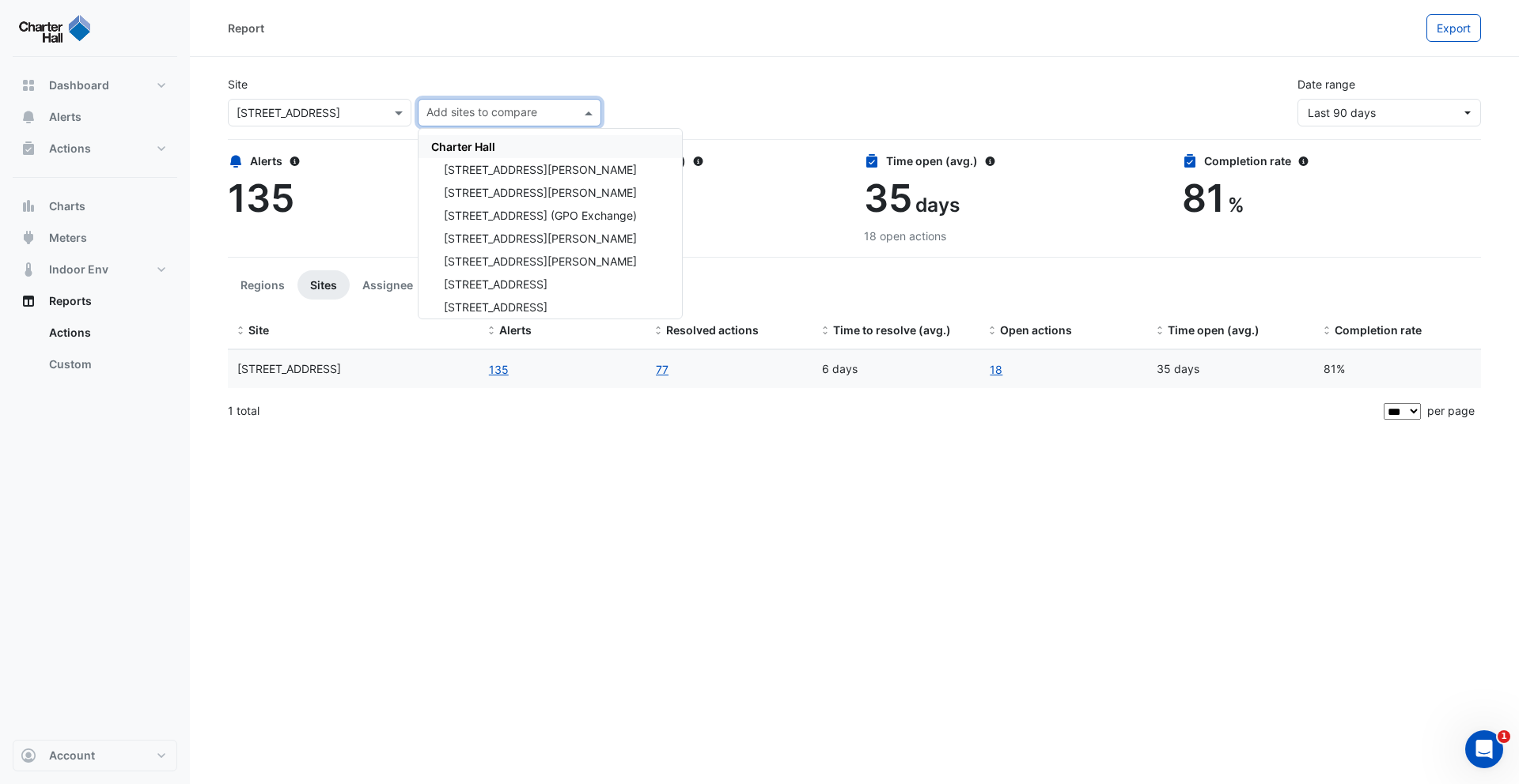
click at [480, 135] on div "Charter Hall" at bounding box center [551, 147] width 263 height 23
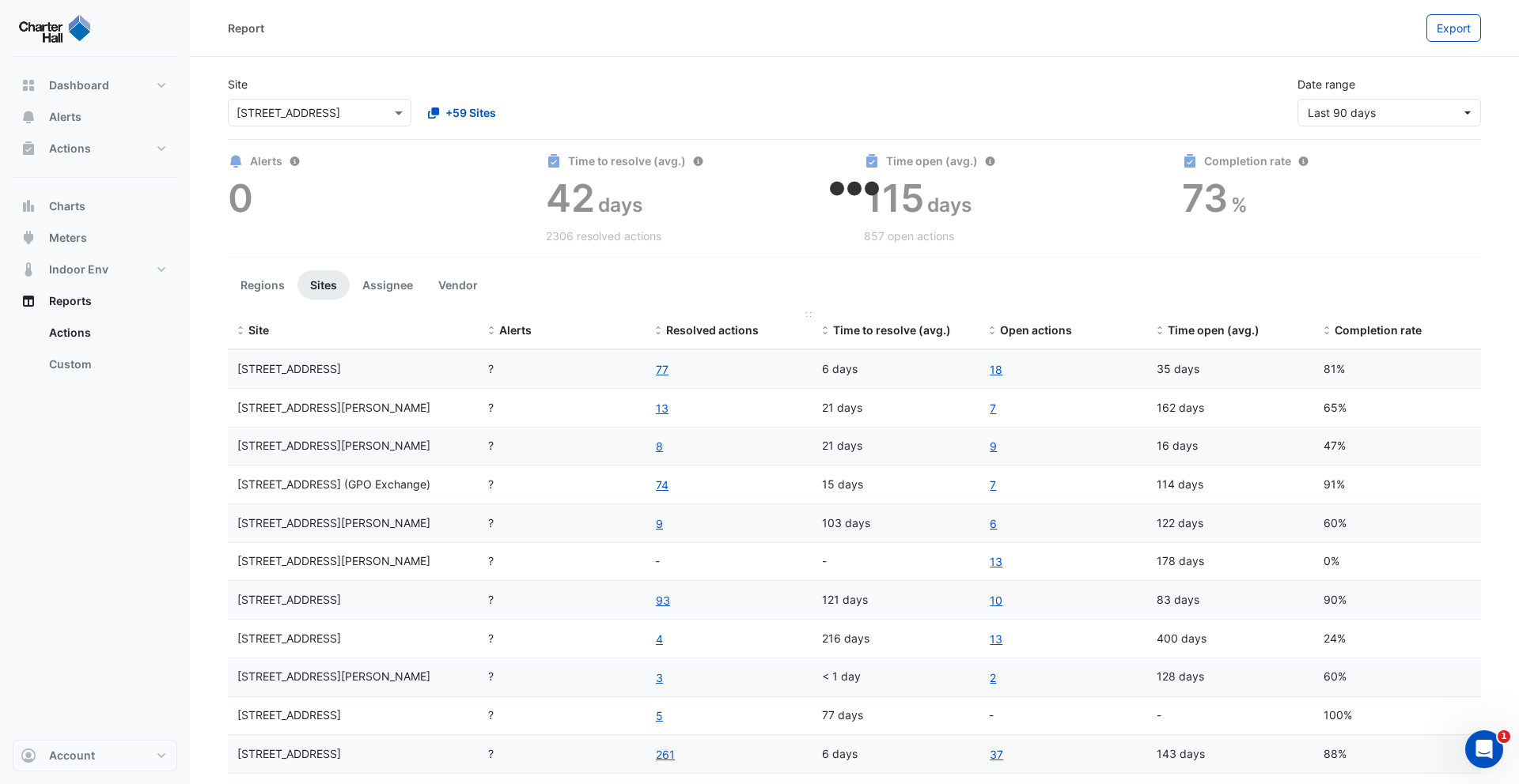
click at [731, 331] on span "Resolved actions" at bounding box center [712, 330] width 92 height 13
click at [713, 331] on span "Resolved actions" at bounding box center [712, 330] width 92 height 13
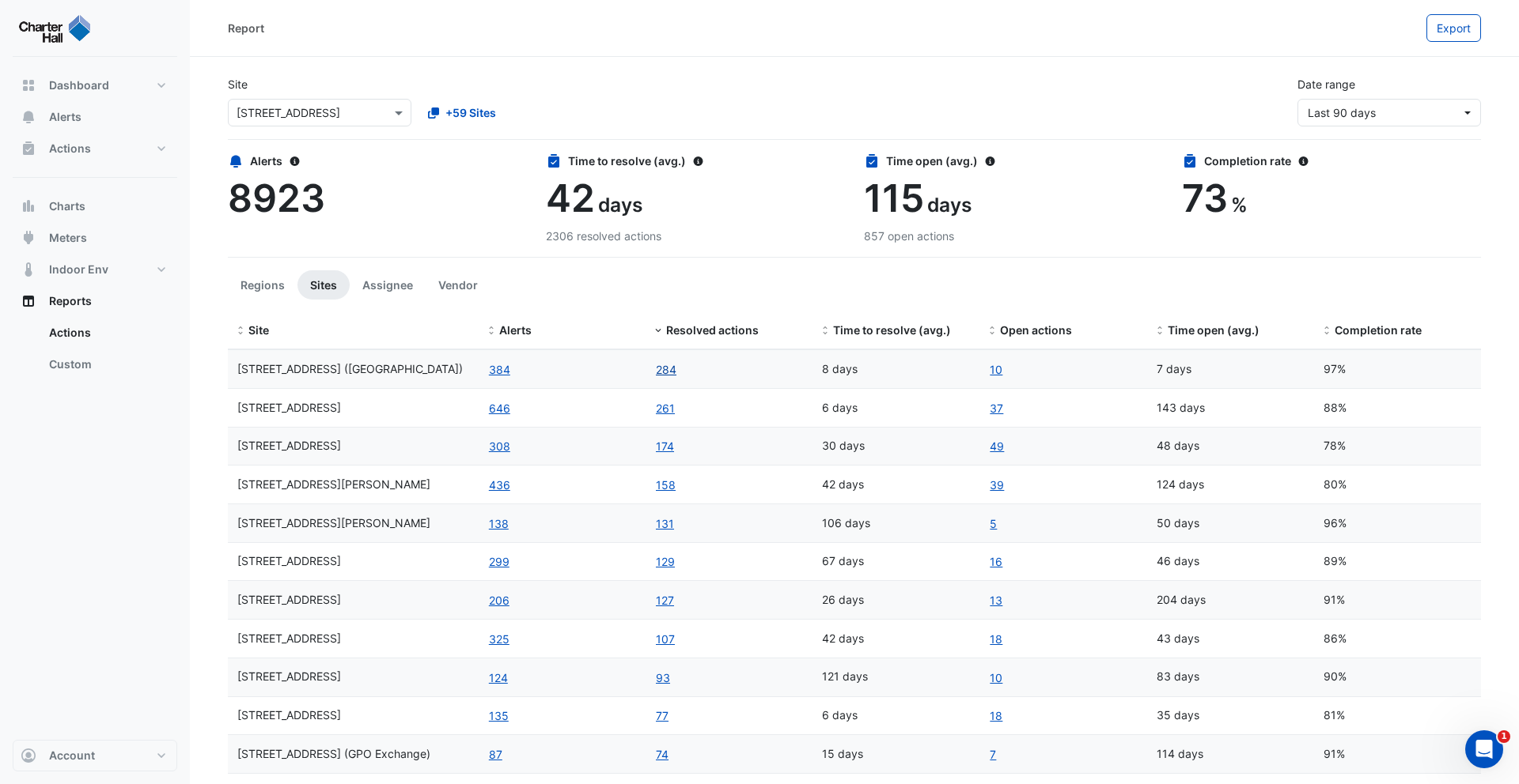
click at [674, 373] on link "284" at bounding box center [666, 369] width 22 height 18
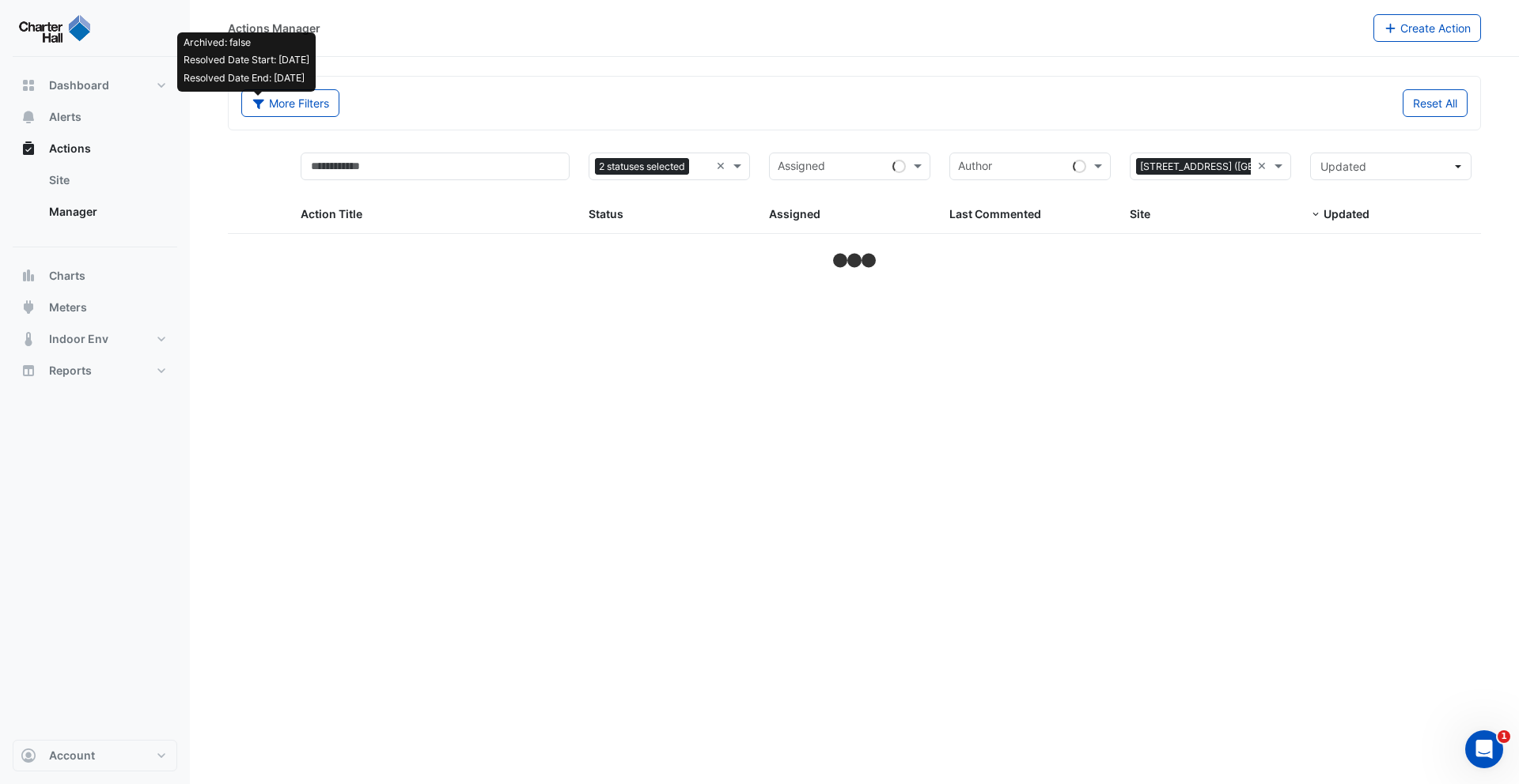
select select "***"
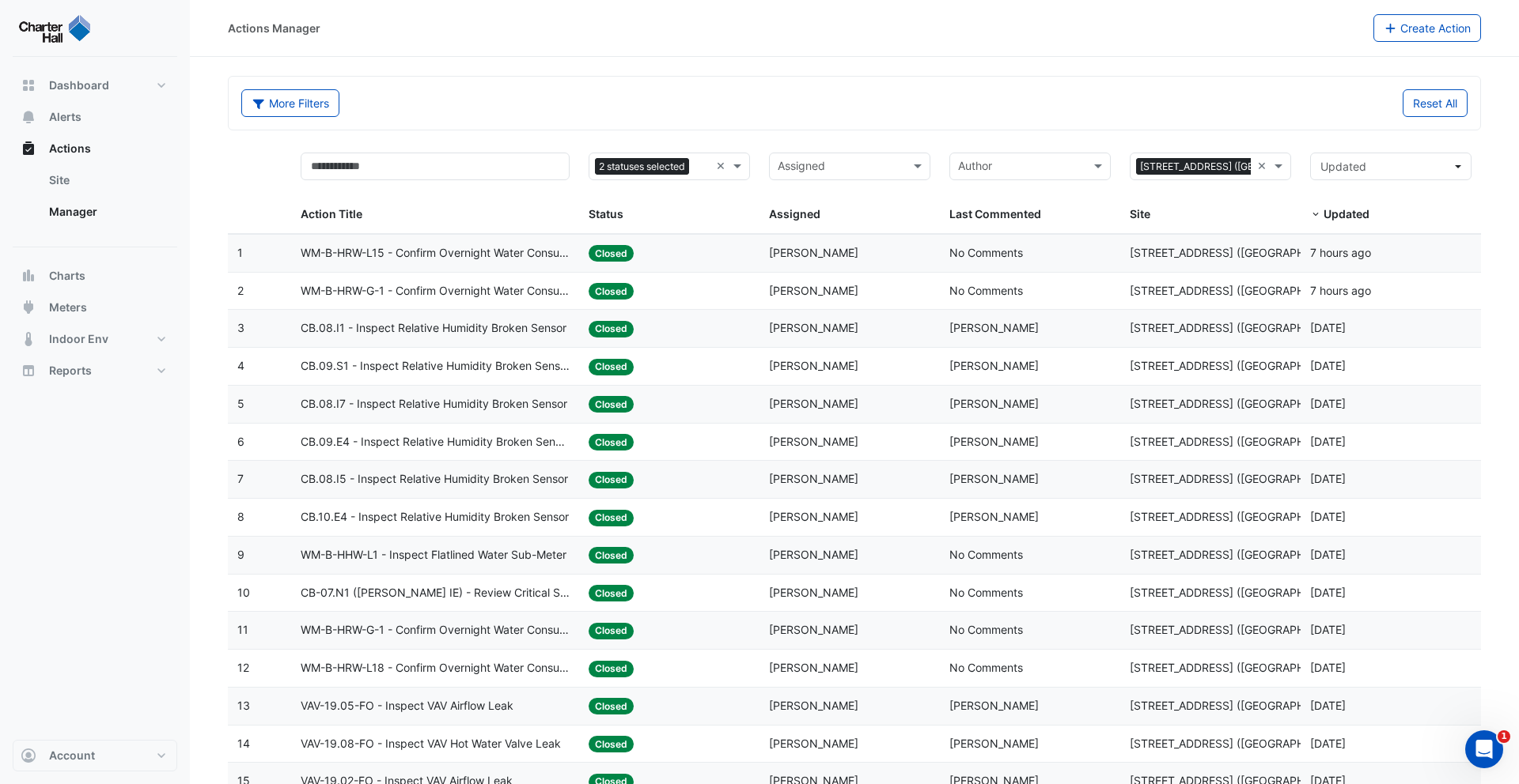
click at [478, 328] on span "CB.08.I1 - Inspect Relative Humidity Broken Sensor" at bounding box center [434, 328] width 266 height 18
select select "***"
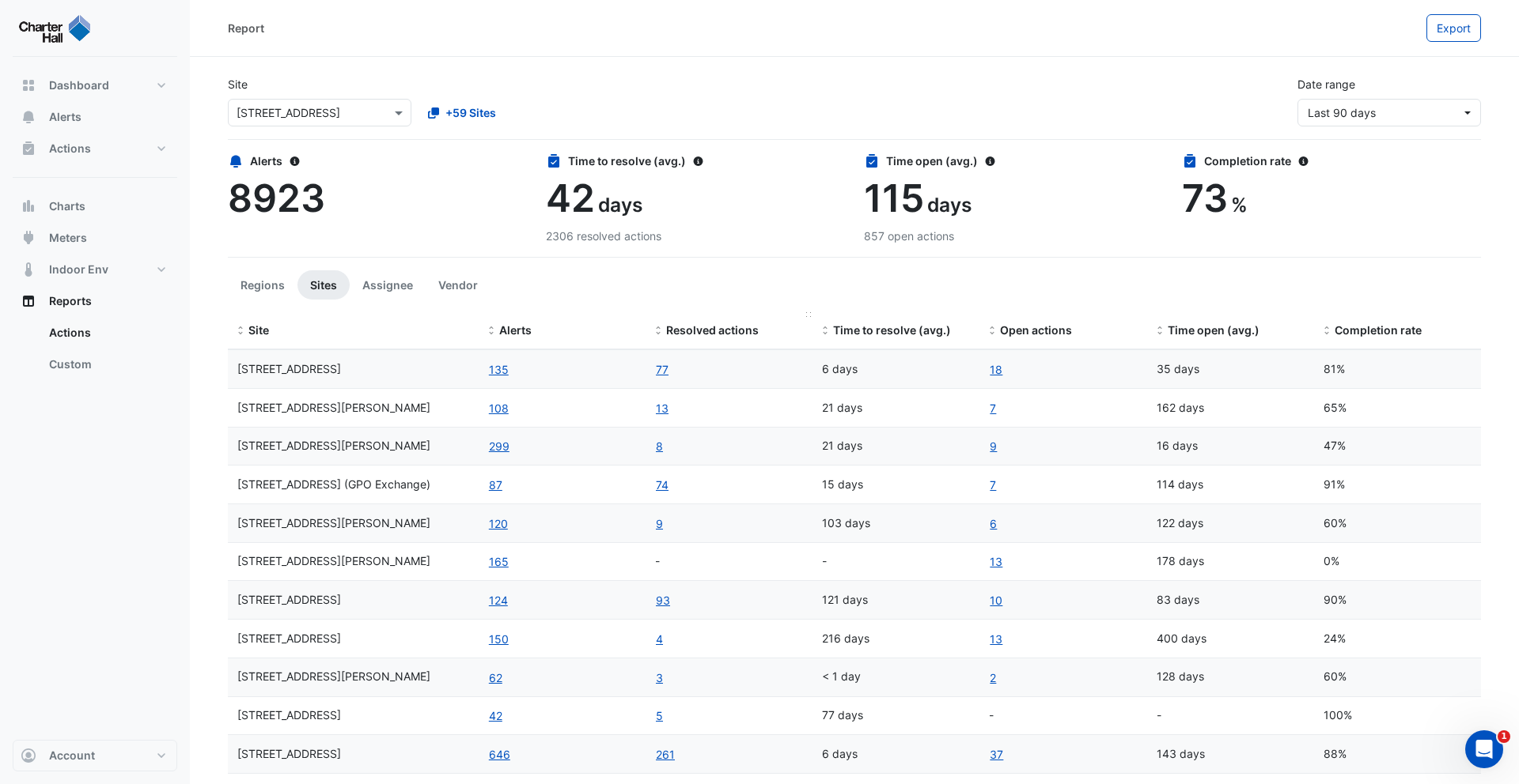
click at [687, 335] on span "Resolved actions" at bounding box center [712, 330] width 92 height 13
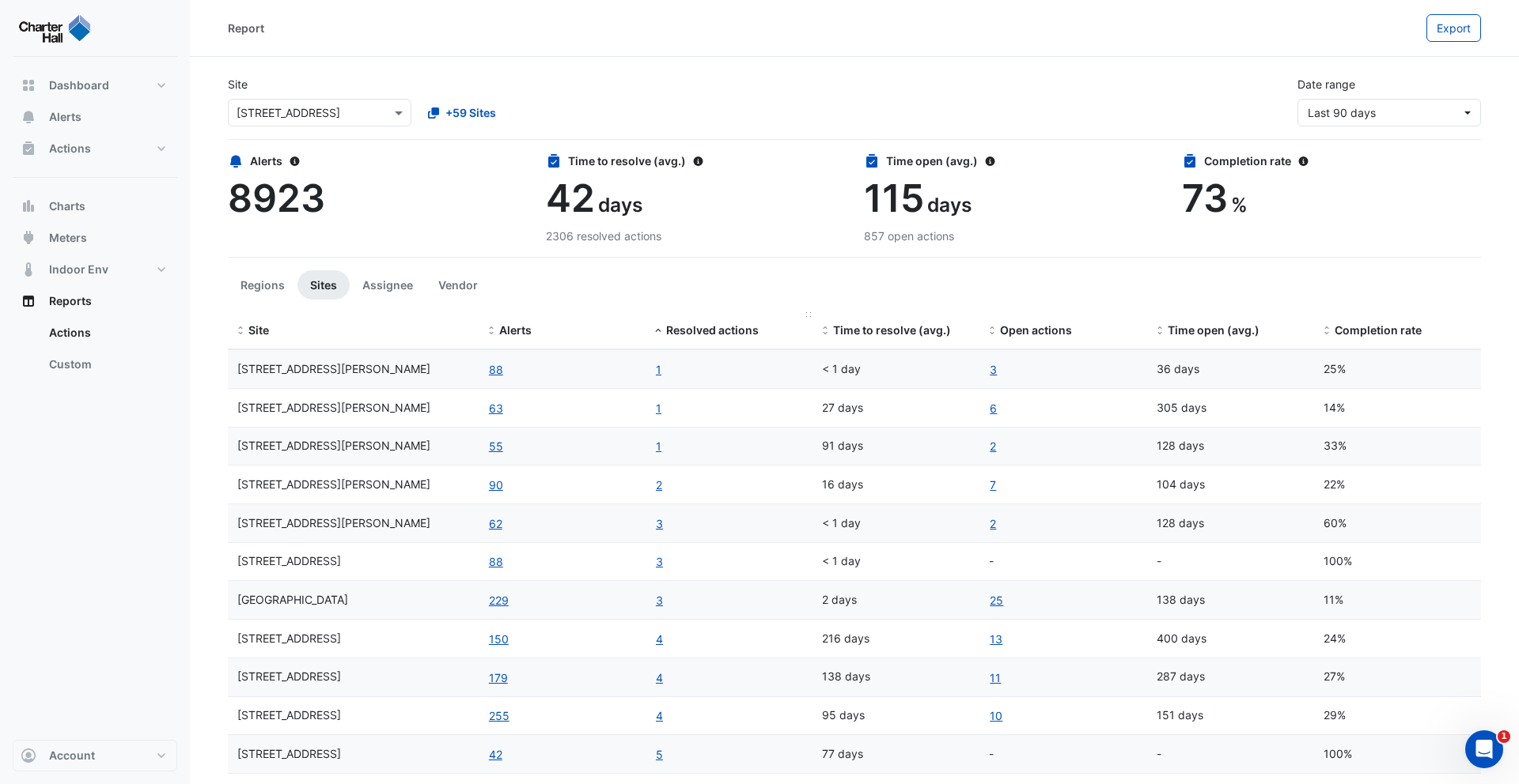
click at [687, 335] on span "Resolved actions" at bounding box center [712, 330] width 92 height 13
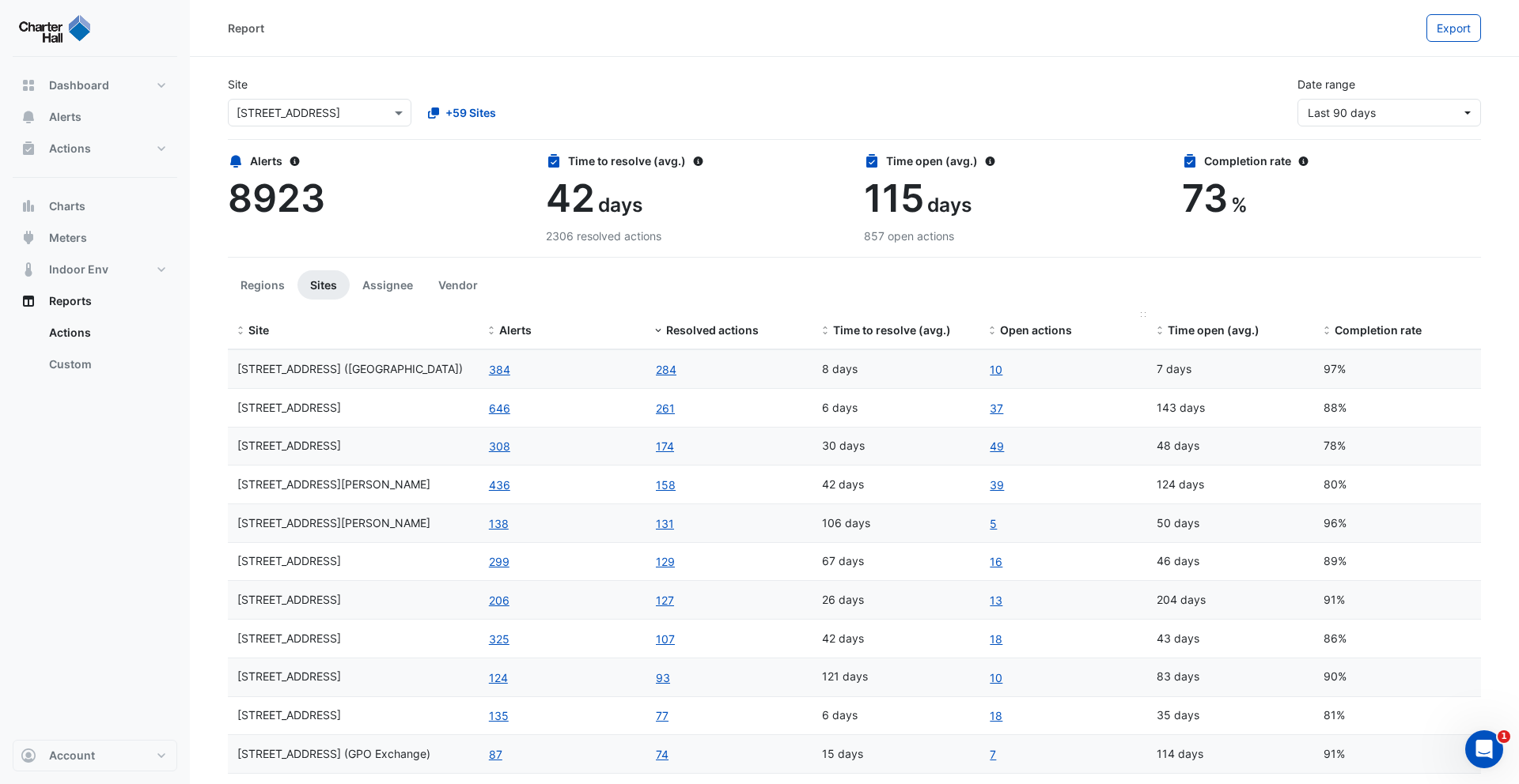
click at [1013, 331] on span "Open actions" at bounding box center [1036, 330] width 72 height 13
click at [707, 331] on span "Resolved actions" at bounding box center [712, 330] width 92 height 13
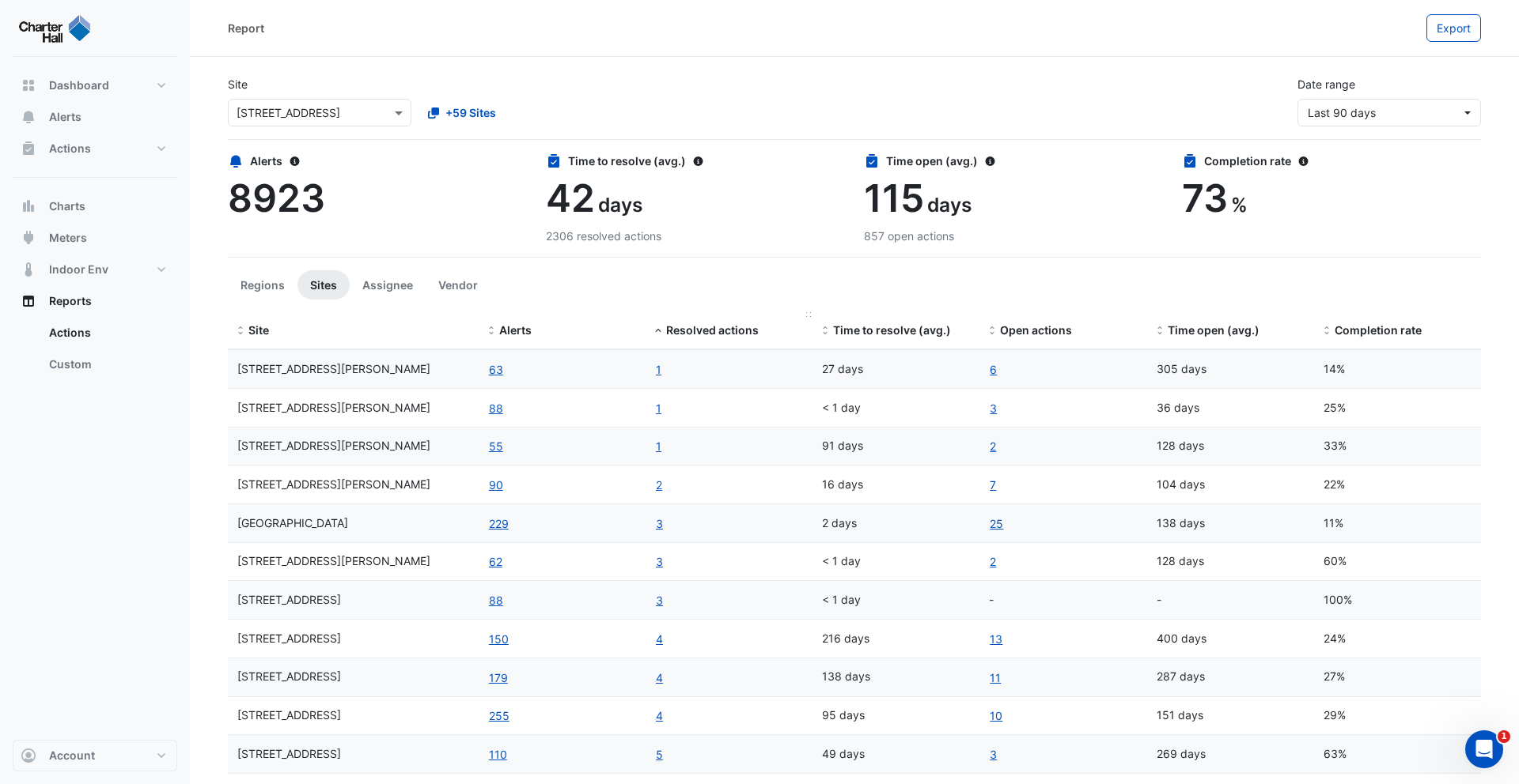
click at [709, 328] on span "Resolved actions" at bounding box center [712, 330] width 92 height 13
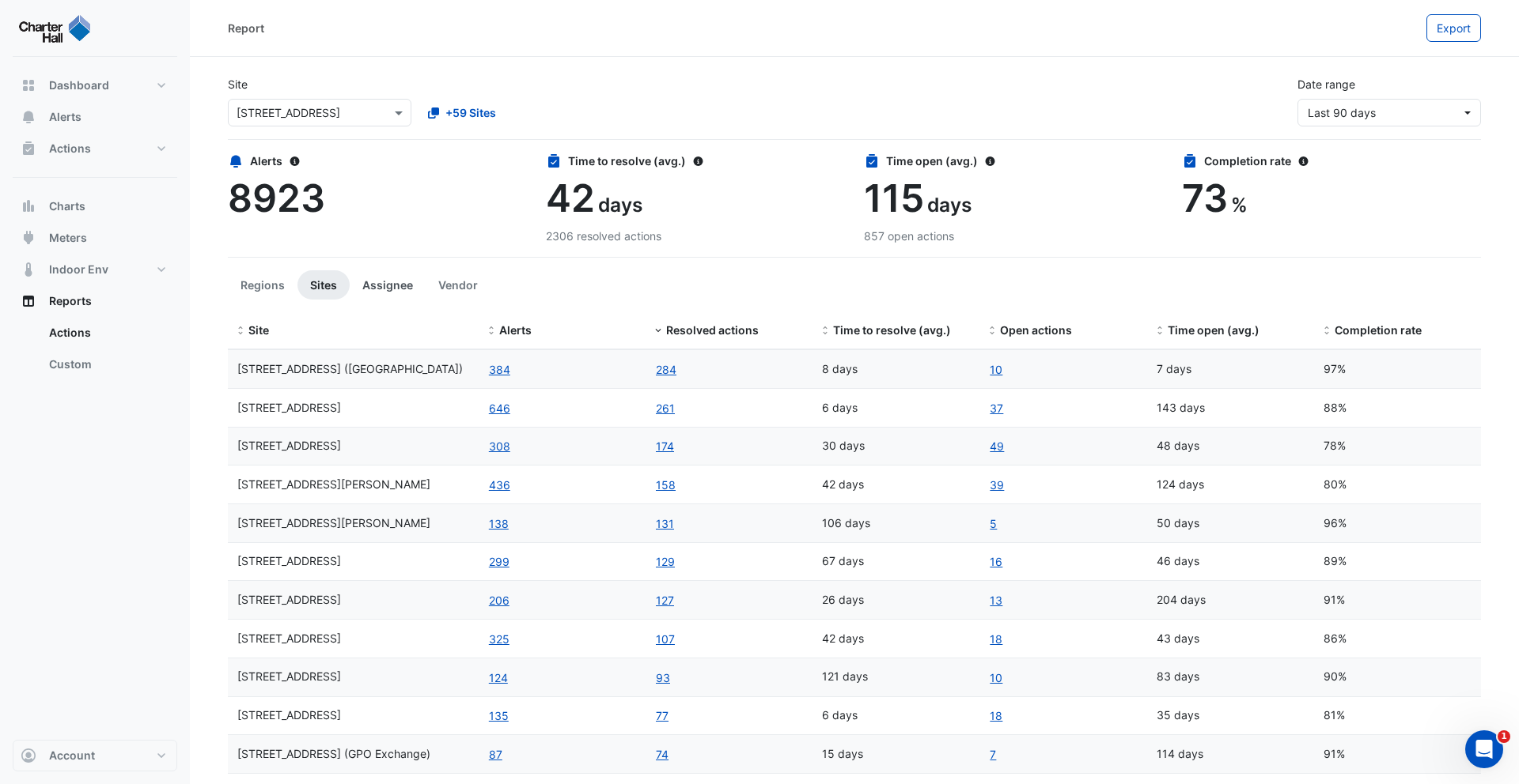
click at [373, 292] on button "Assignee" at bounding box center [387, 285] width 76 height 30
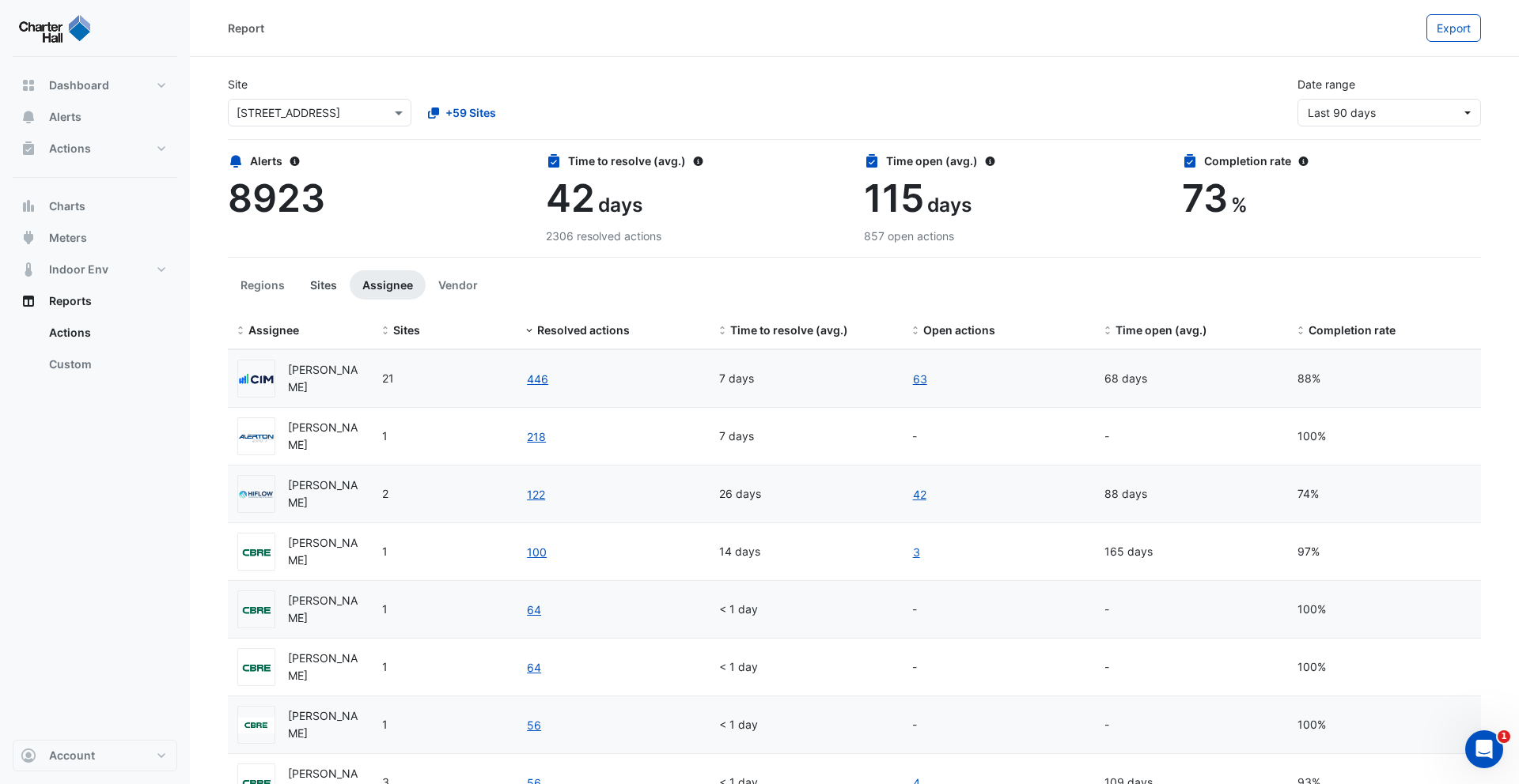
click at [333, 292] on button "Sites" at bounding box center [324, 285] width 52 height 30
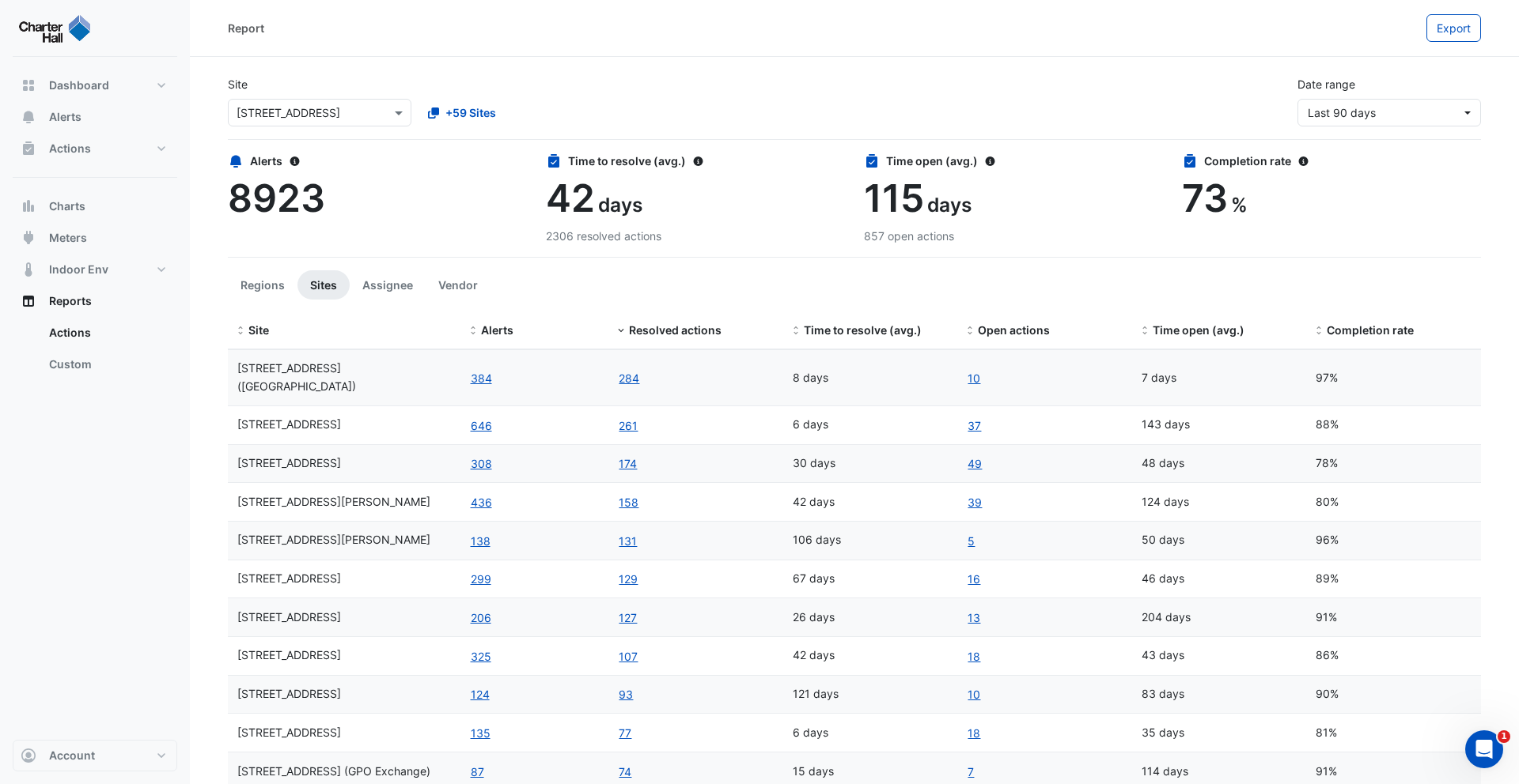
click at [333, 106] on input "text" at bounding box center [304, 113] width 134 height 17
type input "***"
click at [352, 143] on span "[STREET_ADDRESS] ([GEOGRAPHIC_DATA])" at bounding box center [354, 146] width 225 height 13
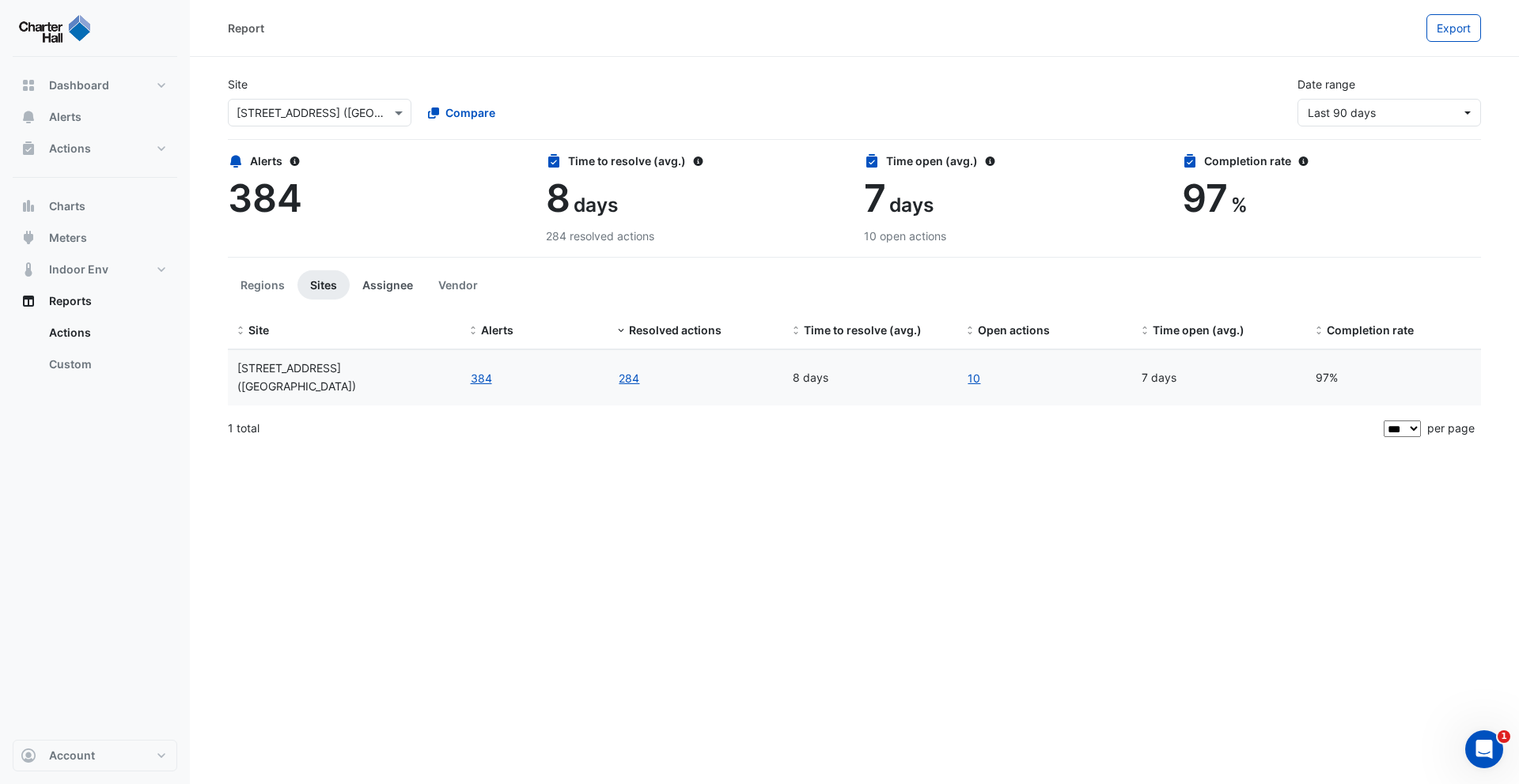
click at [382, 292] on button "Assignee" at bounding box center [387, 285] width 76 height 30
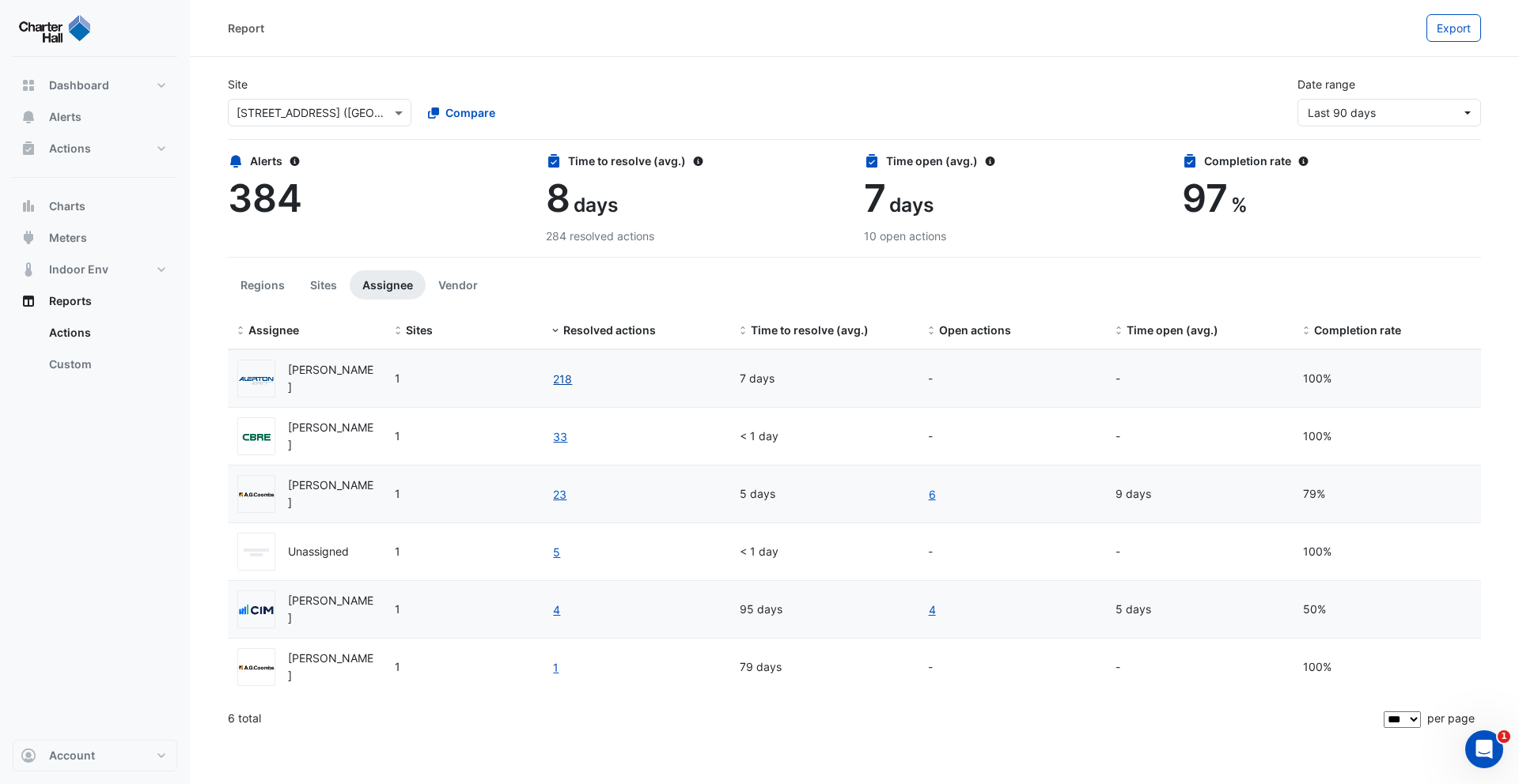
click at [556, 373] on link "218" at bounding box center [563, 378] width 21 height 18
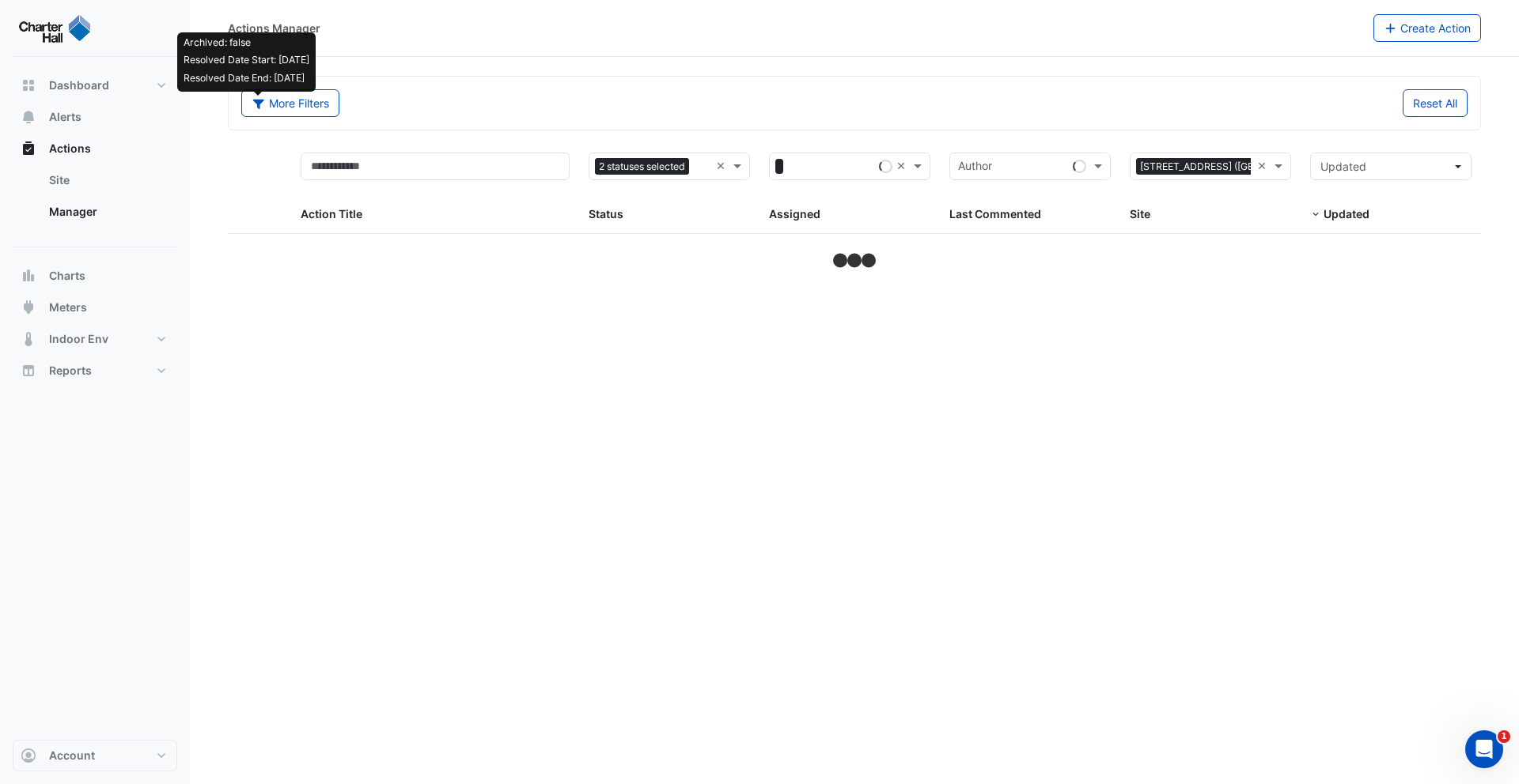
select select "***"
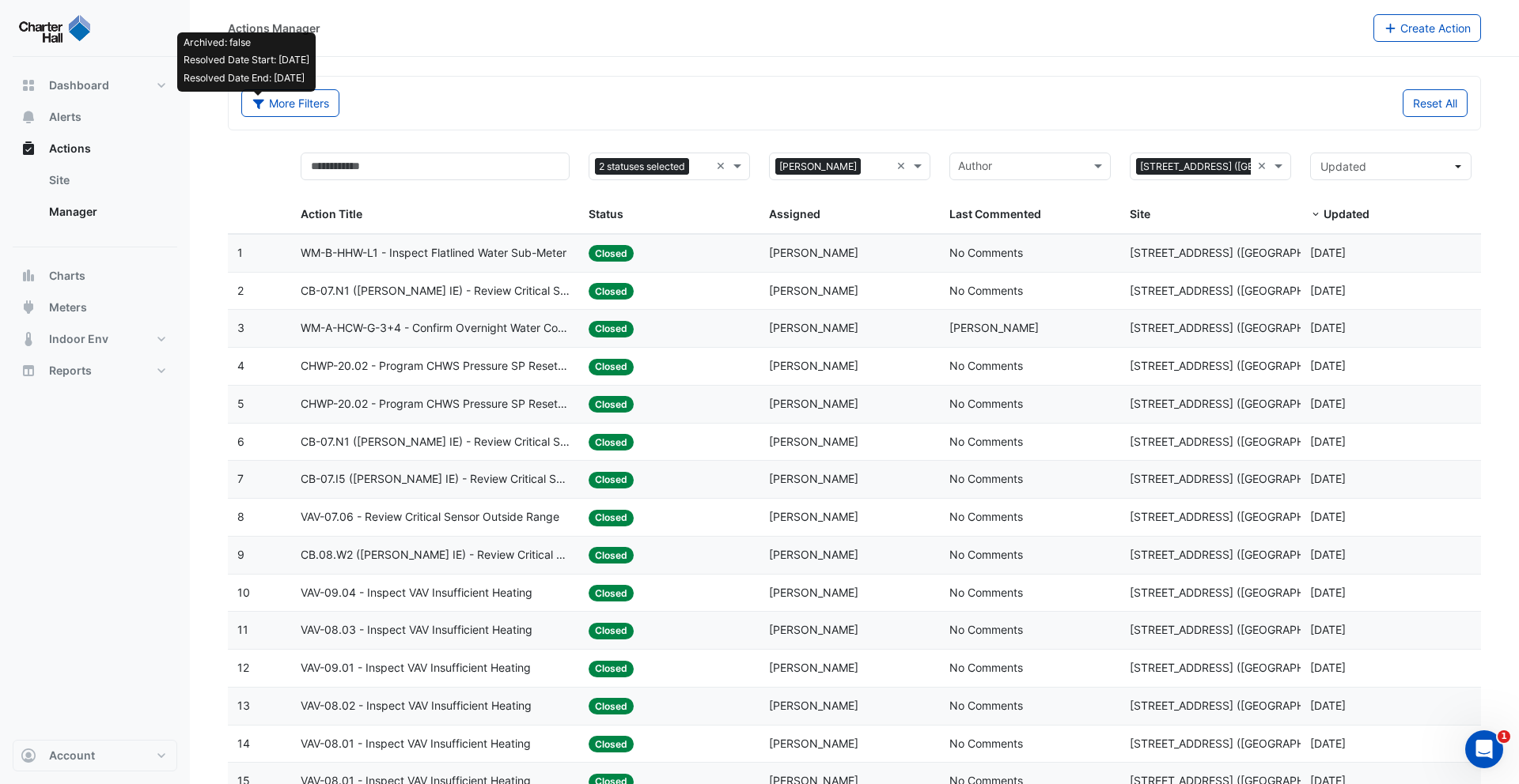
click at [621, 412] on datatable-body-cell "Status: Closed" at bounding box center [669, 404] width 181 height 37
click at [715, 325] on div "Status: Closed" at bounding box center [669, 328] width 161 height 18
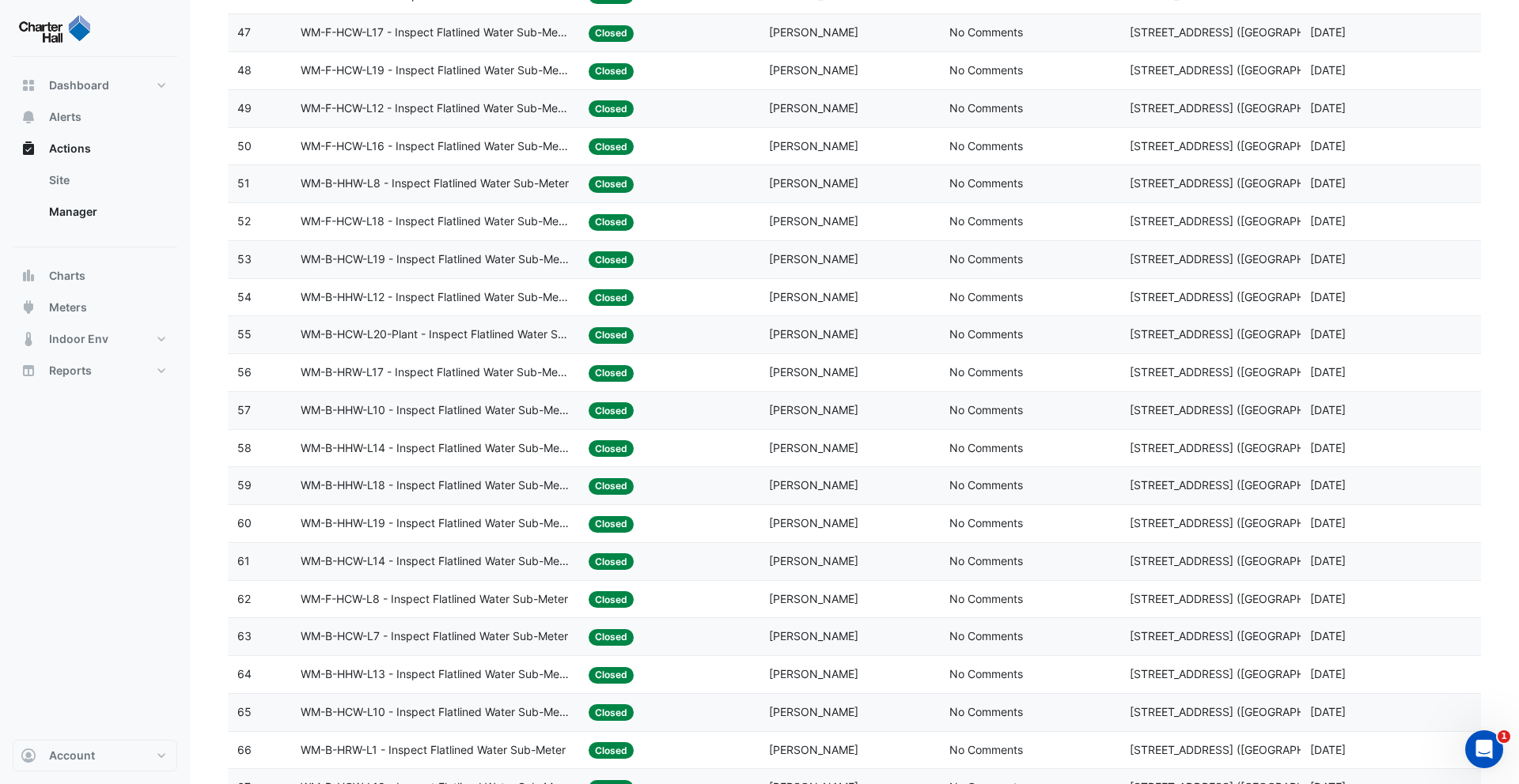
scroll to position [2400, 0]
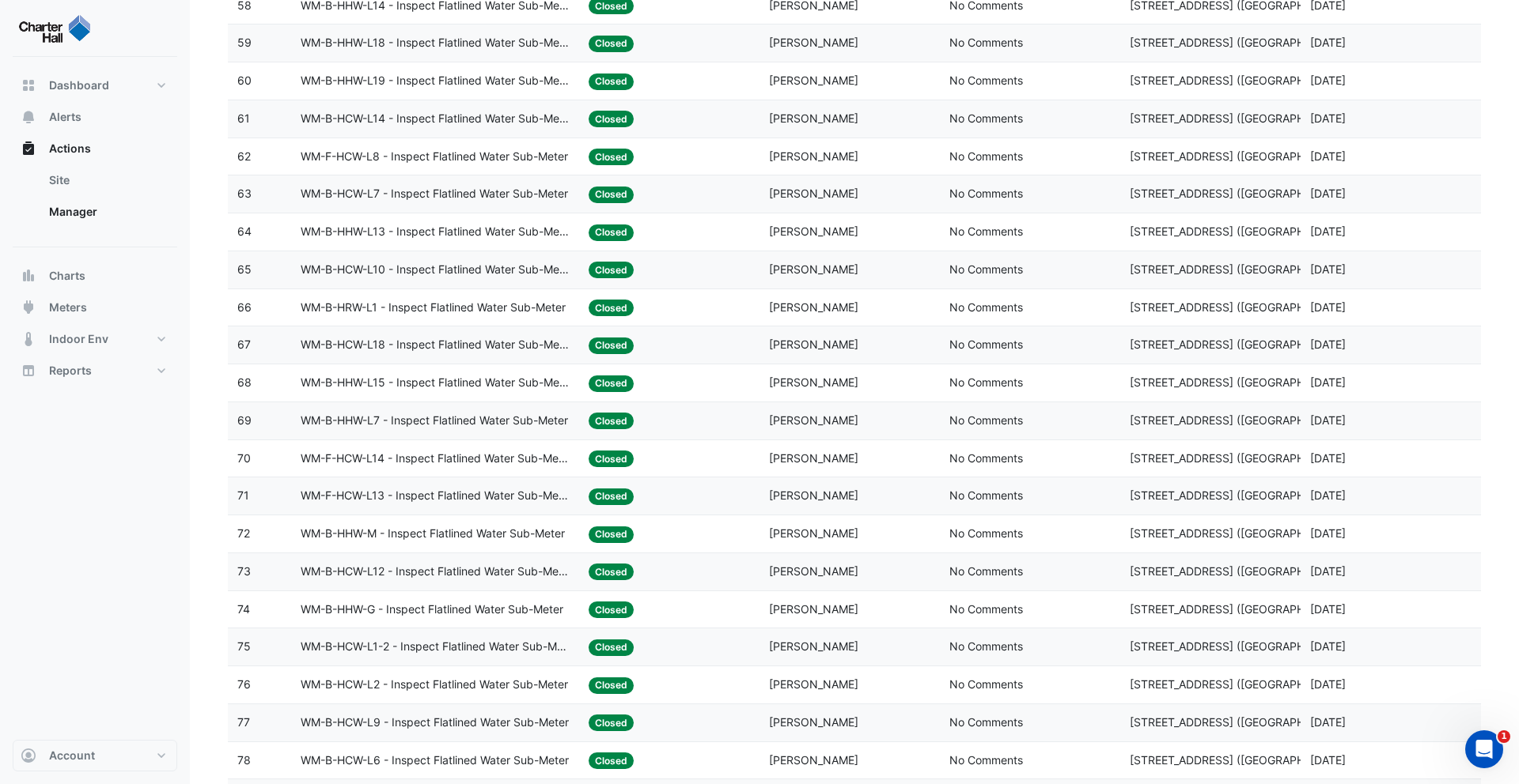
click at [709, 350] on div "Status: Closed" at bounding box center [669, 344] width 161 height 18
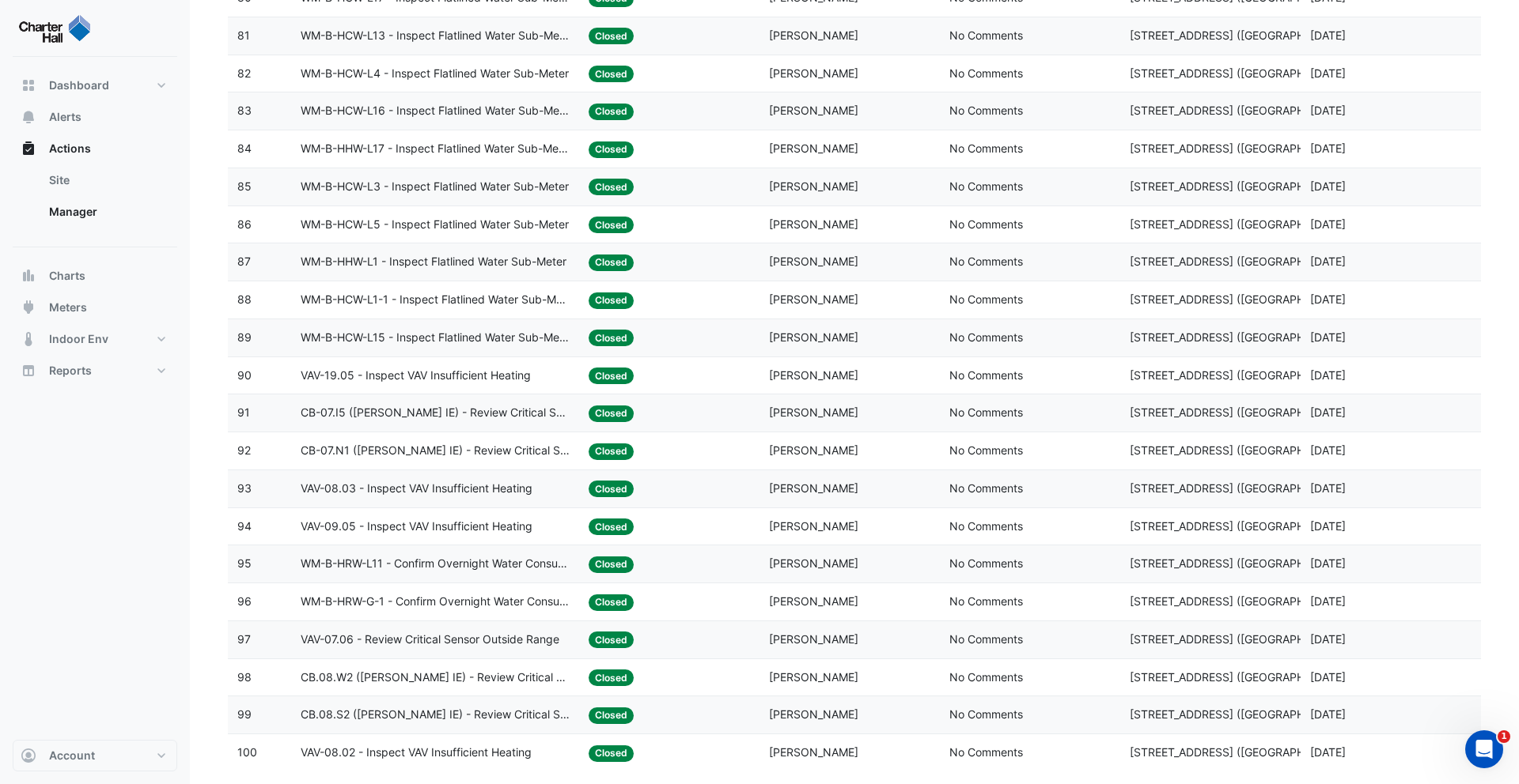
scroll to position [3268, 0]
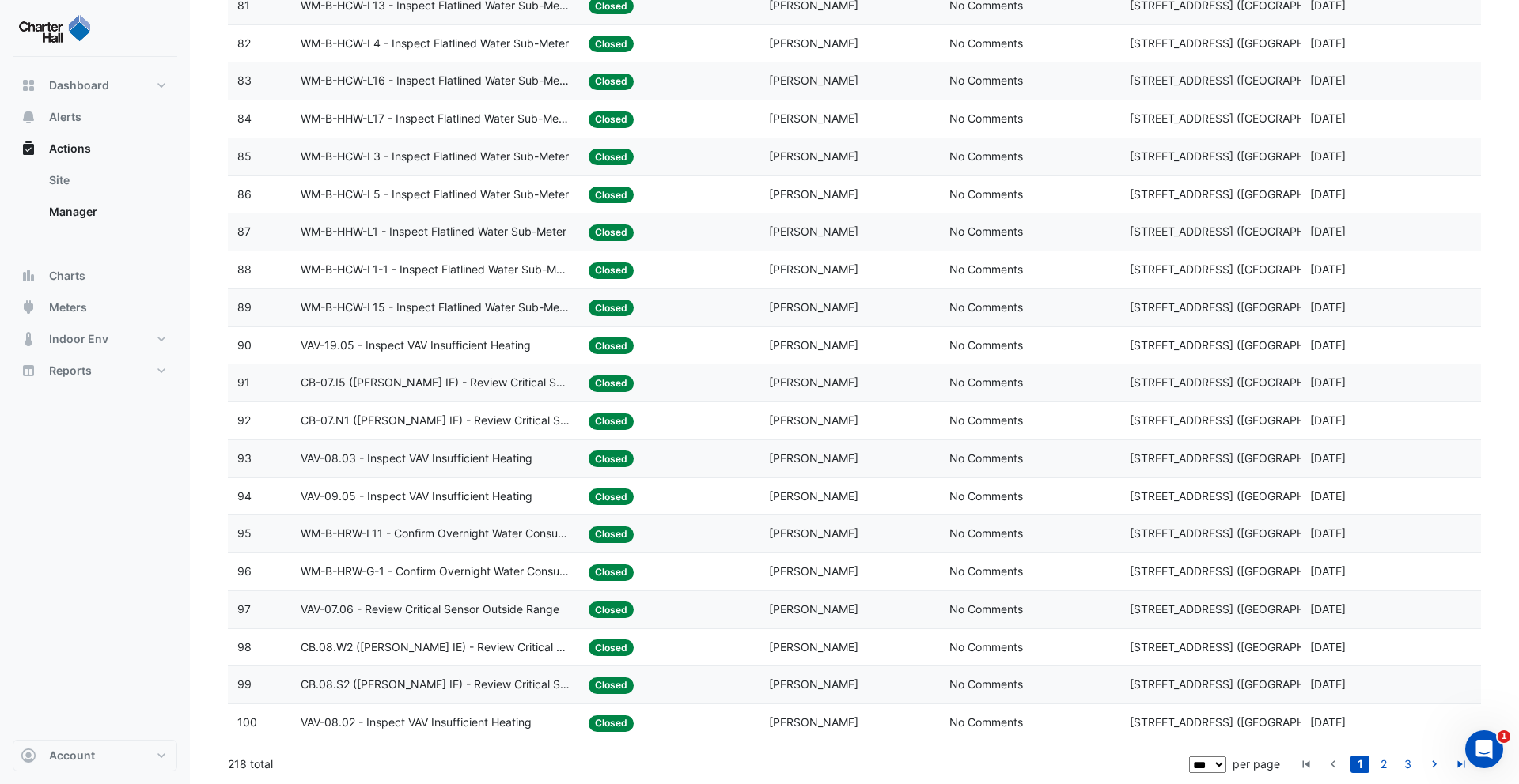
click at [589, 652] on span "Closed" at bounding box center [612, 648] width 45 height 17
click at [554, 649] on span "CB.08.W2 (NABERS IE) - Review Critical Sensor Outside Range" at bounding box center [435, 648] width 270 height 18
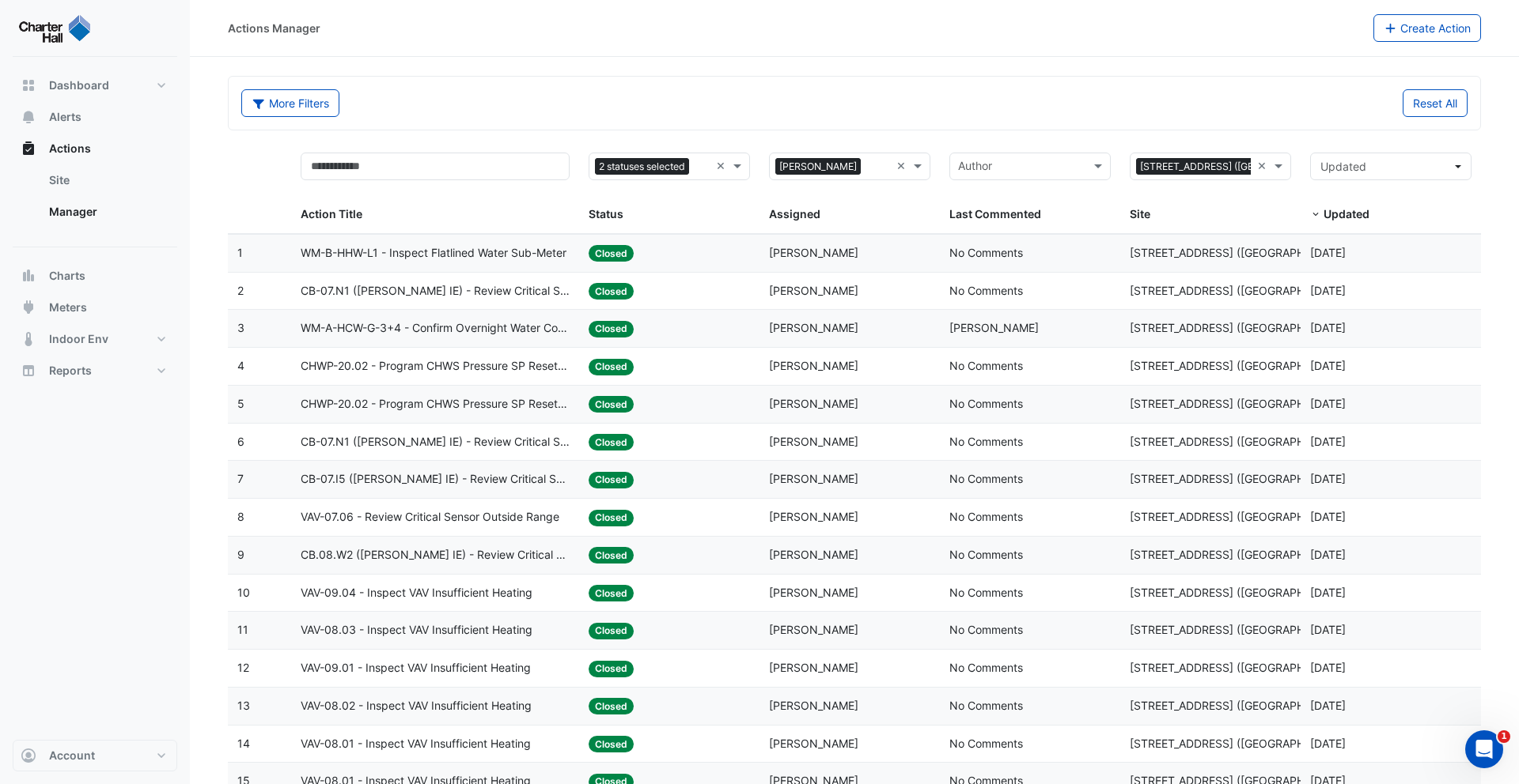
select select "***"
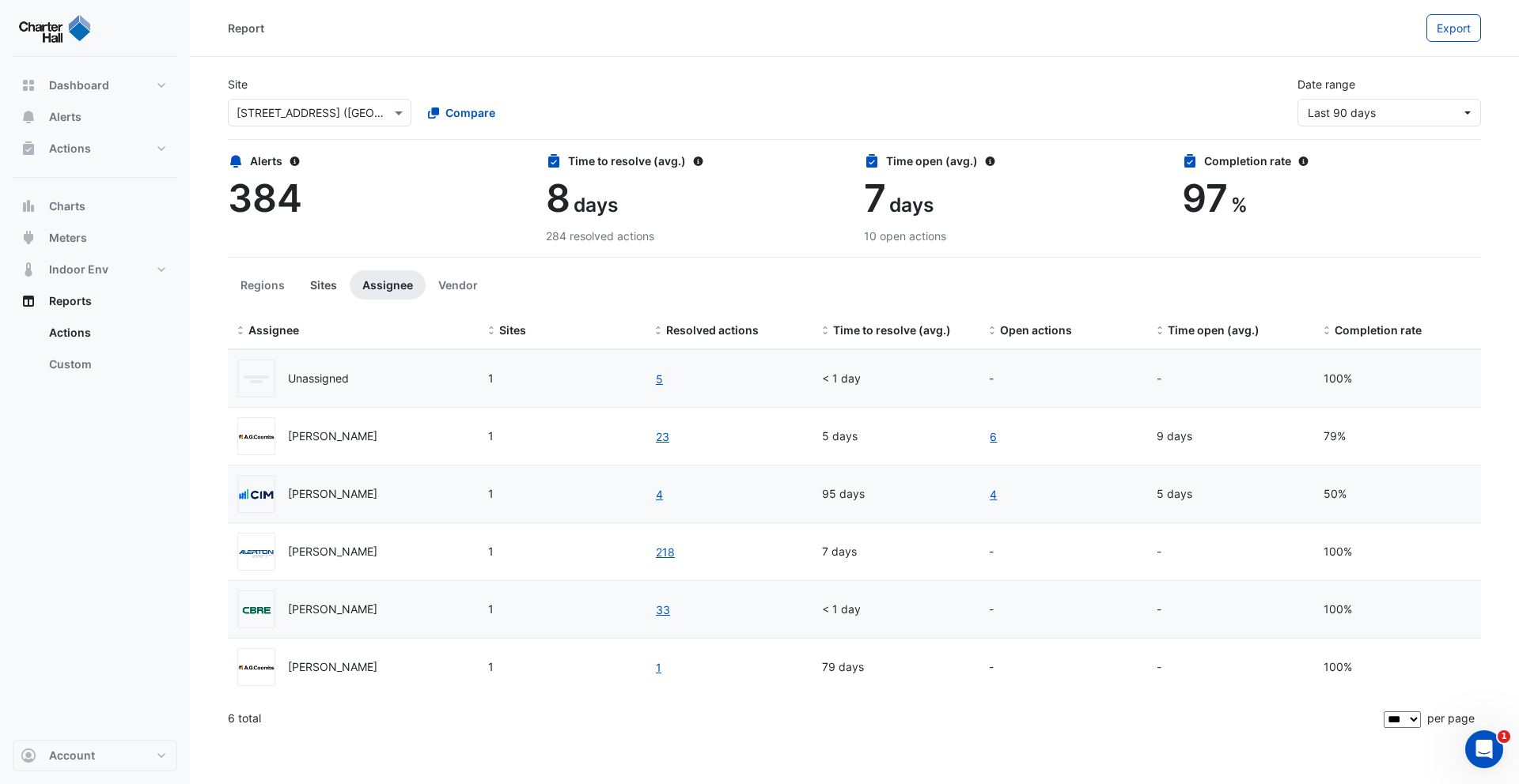
click at [335, 290] on button "Sites" at bounding box center [324, 285] width 52 height 30
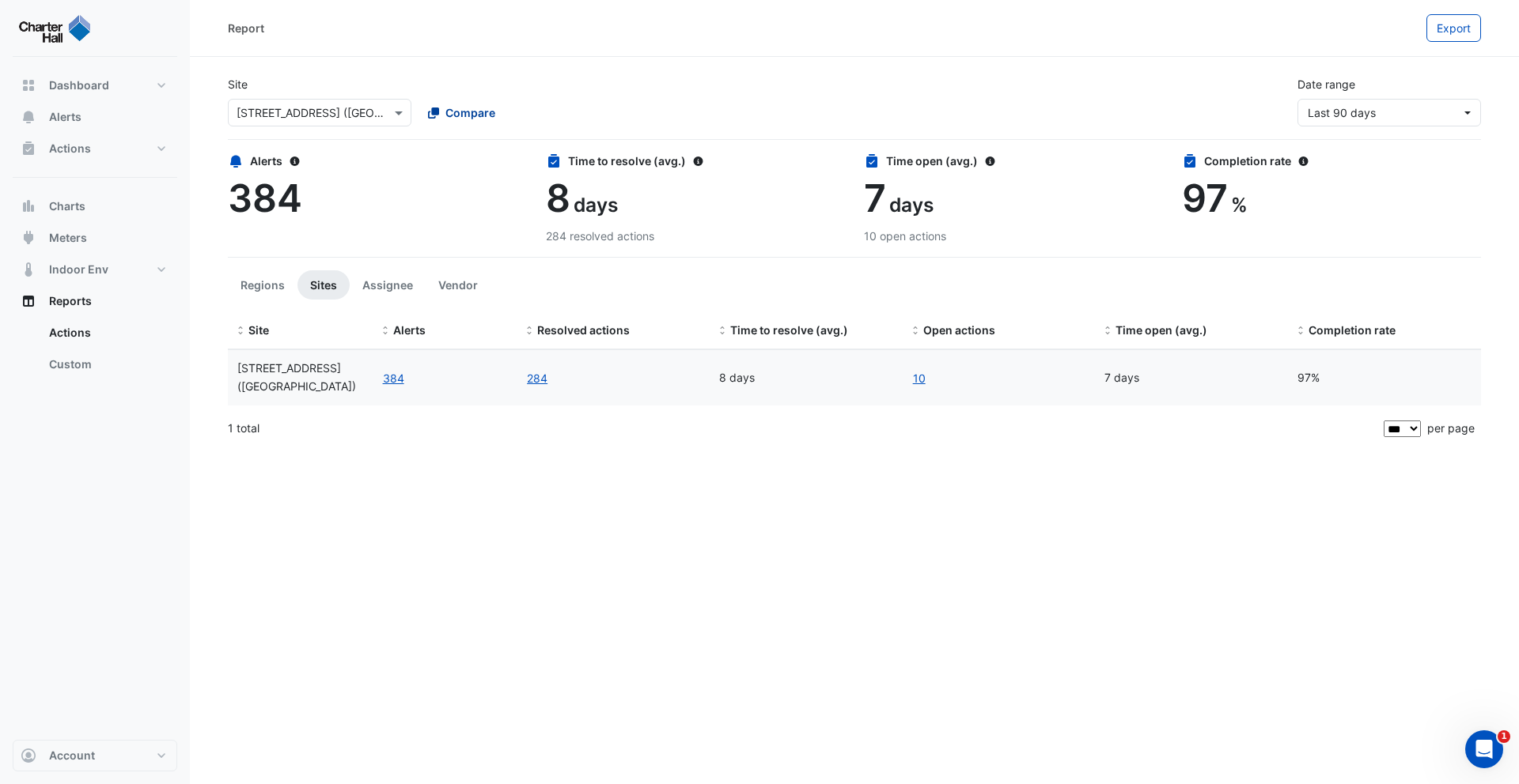
click at [456, 101] on button "Compare" at bounding box center [462, 112] width 88 height 28
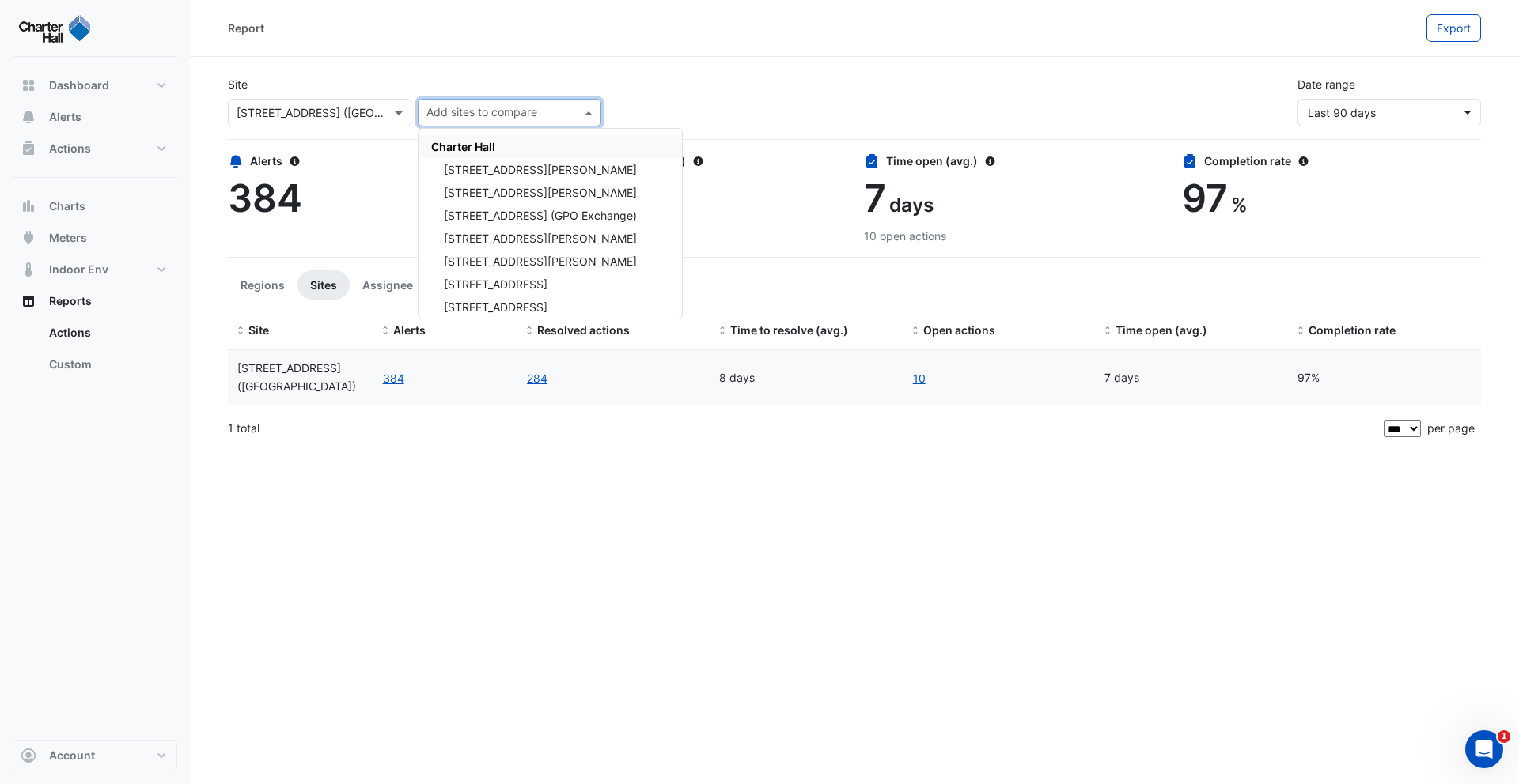
click at [495, 150] on span "Charter Hall" at bounding box center [462, 146] width 64 height 13
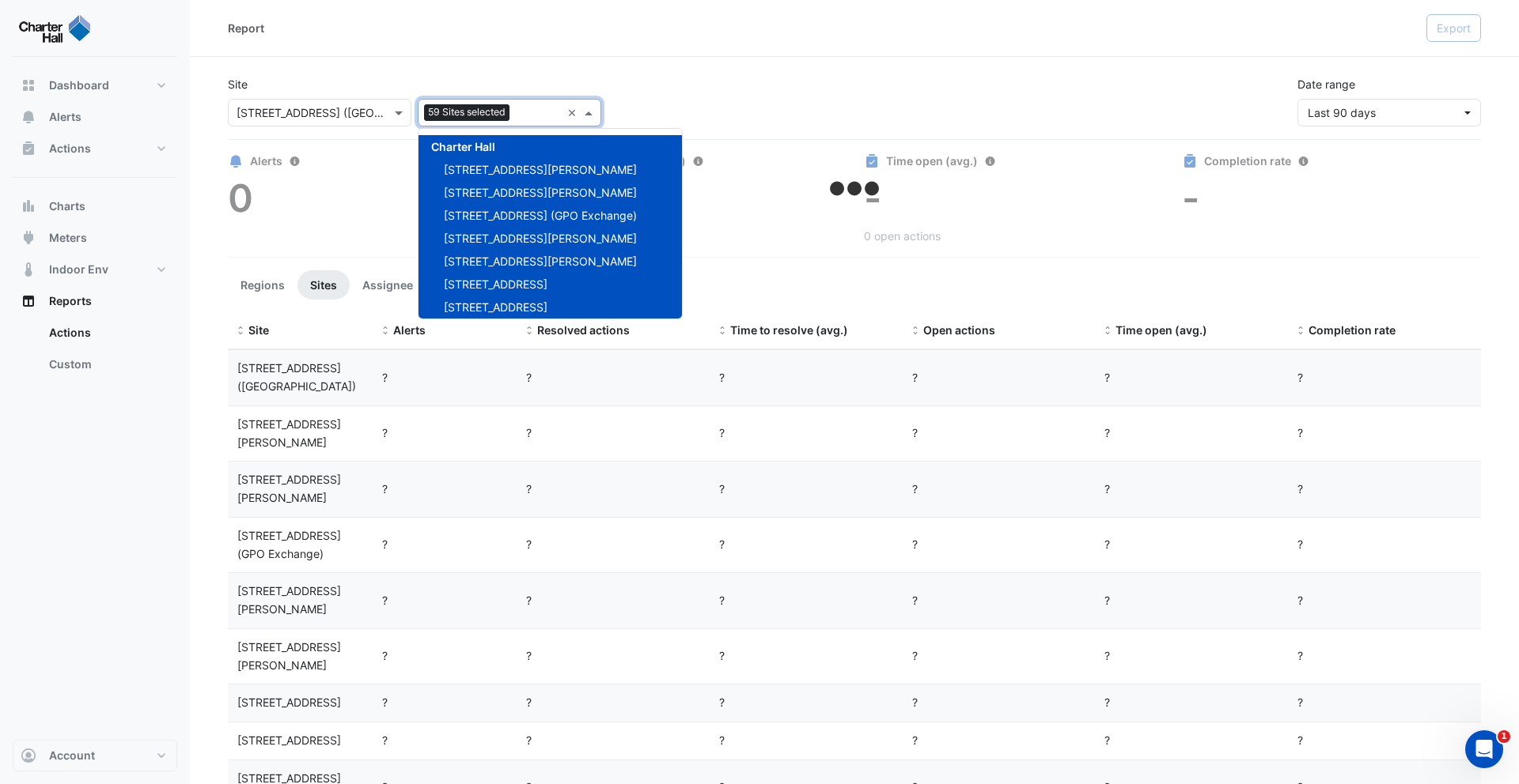
click at [540, 72] on div "Site × 913 Whitehorse Rd (ATO Box Hill) 59 Sites selected × Charter Hall 1 Mart…" at bounding box center [854, 95] width 1272 height 64
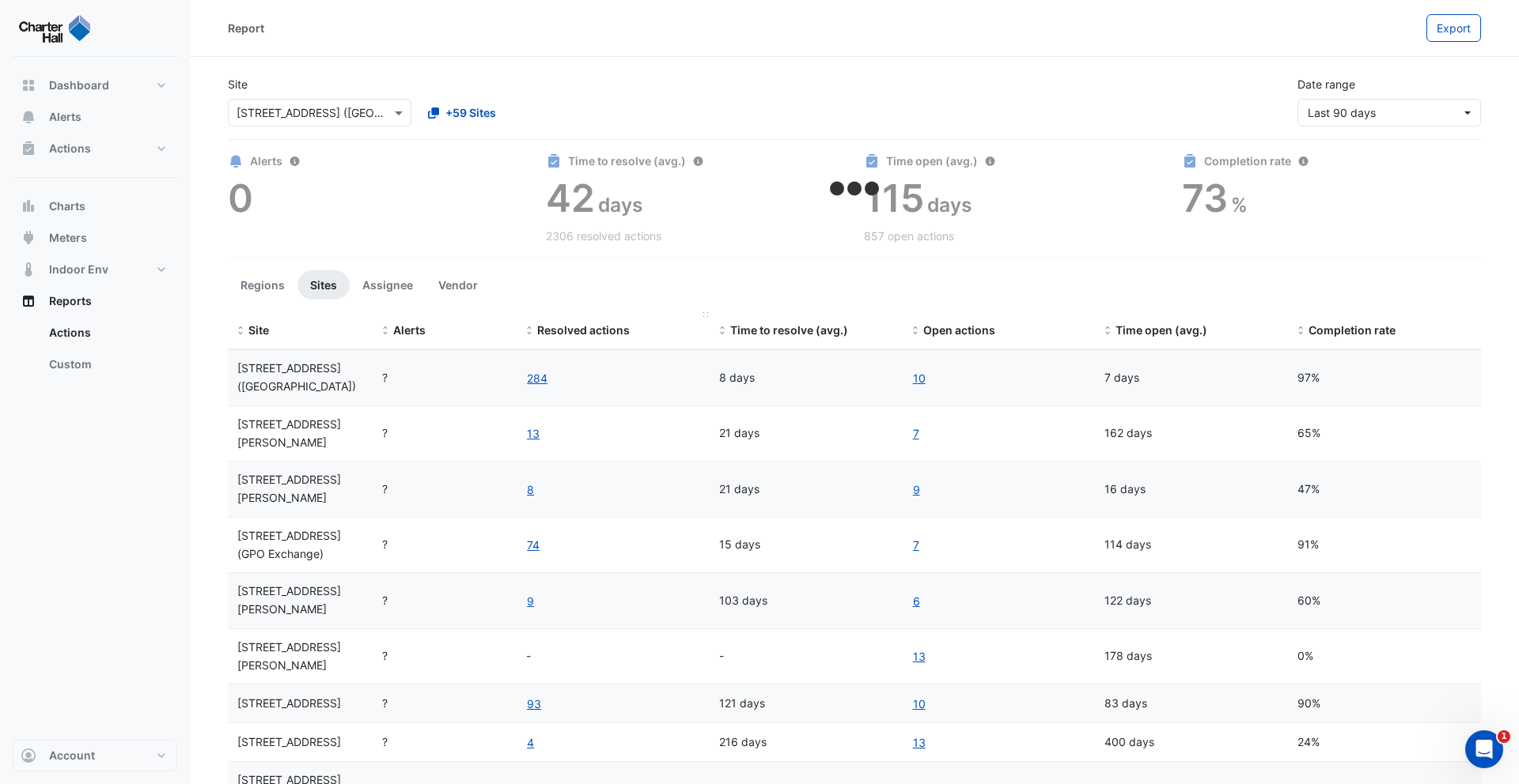
click at [585, 331] on span "Resolved actions" at bounding box center [584, 330] width 92 height 13
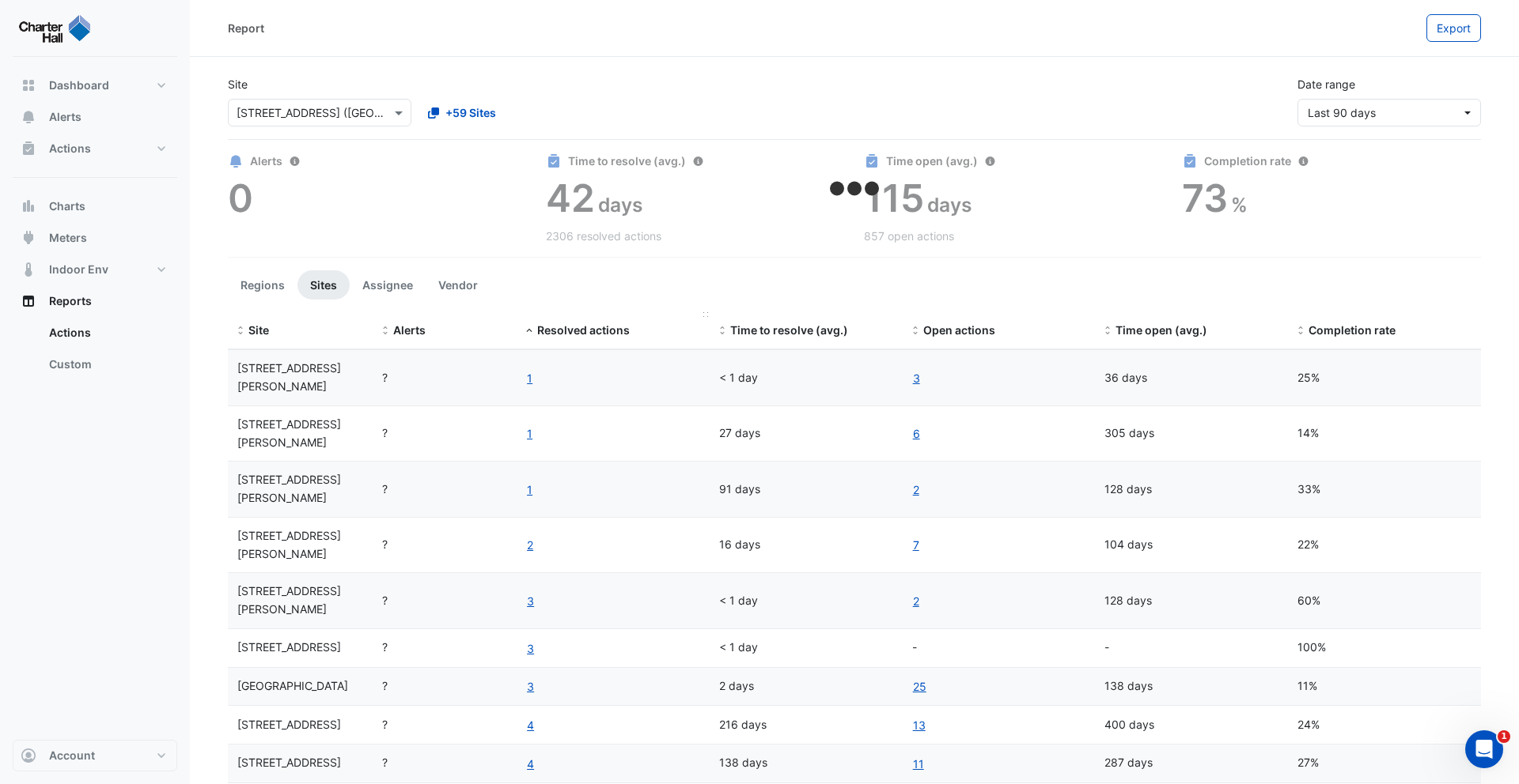
click at [574, 337] on div "Resolved actions" at bounding box center [612, 331] width 174 height 18
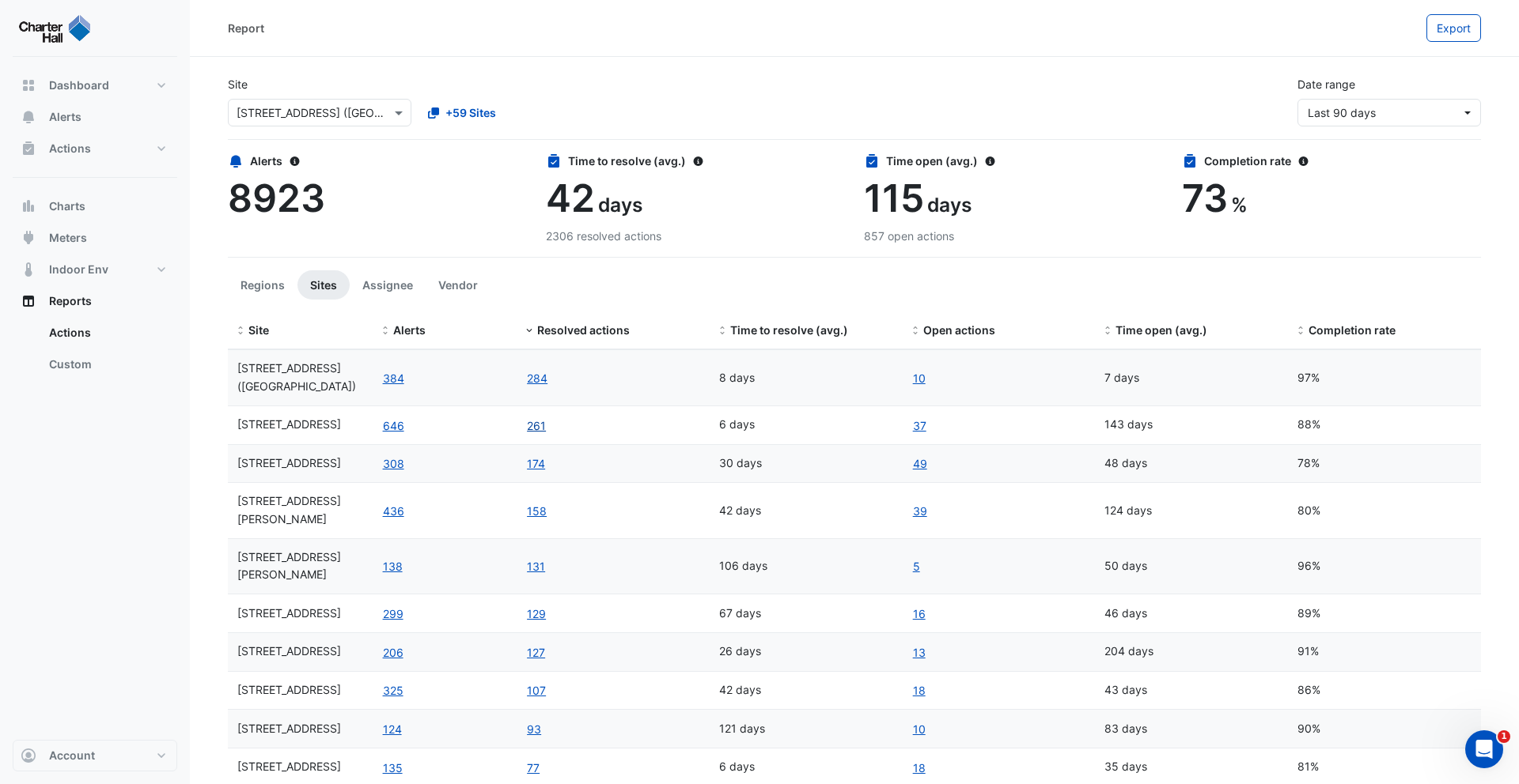
click at [530, 421] on link "261" at bounding box center [537, 426] width 21 height 18
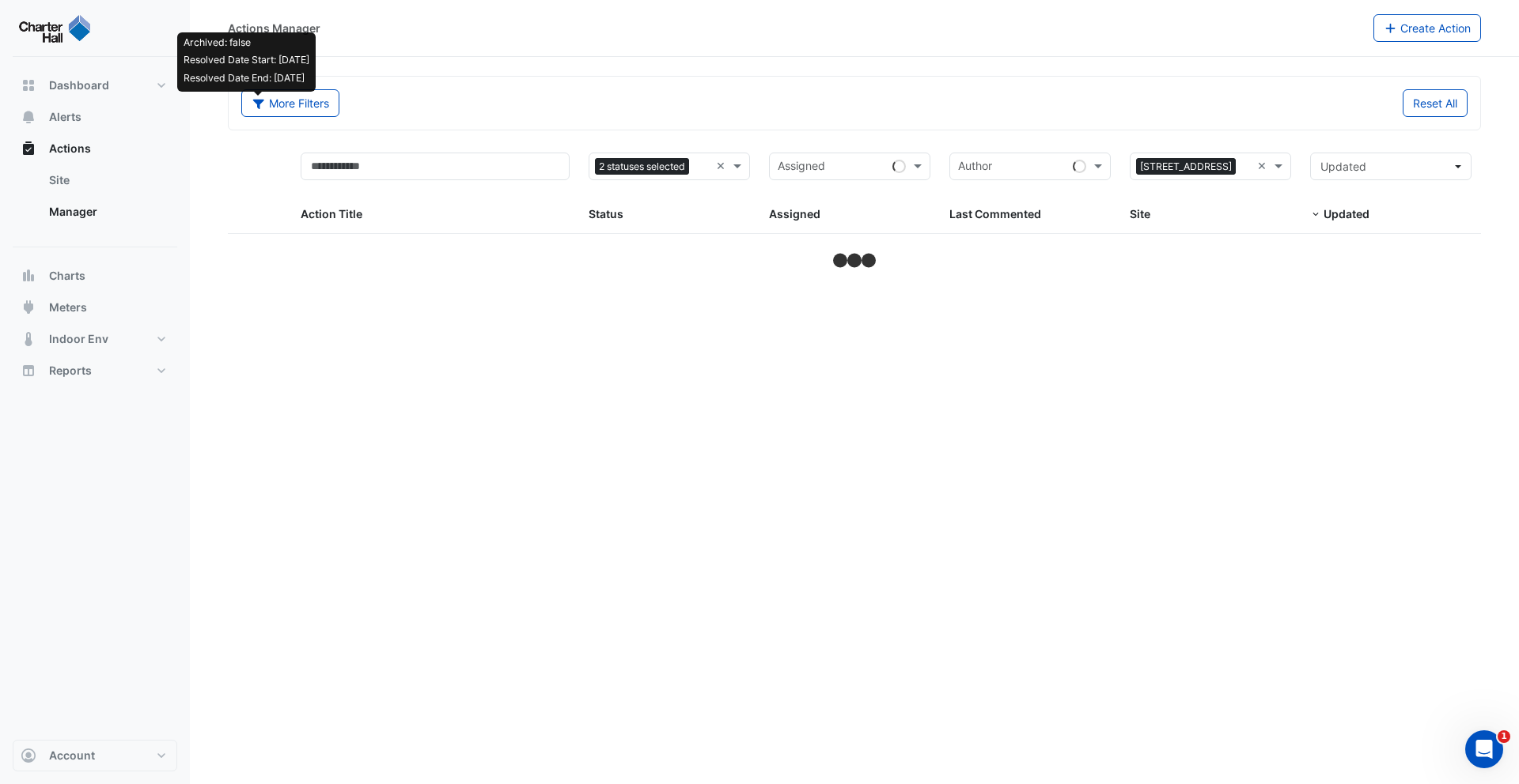
select select "***"
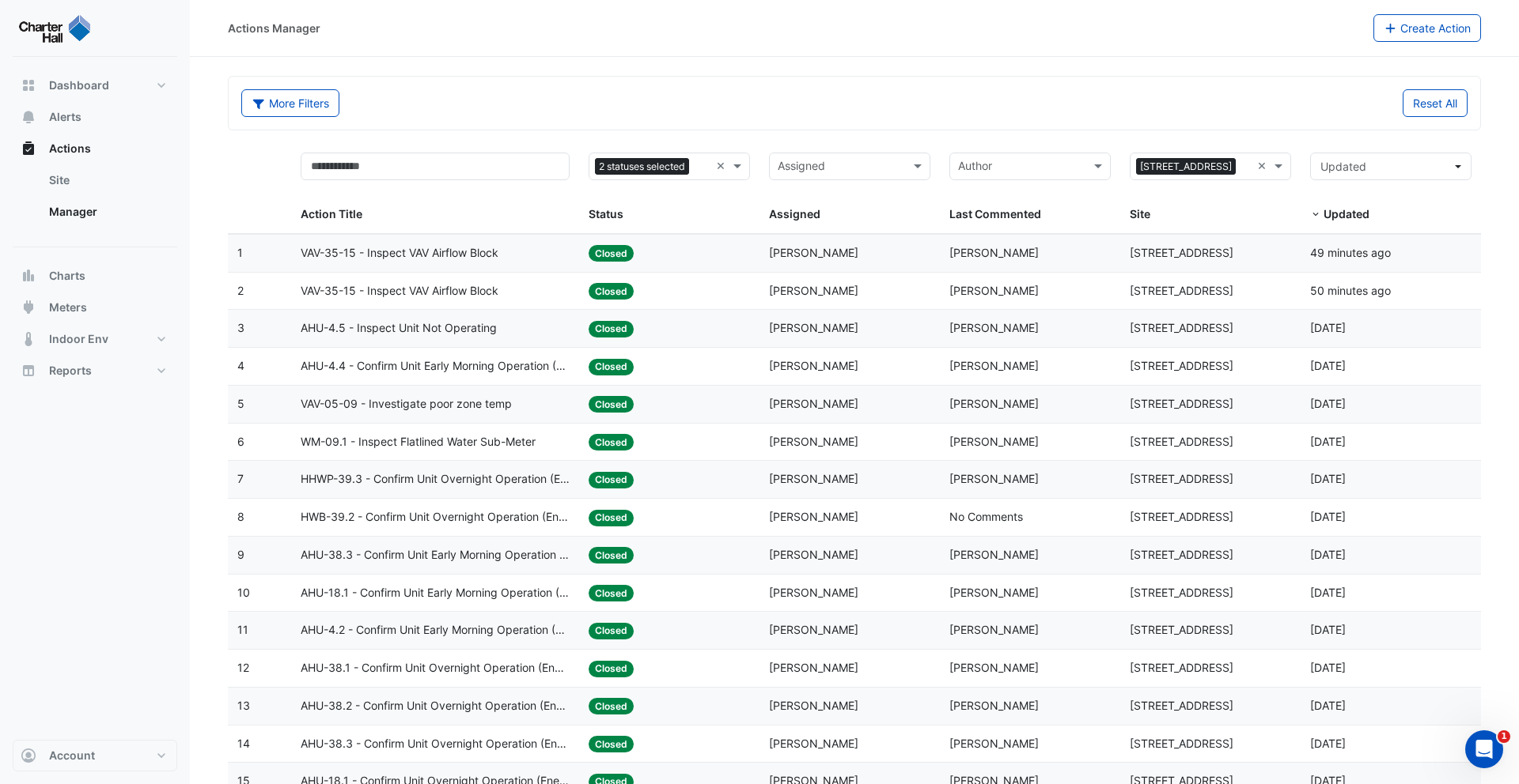
select select "***"
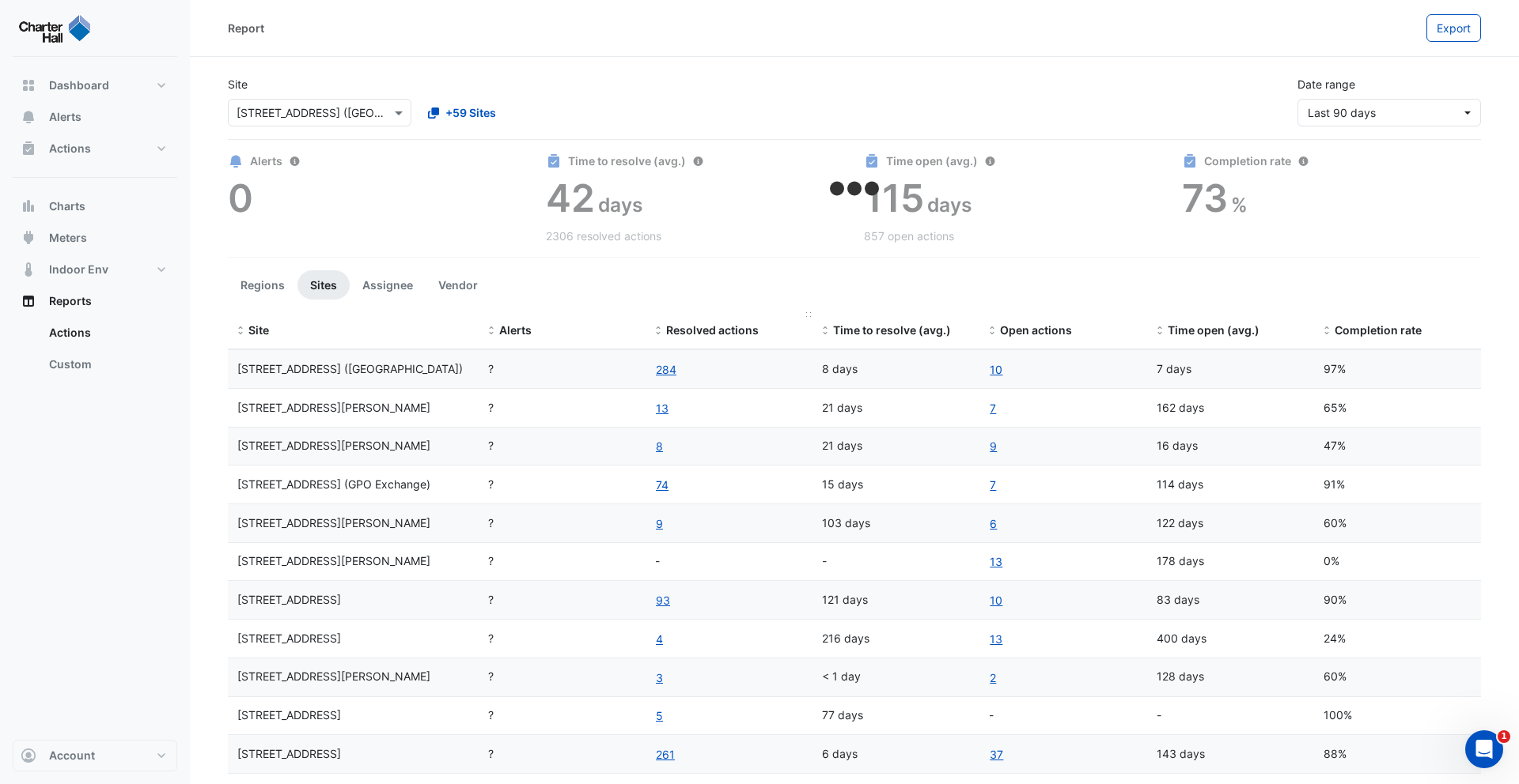
click at [683, 330] on span "Resolved actions" at bounding box center [712, 330] width 92 height 13
click at [695, 330] on span "Resolved actions" at bounding box center [712, 330] width 92 height 13
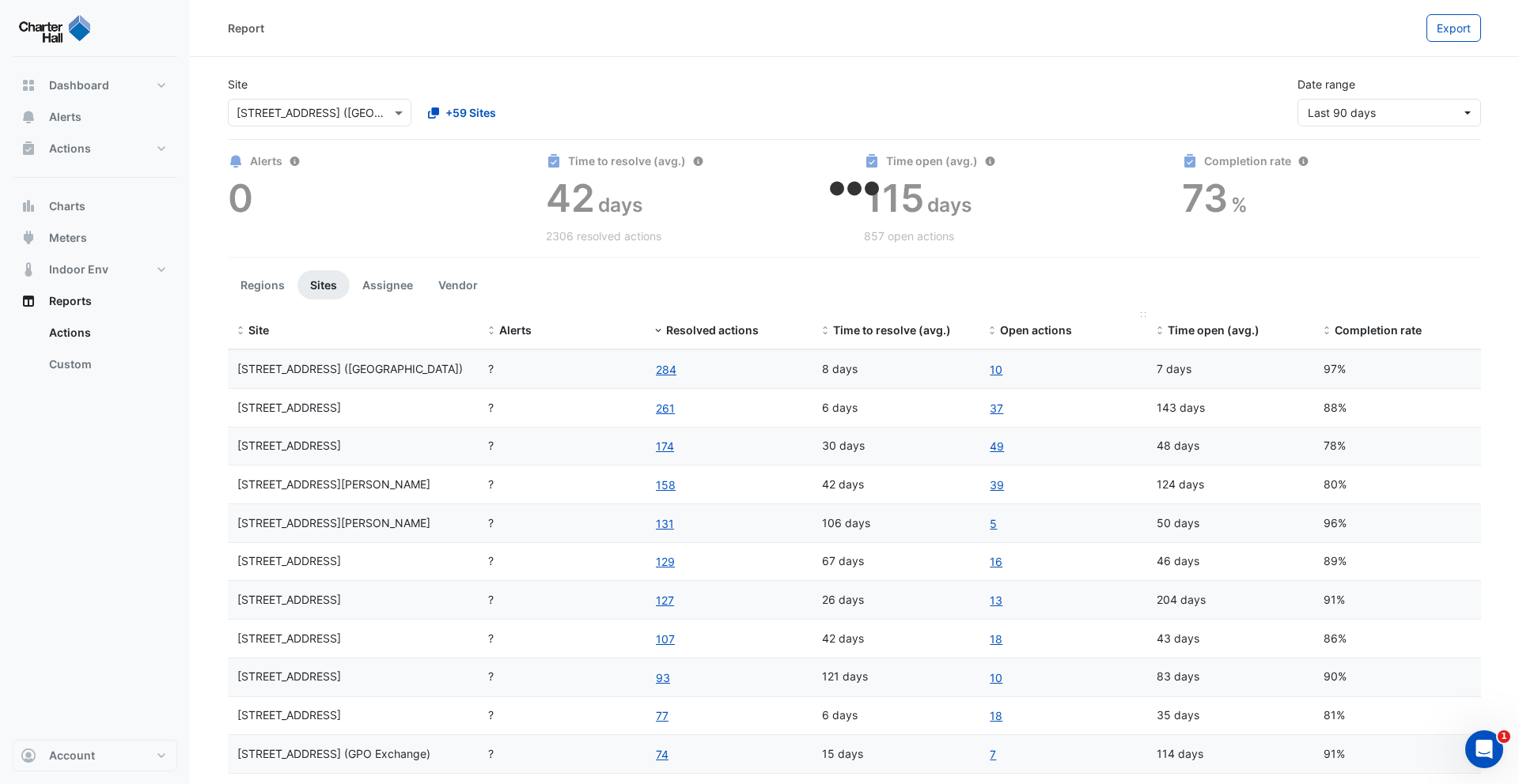
click at [1011, 331] on span "Open actions" at bounding box center [1036, 330] width 72 height 13
click at [1026, 329] on span "Open actions" at bounding box center [1036, 330] width 72 height 13
click at [694, 335] on span "Resolved actions" at bounding box center [712, 330] width 92 height 13
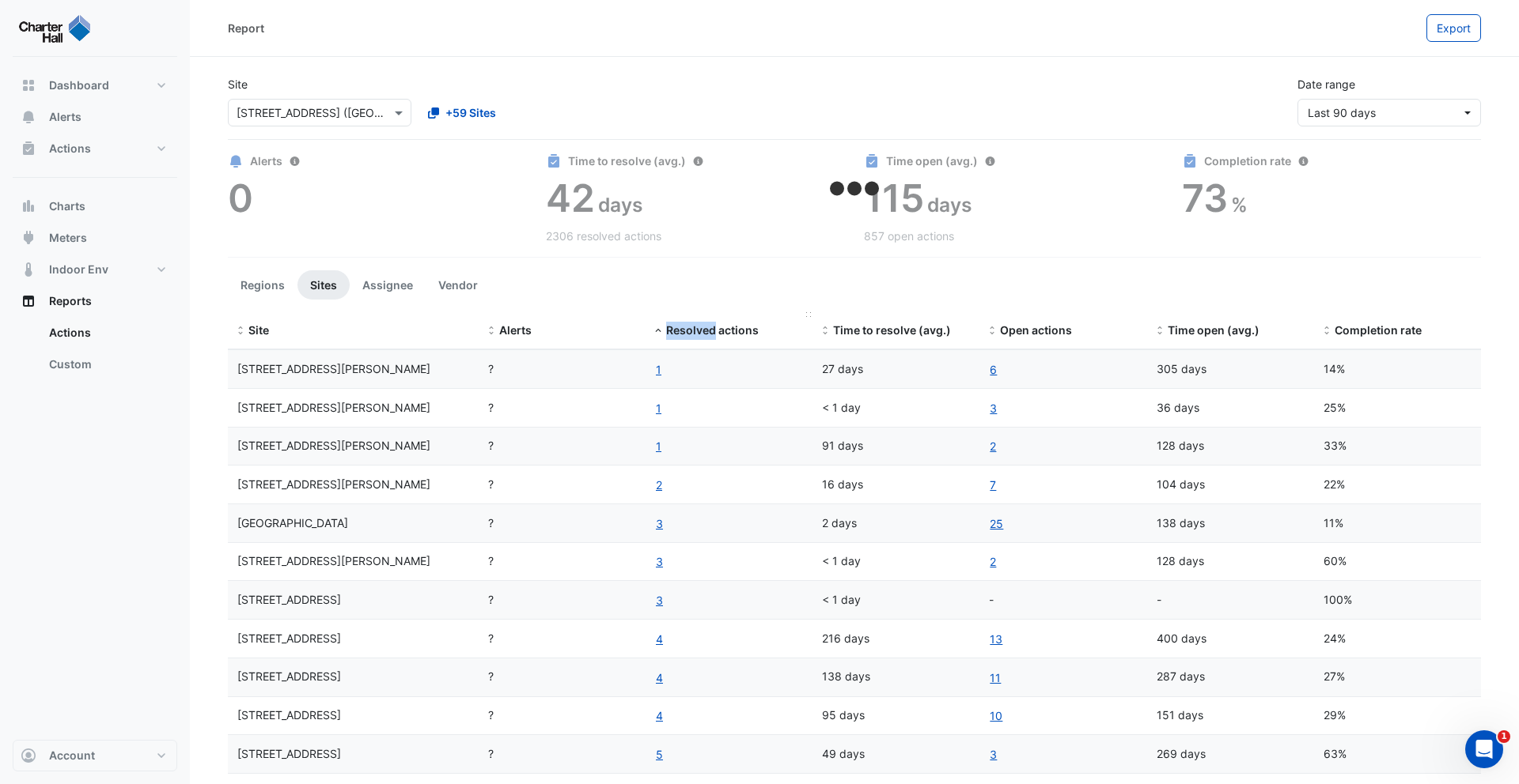
click at [694, 335] on span "Resolved actions" at bounding box center [712, 330] width 92 height 13
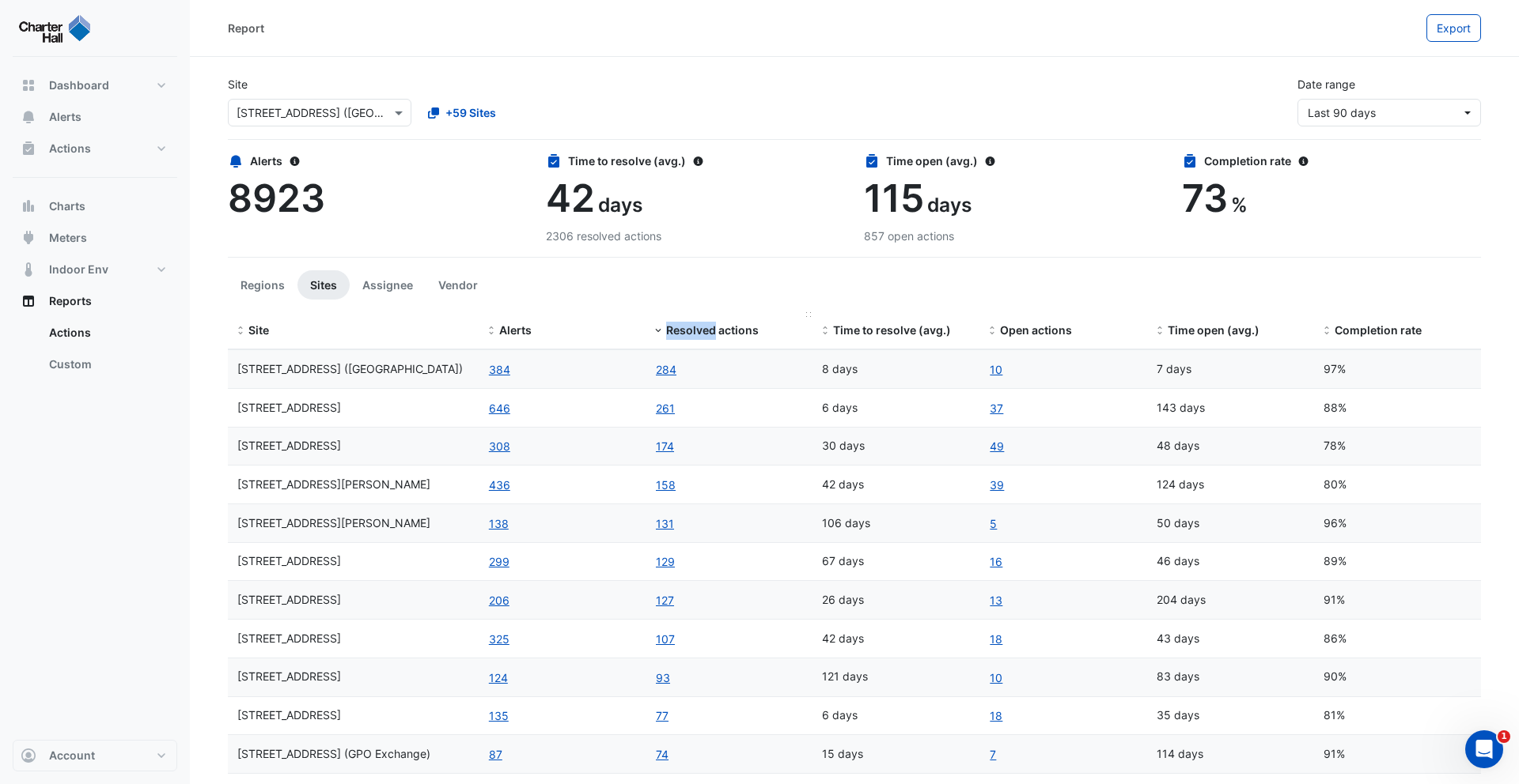
drag, startPoint x: 450, startPoint y: 282, endPoint x: 598, endPoint y: 311, distance: 150.8
click at [450, 283] on button "Vendor" at bounding box center [458, 285] width 65 height 30
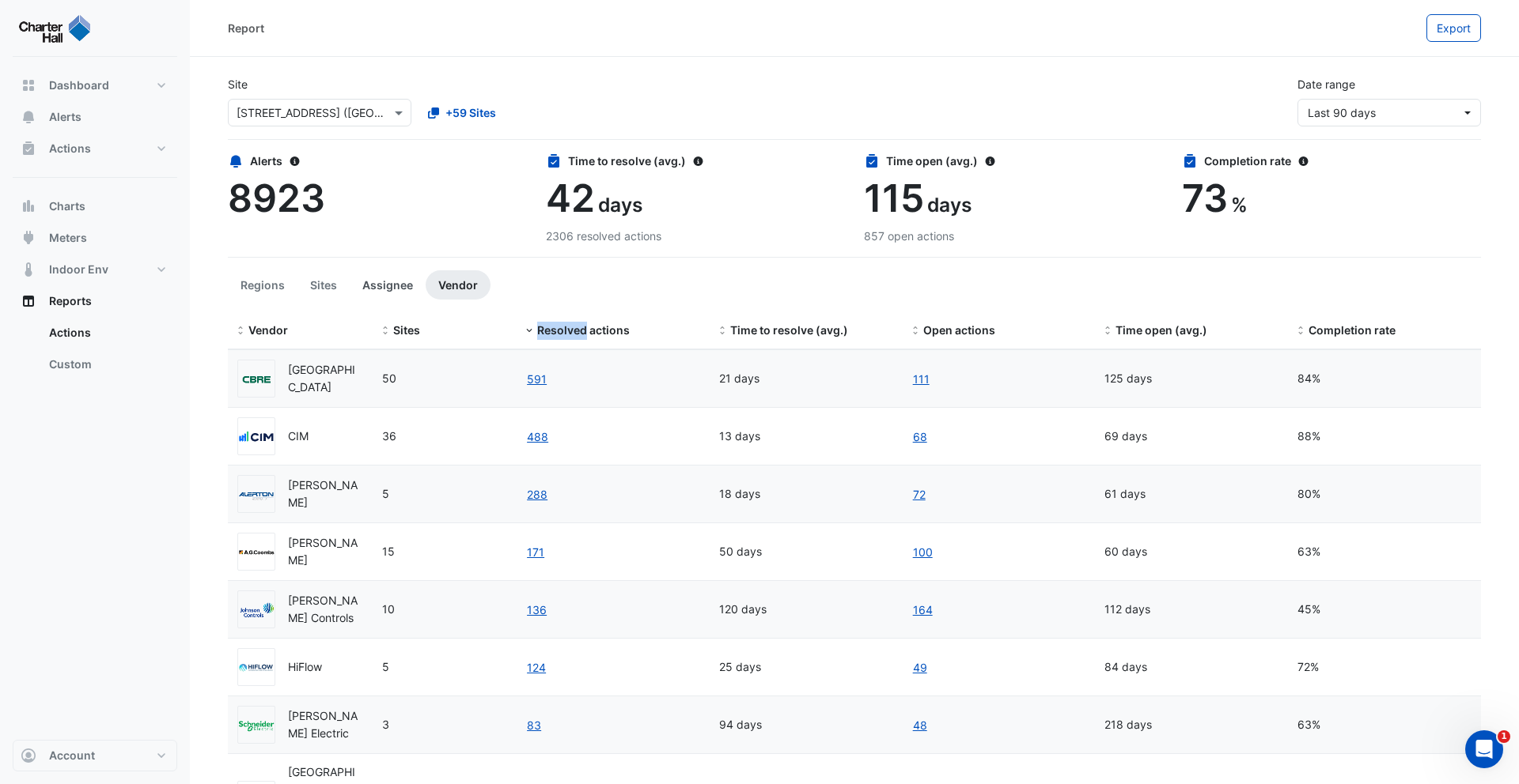
click at [371, 286] on button "Assignee" at bounding box center [387, 285] width 76 height 30
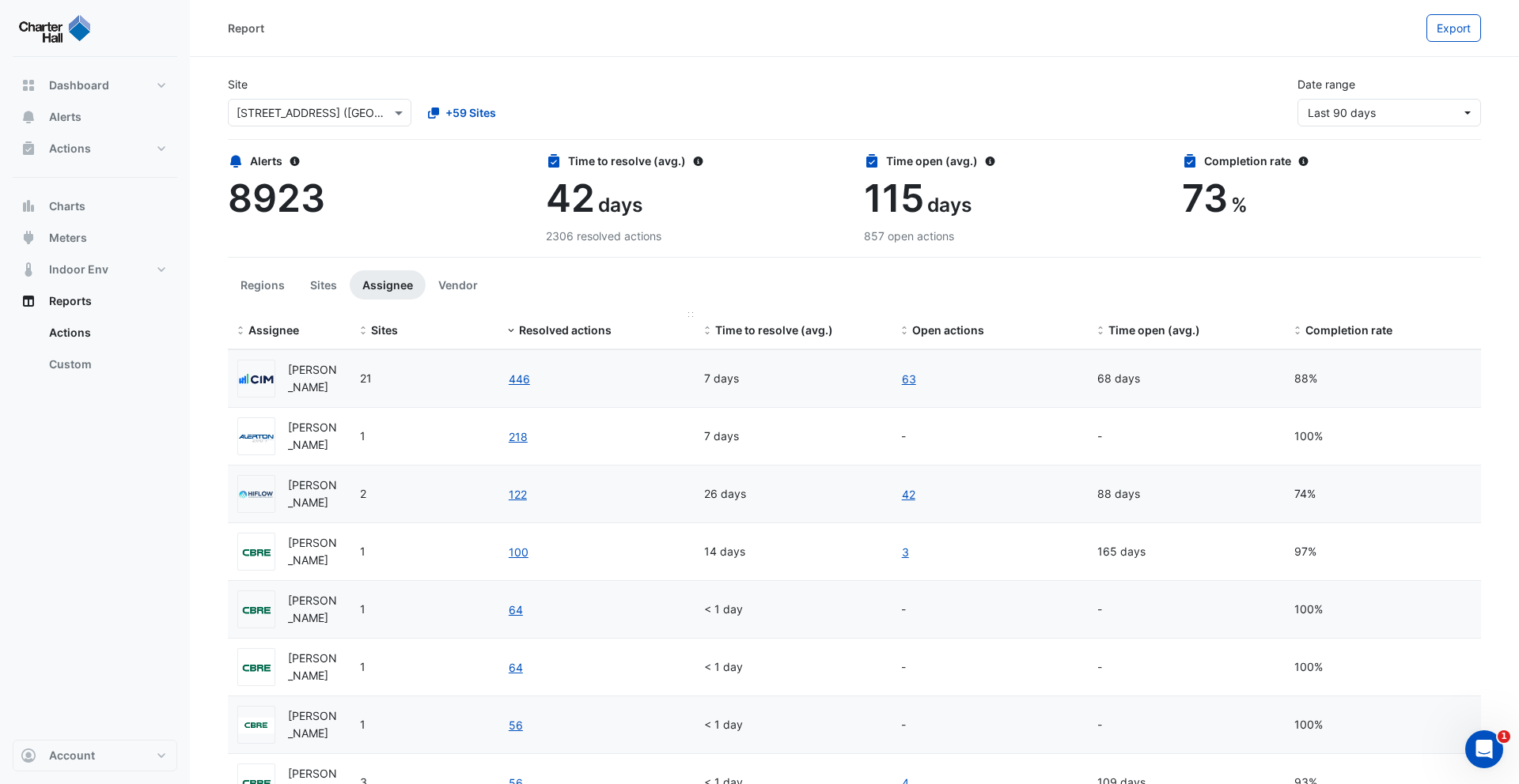
click at [665, 312] on datatable-header-cell "Resolved actions" at bounding box center [596, 331] width 196 height 38
click at [512, 496] on link "122" at bounding box center [517, 494] width 20 height 18
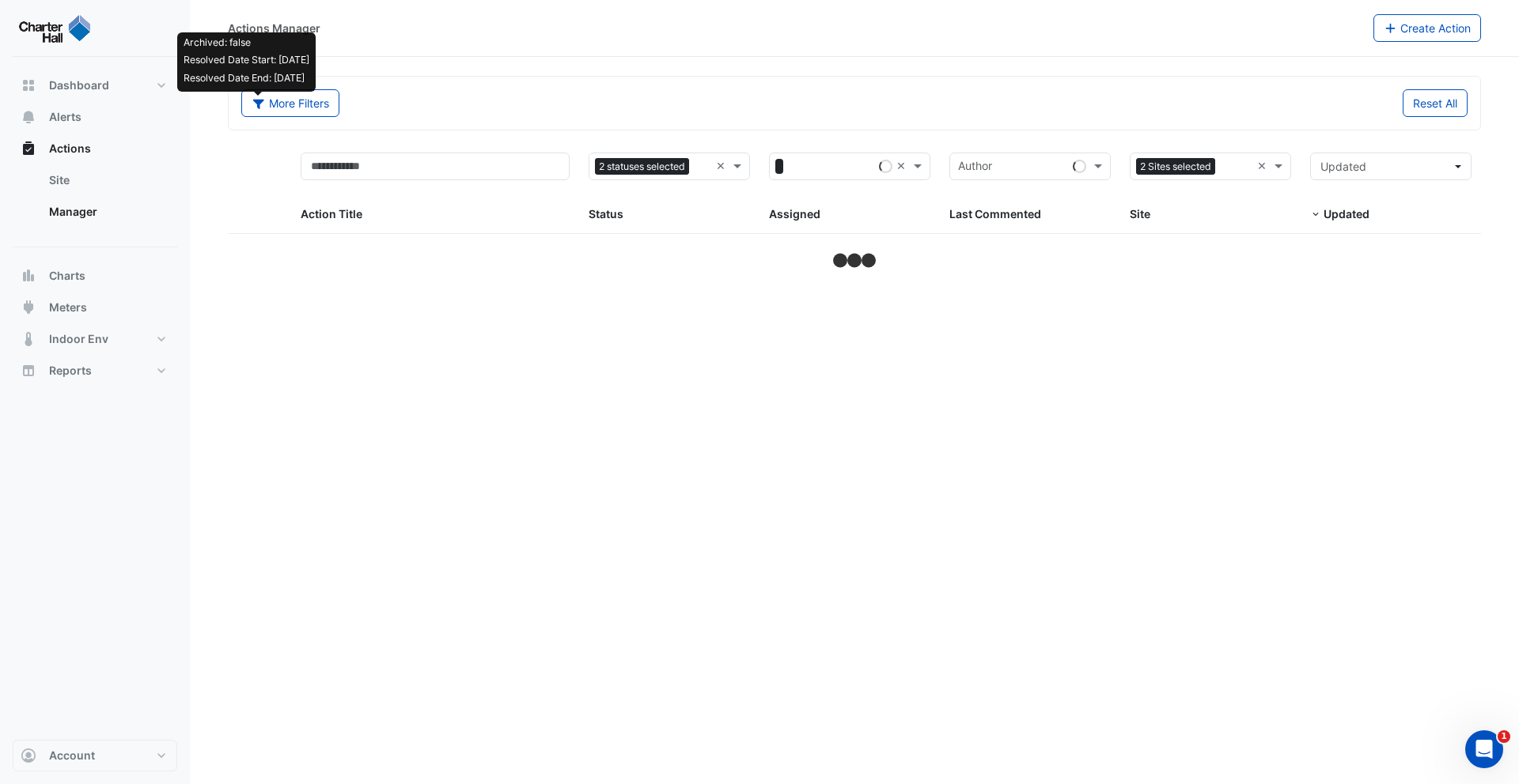
select select "***"
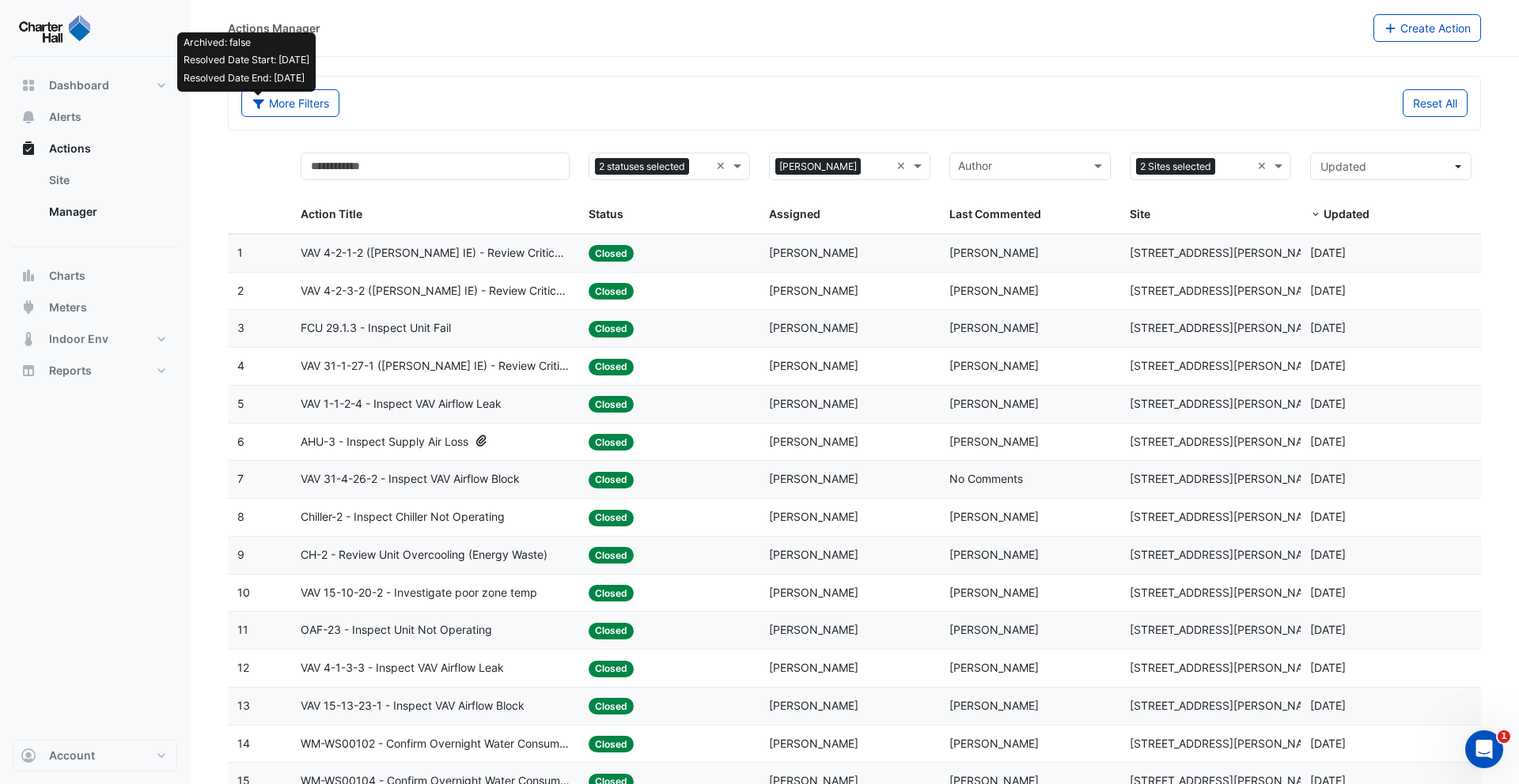
scroll to position [19, 0]
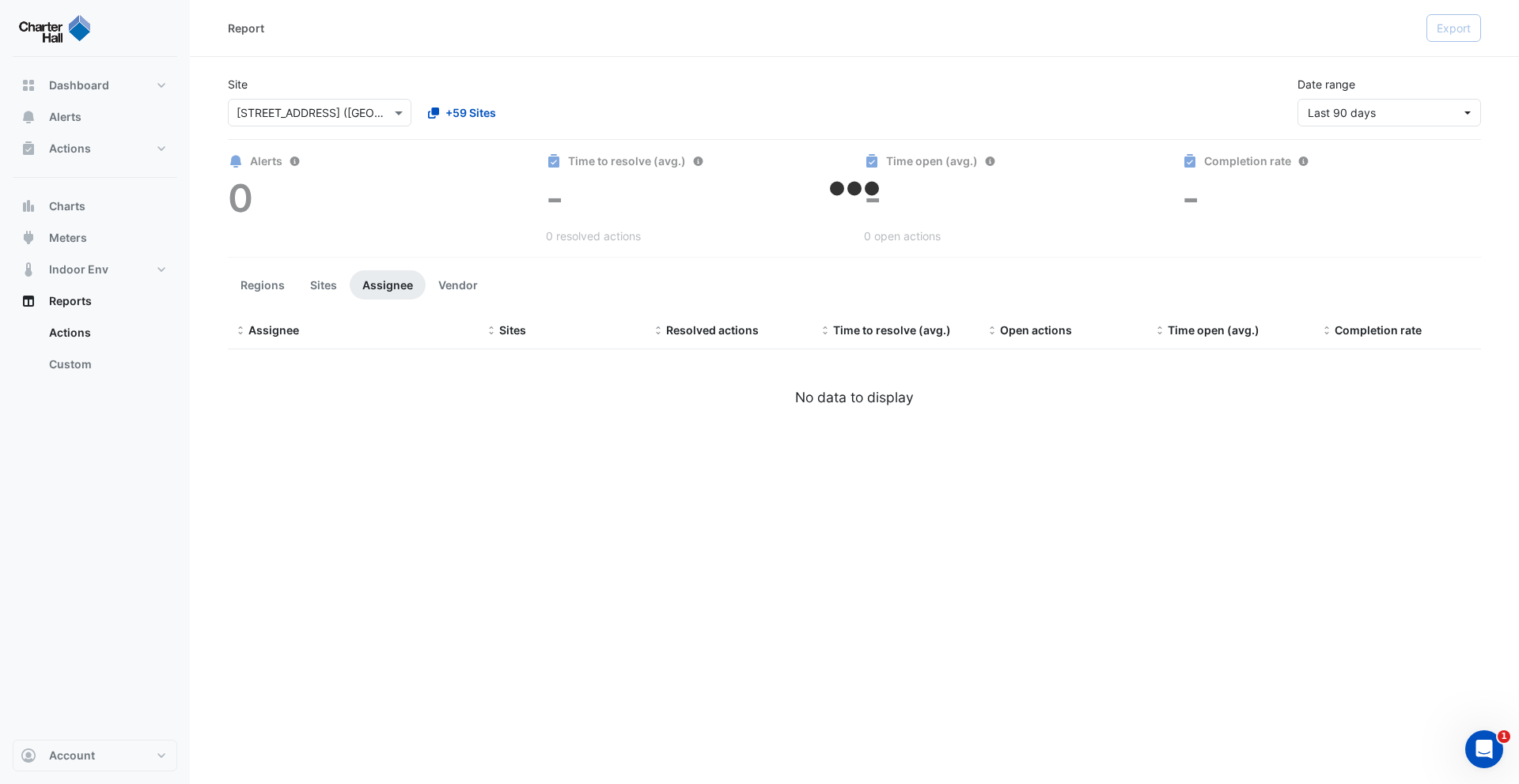
select select "***"
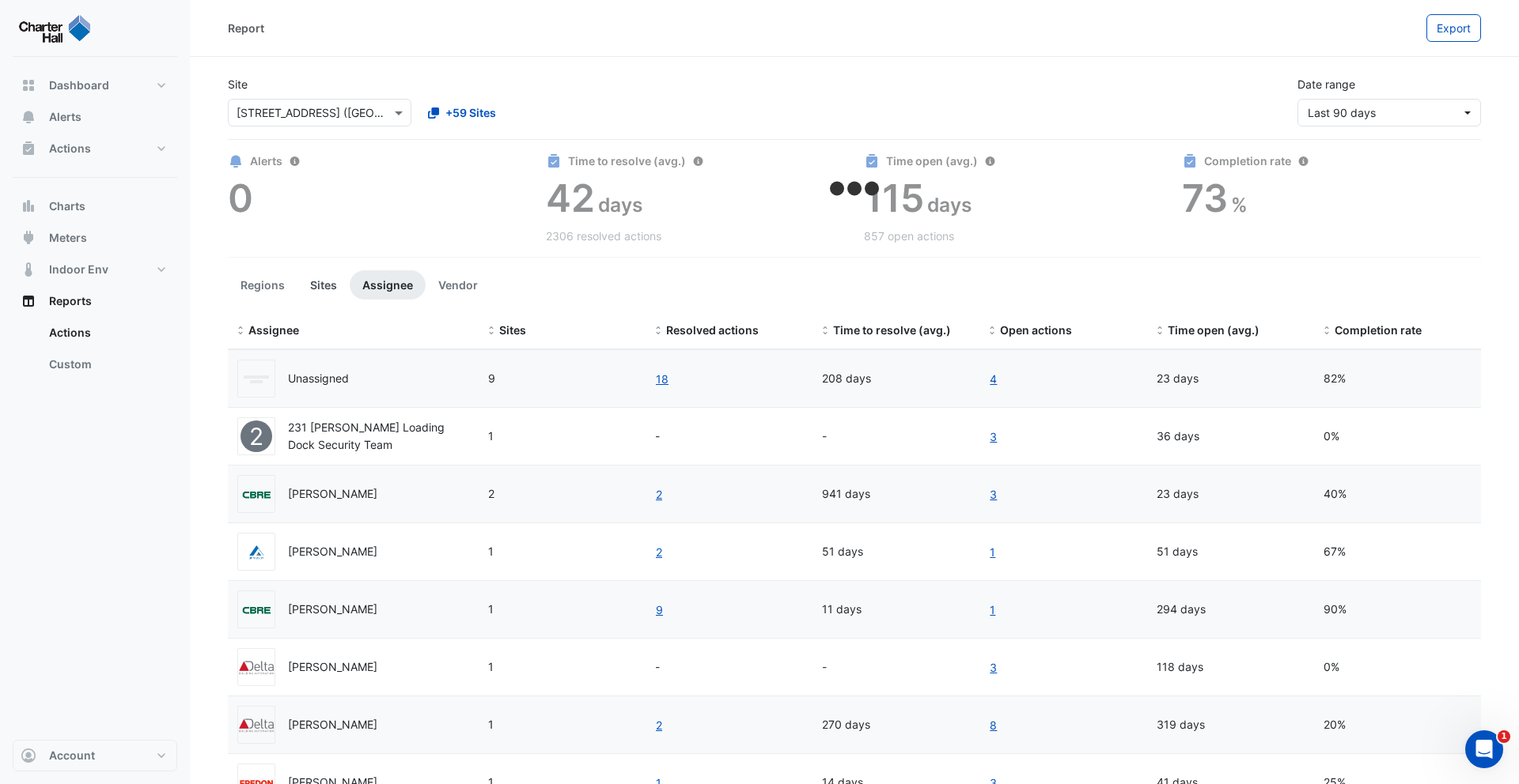
click at [328, 275] on button "Sites" at bounding box center [324, 285] width 52 height 30
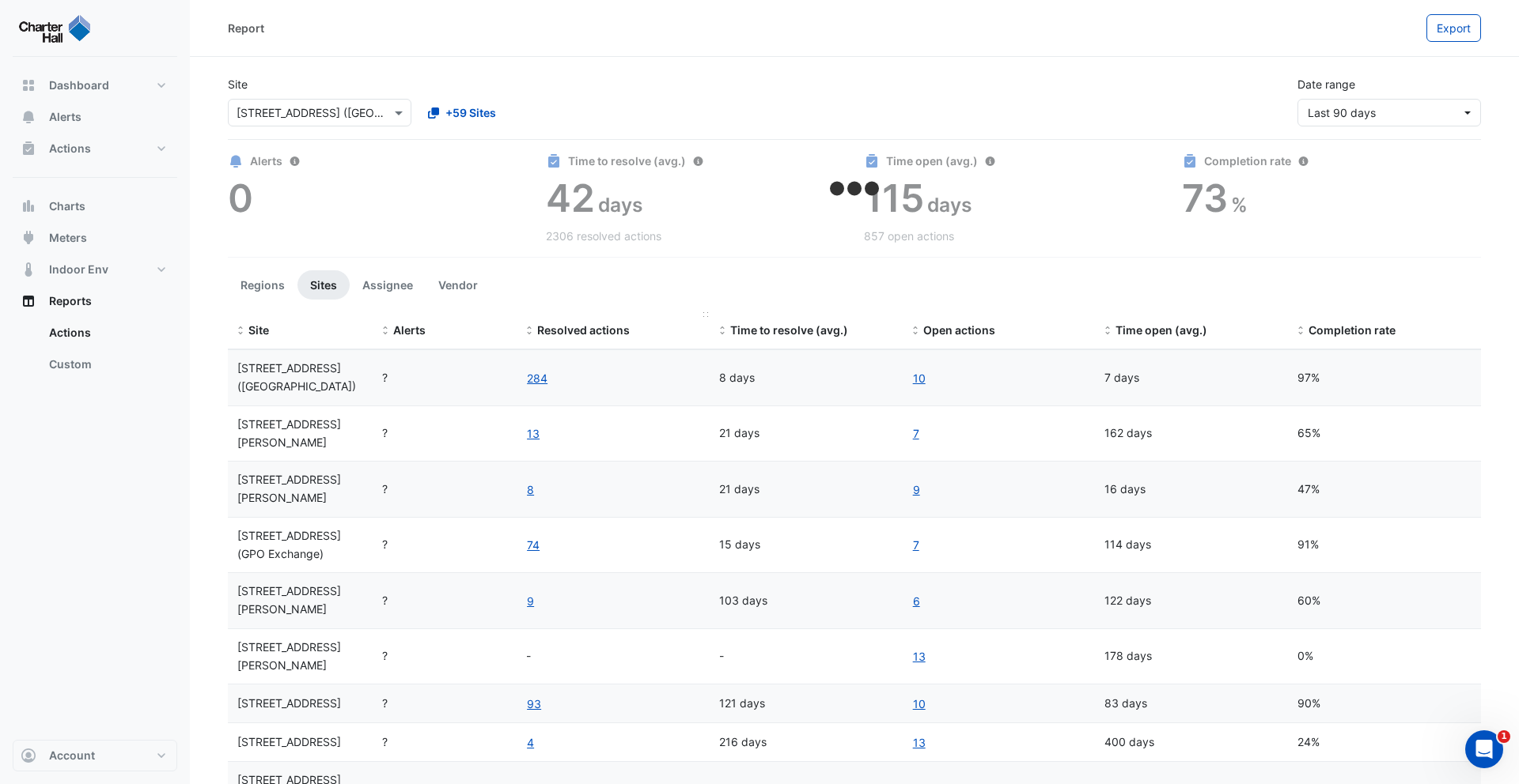
click at [558, 328] on span "Resolved actions" at bounding box center [584, 330] width 92 height 13
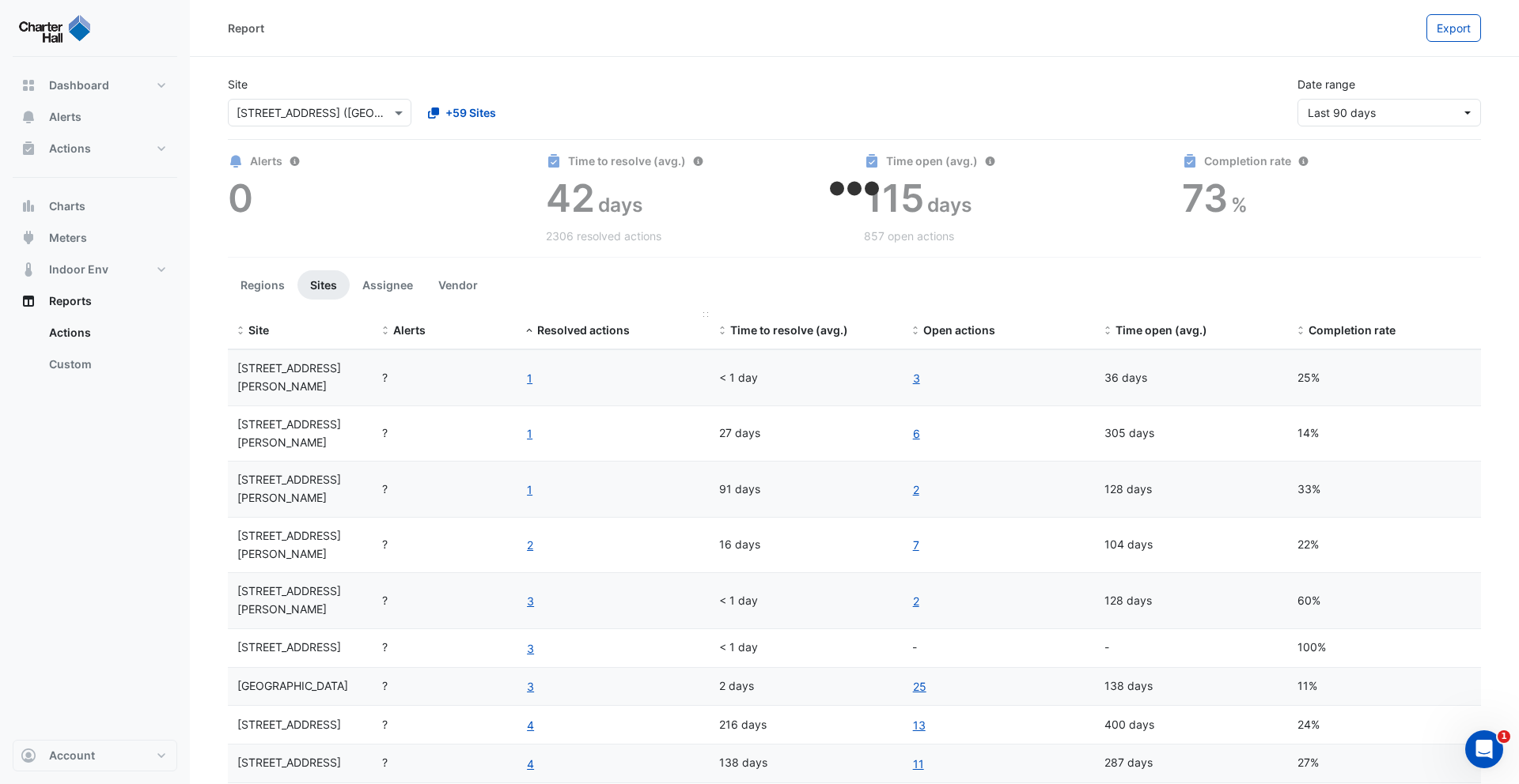
click at [570, 332] on span "Resolved actions" at bounding box center [584, 330] width 92 height 13
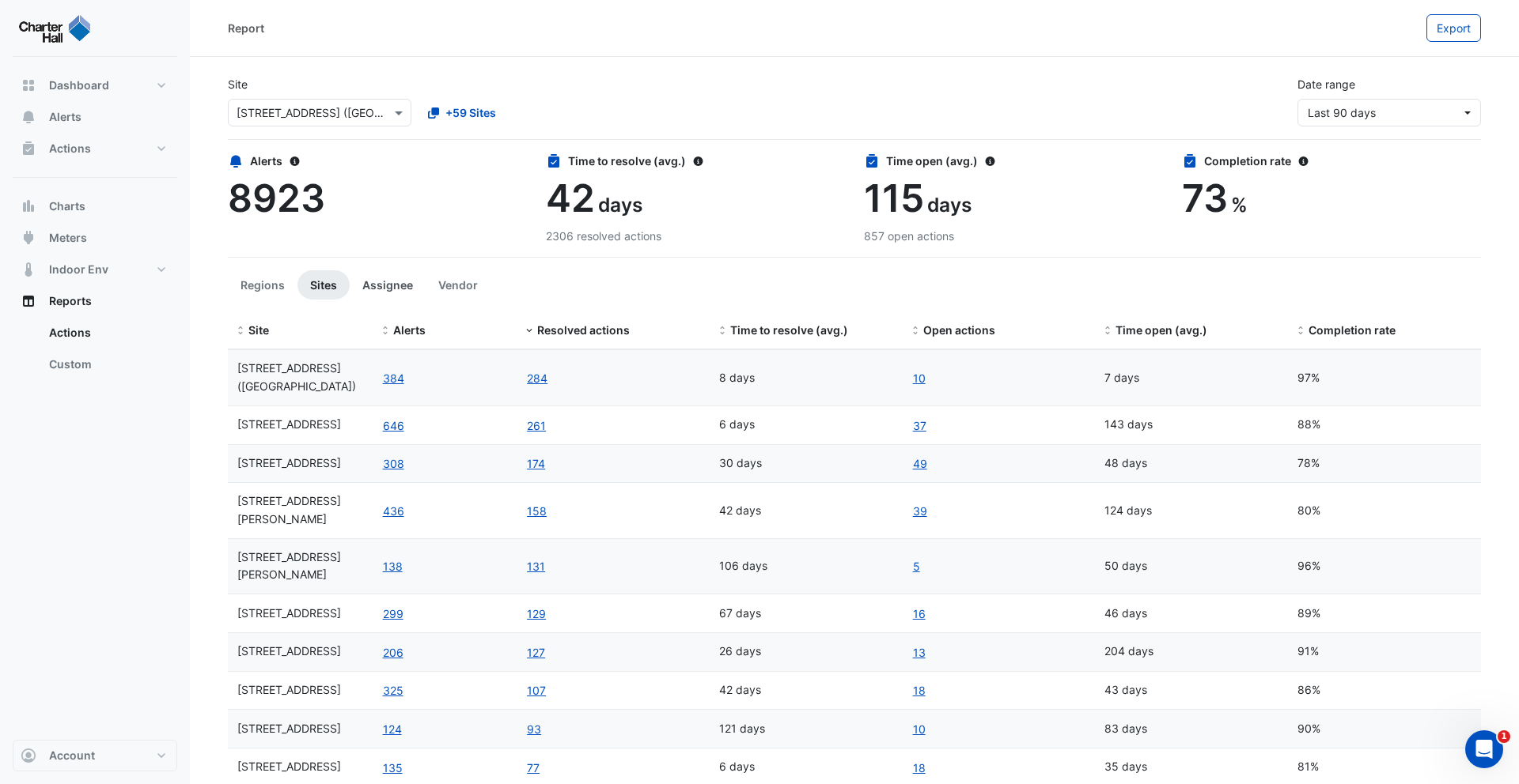
click at [378, 287] on button "Assignee" at bounding box center [387, 285] width 76 height 30
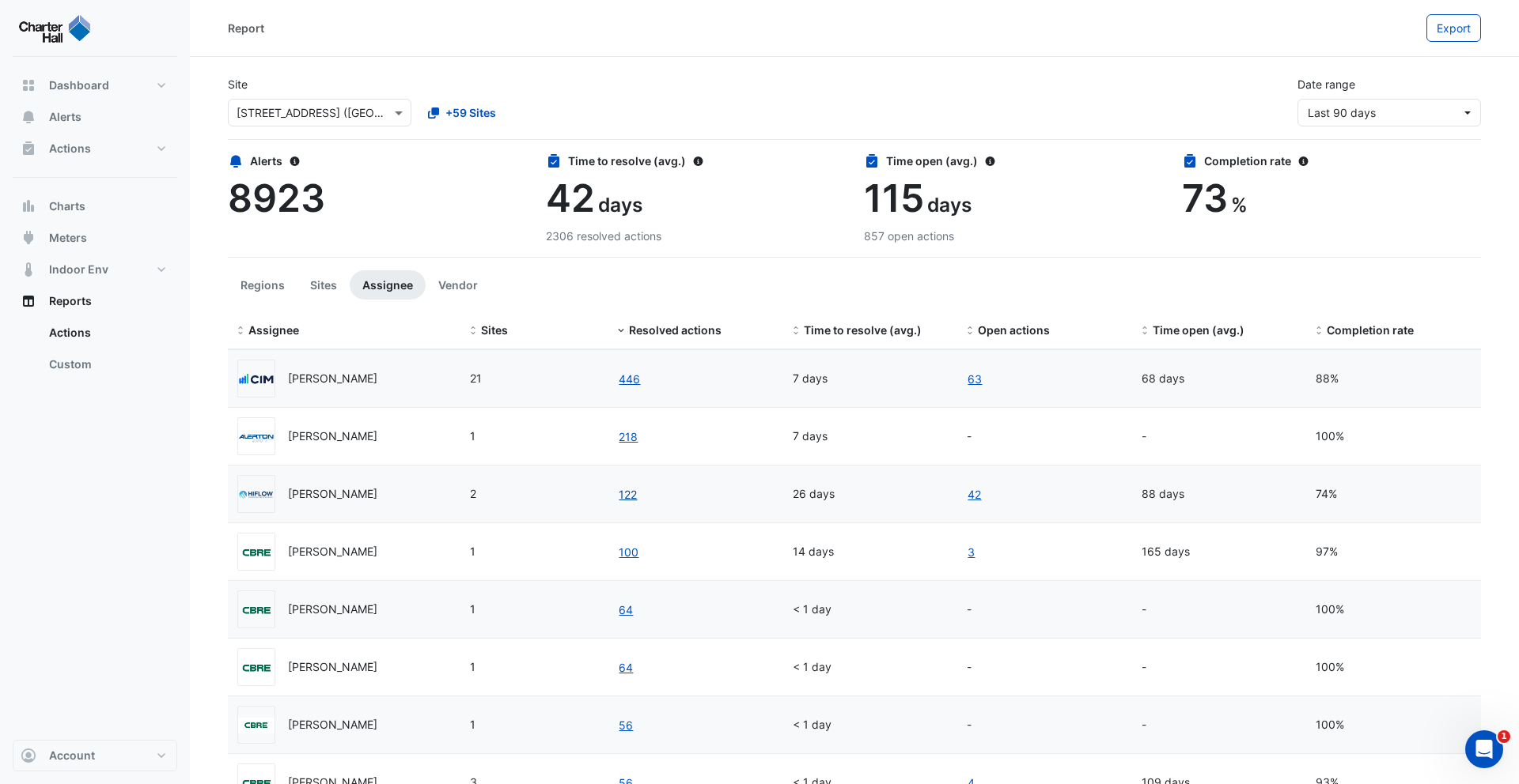
click at [628, 492] on link "122" at bounding box center [627, 494] width 20 height 18
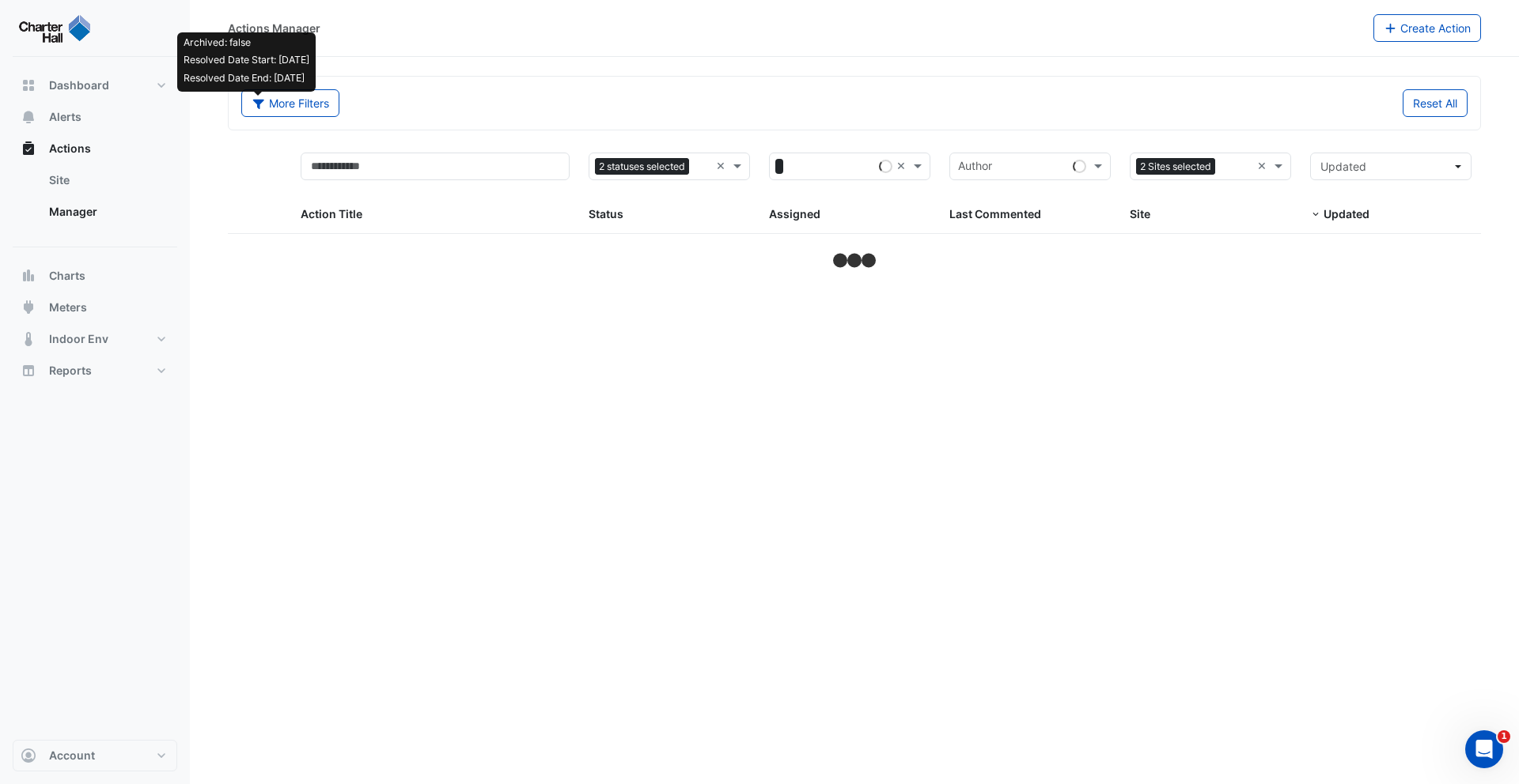
select select "***"
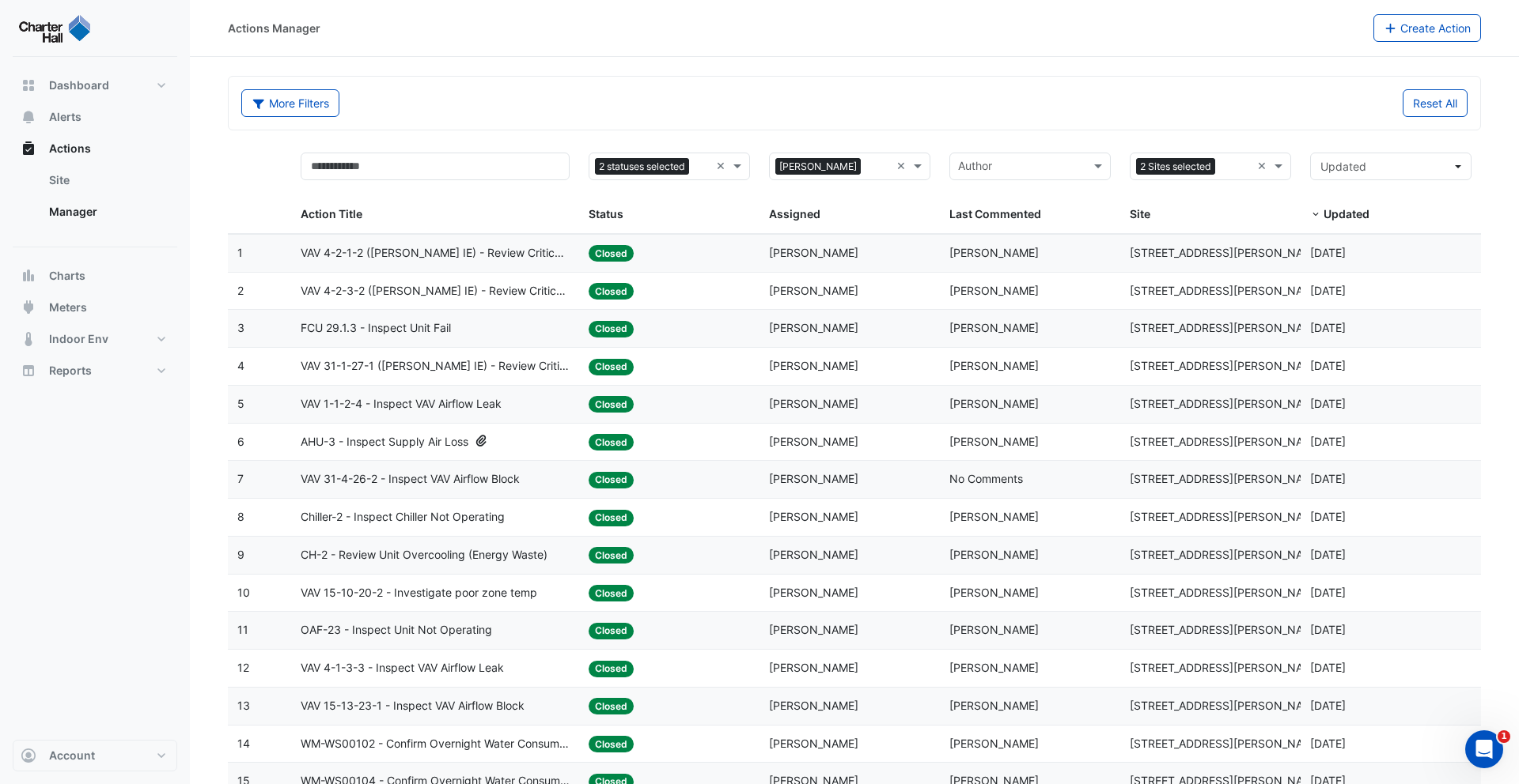
click at [590, 258] on span "Closed" at bounding box center [612, 253] width 45 height 17
click at [560, 291] on span "VAV 4-2-3-2 (NABERS IE) - Review Critical Sensor Outside Range" at bounding box center [435, 291] width 270 height 18
click at [519, 445] on div "AHU-3 - Inspect Supply Air Loss" at bounding box center [435, 442] width 270 height 18
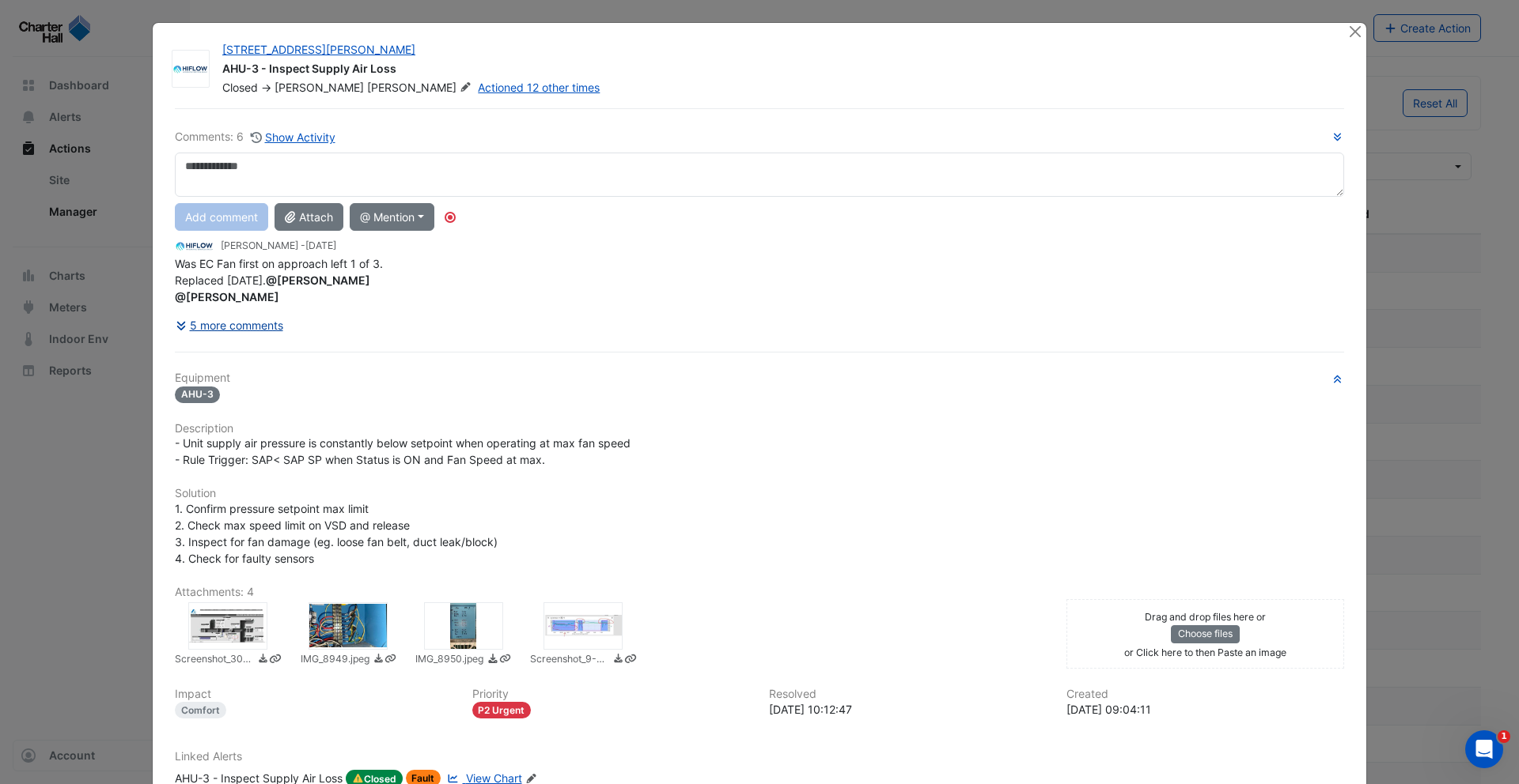
click at [258, 317] on button "5 more comments" at bounding box center [229, 325] width 109 height 28
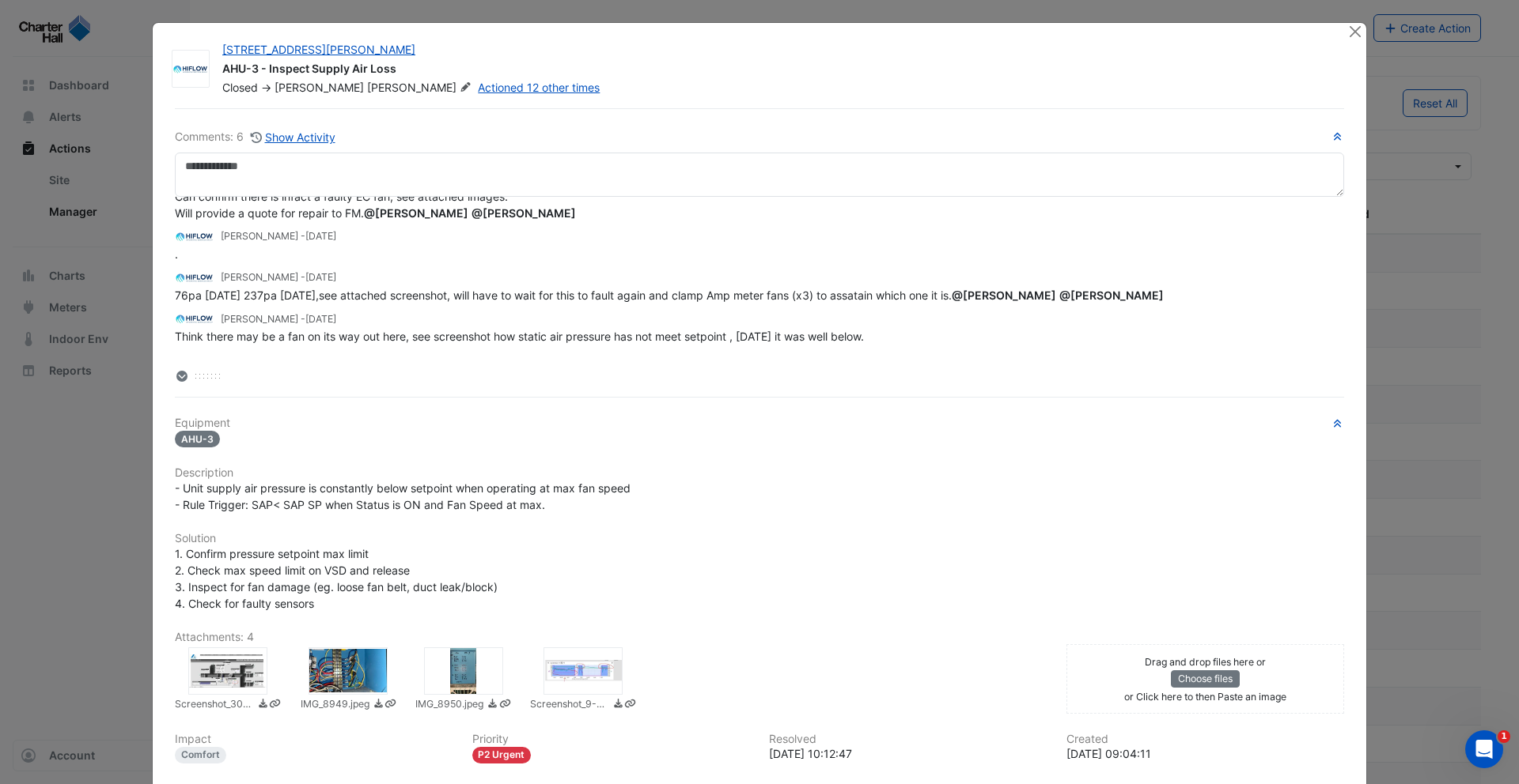
scroll to position [140, 0]
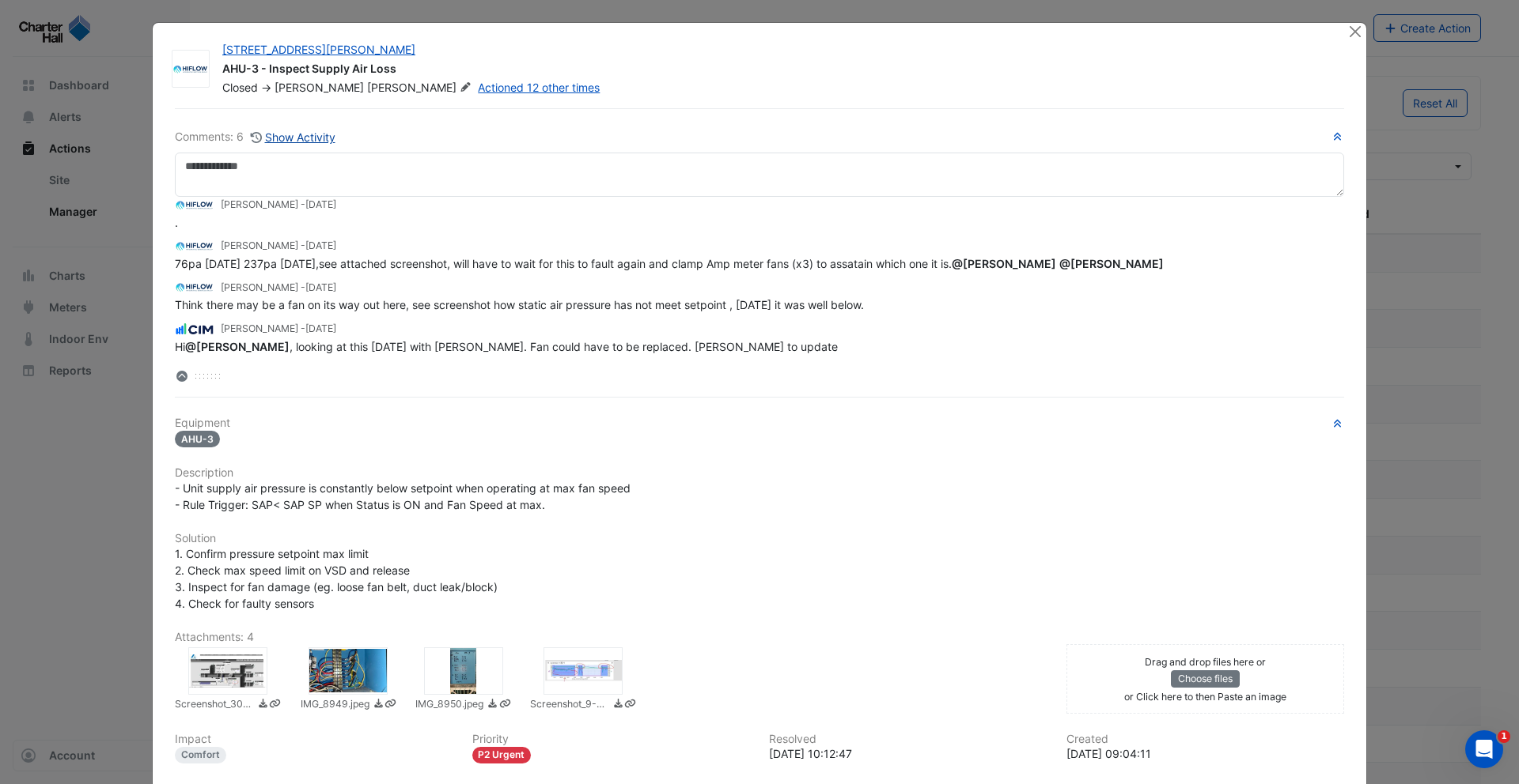
click at [292, 140] on button "Show Activity" at bounding box center [293, 137] width 86 height 18
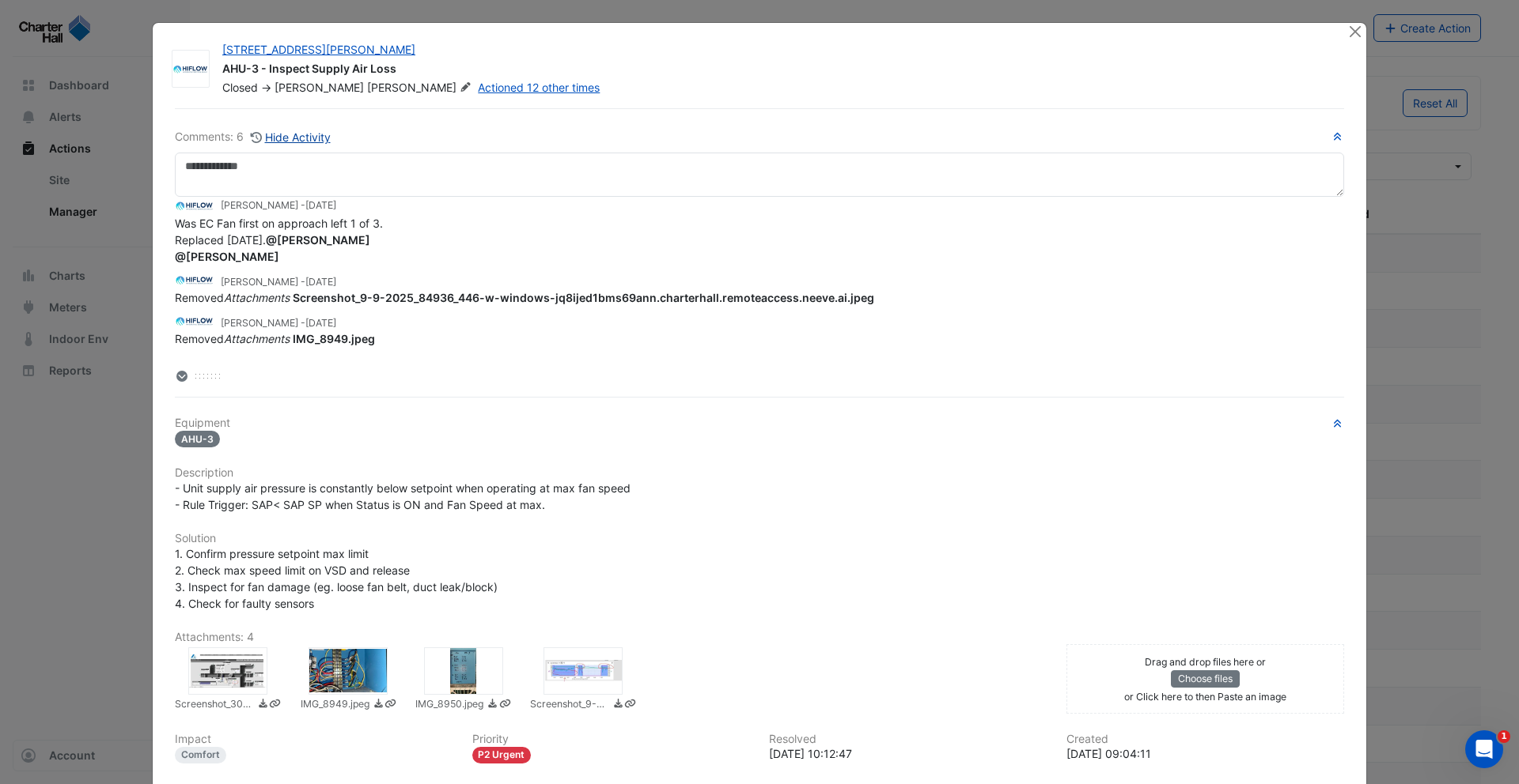
click at [286, 140] on button "Hide Activity" at bounding box center [291, 137] width 81 height 18
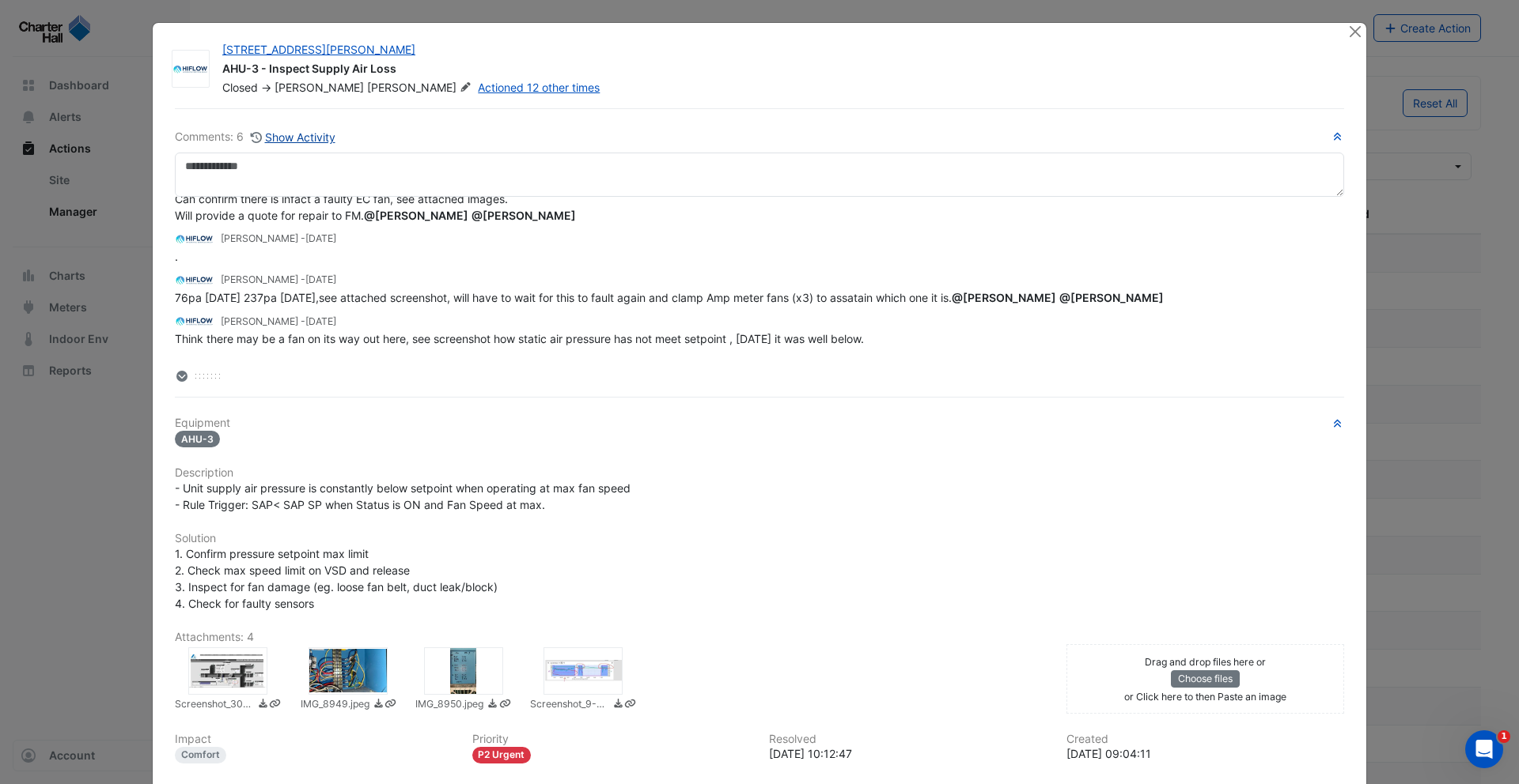
scroll to position [6, 0]
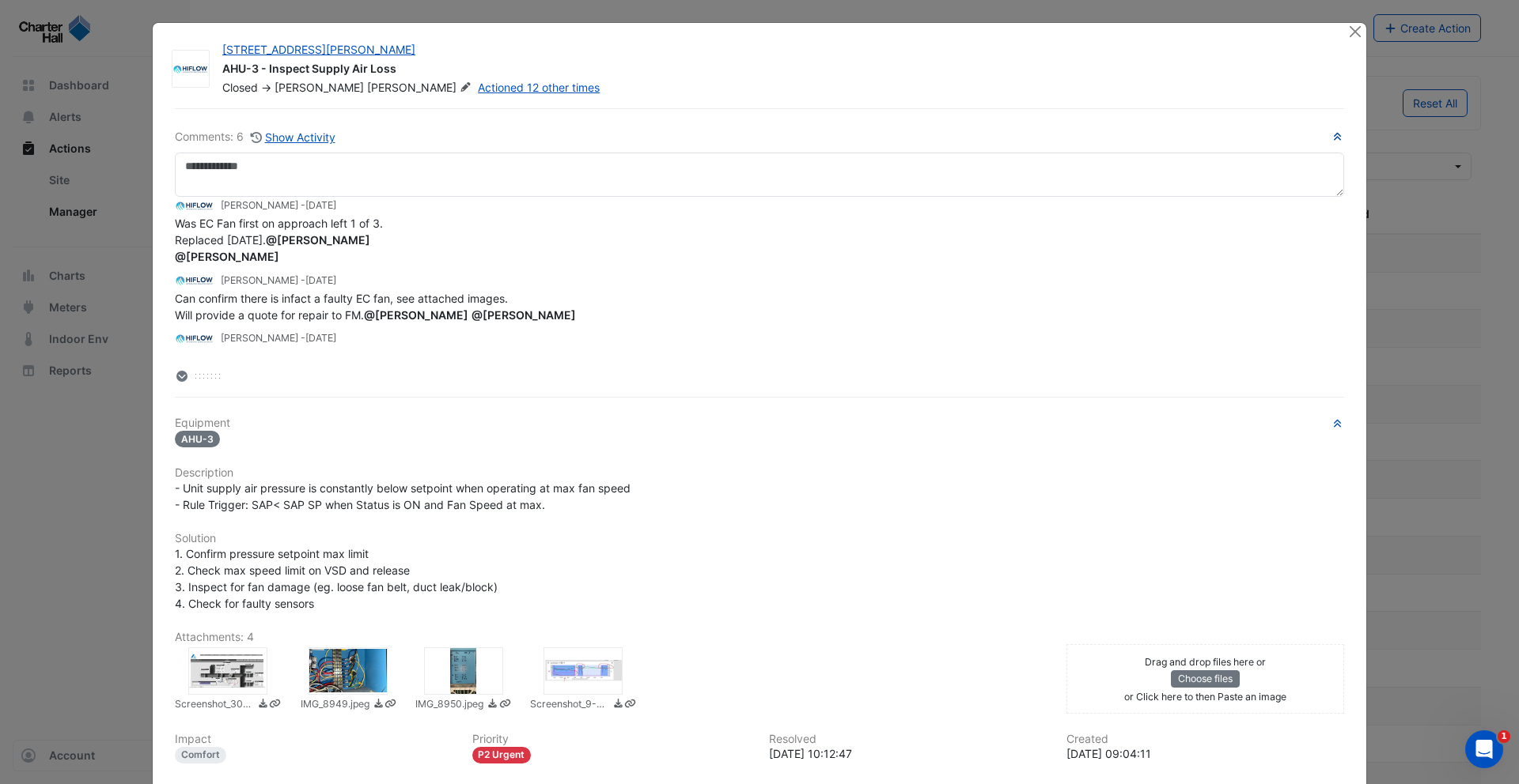
click at [1338, 134] on icon "button" at bounding box center [1338, 136] width 12 height 10
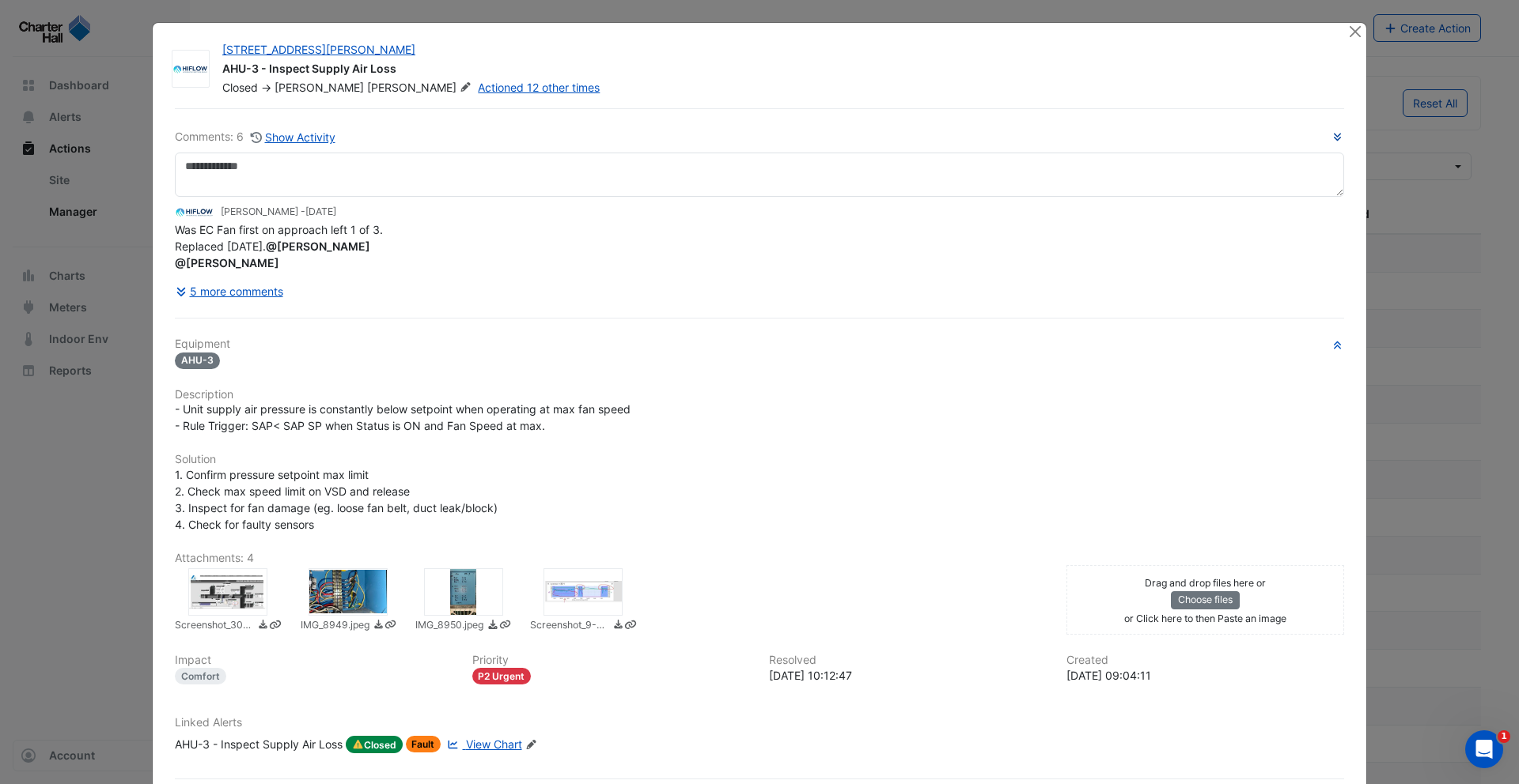
click at [328, 590] on div at bounding box center [348, 592] width 79 height 47
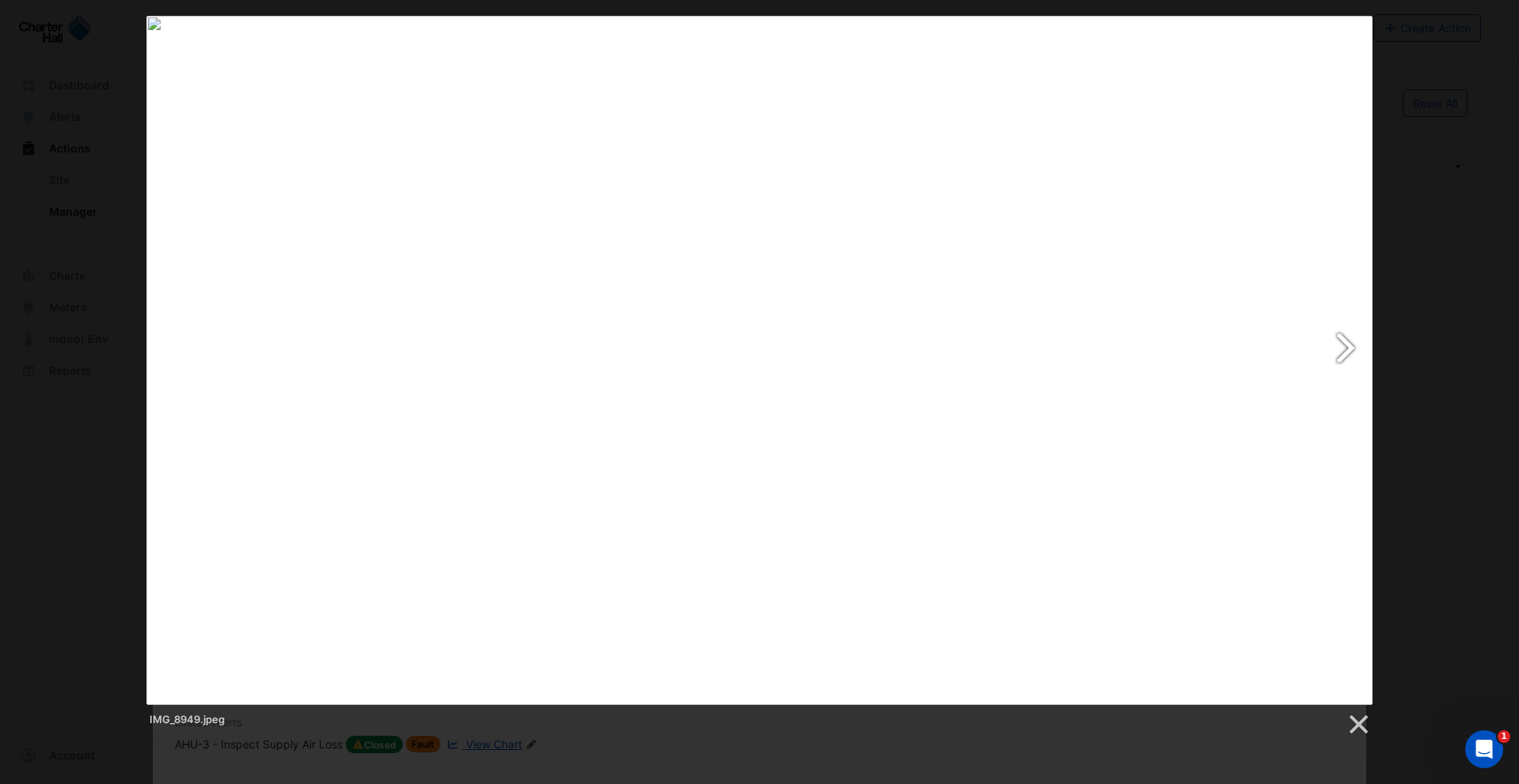
click at [1346, 341] on link at bounding box center [980, 360] width 784 height 690
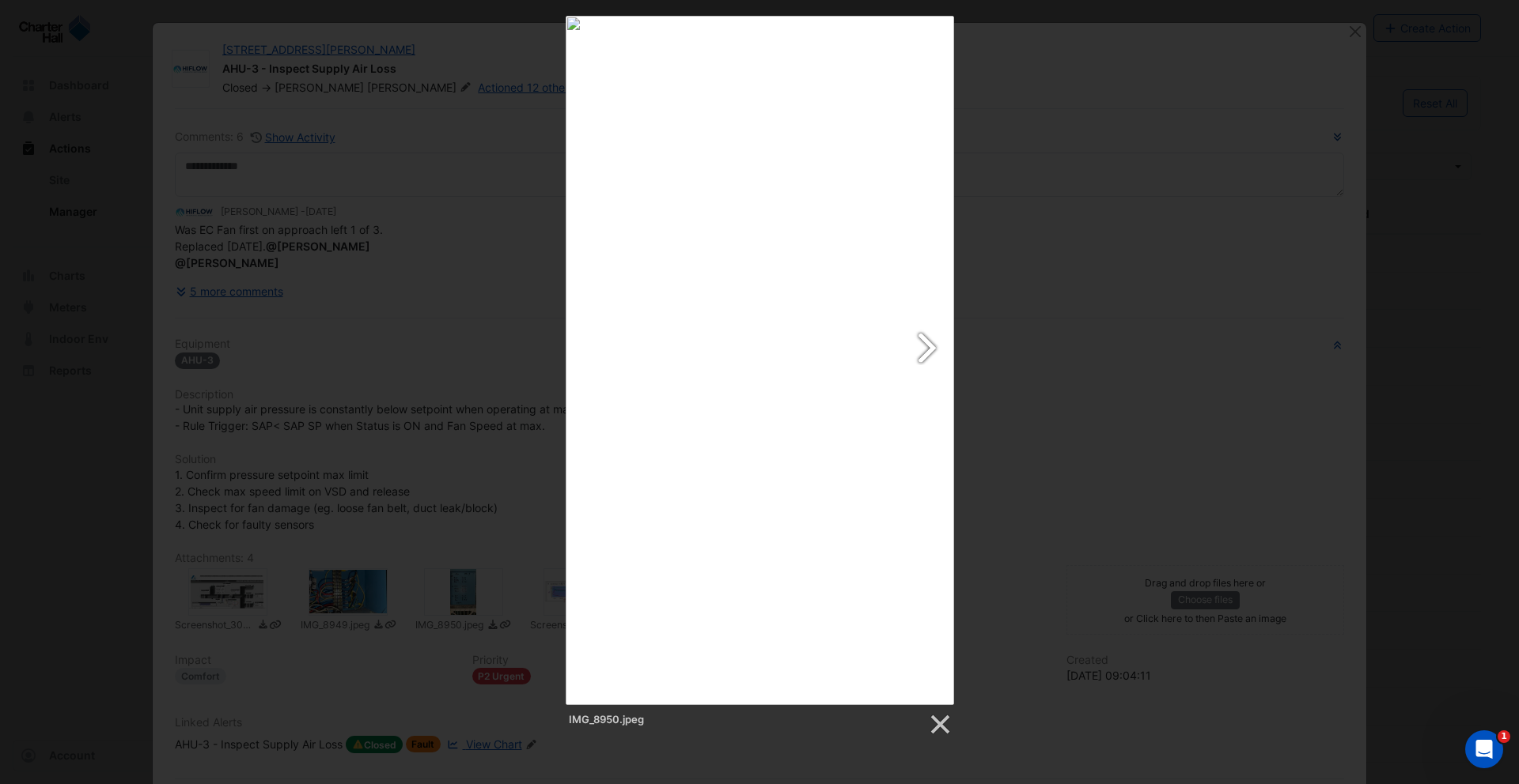
click at [920, 338] on link at bounding box center [829, 360] width 249 height 690
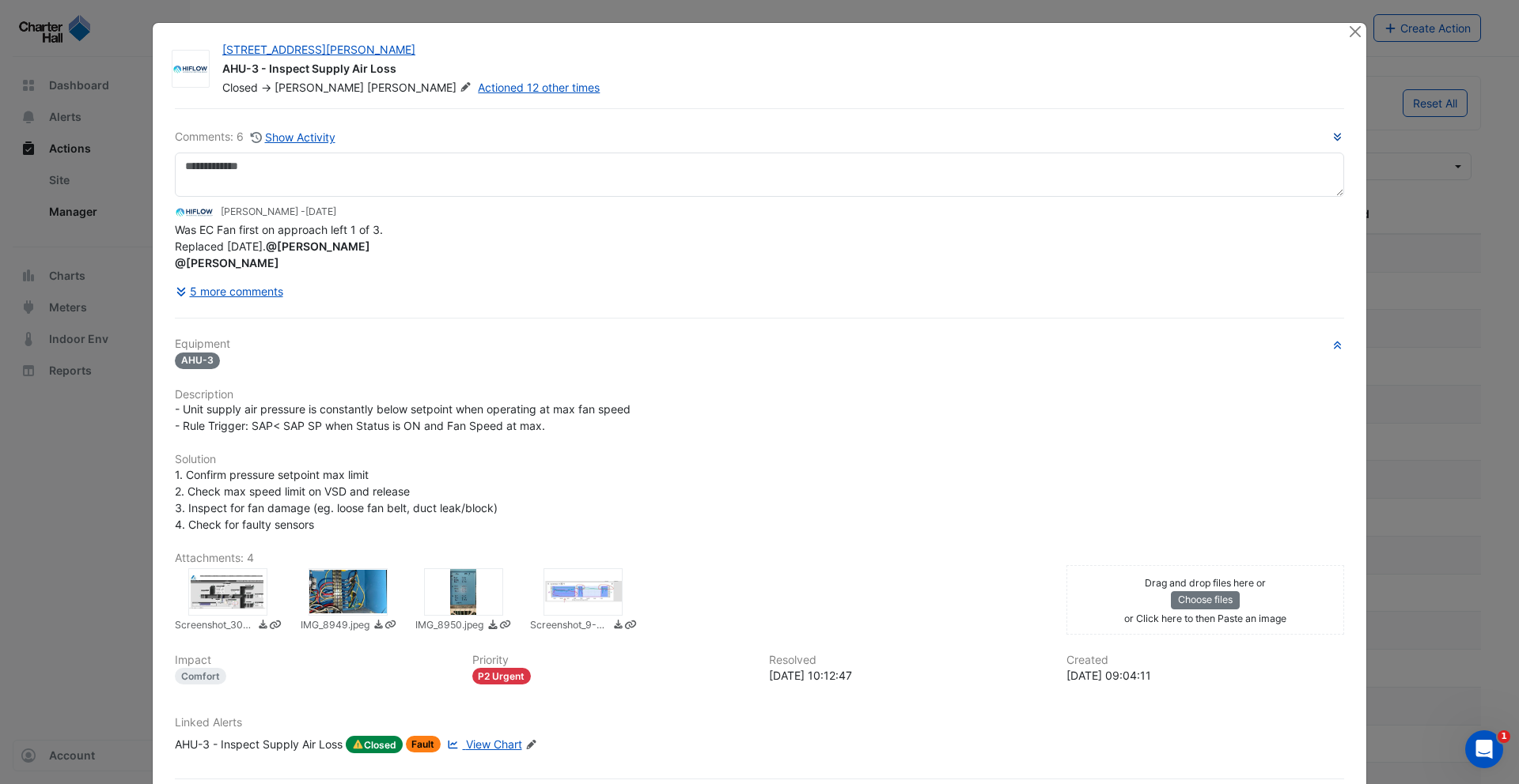
click at [248, 589] on div at bounding box center [228, 592] width 79 height 47
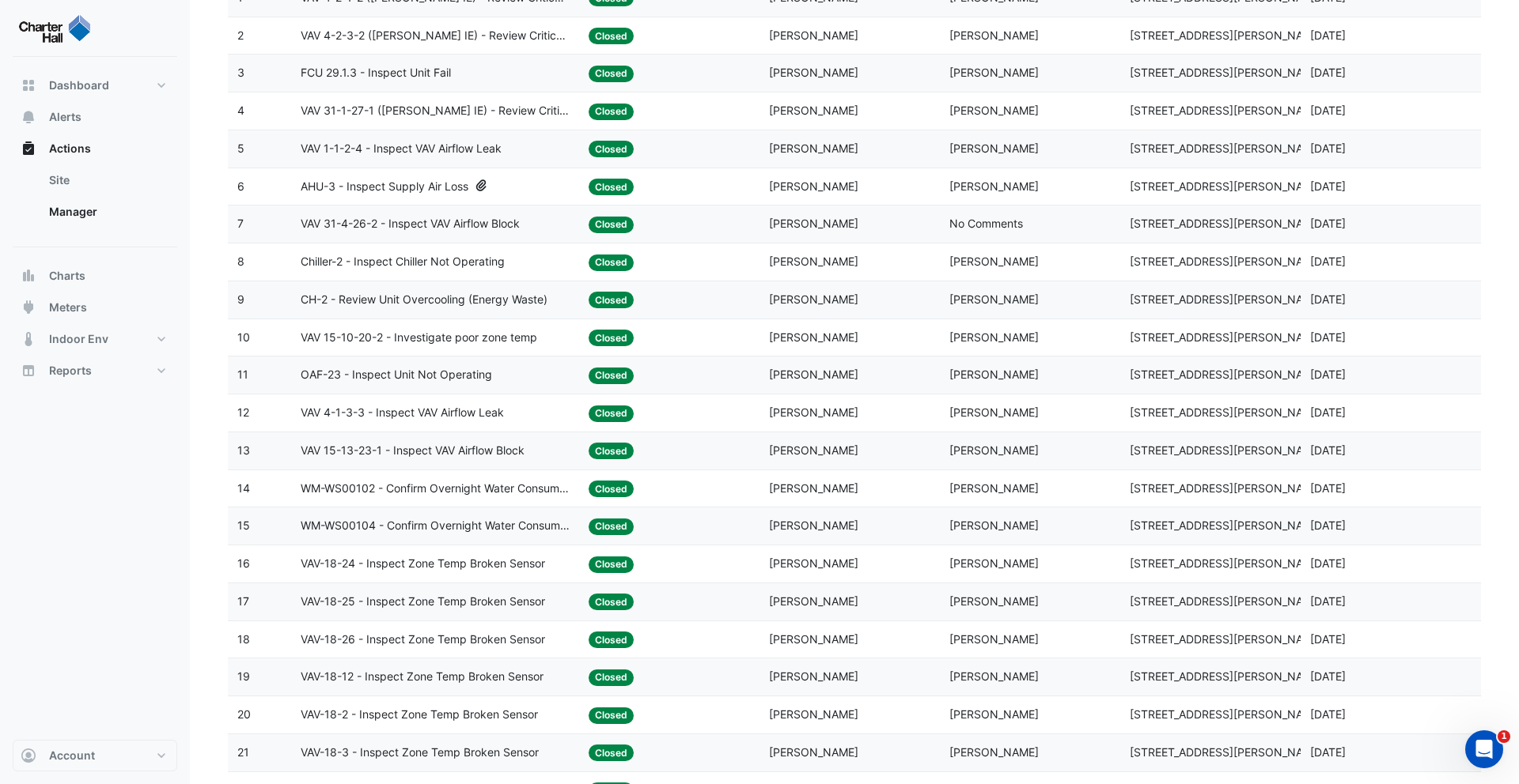
scroll to position [0, 0]
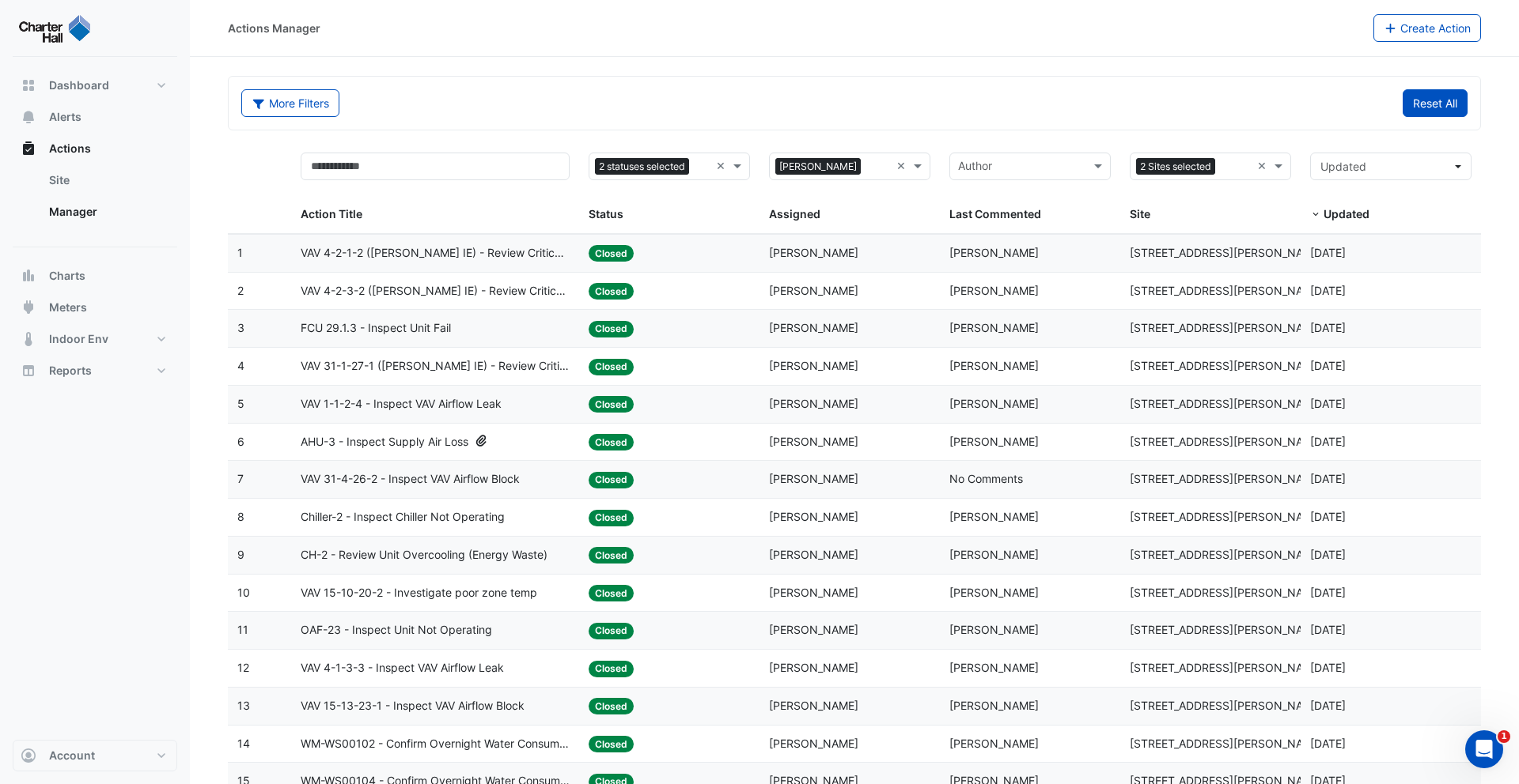
click at [1456, 92] on button "Reset All" at bounding box center [1435, 103] width 65 height 28
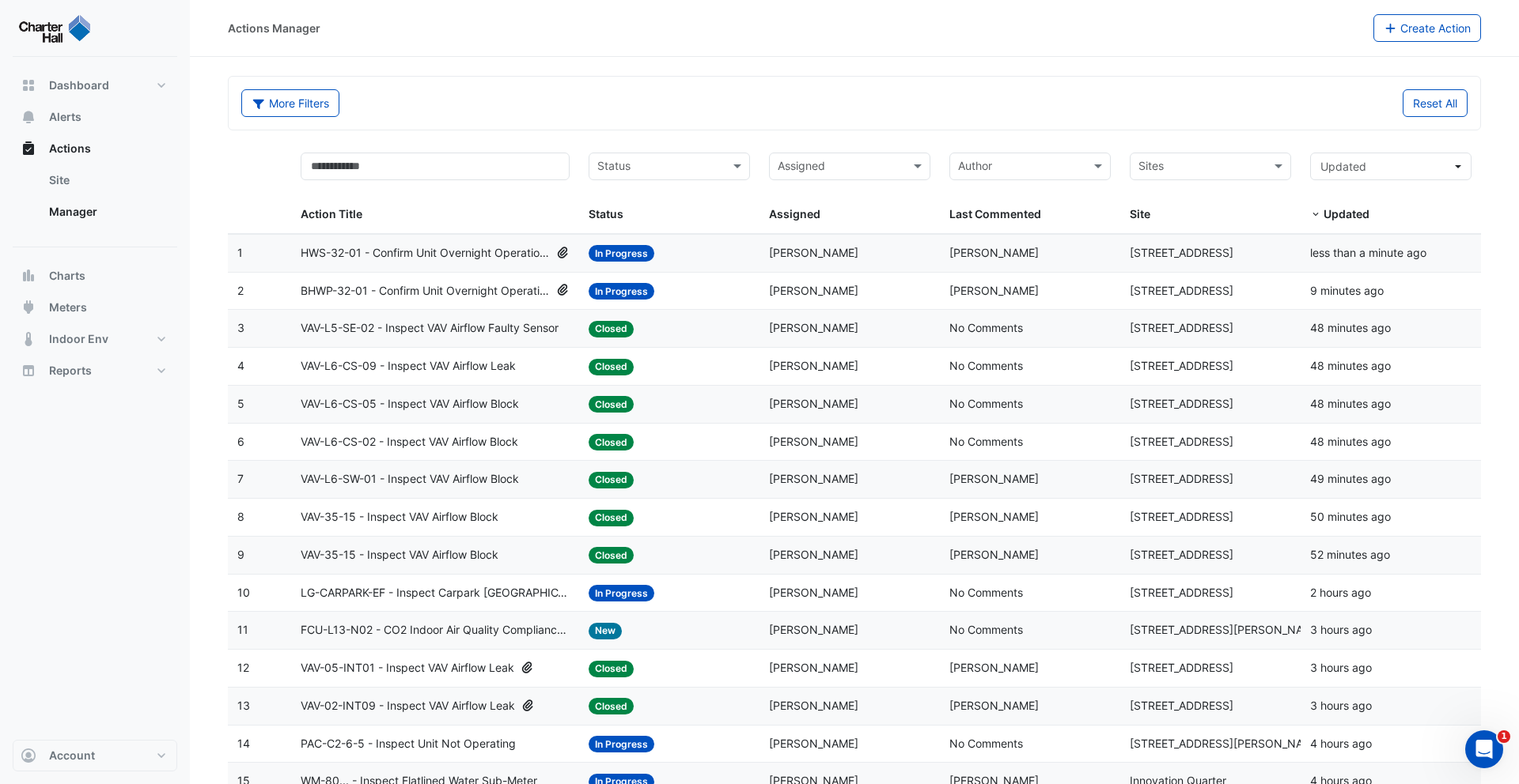
click at [503, 258] on span "HWS-32-01 - Confirm Unit Overnight Operation (Energy Waste)" at bounding box center [426, 253] width 250 height 18
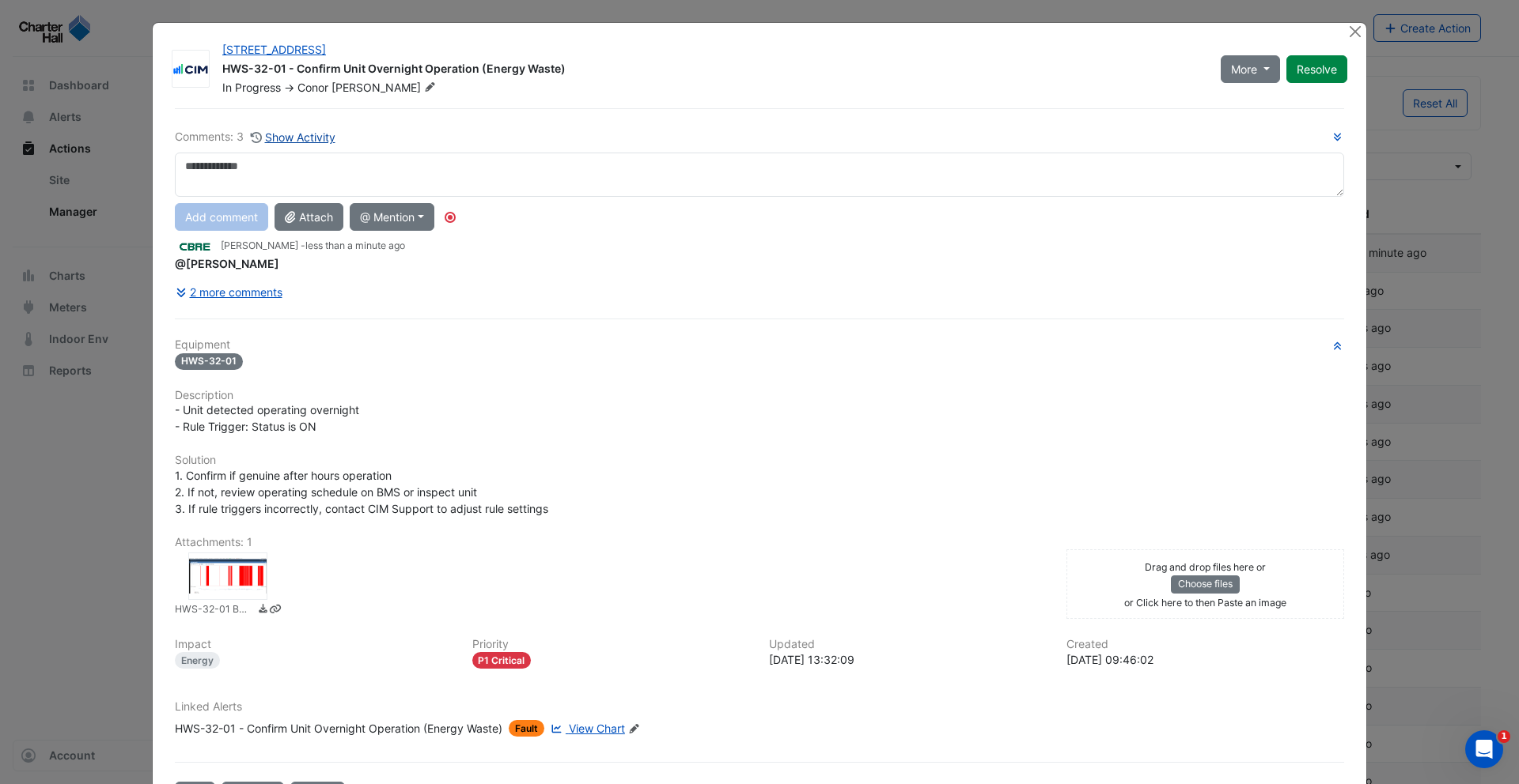
click at [286, 128] on button "Show Activity" at bounding box center [293, 137] width 86 height 18
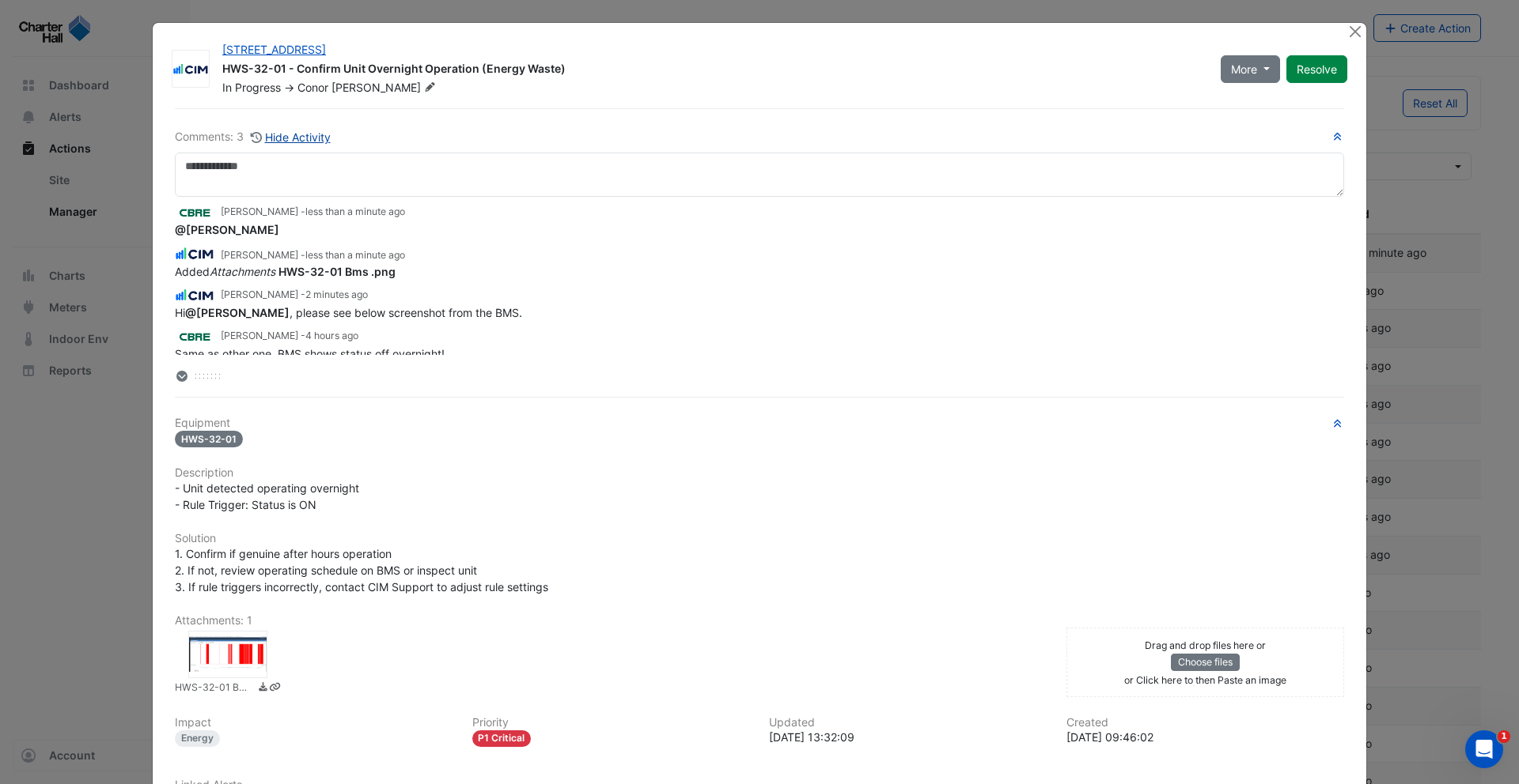
click at [303, 140] on button "Hide Activity" at bounding box center [291, 137] width 81 height 18
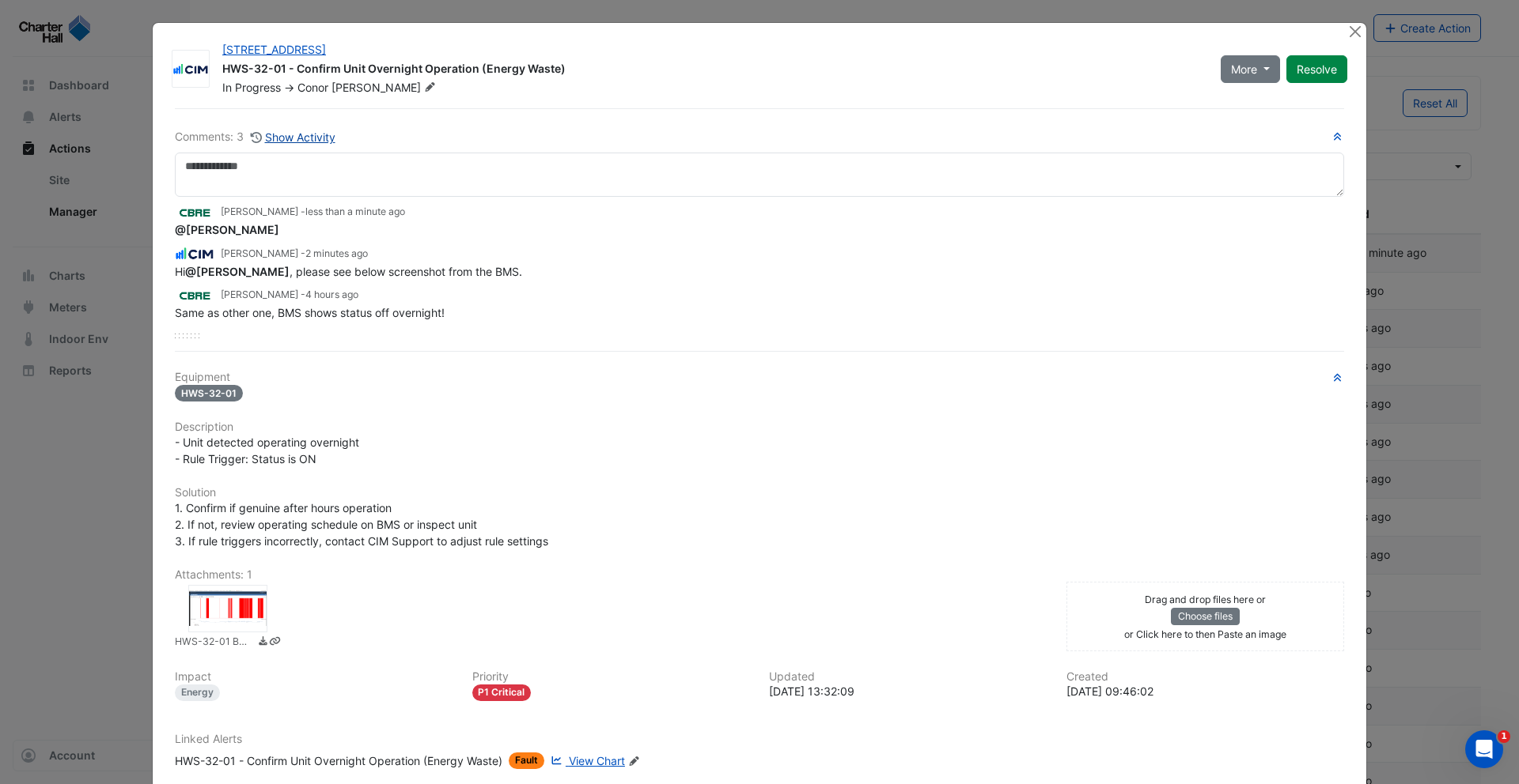
click at [302, 140] on button "Show Activity" at bounding box center [293, 137] width 86 height 18
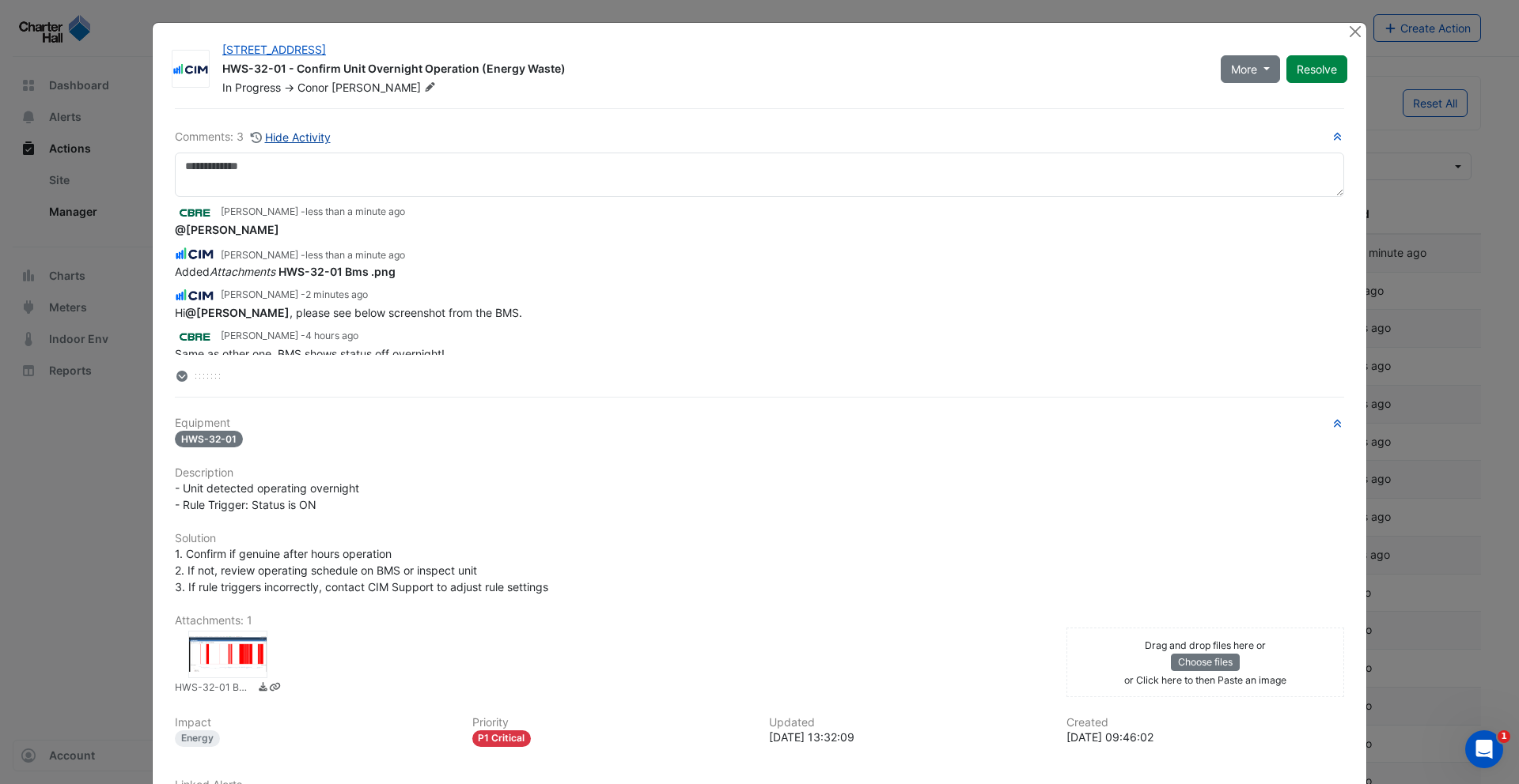
click at [292, 136] on button "Hide Activity" at bounding box center [291, 137] width 81 height 18
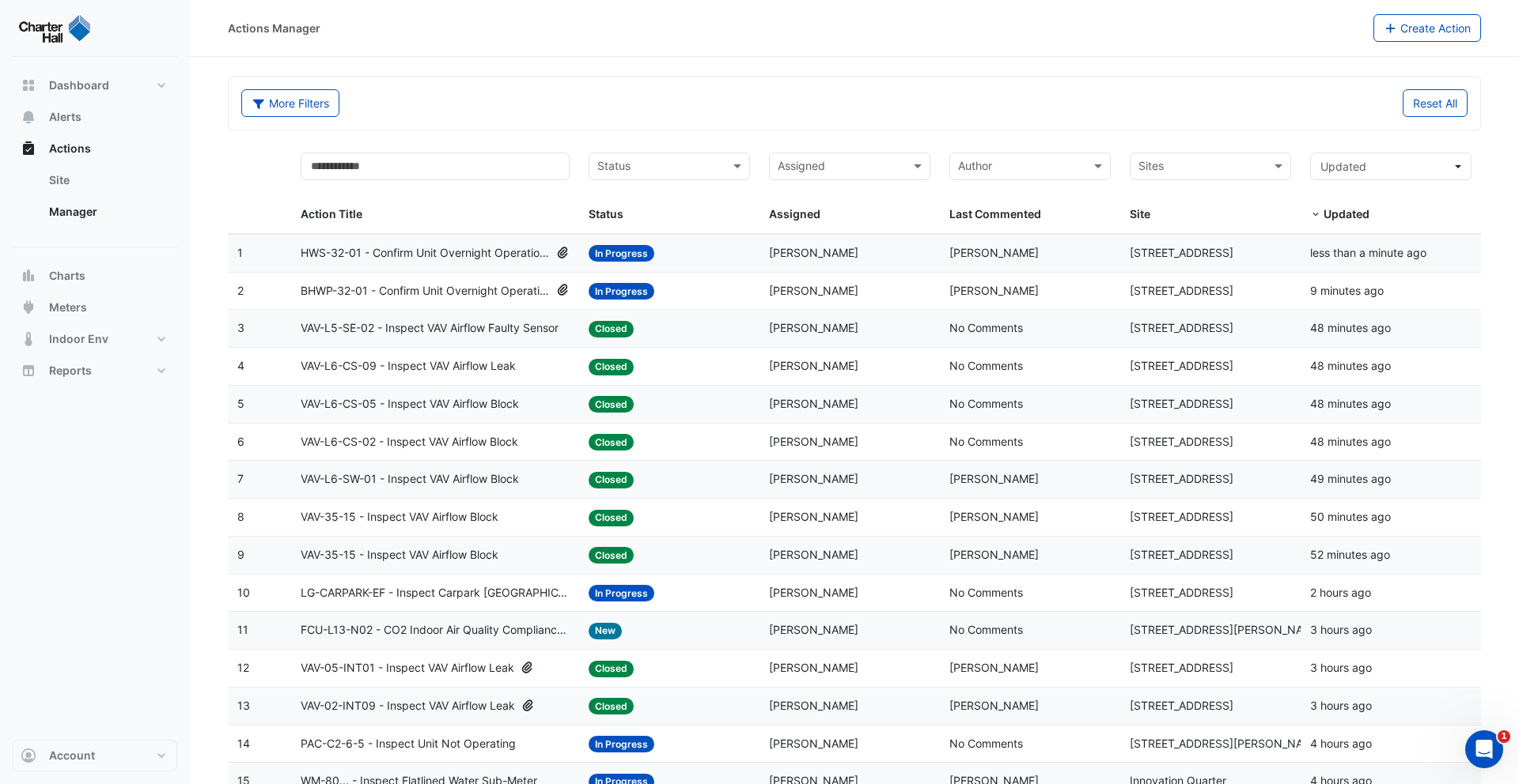
click at [430, 290] on span "BHWP-32-01 - Confirm Unit Overnight Operation (Energy Waste)" at bounding box center [426, 291] width 250 height 18
click at [414, 291] on span "BHWP-32-01 - Confirm Unit Overnight Operation (Energy Waste)" at bounding box center [426, 291] width 250 height 18
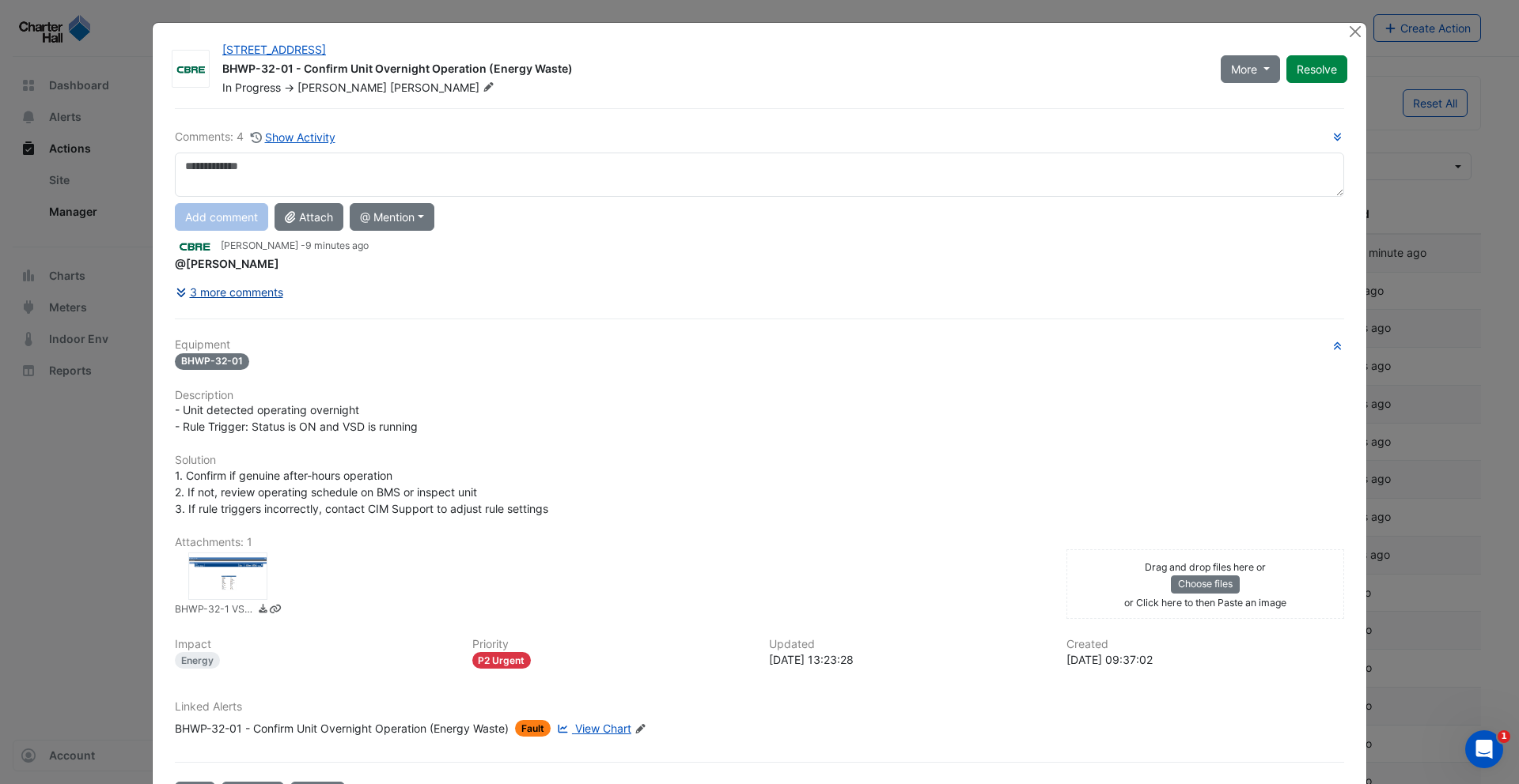
click at [233, 292] on button "3 more comments" at bounding box center [229, 292] width 109 height 28
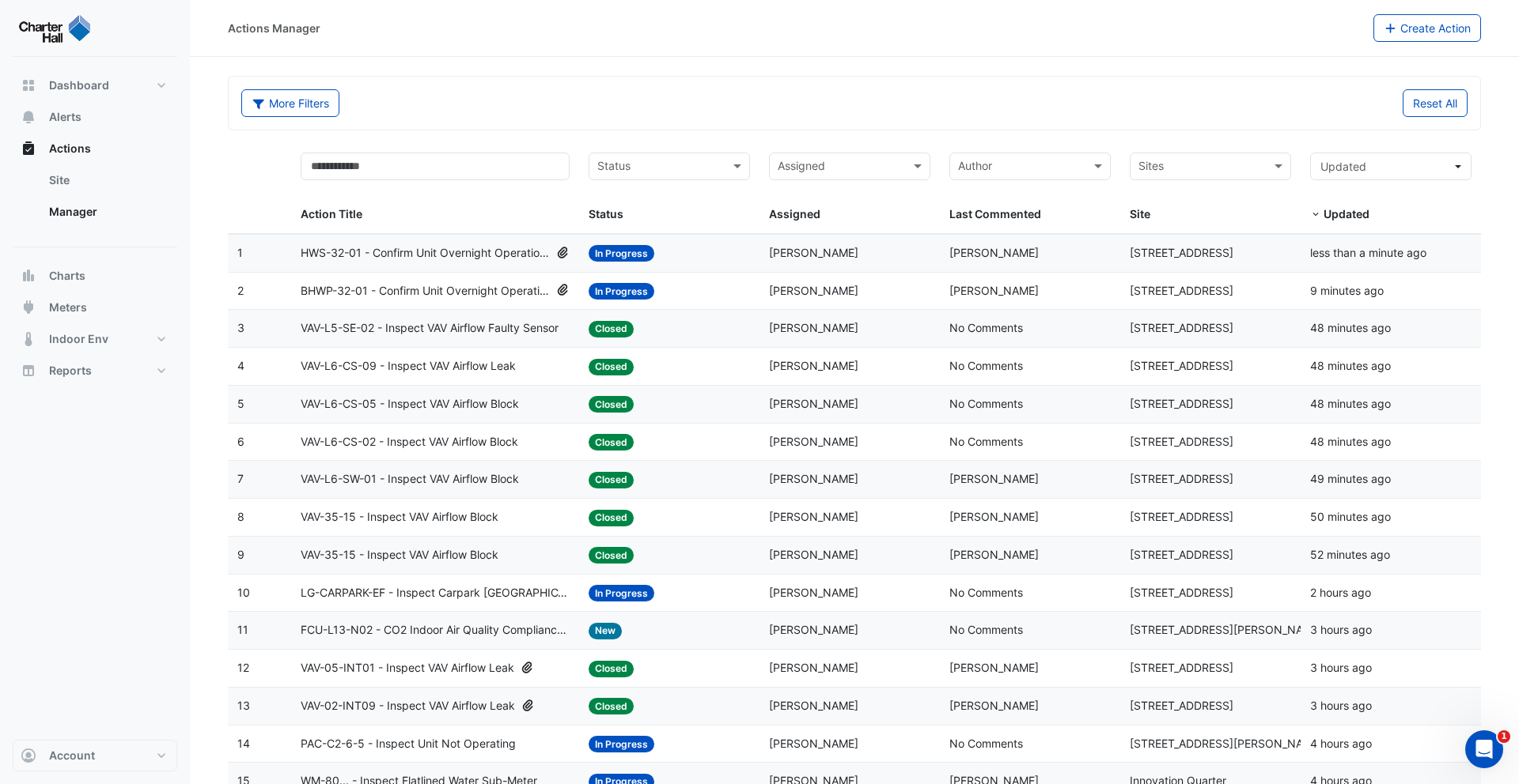
click at [636, 292] on span "In Progress" at bounding box center [621, 291] width 65 height 17
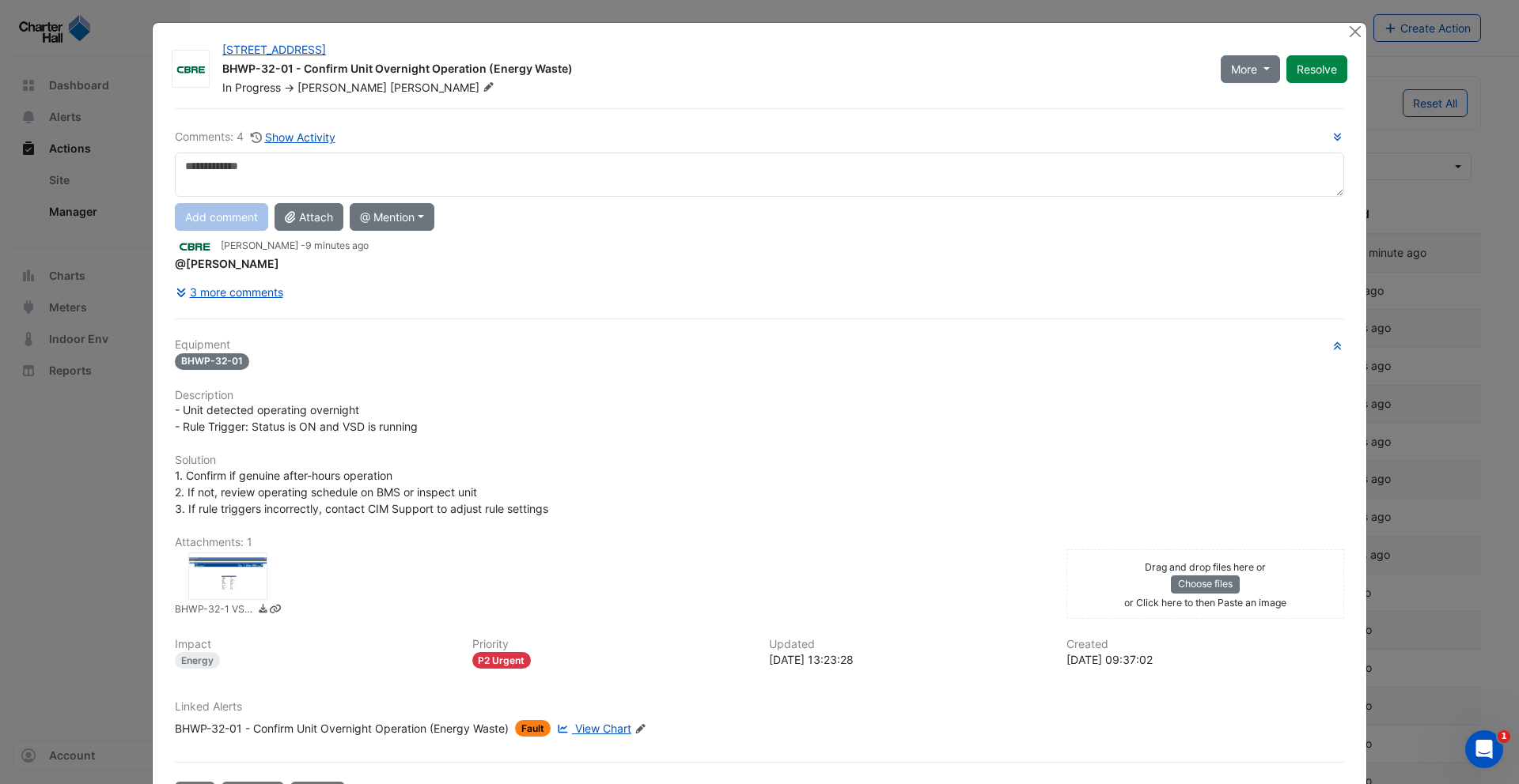
click at [589, 729] on span "View Chart" at bounding box center [603, 728] width 56 height 13
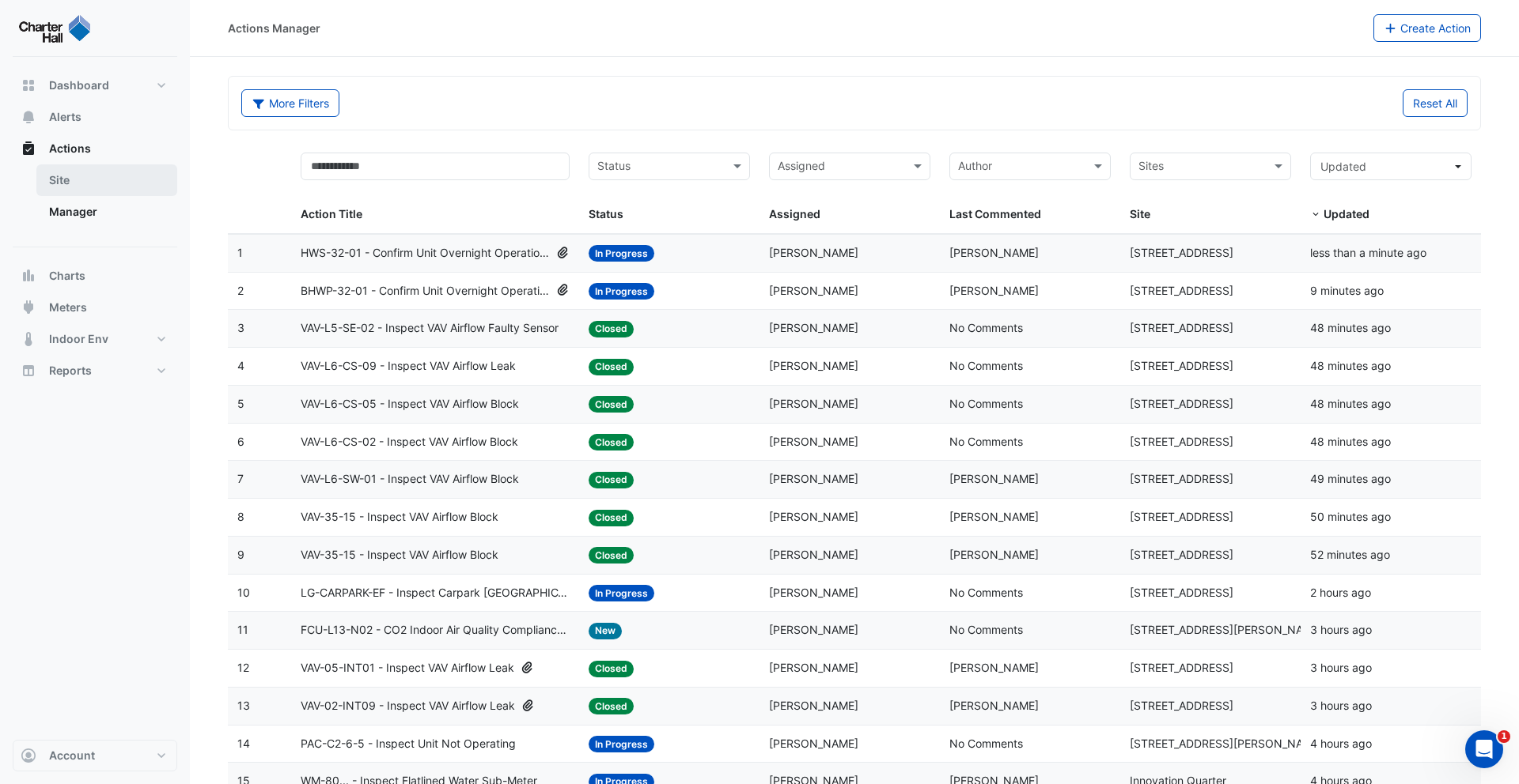
click at [89, 192] on link "Site" at bounding box center [106, 181] width 140 height 31
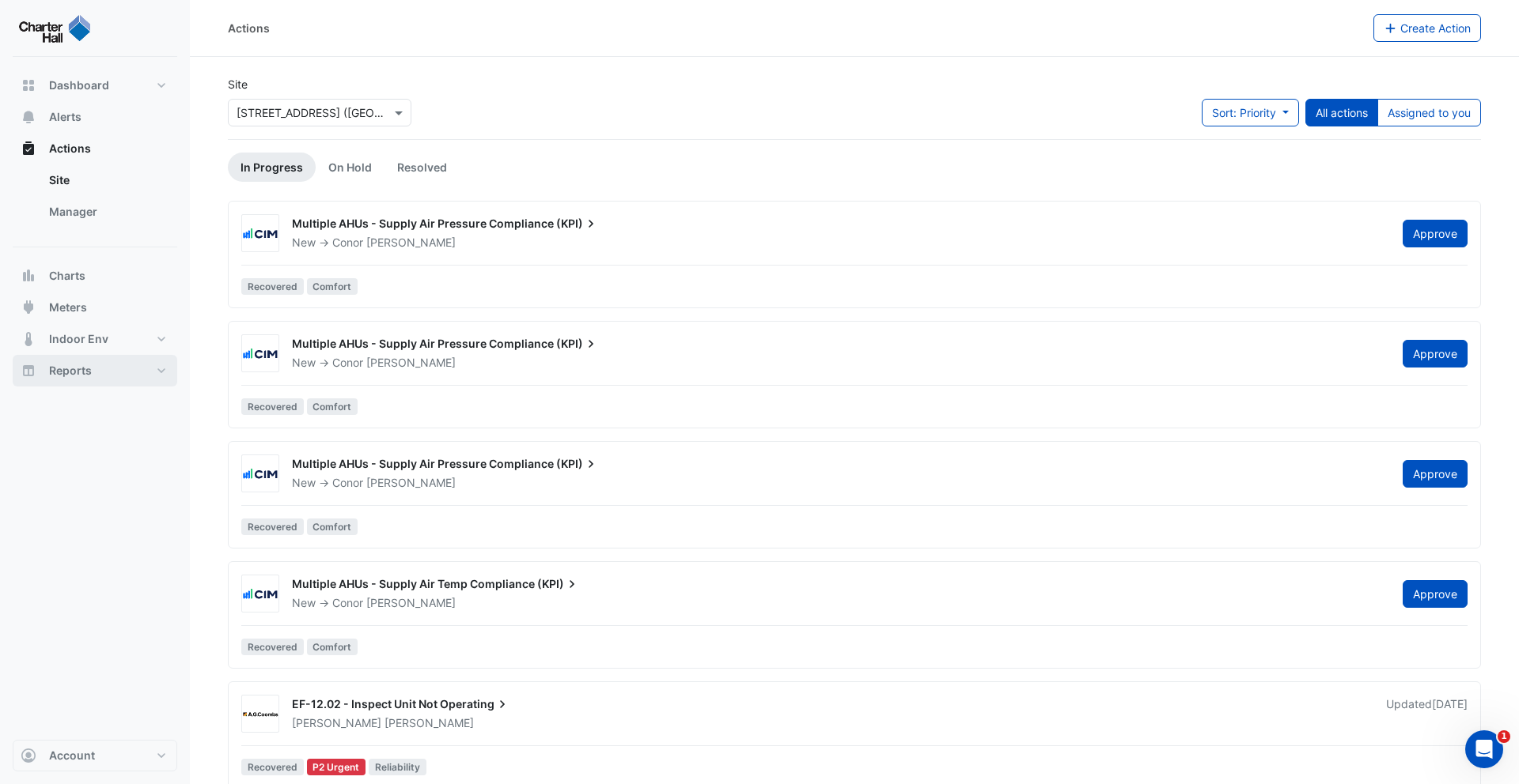
click at [121, 369] on button "Reports" at bounding box center [95, 371] width 165 height 31
select select "***"
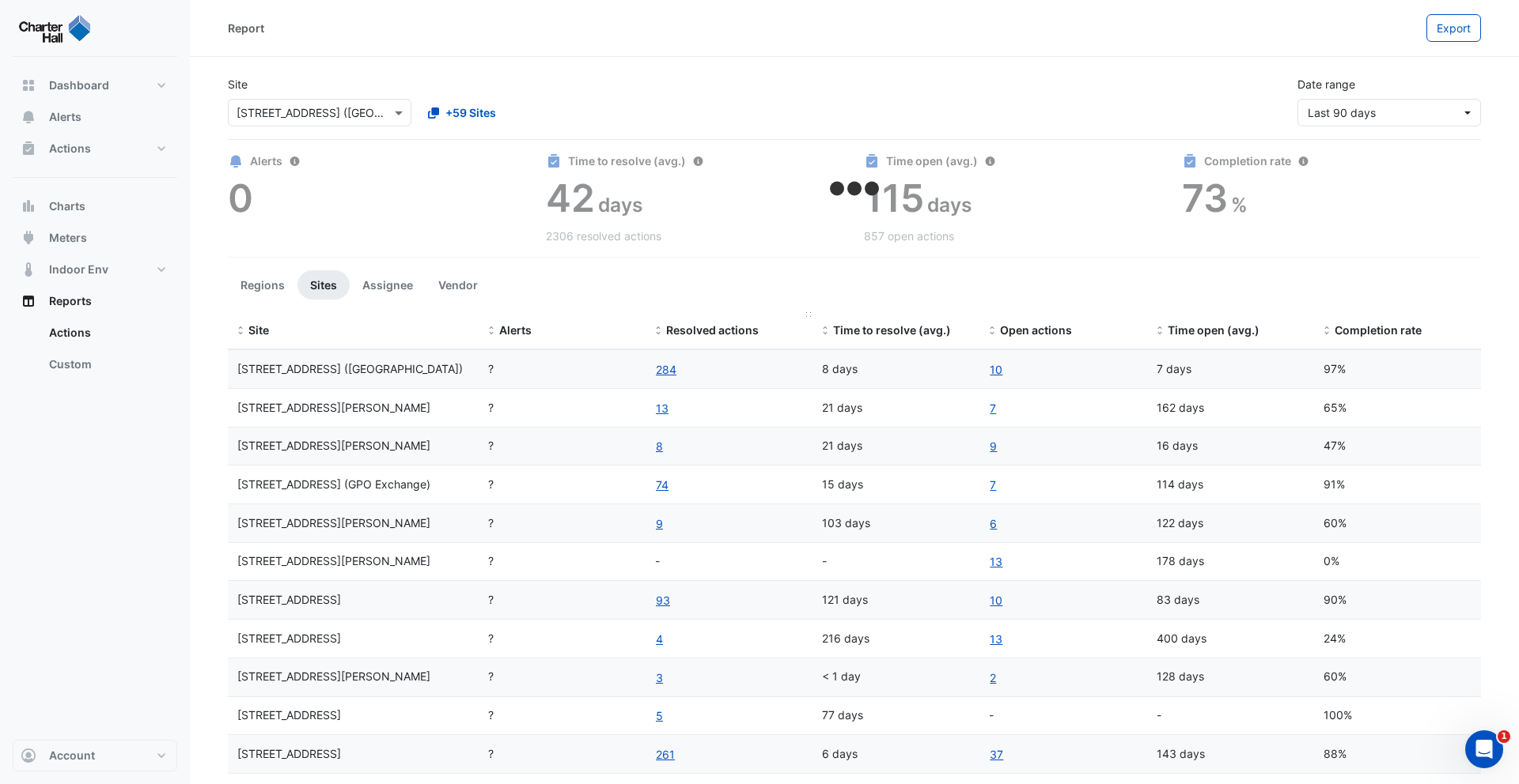
click at [690, 329] on span "Resolved actions" at bounding box center [712, 330] width 92 height 13
click at [684, 328] on span "Resolved actions" at bounding box center [712, 330] width 92 height 13
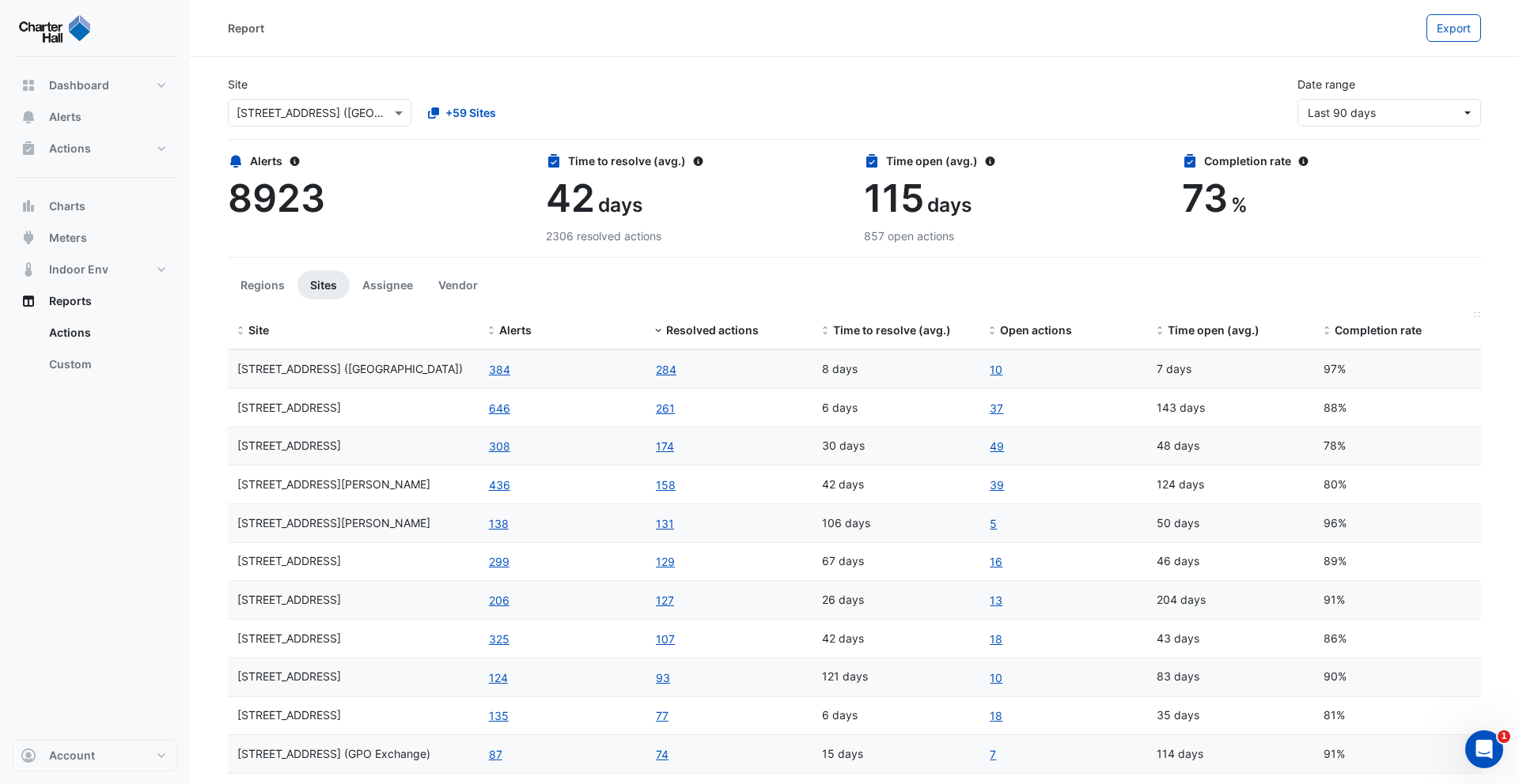
click at [1381, 331] on span "Completion rate" at bounding box center [1379, 330] width 87 height 13
click at [1373, 331] on span "Completion rate" at bounding box center [1379, 330] width 87 height 13
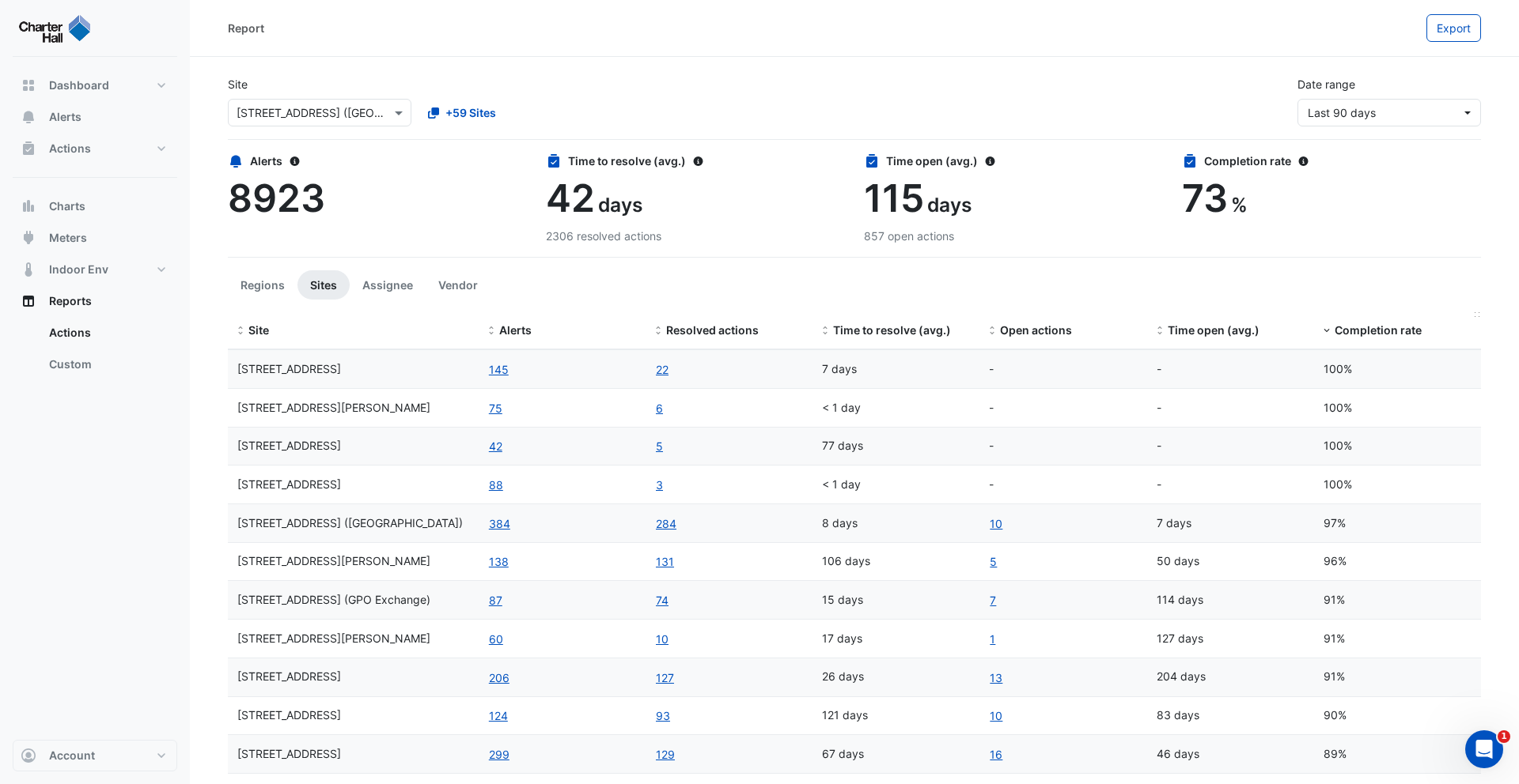
click at [1373, 331] on span "Completion rate" at bounding box center [1379, 330] width 87 height 13
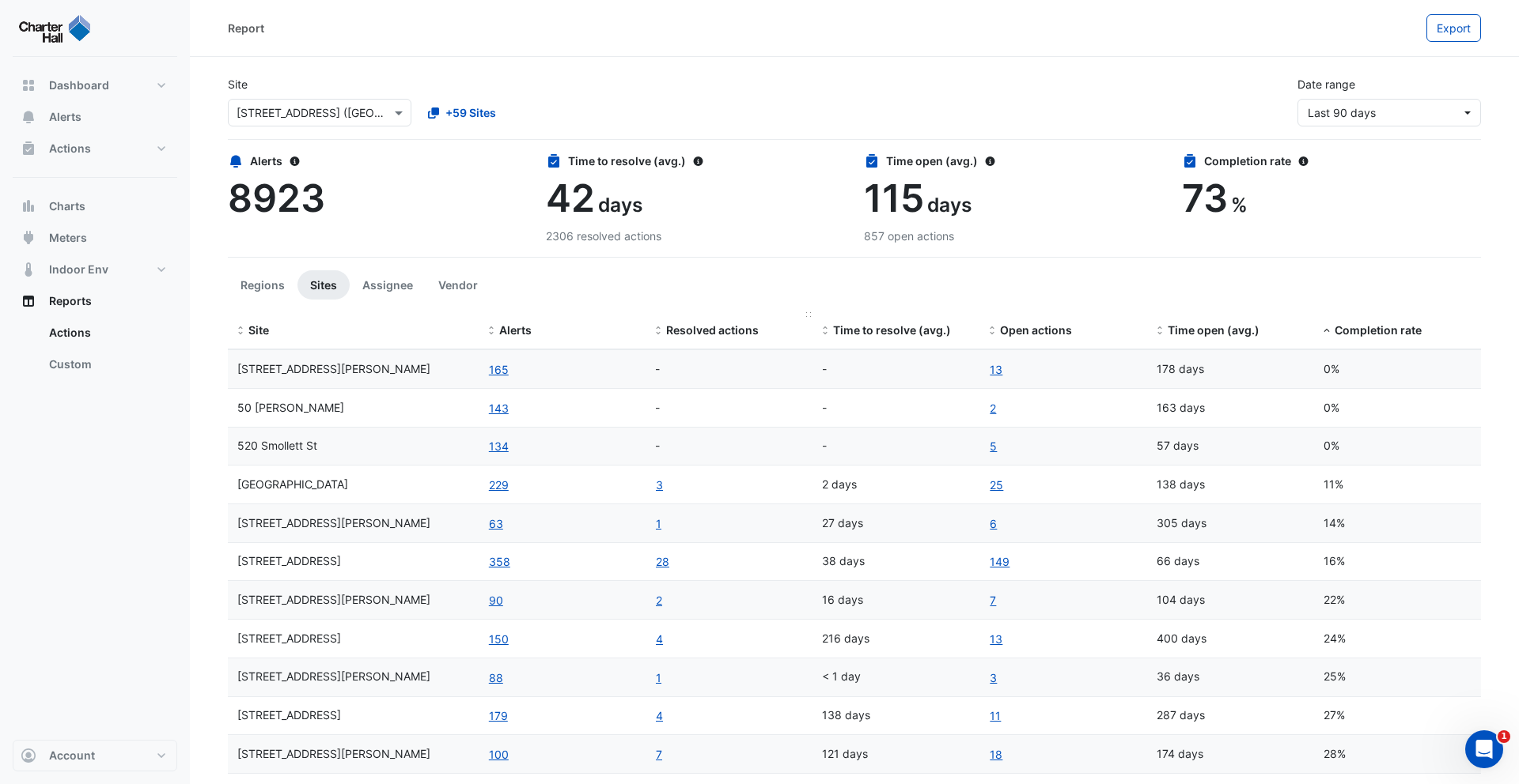
click at [719, 332] on span "Resolved actions" at bounding box center [712, 330] width 92 height 13
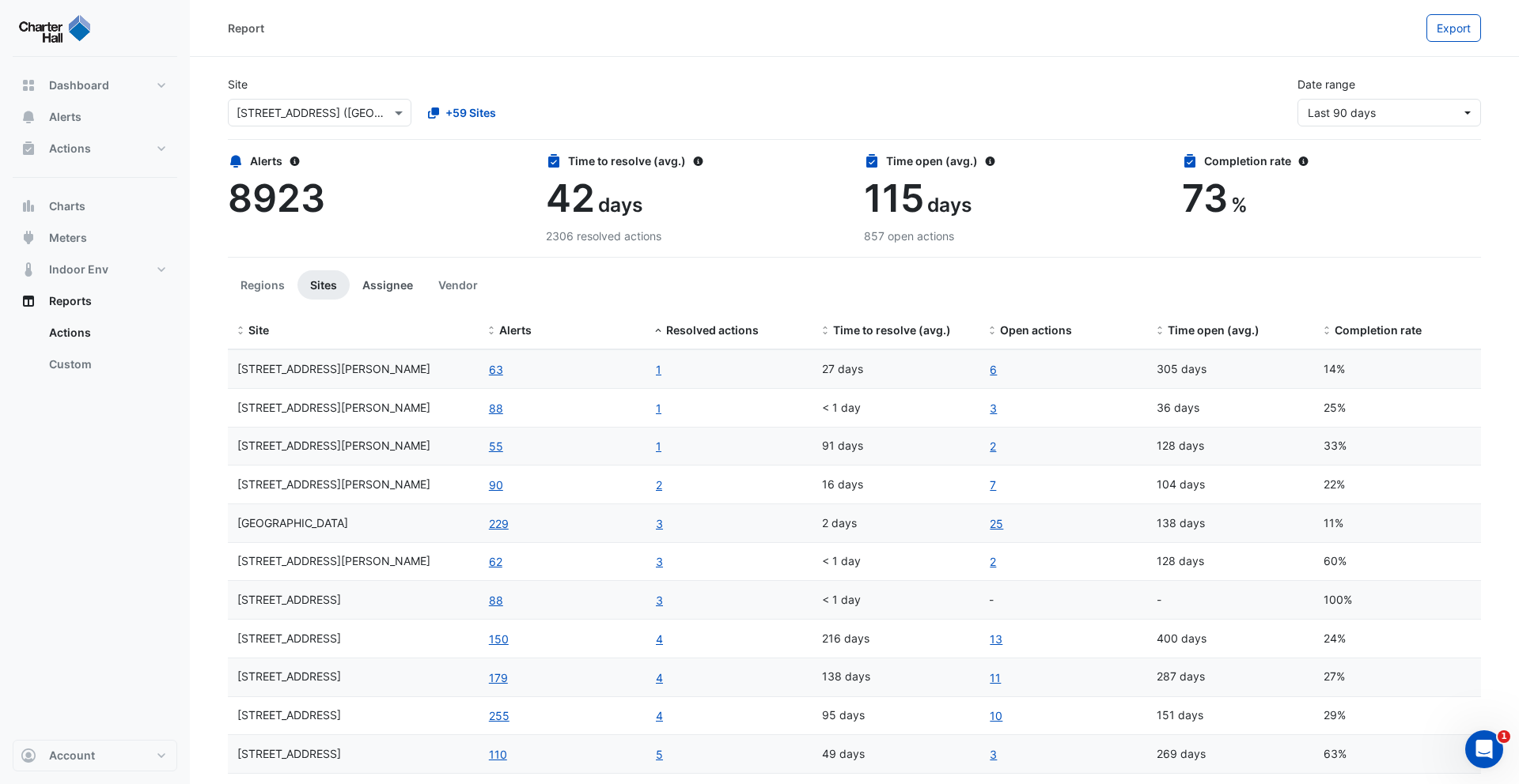
click at [386, 284] on button "Assignee" at bounding box center [387, 285] width 76 height 30
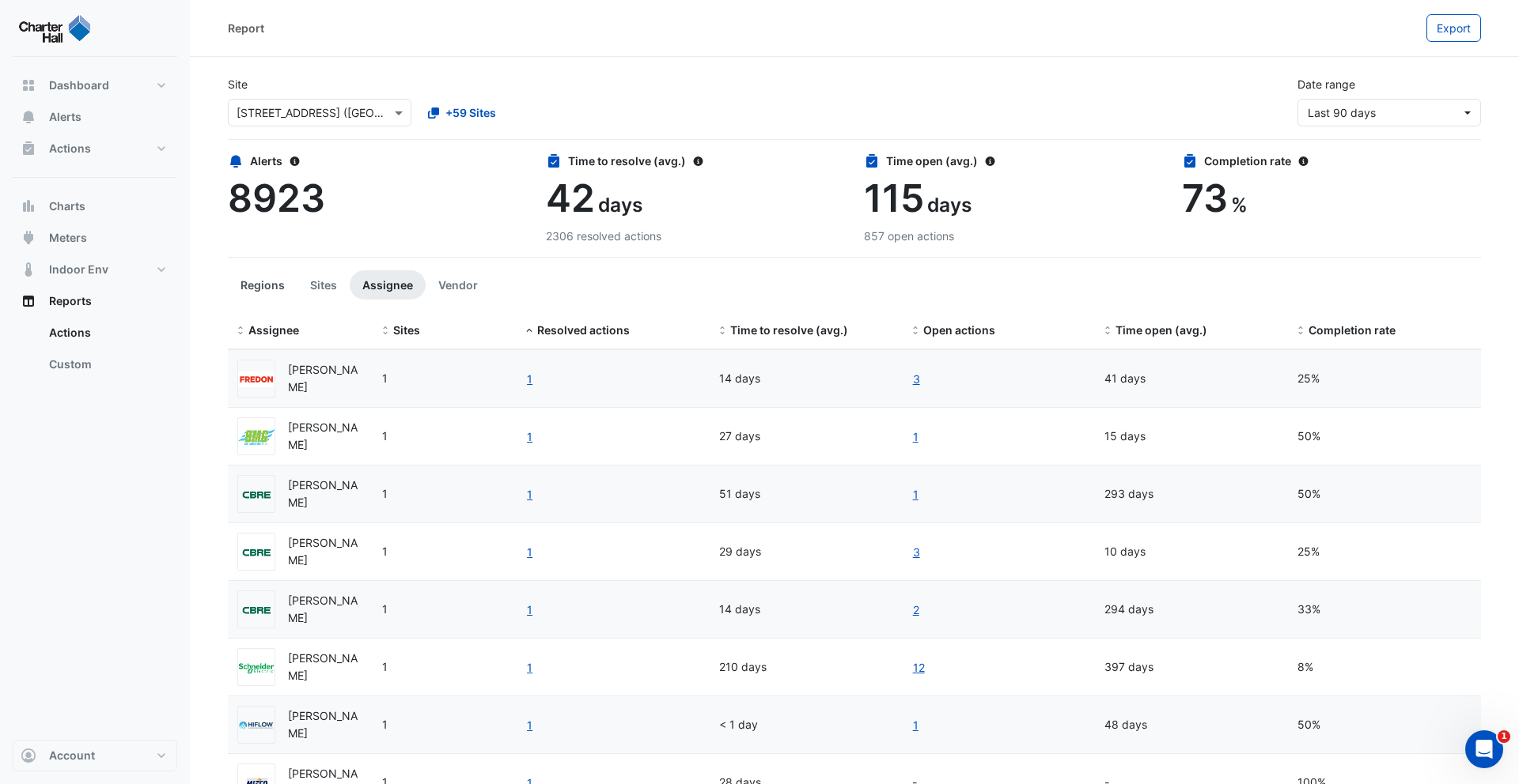
click at [258, 284] on button "Regions" at bounding box center [263, 285] width 70 height 30
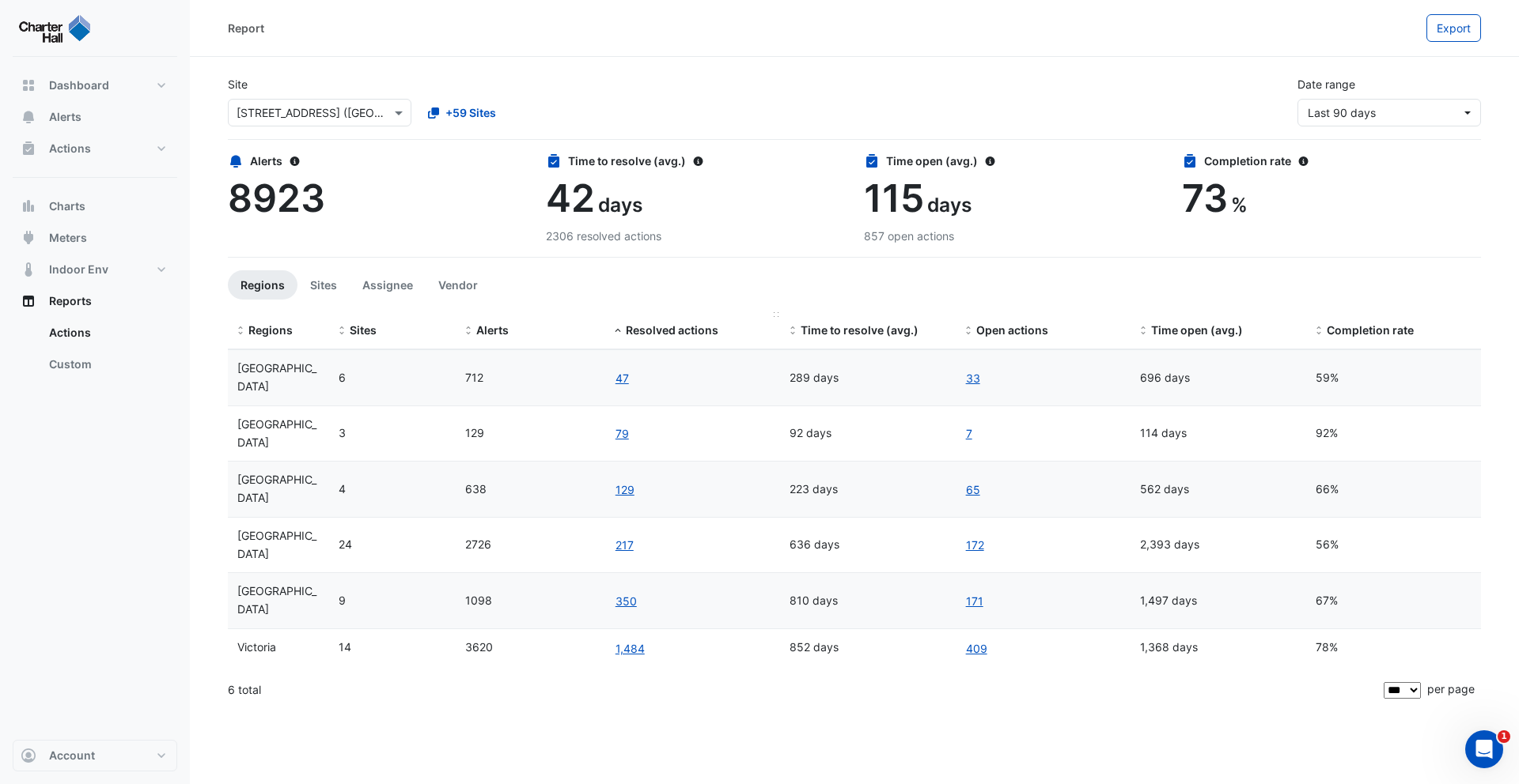
click at [681, 336] on div "Resolved actions" at bounding box center [693, 331] width 156 height 18
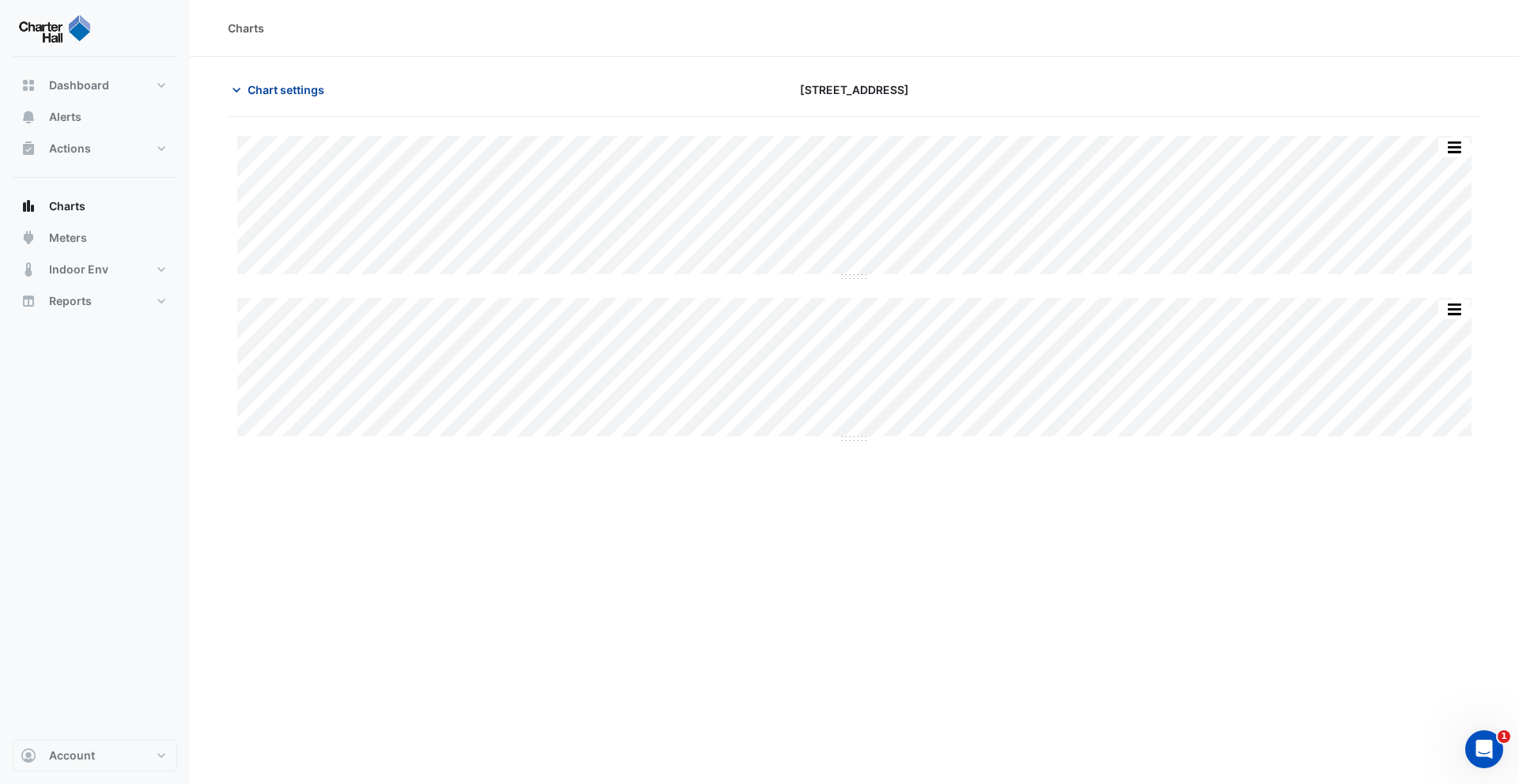
click at [280, 86] on span "Chart settings" at bounding box center [286, 89] width 77 height 17
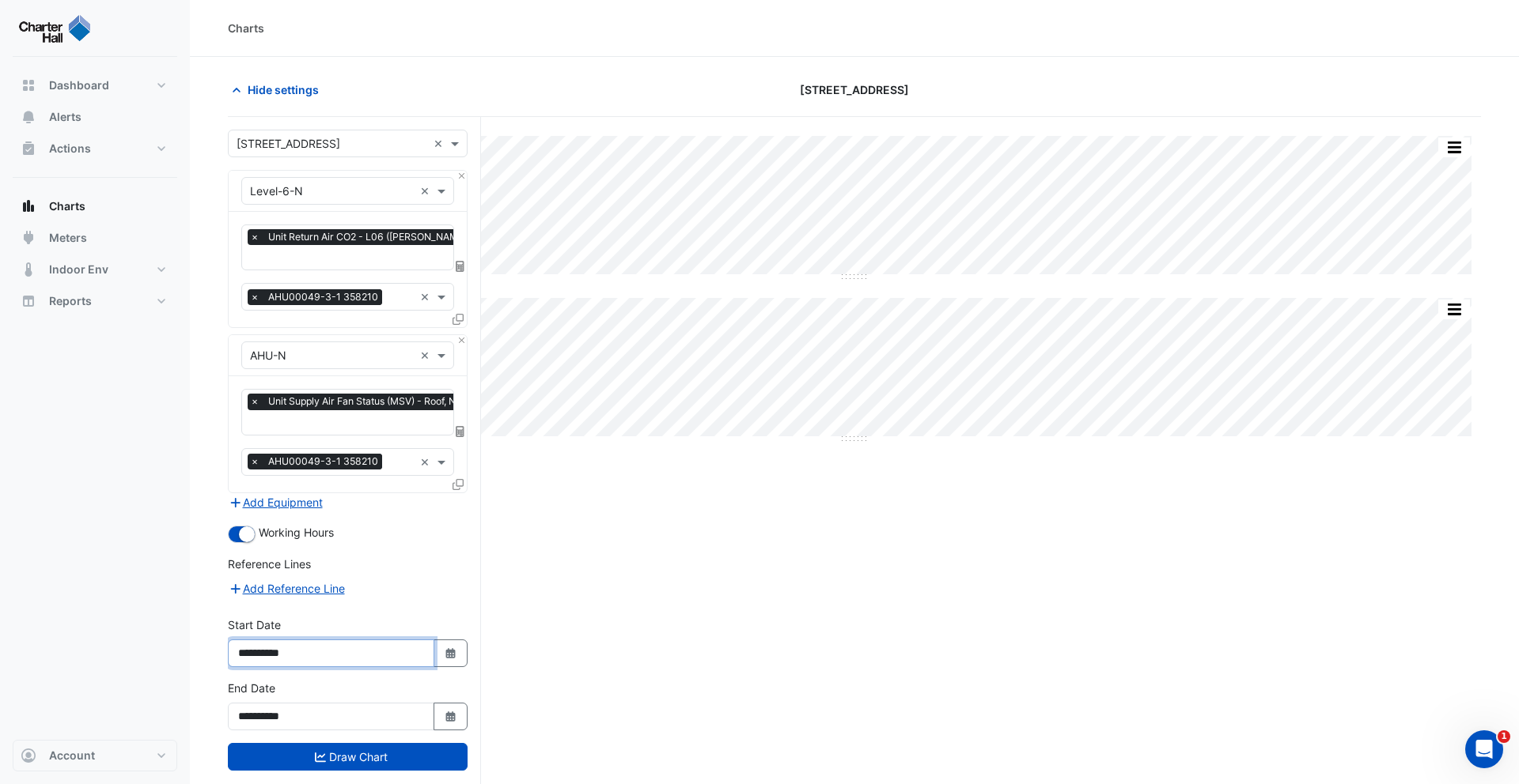
drag, startPoint x: 284, startPoint y: 652, endPoint x: 310, endPoint y: 676, distance: 35.4
click at [279, 652] on input "**********" at bounding box center [331, 654] width 207 height 28
type input "**********"
click at [366, 747] on button "Draw Chart" at bounding box center [347, 757] width 240 height 28
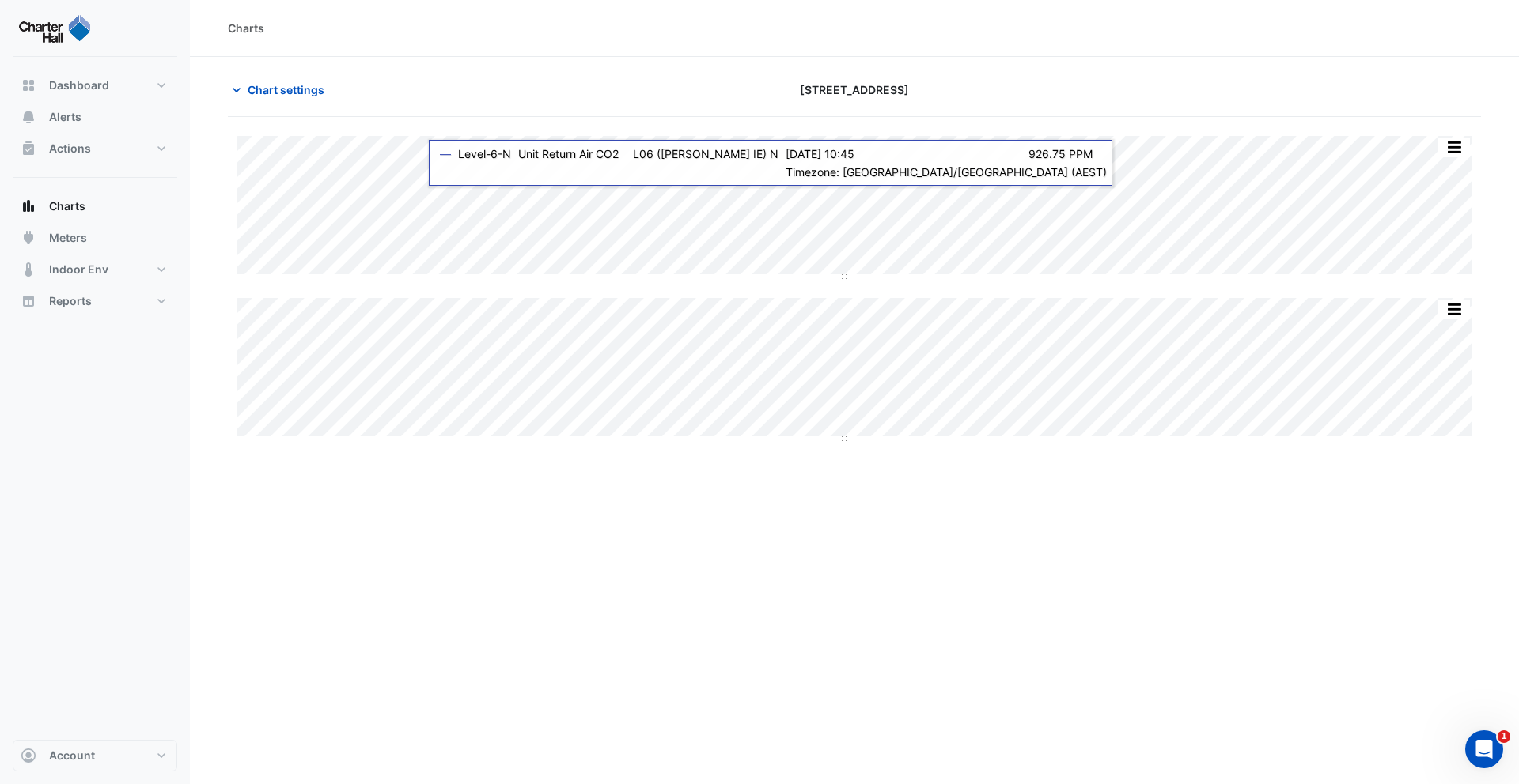
click at [576, 101] on div "Chart settings [STREET_ADDRESS]" at bounding box center [854, 96] width 1253 height 41
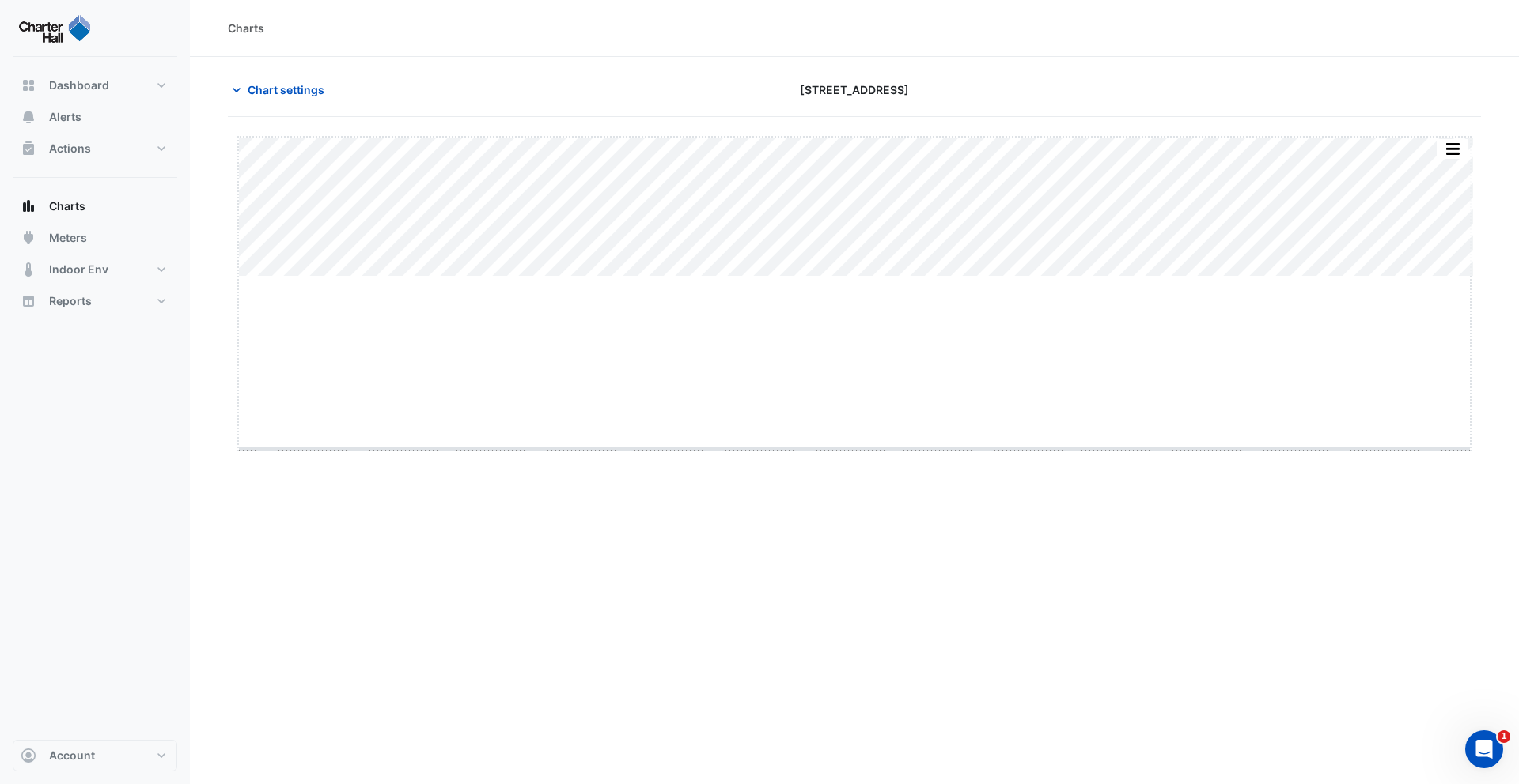
drag, startPoint x: 852, startPoint y: 276, endPoint x: 869, endPoint y: 447, distance: 171.8
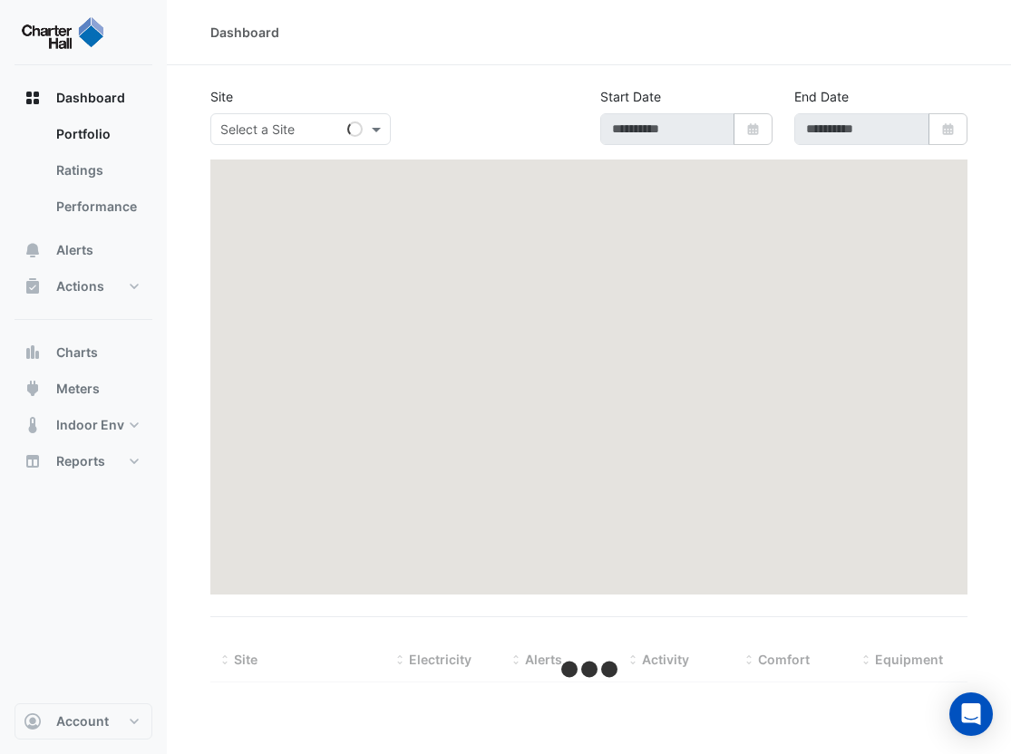
type input "**********"
select select "***"
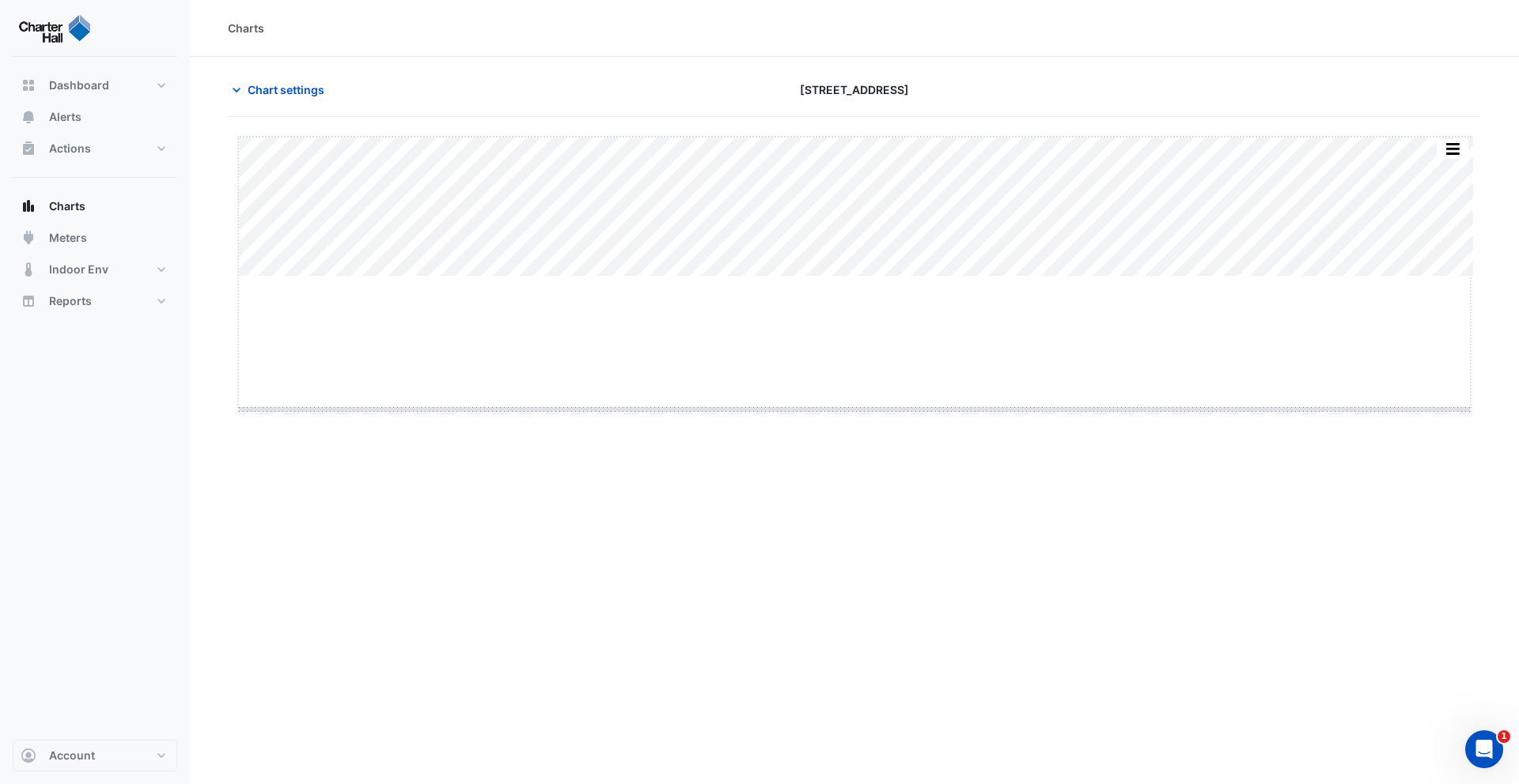
drag, startPoint x: 852, startPoint y: 276, endPoint x: 853, endPoint y: 408, distance: 132.0
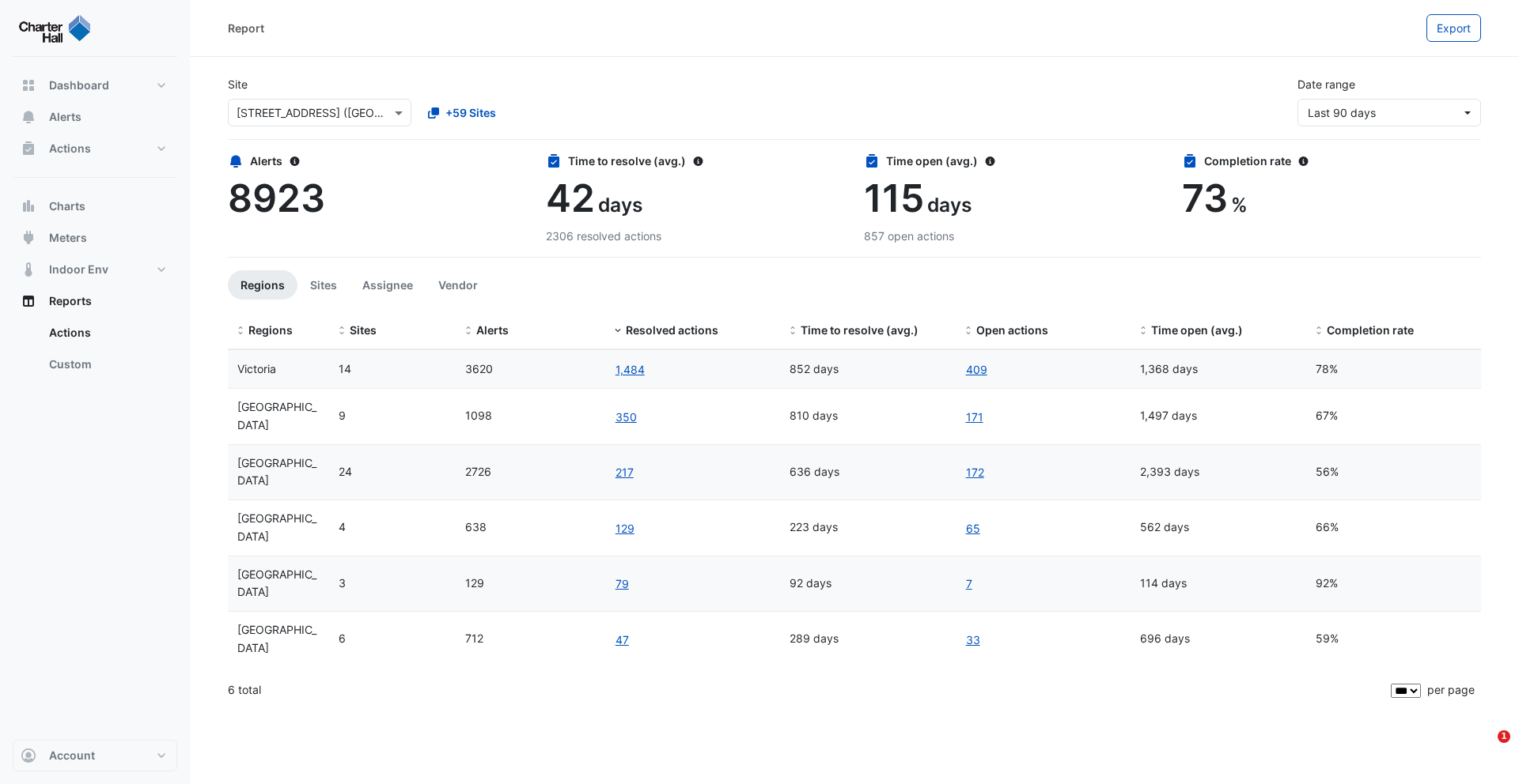
select select "***"
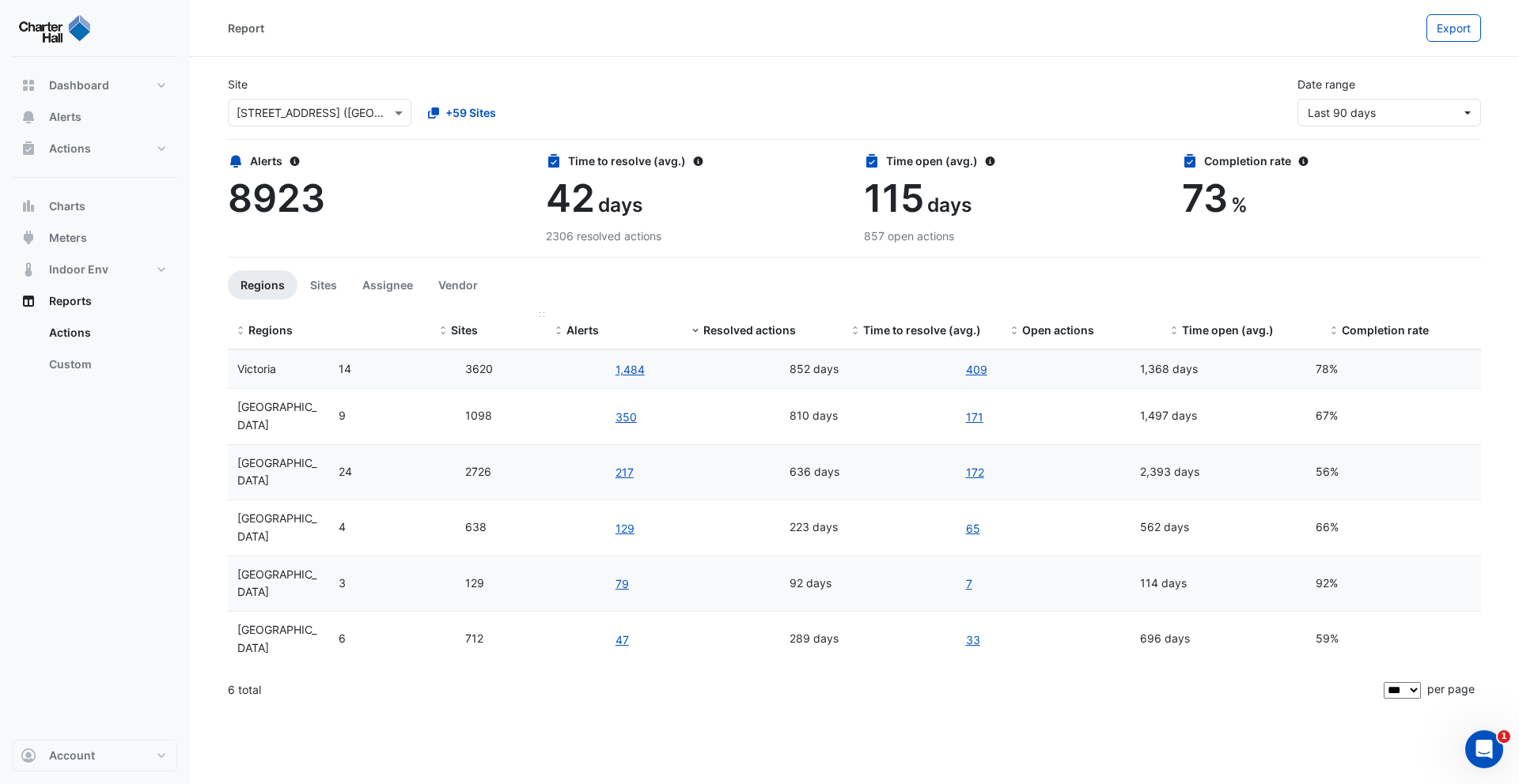
drag, startPoint x: 325, startPoint y: 313, endPoint x: 445, endPoint y: 311, distance: 120.0
click at [445, 312] on div "Regions Sites Alerts Resolved actions Time to resolve (avg.) Open actions Time …" at bounding box center [854, 331] width 1253 height 38
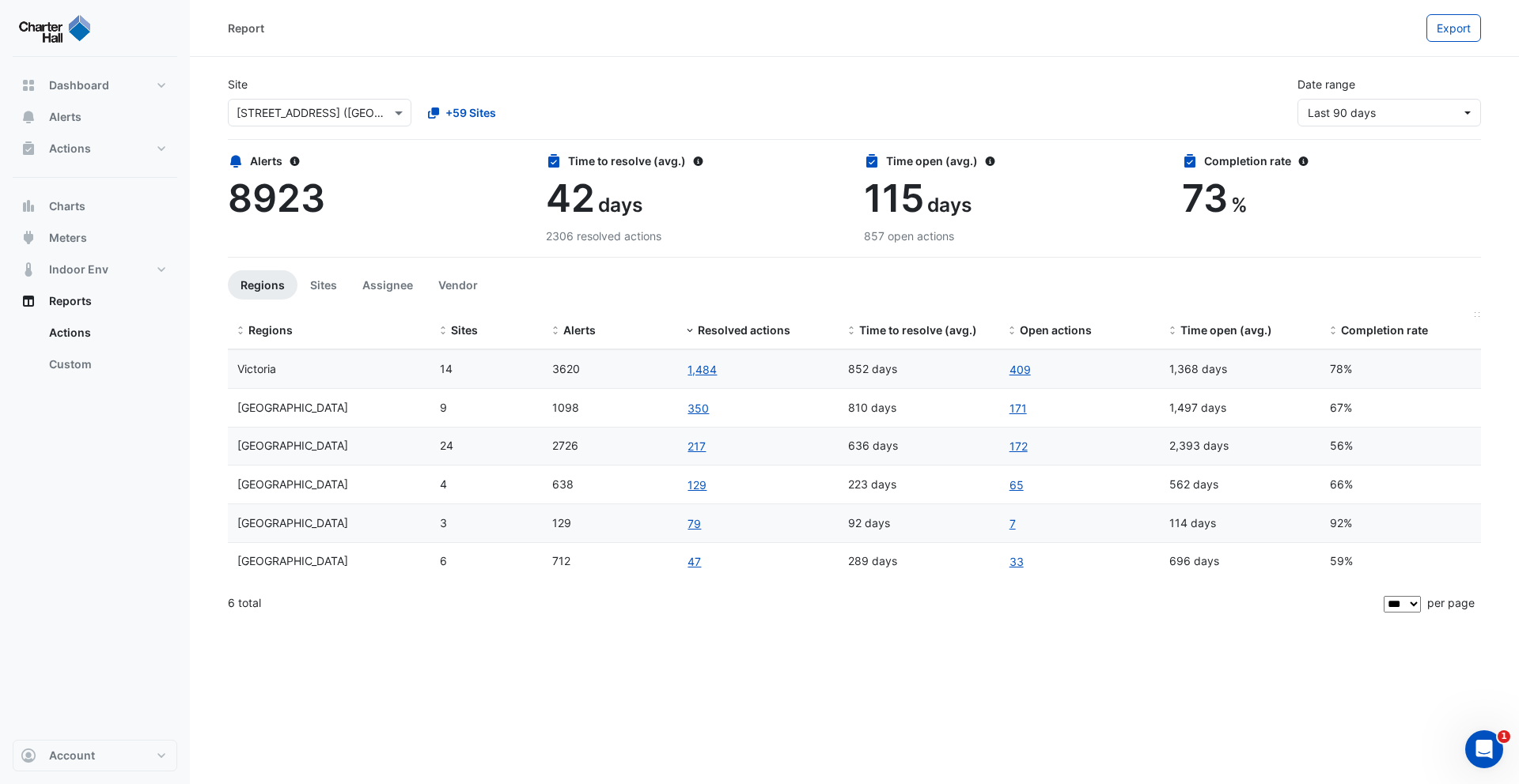
click at [1369, 331] on span "Completion rate" at bounding box center [1385, 330] width 87 height 13
click at [1017, 369] on link "172" at bounding box center [1018, 369] width 20 height 18
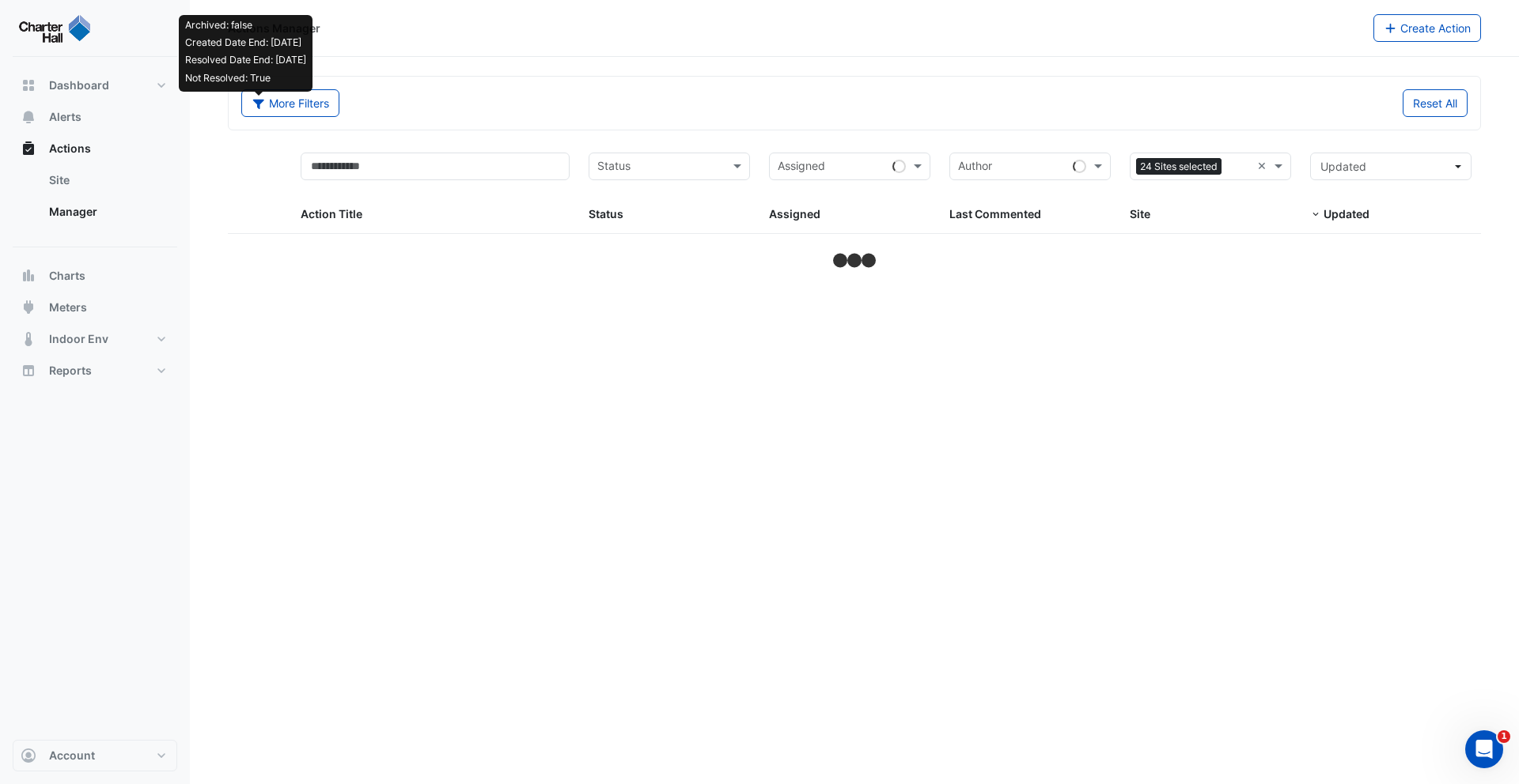
select select "***"
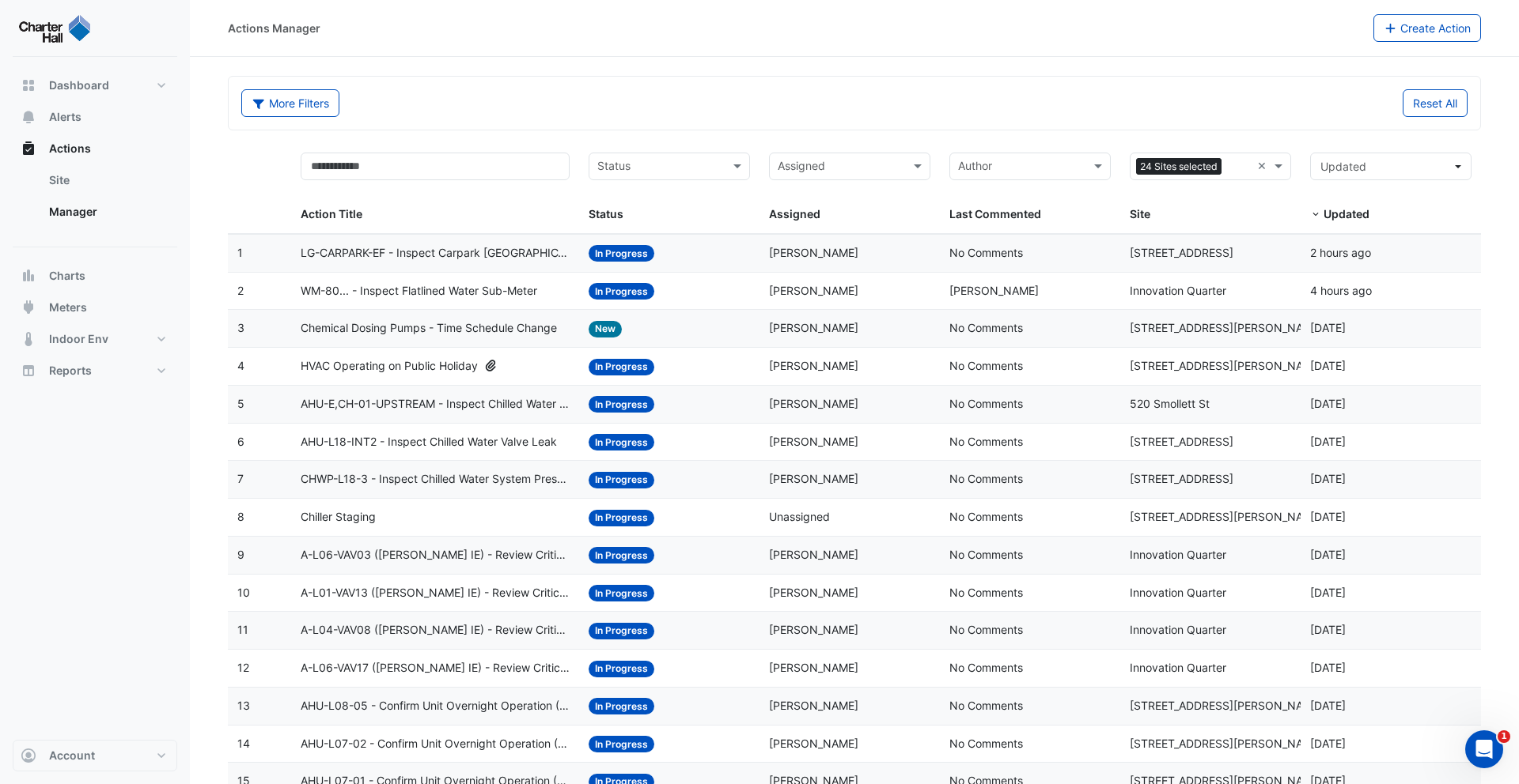
click at [1327, 209] on span "Updated" at bounding box center [1346, 214] width 46 height 13
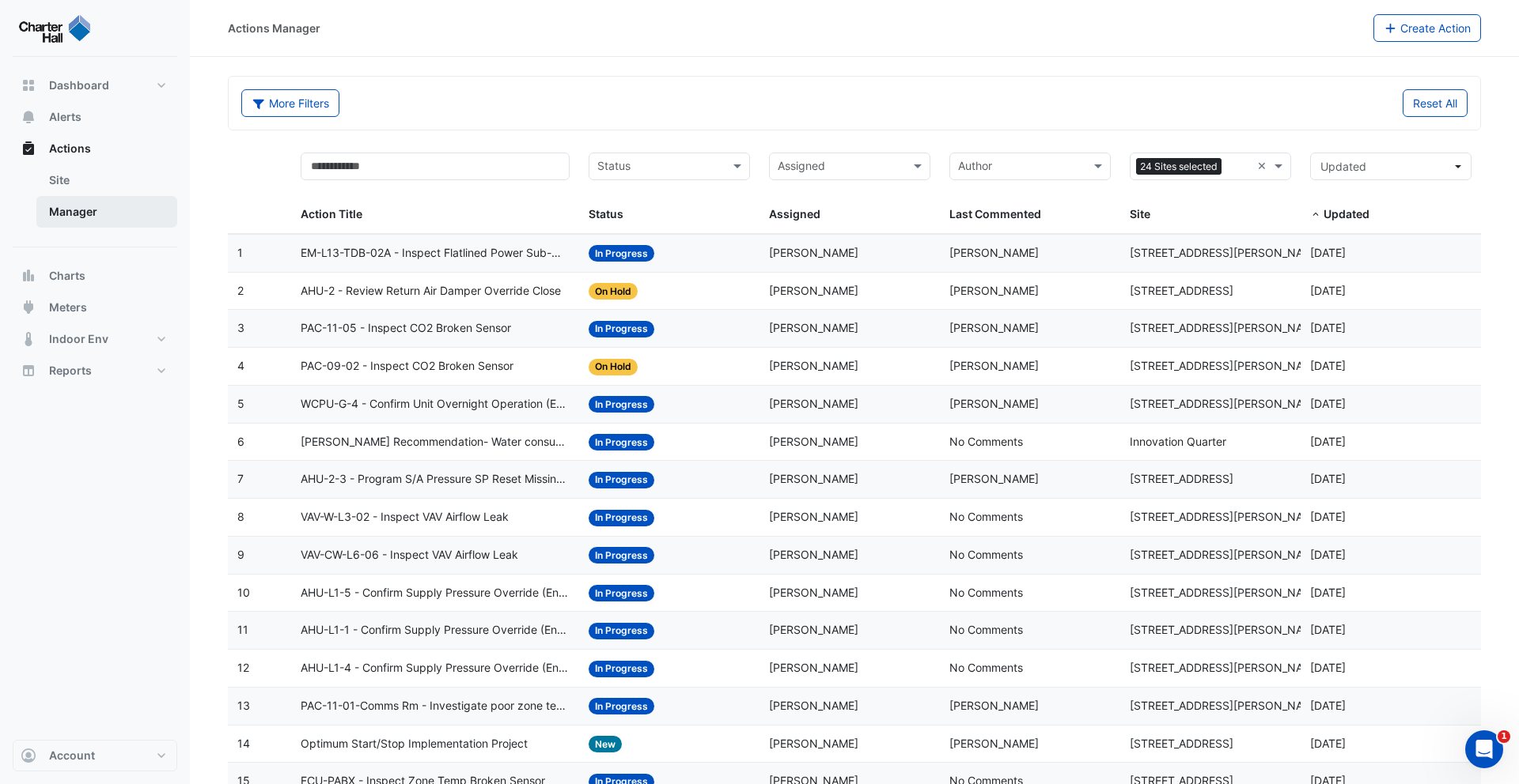
click at [96, 214] on link "Manager" at bounding box center [106, 212] width 140 height 31
click at [1417, 102] on button "Reset All" at bounding box center [1435, 103] width 65 height 28
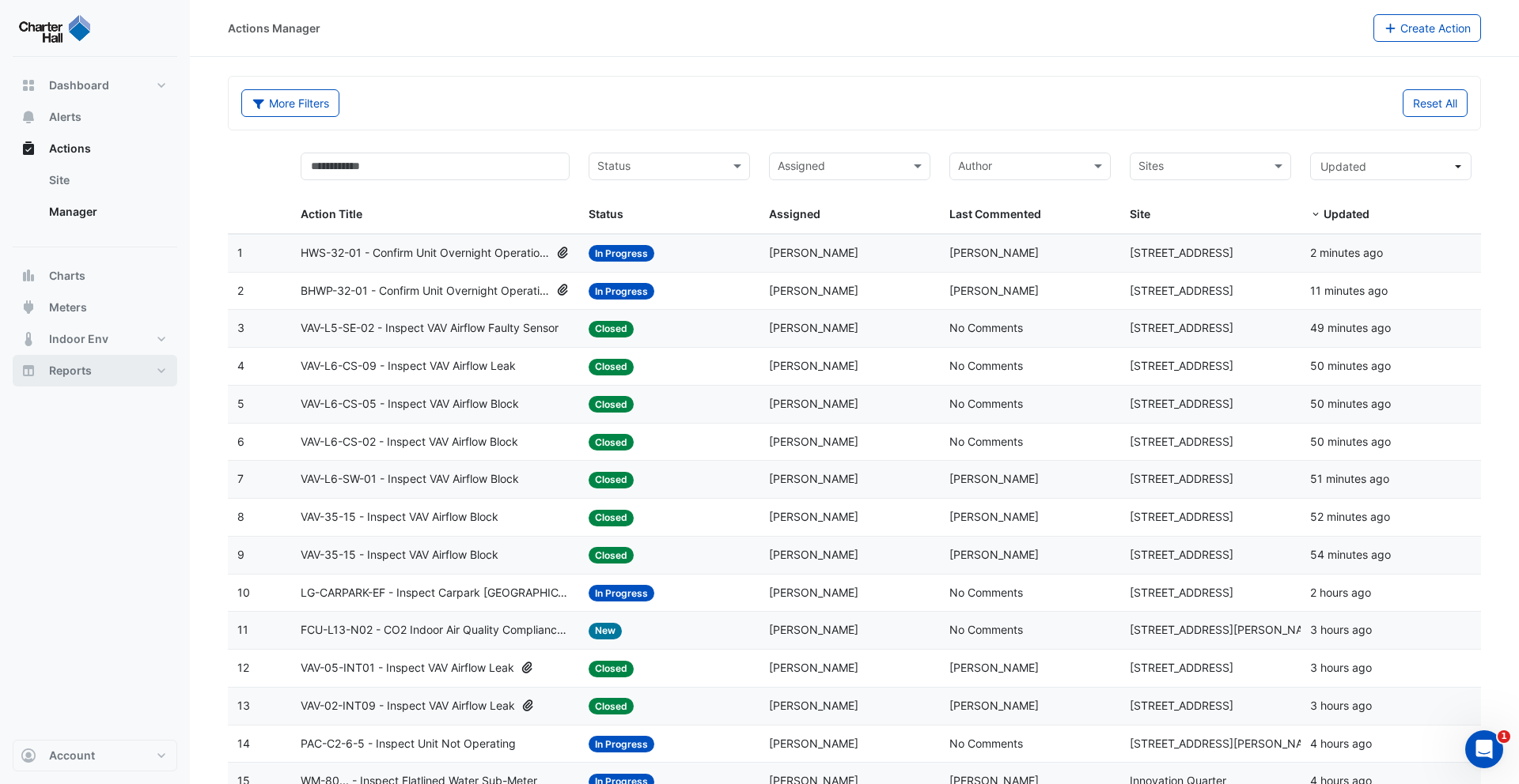
click at [95, 369] on button "Reports" at bounding box center [95, 371] width 165 height 31
select select "***"
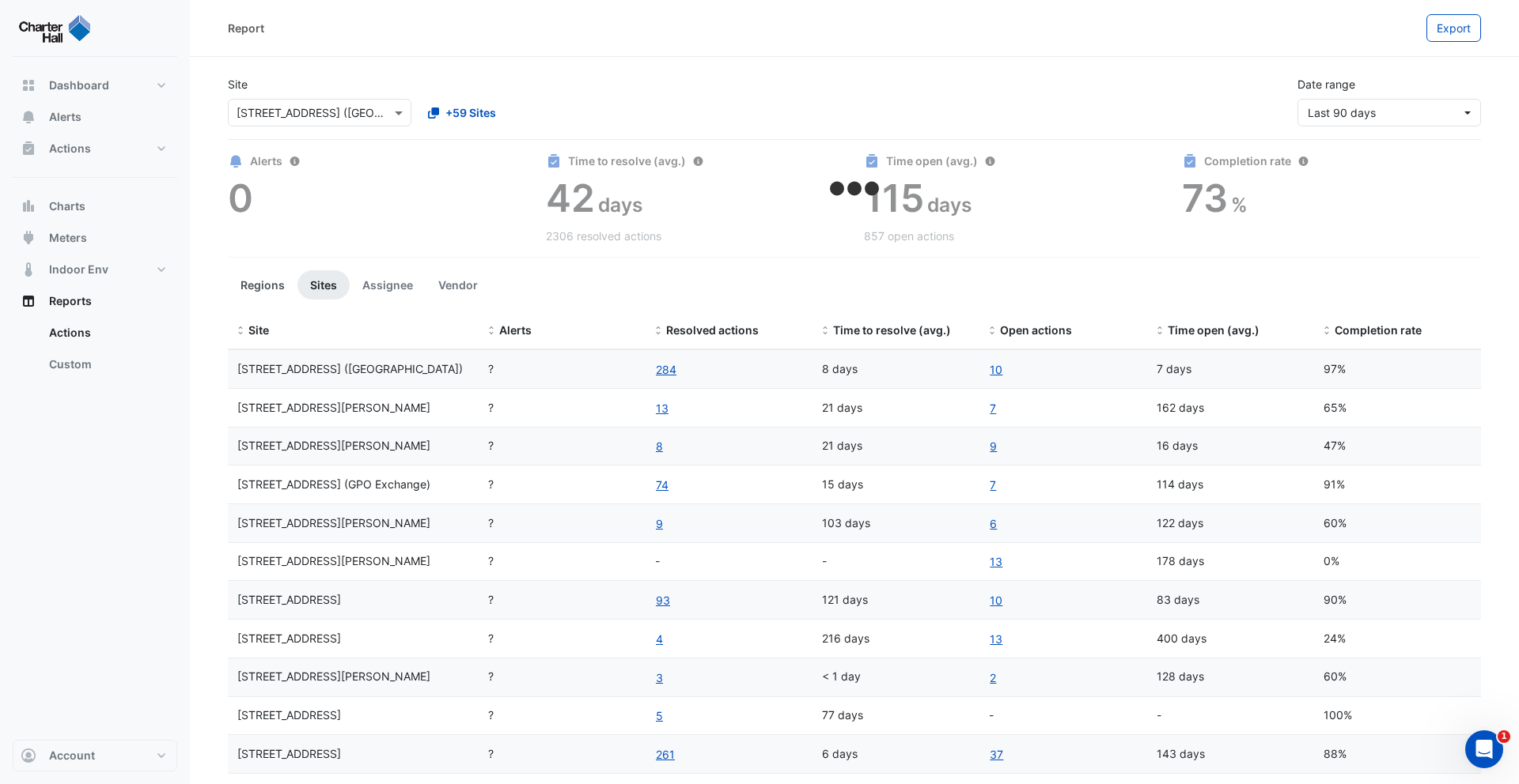
click at [258, 282] on button "Regions" at bounding box center [263, 285] width 70 height 30
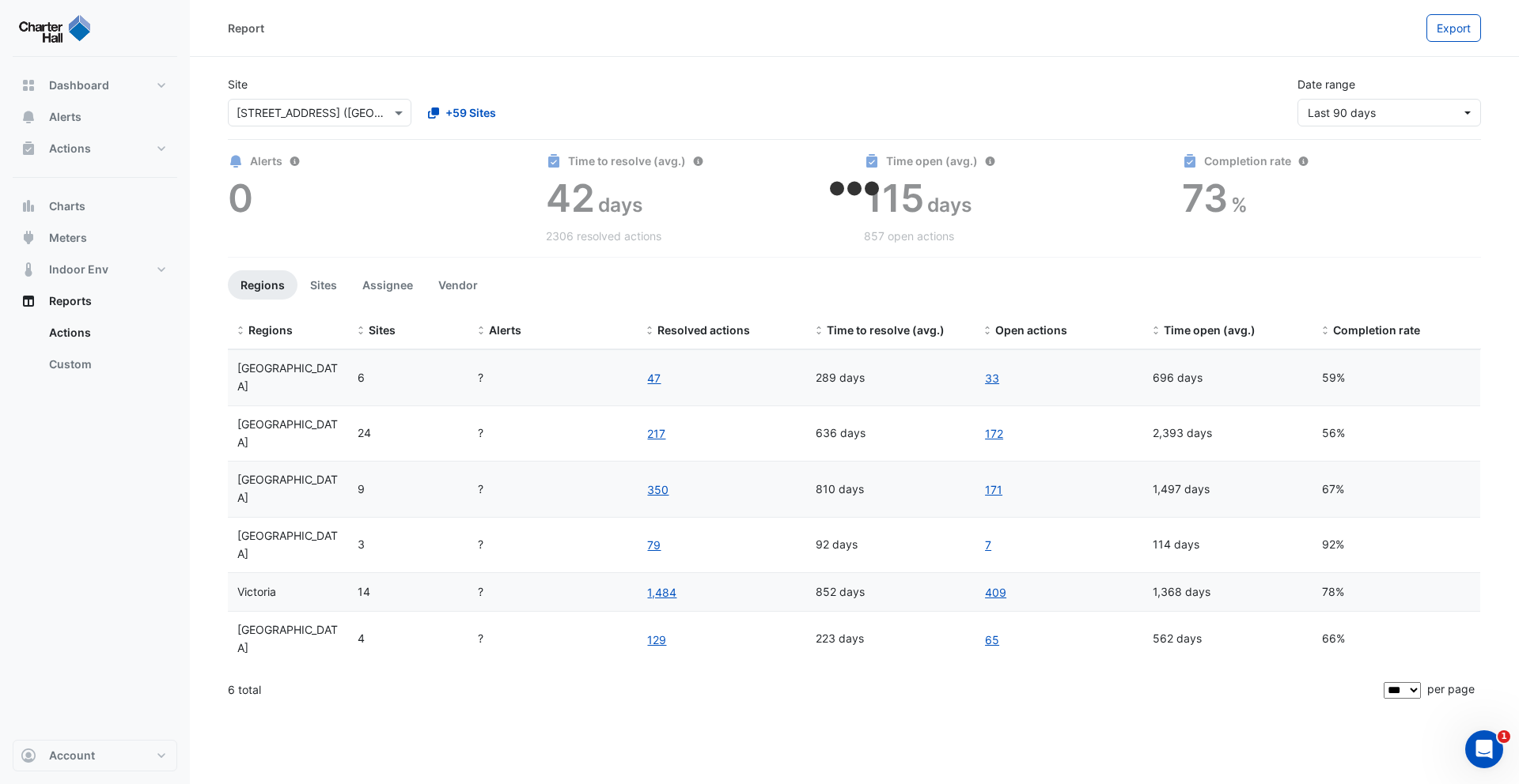
drag, startPoint x: 344, startPoint y: 313, endPoint x: 393, endPoint y: 309, distance: 49.2
click at [402, 310] on section "Site × [STREET_ADDRESS] ([GEOGRAPHIC_DATA]) +59 Sites Date range Last 90 days A…" at bounding box center [854, 383] width 1329 height 653
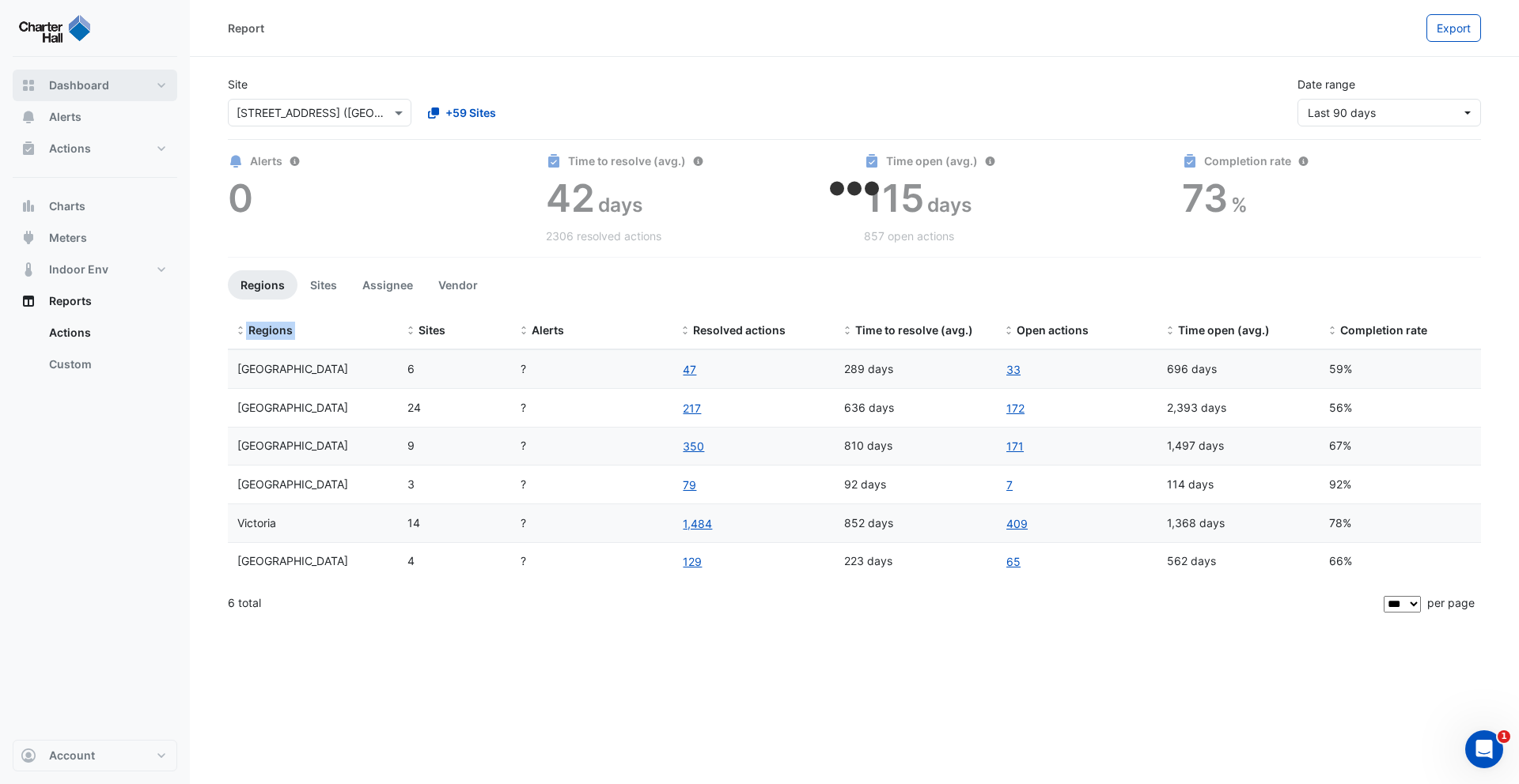
click at [92, 85] on span "Dashboard" at bounding box center [79, 85] width 60 height 16
select select "***"
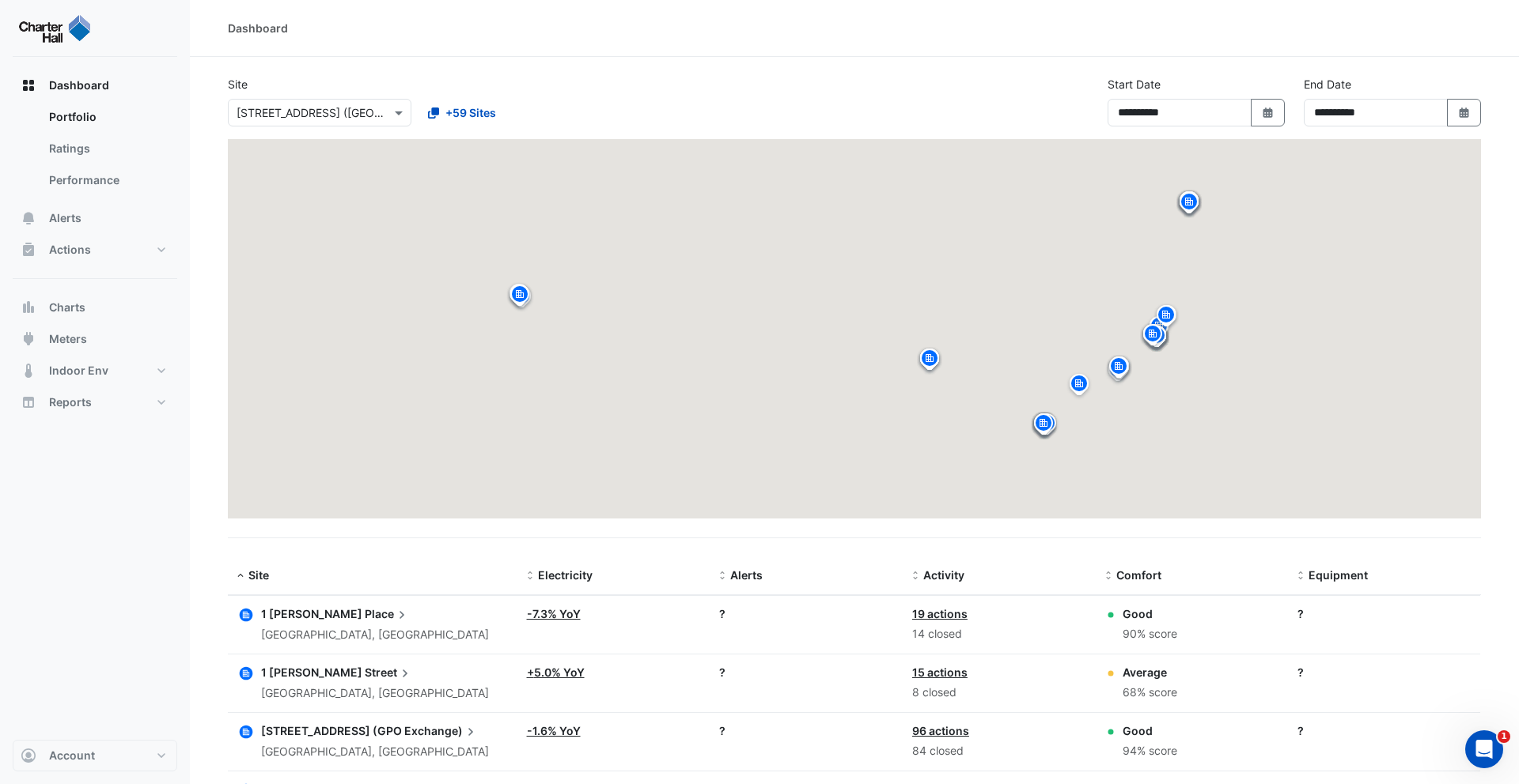
click at [335, 112] on input "text" at bounding box center [304, 113] width 134 height 17
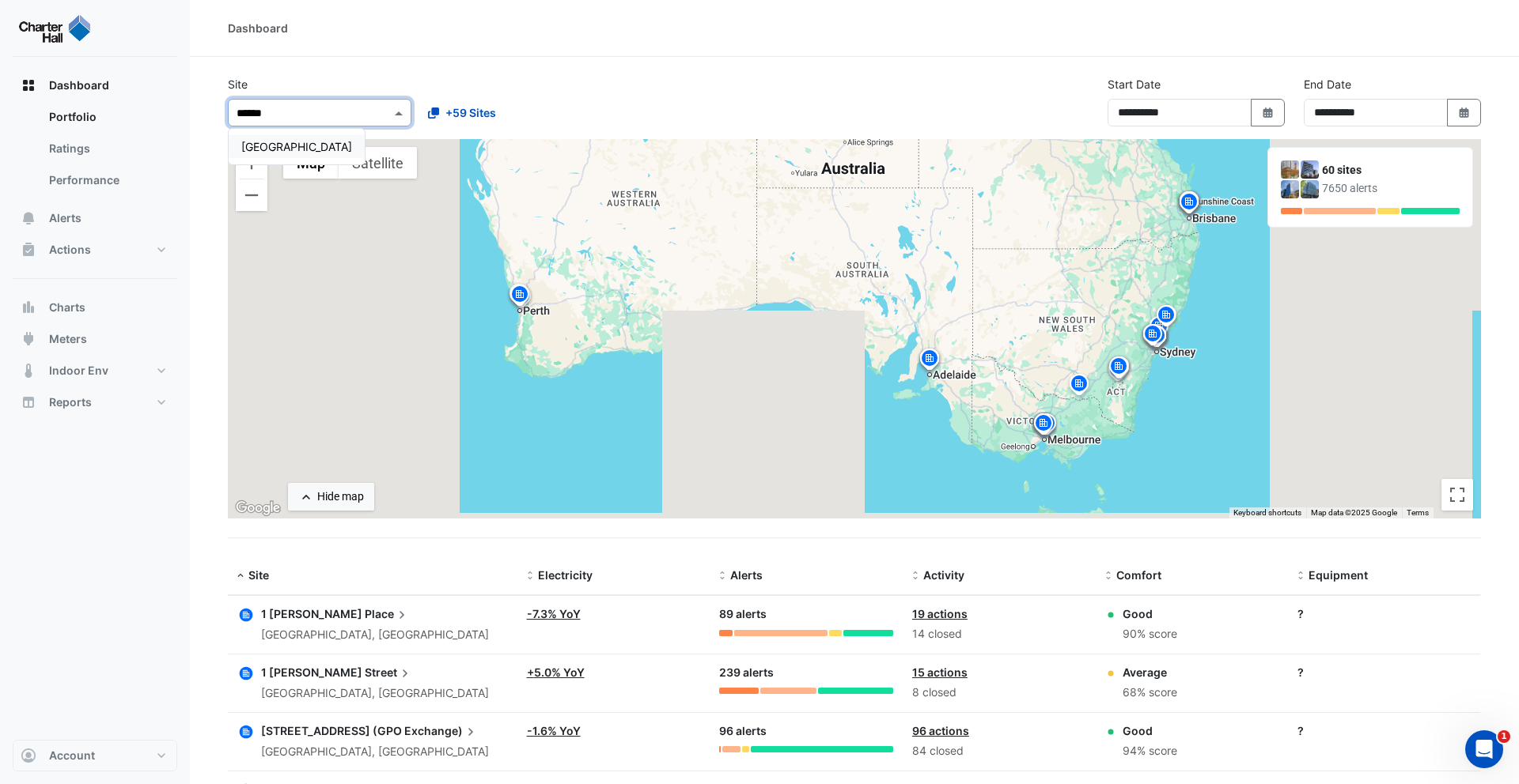
type input "*******"
click at [296, 147] on span "[GEOGRAPHIC_DATA]" at bounding box center [297, 146] width 111 height 13
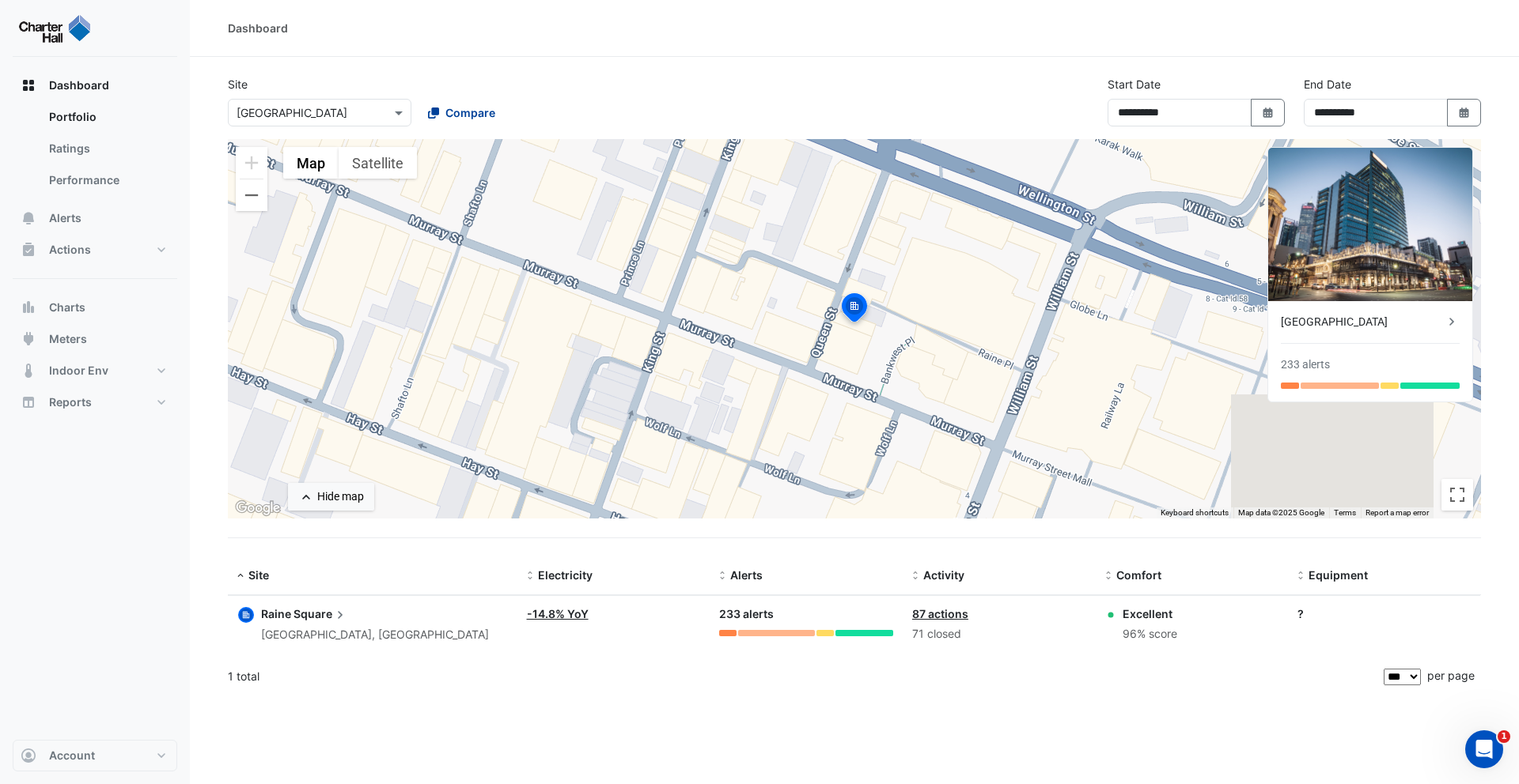
click at [483, 106] on span "Compare" at bounding box center [469, 112] width 50 height 17
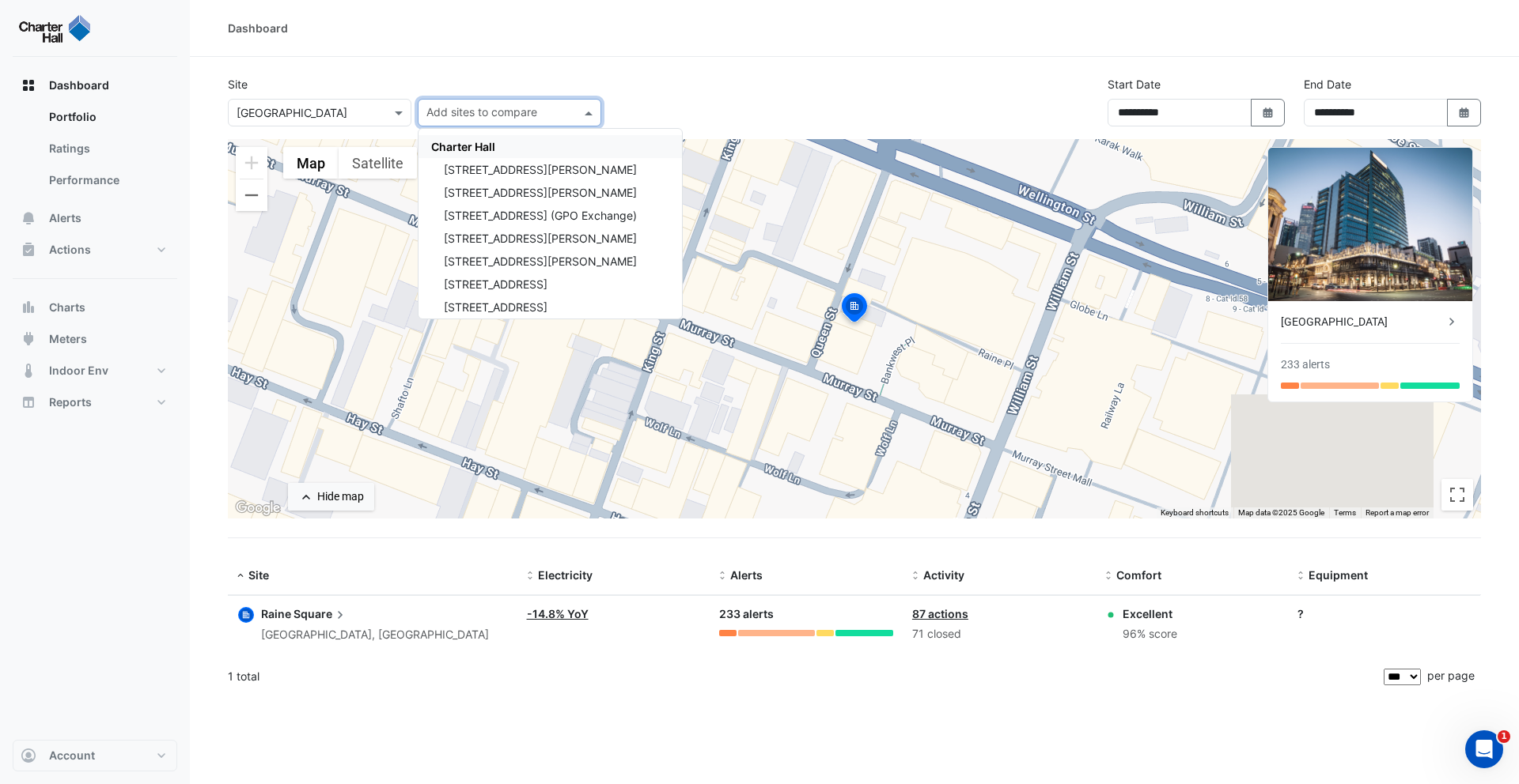
click at [478, 151] on span "Charter Hall" at bounding box center [462, 146] width 64 height 13
click at [470, 76] on div "Site × [GEOGRAPHIC_DATA] Add sites to compare [GEOGRAPHIC_DATA] [GEOGRAPHIC_DAT…" at bounding box center [414, 101] width 393 height 51
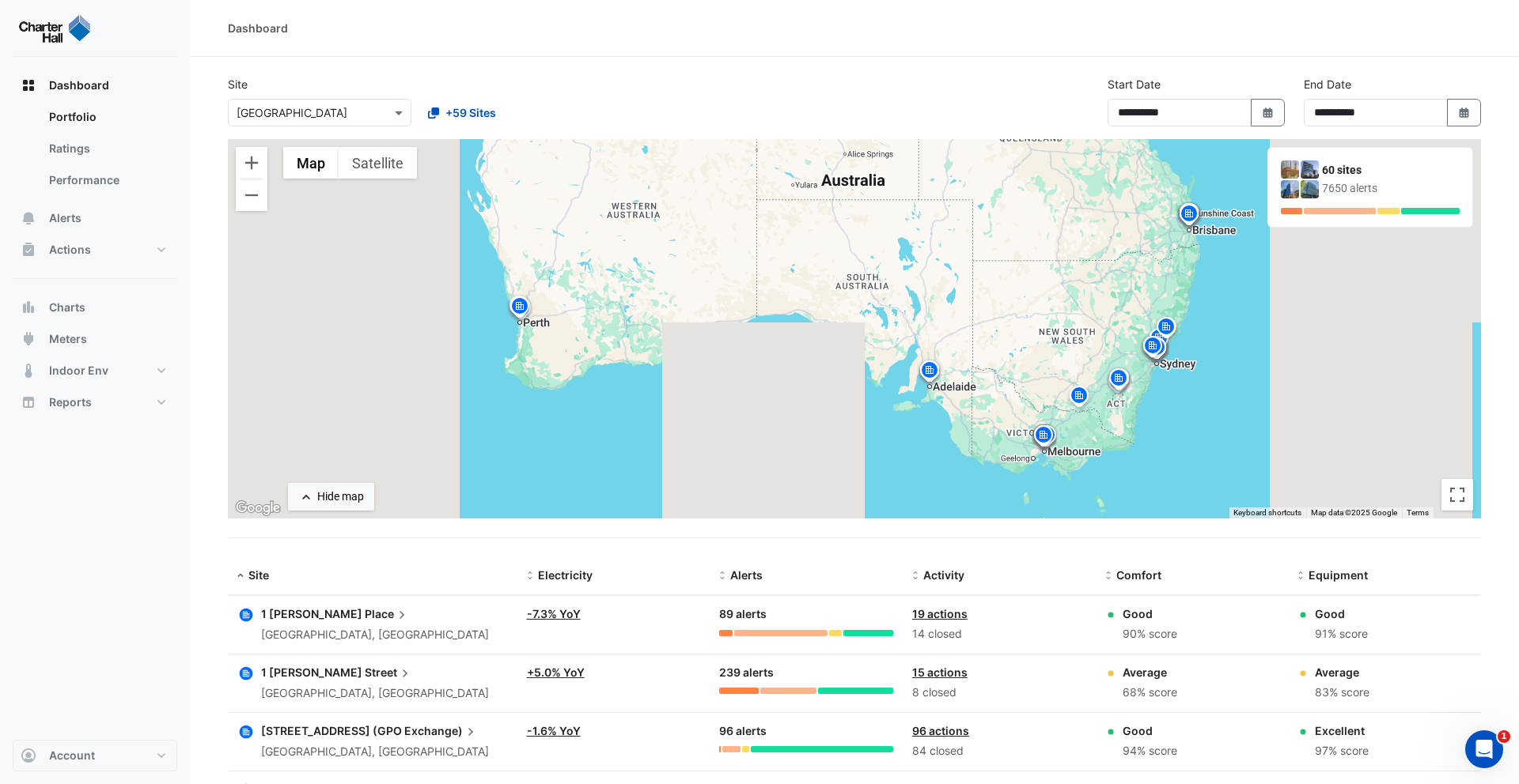
drag, startPoint x: 785, startPoint y: 274, endPoint x: 777, endPoint y: 329, distance: 55.6
click at [779, 335] on div "To activate drag with keyboard, press Alt + Enter. Once in keyboard drag state,…" at bounding box center [854, 329] width 1253 height 379
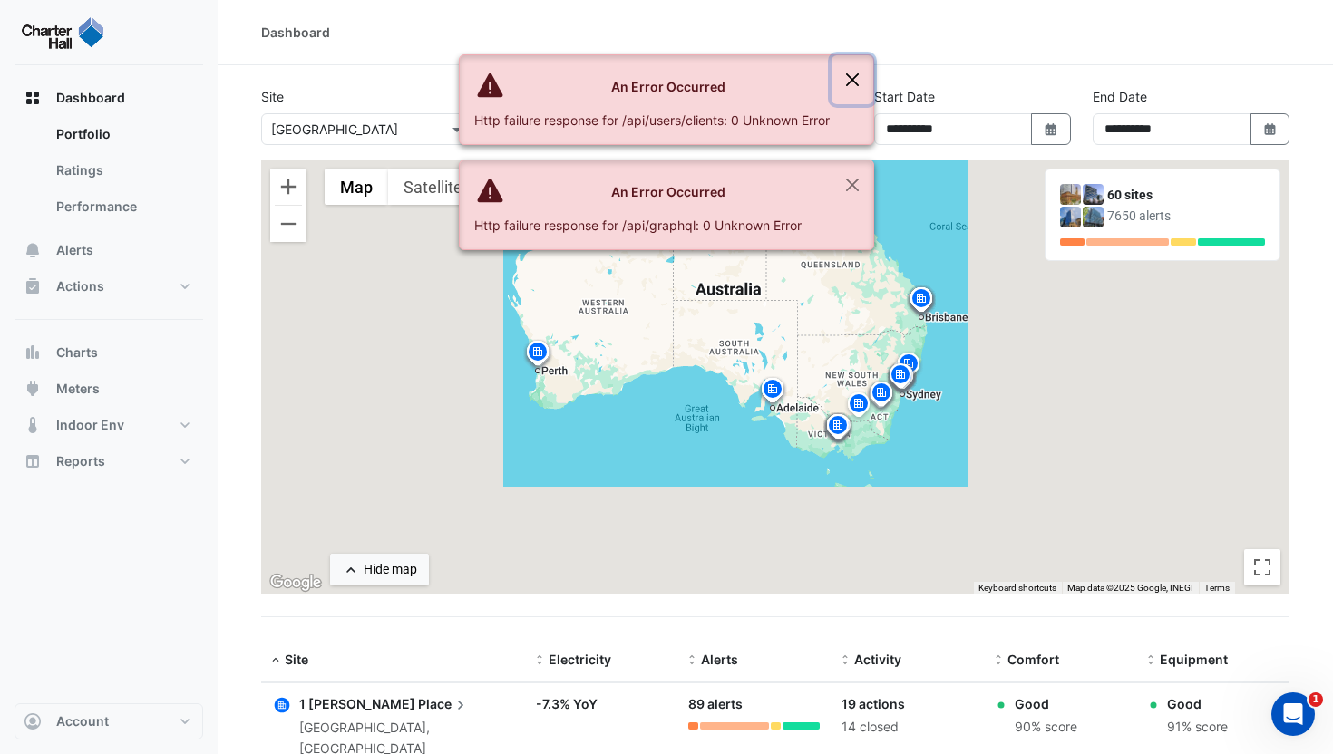
click at [850, 89] on button "Close" at bounding box center [852, 79] width 42 height 49
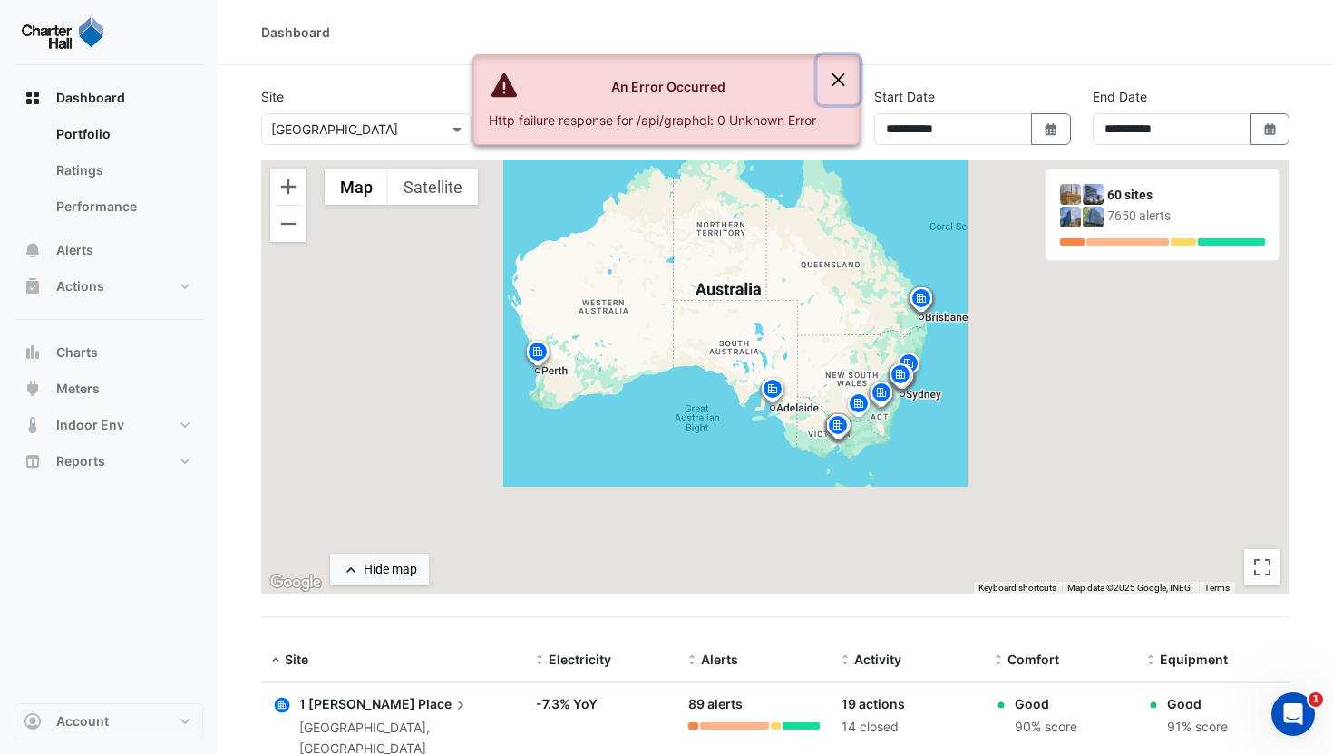
click at [845, 77] on button "Close" at bounding box center [839, 79] width 42 height 49
